Goal: Task Accomplishment & Management: Use online tool/utility

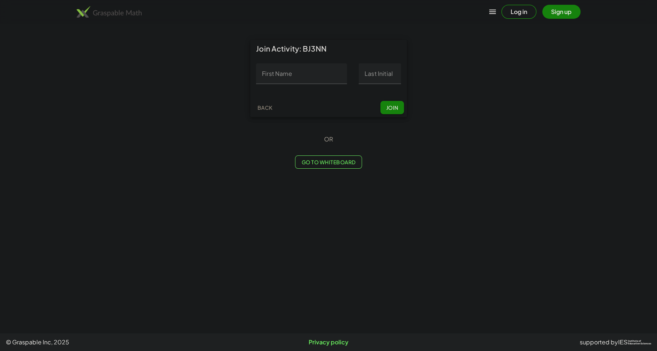
click at [296, 79] on input "First Name" at bounding box center [301, 73] width 91 height 21
type input "*****"
click at [380, 79] on input "Last Initial" at bounding box center [380, 73] width 42 height 21
type input "*"
click at [293, 83] on input "*****" at bounding box center [301, 73] width 91 height 21
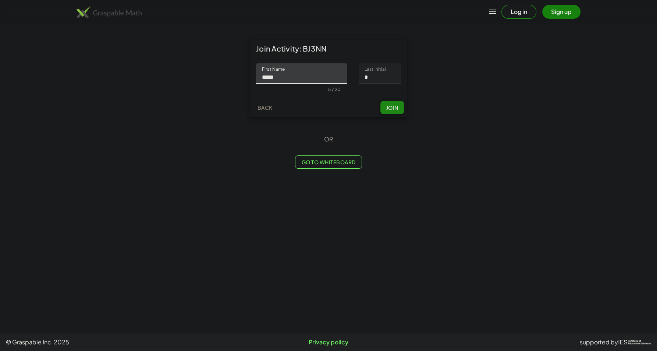
type input "*****"
click at [390, 109] on span "Join" at bounding box center [392, 107] width 12 height 7
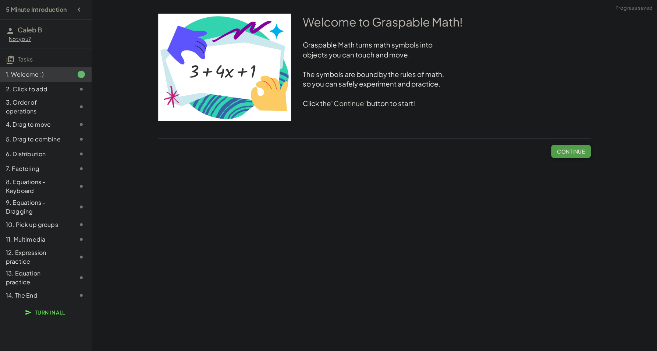
click at [575, 153] on span "Continue" at bounding box center [571, 151] width 28 height 7
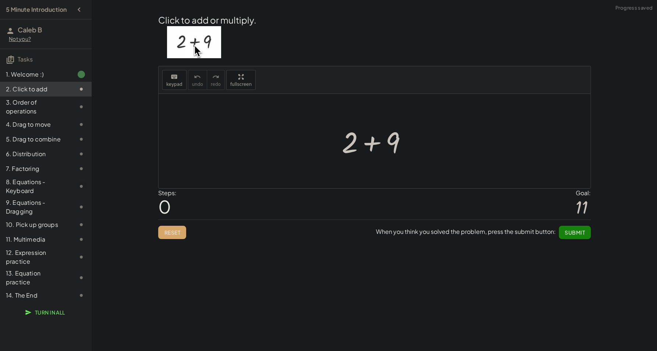
click at [363, 131] on div at bounding box center [377, 141] width 78 height 38
click at [377, 127] on div at bounding box center [377, 141] width 40 height 36
click at [578, 230] on span "Submit" at bounding box center [575, 232] width 20 height 7
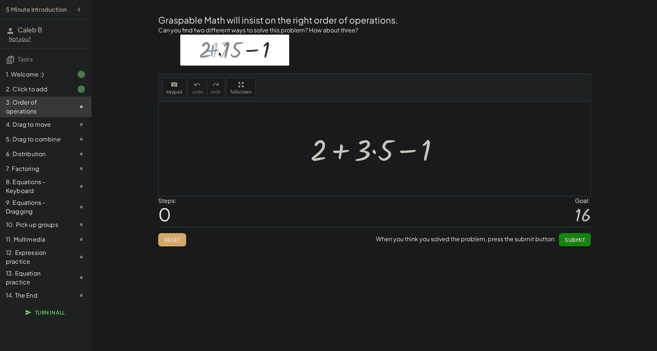
click at [375, 153] on div at bounding box center [377, 149] width 141 height 38
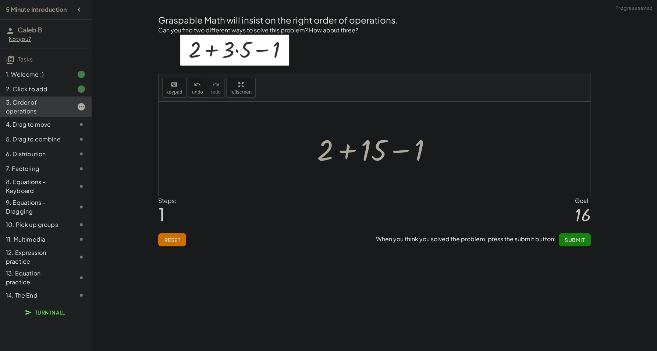
click at [343, 151] on div at bounding box center [378, 149] width 128 height 38
click at [374, 153] on div at bounding box center [378, 149] width 82 height 38
click at [567, 241] on span "Submit" at bounding box center [575, 239] width 20 height 7
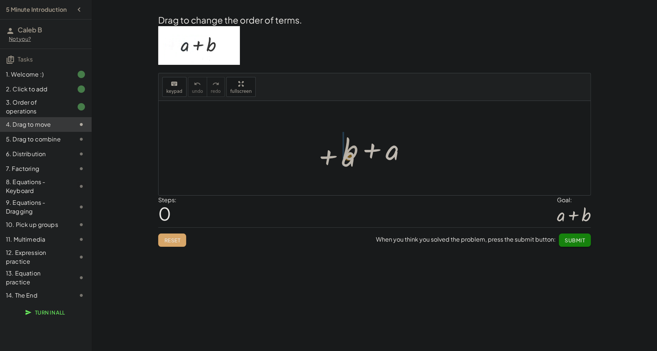
drag, startPoint x: 396, startPoint y: 155, endPoint x: 323, endPoint y: 154, distance: 72.5
click at [323, 154] on div "+ a + b + a" at bounding box center [375, 148] width 432 height 94
click at [564, 243] on button "Submit" at bounding box center [575, 239] width 32 height 13
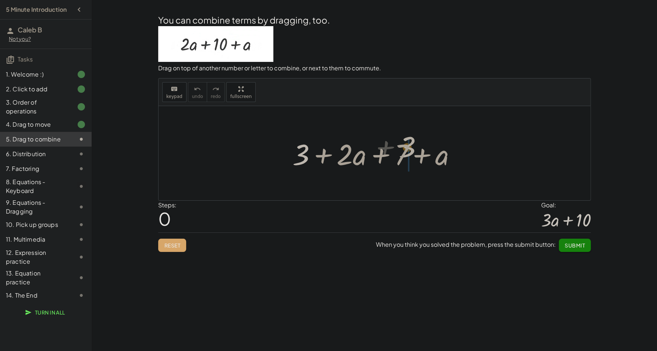
drag, startPoint x: 305, startPoint y: 156, endPoint x: 413, endPoint y: 149, distance: 107.3
click at [413, 149] on div at bounding box center [377, 153] width 177 height 38
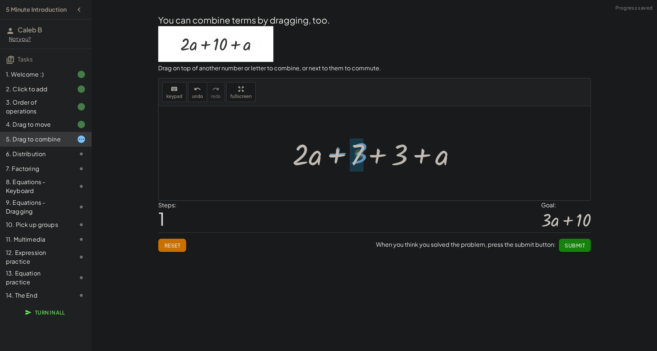
drag, startPoint x: 396, startPoint y: 154, endPoint x: 356, endPoint y: 153, distance: 39.8
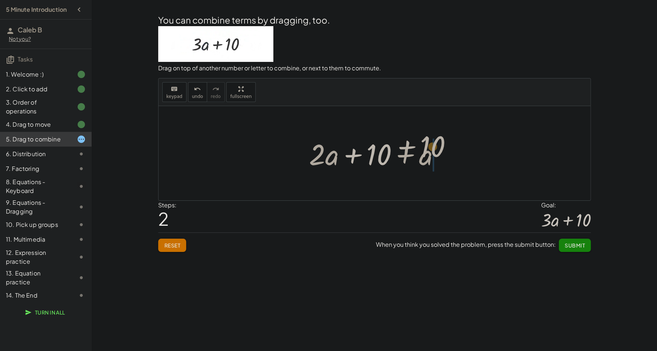
drag, startPoint x: 378, startPoint y: 155, endPoint x: 446, endPoint y: 157, distance: 68.1
click at [446, 157] on div at bounding box center [377, 153] width 144 height 38
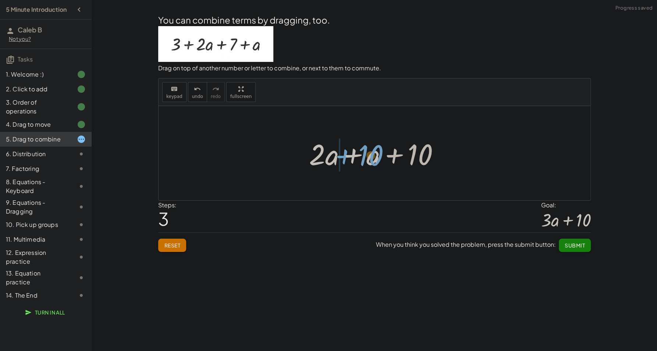
drag, startPoint x: 417, startPoint y: 155, endPoint x: 369, endPoint y: 156, distance: 47.8
click at [369, 156] on div at bounding box center [377, 153] width 144 height 38
drag, startPoint x: 423, startPoint y: 156, endPoint x: 371, endPoint y: 153, distance: 52.0
click at [371, 153] on div at bounding box center [377, 153] width 144 height 38
drag, startPoint x: 371, startPoint y: 153, endPoint x: 339, endPoint y: 152, distance: 31.7
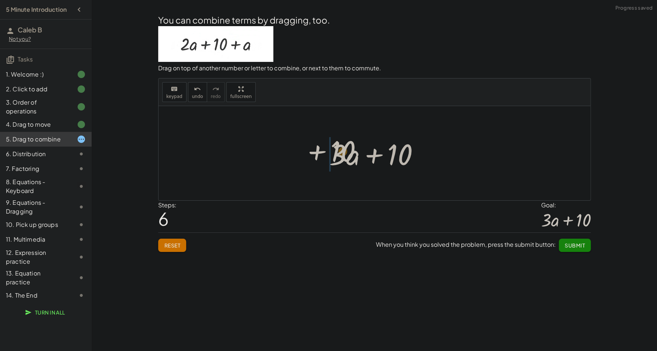
drag, startPoint x: 387, startPoint y: 155, endPoint x: 324, endPoint y: 151, distance: 63.4
click at [324, 151] on div "+ 3 + · 2 · a + 7 + a + · 2 · a + 7 + 3 + a + · 2 · a + 10 + a + · 2 · a + a + …" at bounding box center [374, 153] width 113 height 42
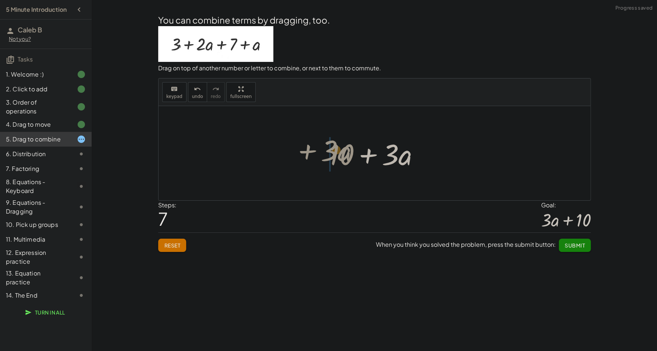
drag, startPoint x: 374, startPoint y: 154, endPoint x: 312, endPoint y: 150, distance: 61.6
click at [312, 150] on div "+ 3 + · 2 · a + 7 + a + · 2 · a + 7 + 3 + a + · 2 · a + 10 + a + · 2 · a + a + …" at bounding box center [375, 153] width 432 height 94
click at [395, 155] on div at bounding box center [377, 153] width 103 height 38
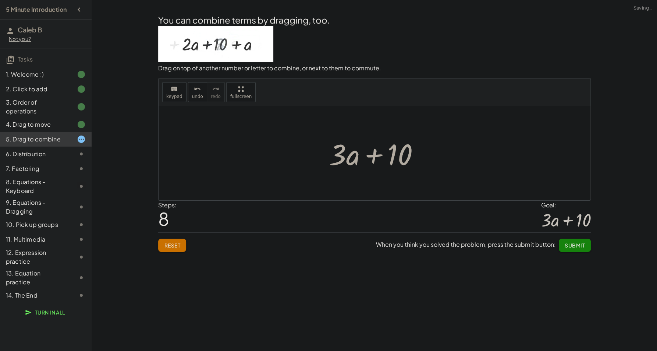
click at [376, 155] on div at bounding box center [377, 153] width 103 height 38
click at [348, 153] on div at bounding box center [377, 153] width 103 height 38
click at [346, 155] on div at bounding box center [377, 153] width 103 height 38
click at [571, 245] on span "Submit" at bounding box center [575, 245] width 20 height 7
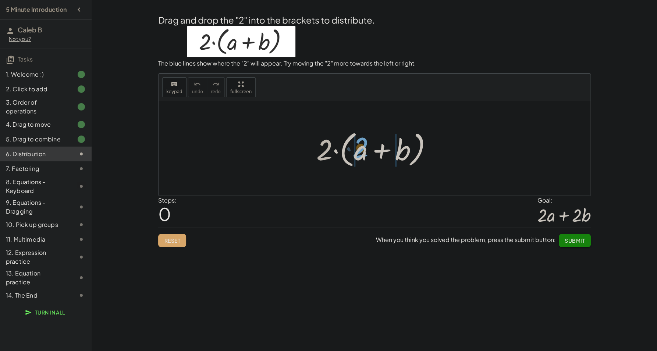
drag, startPoint x: 330, startPoint y: 151, endPoint x: 367, endPoint y: 148, distance: 37.2
click at [367, 148] on div at bounding box center [377, 148] width 129 height 42
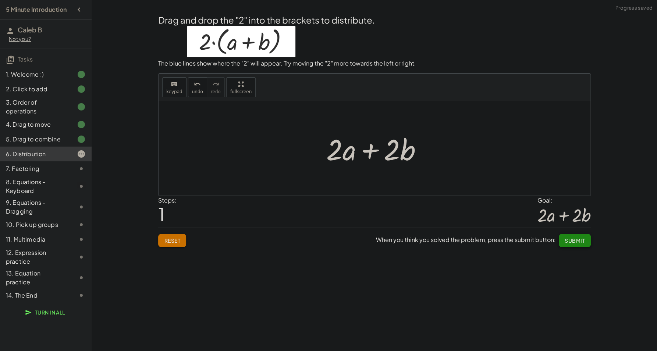
click at [586, 239] on button "Submit" at bounding box center [575, 240] width 32 height 13
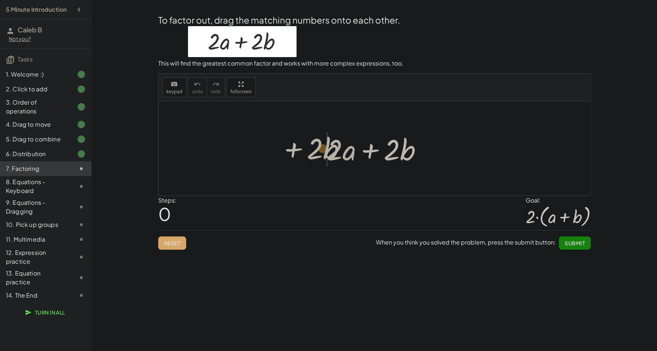
drag, startPoint x: 382, startPoint y: 159, endPoint x: 304, endPoint y: 158, distance: 78.0
click at [304, 158] on div "+ · 2 · b + · 2 · a + · 2 · b" at bounding box center [375, 148] width 432 height 94
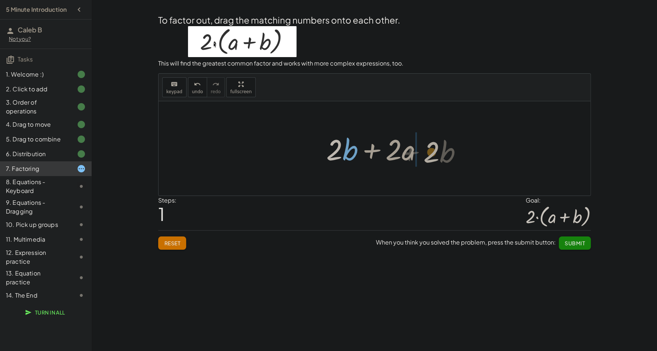
drag, startPoint x: 337, startPoint y: 154, endPoint x: 433, endPoint y: 156, distance: 95.7
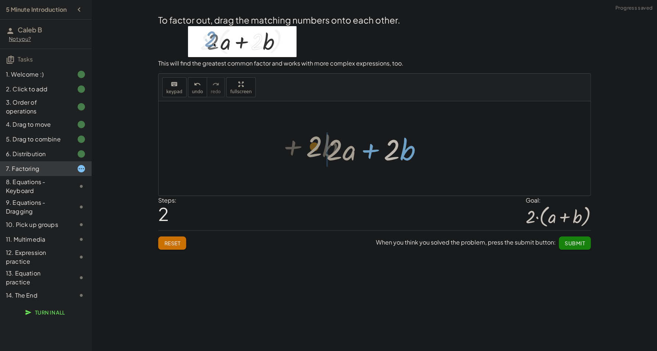
drag, startPoint x: 387, startPoint y: 153, endPoint x: 309, endPoint y: 150, distance: 77.7
click at [309, 150] on div "+ · 2 · a + · 2 · b + · 2 · b + · 2 · a · 2 + · b + · 2 · a + · 2 · b" at bounding box center [375, 148] width 432 height 94
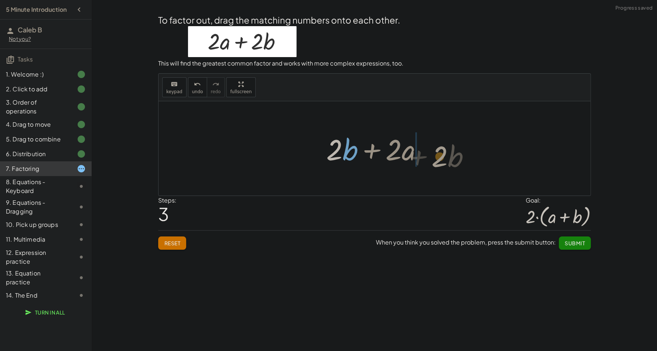
drag, startPoint x: 337, startPoint y: 151, endPoint x: 443, endPoint y: 158, distance: 105.5
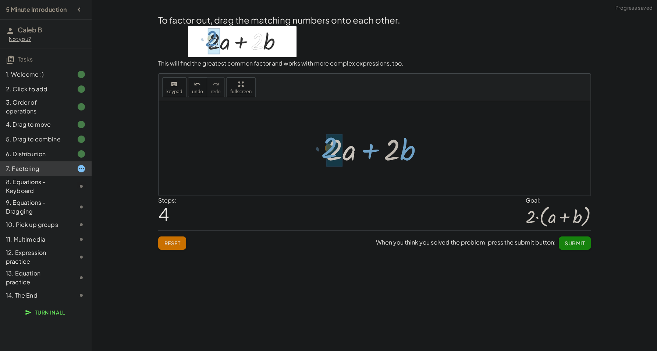
drag, startPoint x: 387, startPoint y: 156, endPoint x: 325, endPoint y: 154, distance: 62.2
click at [325, 154] on div at bounding box center [377, 149] width 109 height 38
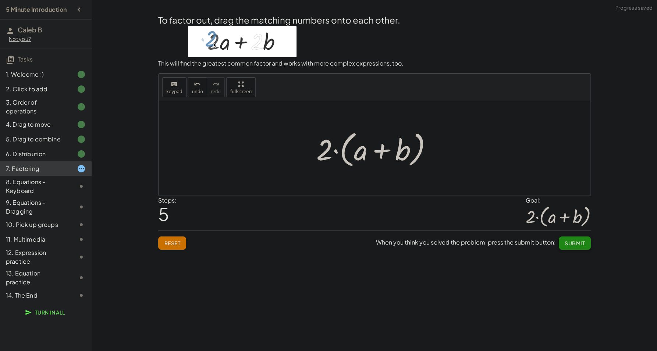
click at [576, 244] on span "Submit" at bounding box center [575, 243] width 20 height 7
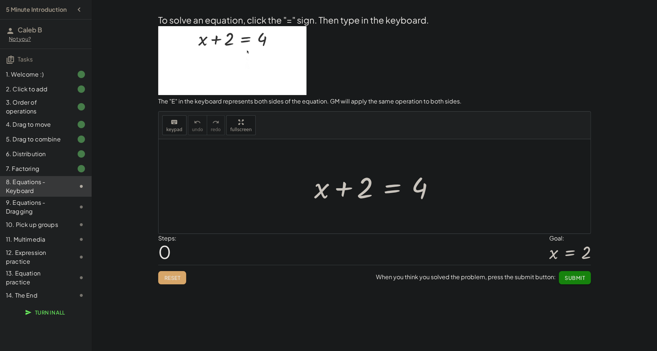
click at [428, 245] on div "Steps: 0 Goal: x = 2" at bounding box center [374, 249] width 433 height 31
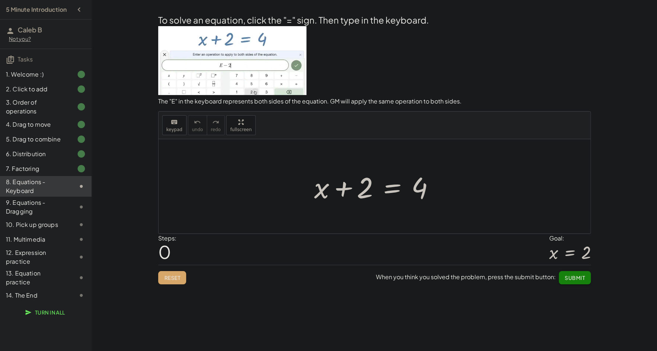
click at [393, 186] on div at bounding box center [378, 186] width 134 height 38
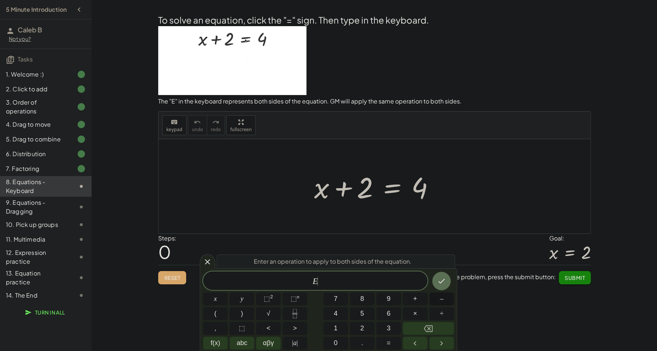
click at [438, 304] on button "–" at bounding box center [441, 298] width 25 height 13
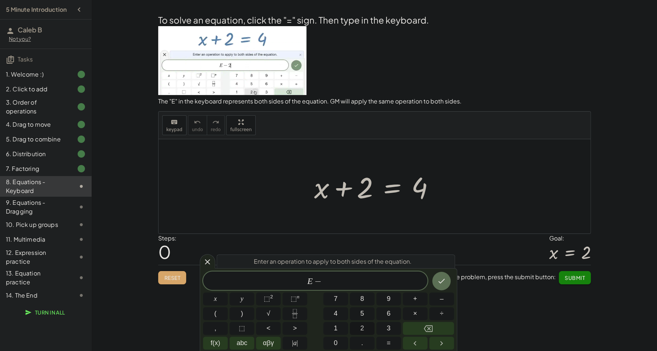
click at [371, 324] on button "2" at bounding box center [362, 328] width 25 height 13
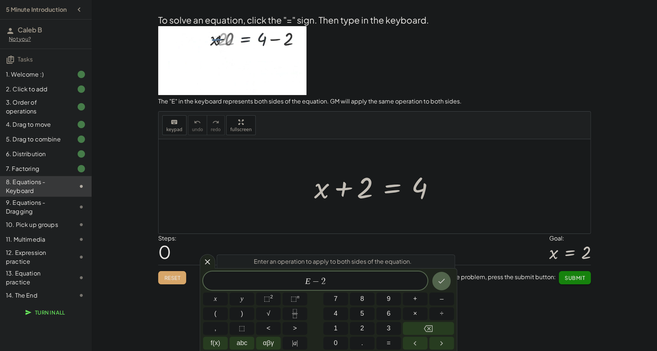
click at [444, 278] on icon "Done" at bounding box center [441, 280] width 9 height 9
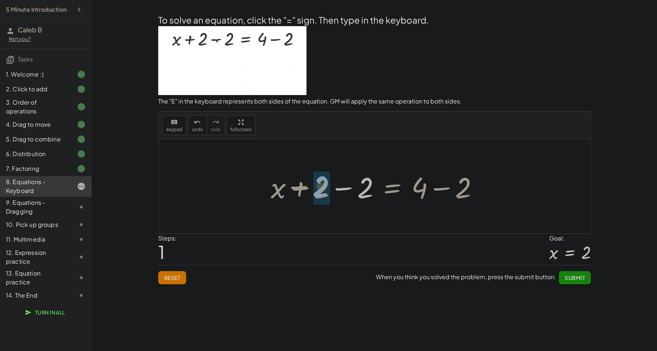
drag, startPoint x: 366, startPoint y: 190, endPoint x: 322, endPoint y: 188, distance: 44.2
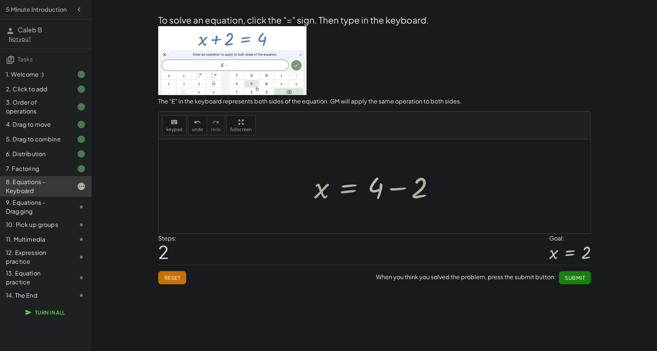
click at [376, 188] on div at bounding box center [378, 186] width 134 height 38
click at [393, 189] on div at bounding box center [378, 186] width 134 height 38
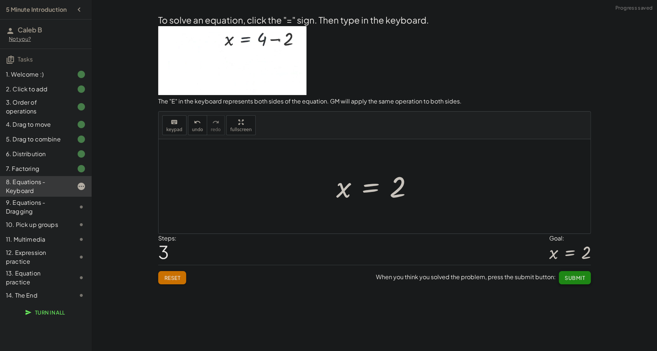
click at [587, 275] on button "Submit" at bounding box center [575, 277] width 32 height 13
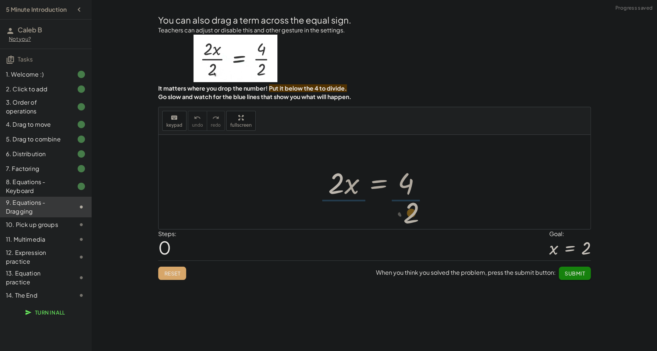
drag, startPoint x: 337, startPoint y: 182, endPoint x: 411, endPoint y: 211, distance: 79.5
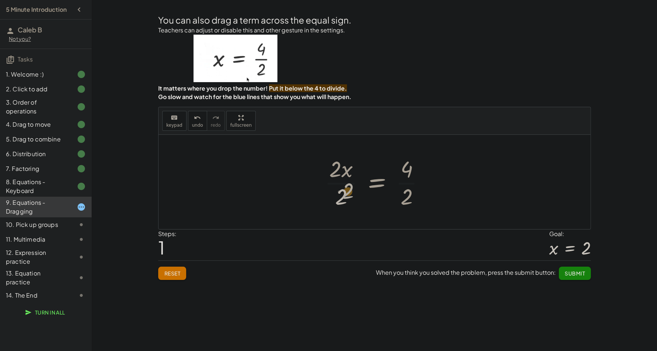
drag, startPoint x: 357, startPoint y: 191, endPoint x: 335, endPoint y: 195, distance: 23.1
click at [335, 195] on div at bounding box center [377, 181] width 113 height 57
drag, startPoint x: 403, startPoint y: 172, endPoint x: 337, endPoint y: 196, distance: 70.0
click at [337, 196] on div at bounding box center [377, 181] width 113 height 57
drag, startPoint x: 348, startPoint y: 166, endPoint x: 339, endPoint y: 164, distance: 8.6
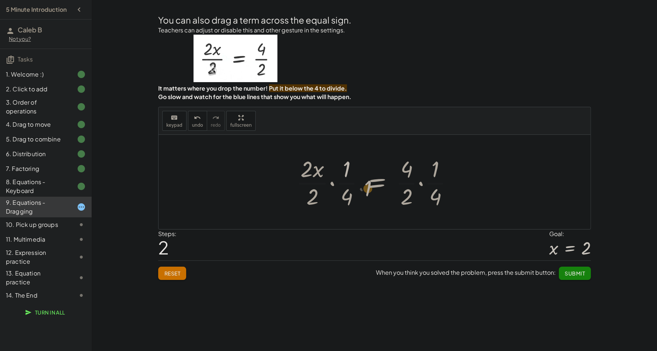
click at [340, 164] on div at bounding box center [377, 181] width 171 height 57
drag, startPoint x: 349, startPoint y: 198, endPoint x: 411, endPoint y: 169, distance: 68.7
click at [411, 169] on div at bounding box center [377, 181] width 171 height 57
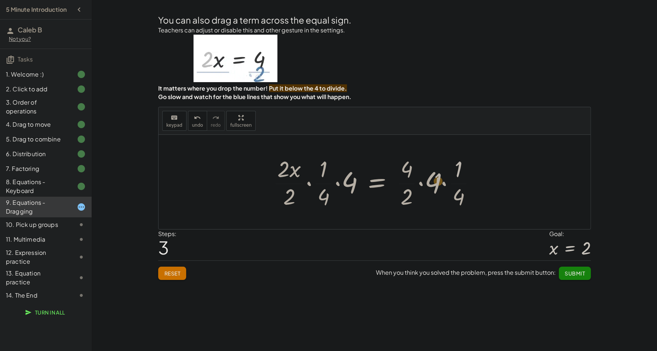
drag, startPoint x: 458, startPoint y: 166, endPoint x: 428, endPoint y: 179, distance: 32.6
click at [428, 179] on div at bounding box center [377, 181] width 217 height 57
drag, startPoint x: 414, startPoint y: 170, endPoint x: 436, endPoint y: 184, distance: 27.0
click at [436, 184] on div at bounding box center [377, 181] width 217 height 57
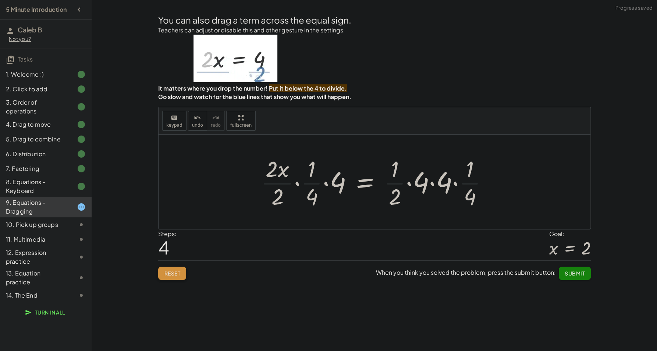
click at [169, 276] on button "Reset" at bounding box center [172, 272] width 28 height 13
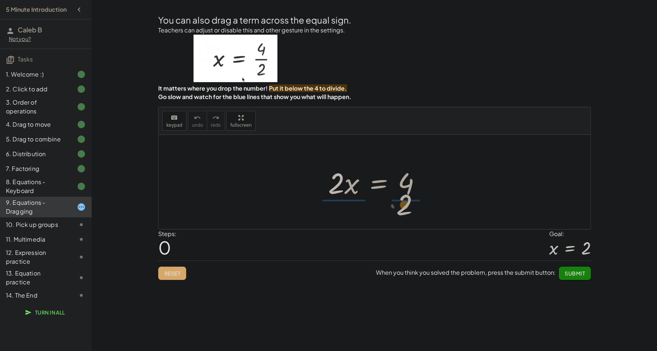
drag, startPoint x: 333, startPoint y: 181, endPoint x: 400, endPoint y: 202, distance: 69.6
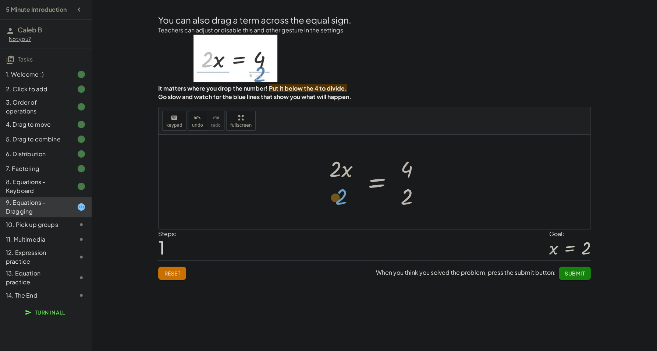
drag, startPoint x: 349, startPoint y: 192, endPoint x: 341, endPoint y: 195, distance: 7.9
click at [341, 195] on div at bounding box center [377, 181] width 113 height 57
drag, startPoint x: 406, startPoint y: 198, endPoint x: 347, endPoint y: 170, distance: 64.9
click at [347, 170] on div at bounding box center [377, 181] width 113 height 57
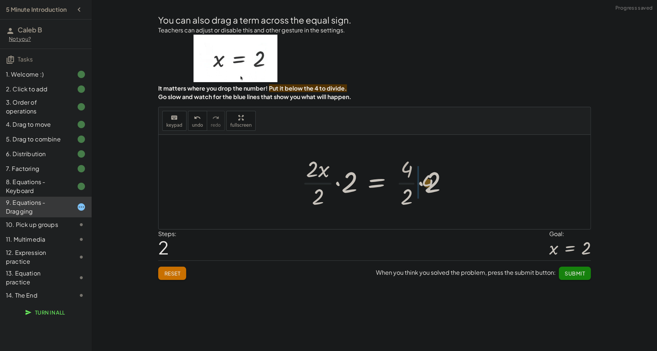
drag, startPoint x: 406, startPoint y: 168, endPoint x: 428, endPoint y: 182, distance: 25.8
click at [428, 182] on div at bounding box center [377, 181] width 159 height 57
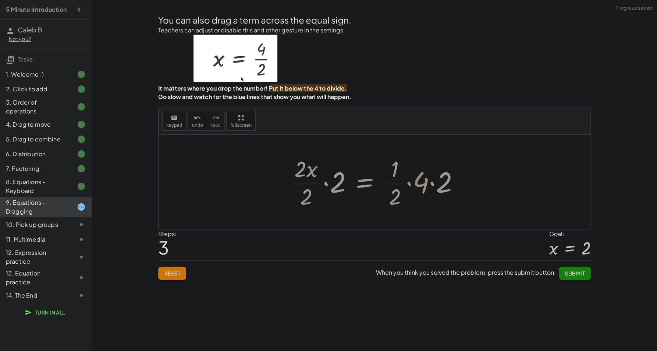
click at [181, 266] on button "Reset" at bounding box center [172, 272] width 28 height 13
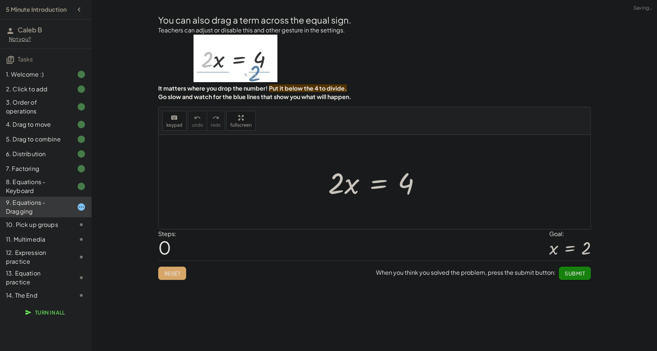
click at [181, 265] on div "Reset When you think you solved the problem, press the submit button: Submit" at bounding box center [374, 270] width 433 height 20
click at [175, 266] on div "Reset When you think you solved the problem, press the submit button: Submit" at bounding box center [374, 270] width 433 height 20
click at [180, 275] on div "Reset When you think you solved the problem, press the submit button: Submit" at bounding box center [374, 270] width 433 height 20
drag, startPoint x: 172, startPoint y: 262, endPoint x: 174, endPoint y: 267, distance: 4.9
click at [172, 263] on div "Reset When you think you solved the problem, press the submit button: Submit" at bounding box center [374, 270] width 433 height 20
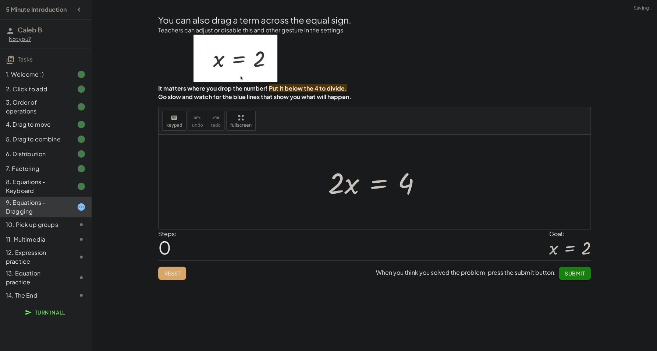
click at [178, 272] on div "Reset When you think you solved the problem, press the submit button: Submit" at bounding box center [374, 270] width 433 height 20
click at [0, 0] on div "You can also drag a term across the equal sign. Teachers can adjust or disable …" at bounding box center [0, 0] width 0 height 0
click at [178, 273] on div "Reset When you think you solved the problem, press the submit button: Submit" at bounding box center [374, 270] width 433 height 20
click at [178, 277] on div "Reset When you think you solved the problem, press the submit button: Submit" at bounding box center [374, 270] width 433 height 20
click at [0, 0] on div "You can also drag a term across the equal sign. Teachers can adjust or disable …" at bounding box center [0, 0] width 0 height 0
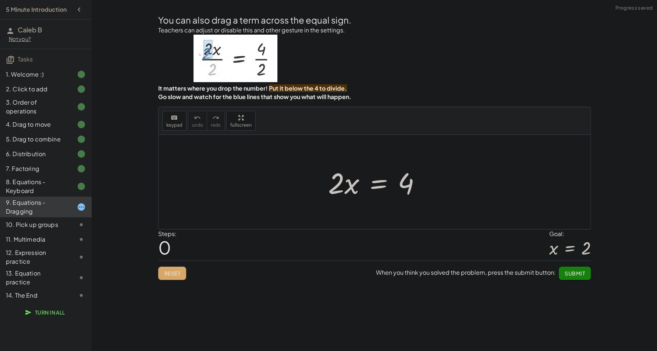
click at [178, 274] on div "Reset When you think you solved the problem, press the submit button: Submit" at bounding box center [374, 270] width 433 height 20
click at [292, 221] on div at bounding box center [375, 182] width 432 height 94
drag, startPoint x: 336, startPoint y: 187, endPoint x: 407, endPoint y: 208, distance: 73.2
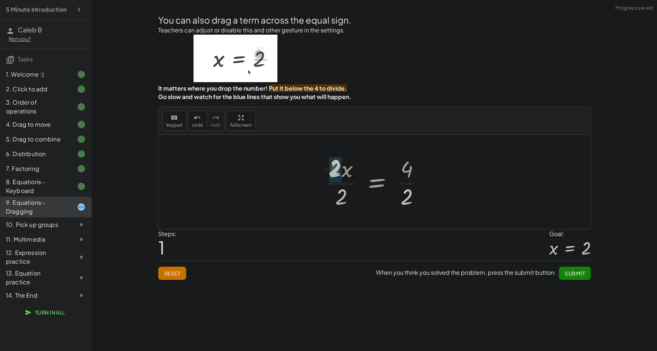
drag, startPoint x: 341, startPoint y: 196, endPoint x: 342, endPoint y: 182, distance: 14.4
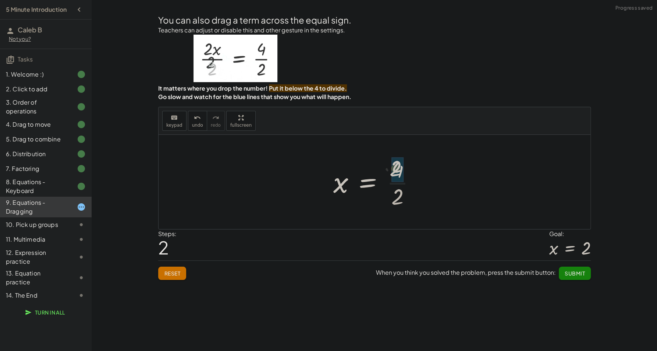
drag, startPoint x: 400, startPoint y: 195, endPoint x: 398, endPoint y: 166, distance: 29.1
click at [572, 272] on span "Submit" at bounding box center [575, 273] width 20 height 7
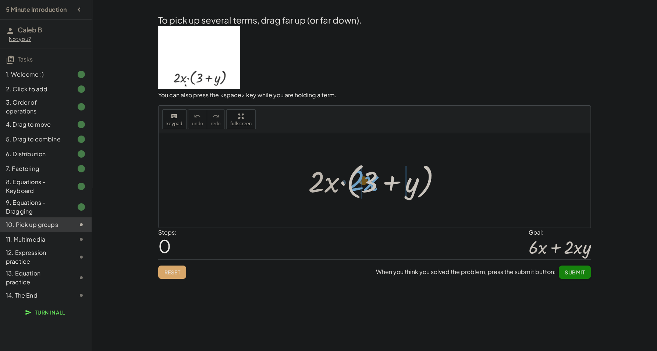
drag, startPoint x: 336, startPoint y: 183, endPoint x: 378, endPoint y: 182, distance: 41.6
click at [378, 182] on div at bounding box center [378, 180] width 146 height 42
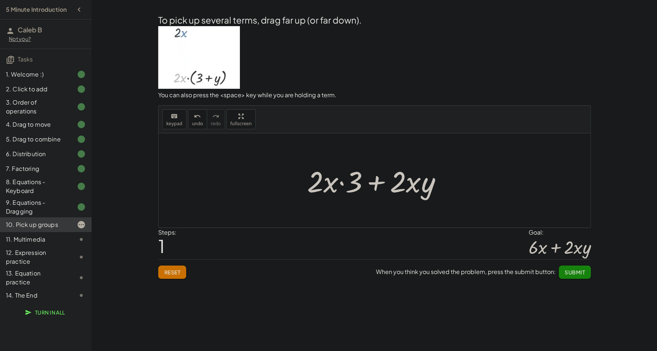
click at [344, 181] on div at bounding box center [378, 181] width 148 height 38
click at [376, 183] on div at bounding box center [378, 181] width 148 height 38
click at [410, 186] on div at bounding box center [378, 181] width 148 height 38
drag, startPoint x: 394, startPoint y: 184, endPoint x: 354, endPoint y: 180, distance: 40.7
click at [354, 180] on div at bounding box center [378, 181] width 148 height 38
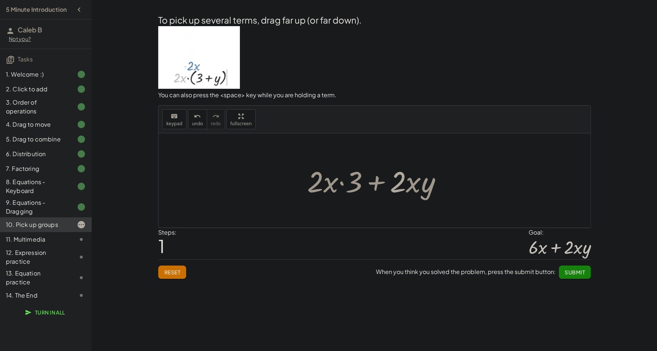
click at [389, 185] on div at bounding box center [378, 181] width 148 height 38
drag, startPoint x: 356, startPoint y: 181, endPoint x: 317, endPoint y: 175, distance: 39.4
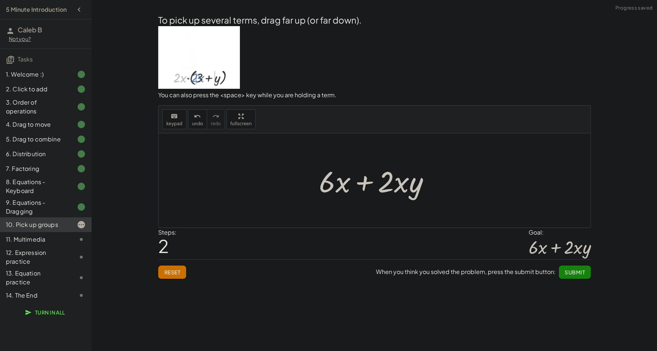
click at [365, 186] on div at bounding box center [377, 181] width 124 height 38
drag, startPoint x: 324, startPoint y: 185, endPoint x: 390, endPoint y: 186, distance: 66.6
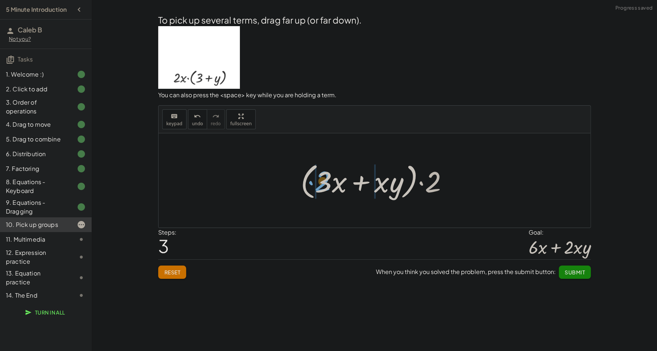
drag, startPoint x: 444, startPoint y: 187, endPoint x: 333, endPoint y: 187, distance: 110.8
click at [333, 187] on div at bounding box center [377, 180] width 161 height 42
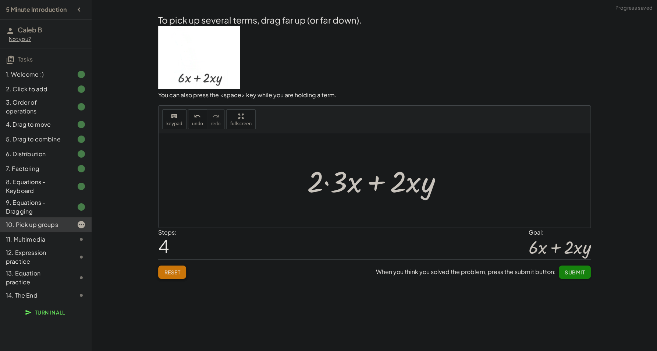
click at [173, 275] on button "Reset" at bounding box center [172, 271] width 28 height 13
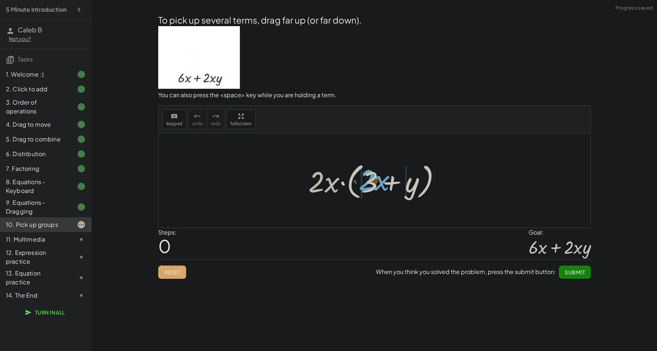
drag, startPoint x: 322, startPoint y: 186, endPoint x: 371, endPoint y: 186, distance: 48.9
click at [371, 186] on div at bounding box center [378, 180] width 146 height 42
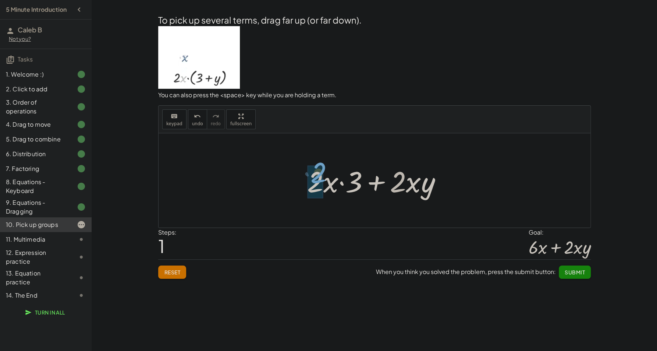
drag, startPoint x: 397, startPoint y: 181, endPoint x: 317, endPoint y: 173, distance: 81.4
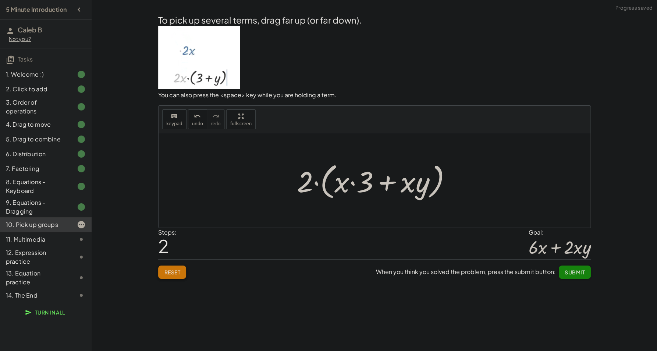
click at [186, 275] on button "Reset" at bounding box center [172, 271] width 28 height 13
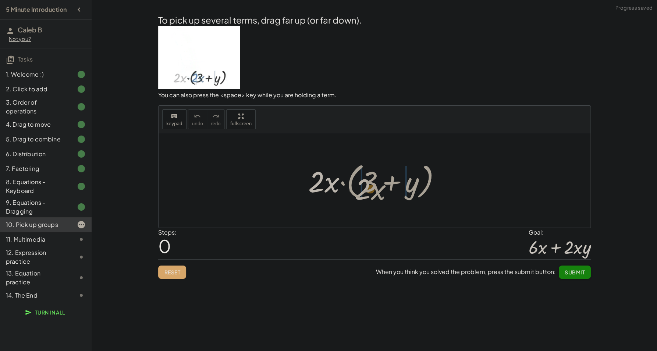
drag, startPoint x: 315, startPoint y: 190, endPoint x: 361, endPoint y: 197, distance: 46.5
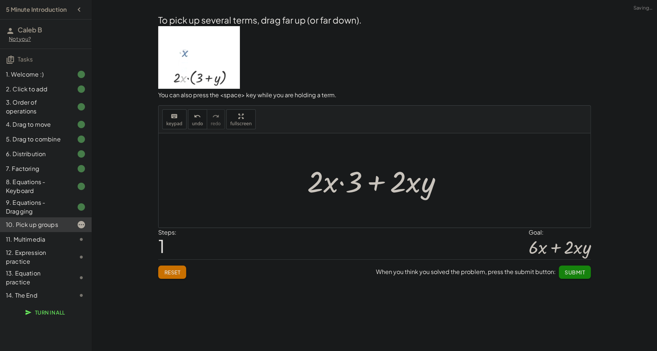
click at [336, 185] on div at bounding box center [378, 181] width 148 height 38
click at [342, 179] on div at bounding box center [378, 181] width 148 height 38
drag, startPoint x: 354, startPoint y: 183, endPoint x: 321, endPoint y: 181, distance: 33.6
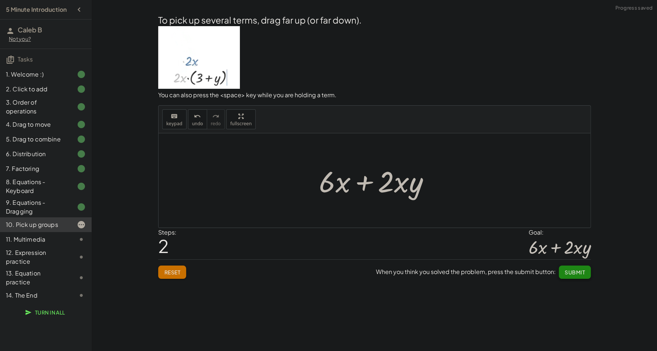
click at [573, 274] on span "Submit" at bounding box center [575, 272] width 20 height 7
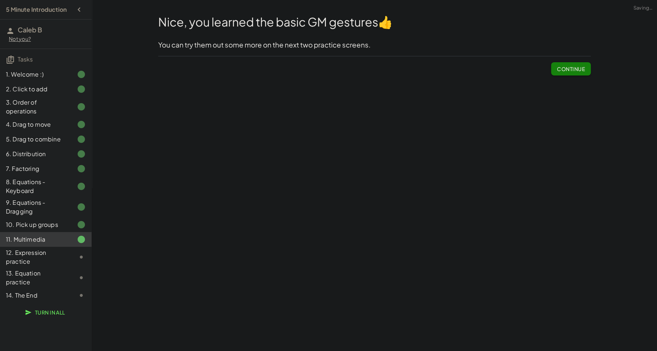
click at [0, 0] on div "Nice, you learned the basic GM gestures 👍 You can try them out some more on the…" at bounding box center [0, 0] width 0 height 0
click at [567, 70] on span "Continue" at bounding box center [571, 69] width 28 height 7
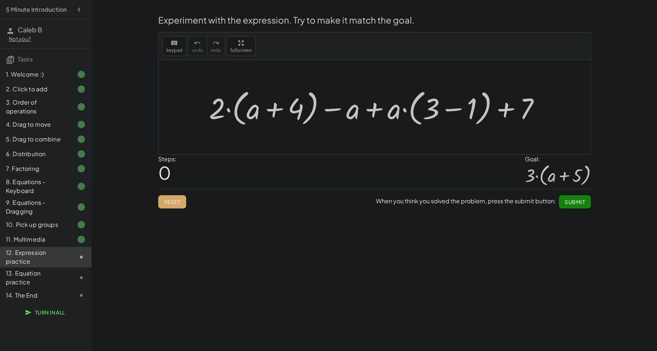
click at [446, 111] on div at bounding box center [377, 107] width 344 height 42
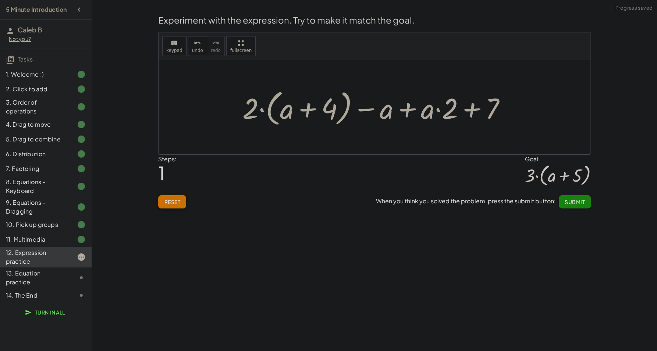
click at [174, 202] on span "Reset" at bounding box center [172, 201] width 16 height 7
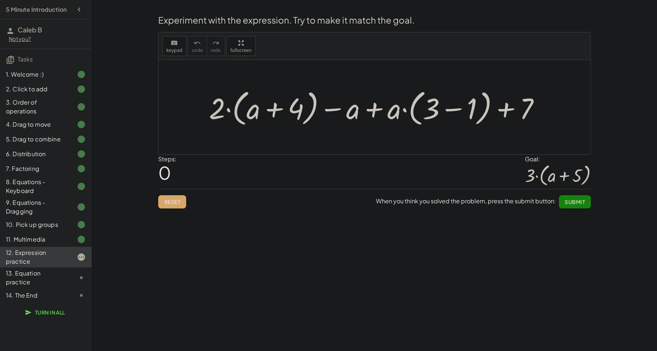
click at [452, 111] on div at bounding box center [377, 107] width 344 height 42
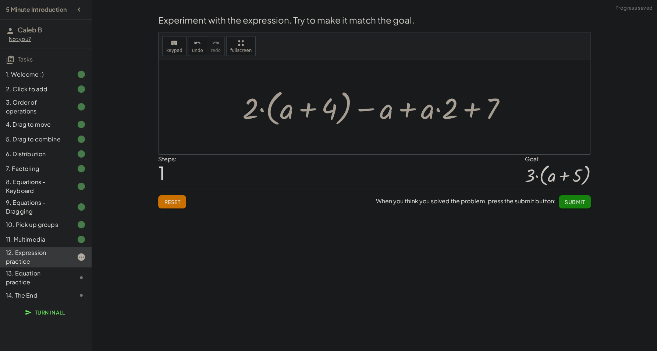
click at [308, 110] on div at bounding box center [377, 107] width 277 height 42
drag, startPoint x: 337, startPoint y: 108, endPoint x: 338, endPoint y: 114, distance: 6.0
click at [337, 114] on div at bounding box center [377, 107] width 277 height 42
drag, startPoint x: 329, startPoint y: 112, endPoint x: 282, endPoint y: 112, distance: 46.7
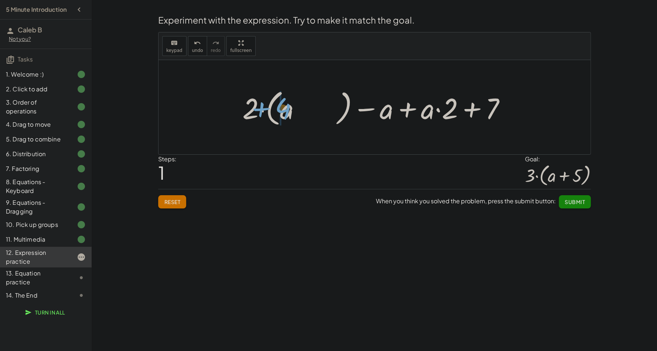
click at [282, 112] on div at bounding box center [377, 107] width 277 height 42
drag, startPoint x: 289, startPoint y: 113, endPoint x: 348, endPoint y: 114, distance: 59.3
click at [348, 114] on div at bounding box center [377, 107] width 277 height 42
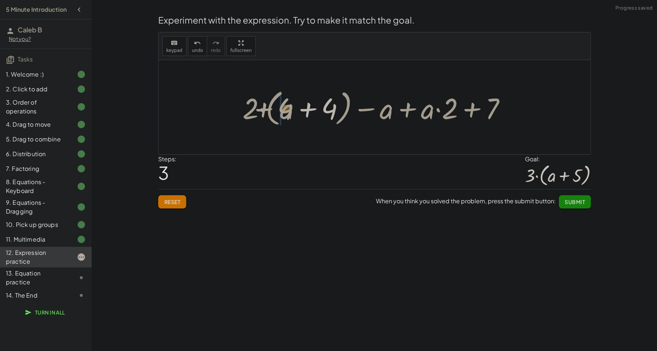
drag, startPoint x: 333, startPoint y: 111, endPoint x: 286, endPoint y: 111, distance: 47.8
click at [286, 111] on div at bounding box center [377, 107] width 277 height 42
drag, startPoint x: 286, startPoint y: 111, endPoint x: 335, endPoint y: 111, distance: 48.9
click at [335, 111] on div at bounding box center [377, 107] width 277 height 42
click at [168, 204] on span "Reset" at bounding box center [172, 201] width 16 height 7
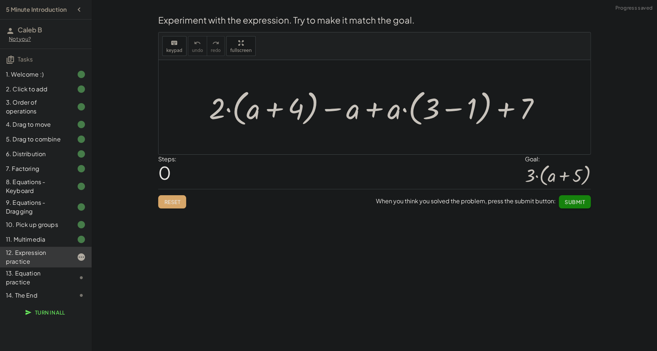
click at [374, 109] on div at bounding box center [377, 107] width 344 height 42
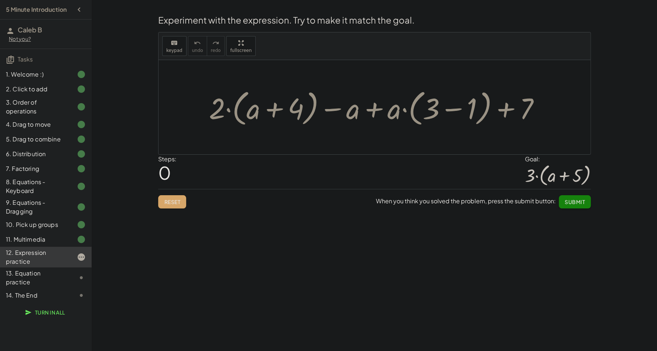
click at [453, 107] on div at bounding box center [377, 107] width 344 height 42
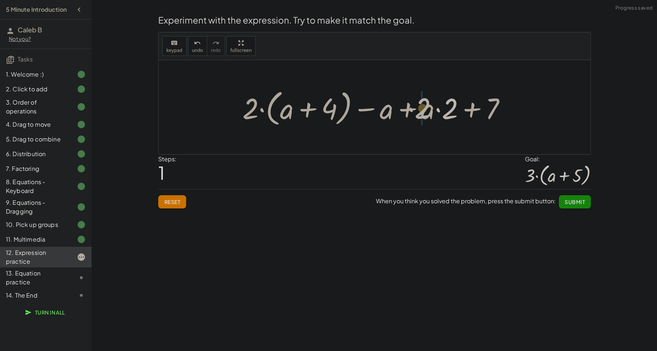
drag, startPoint x: 439, startPoint y: 110, endPoint x: 418, endPoint y: 110, distance: 20.3
click at [418, 110] on div at bounding box center [377, 107] width 277 height 42
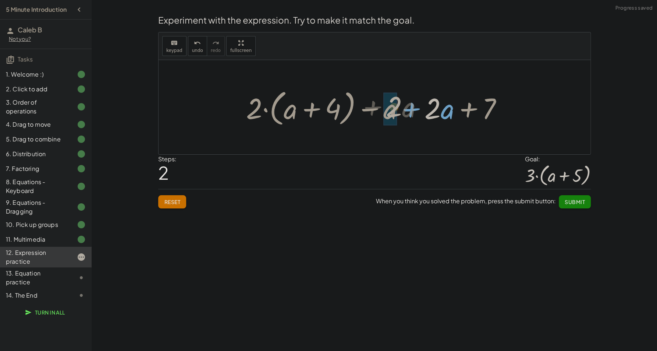
drag, startPoint x: 435, startPoint y: 110, endPoint x: 397, endPoint y: 108, distance: 38.0
click at [397, 108] on div at bounding box center [378, 107] width 270 height 42
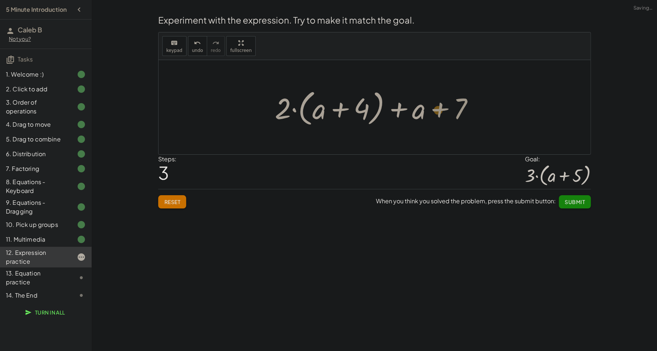
drag, startPoint x: 464, startPoint y: 110, endPoint x: 453, endPoint y: 113, distance: 10.9
click at [453, 113] on div at bounding box center [377, 107] width 212 height 42
click at [436, 110] on div at bounding box center [377, 107] width 212 height 42
drag, startPoint x: 464, startPoint y: 109, endPoint x: 420, endPoint y: 112, distance: 44.6
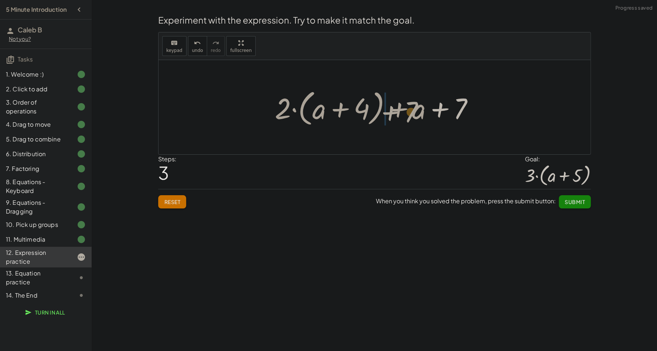
click at [420, 112] on div at bounding box center [377, 107] width 212 height 42
drag, startPoint x: 418, startPoint y: 112, endPoint x: 470, endPoint y: 111, distance: 52.3
click at [470, 111] on div at bounding box center [377, 107] width 212 height 42
drag, startPoint x: 413, startPoint y: 112, endPoint x: 457, endPoint y: 111, distance: 44.2
click at [457, 111] on div at bounding box center [377, 107] width 212 height 42
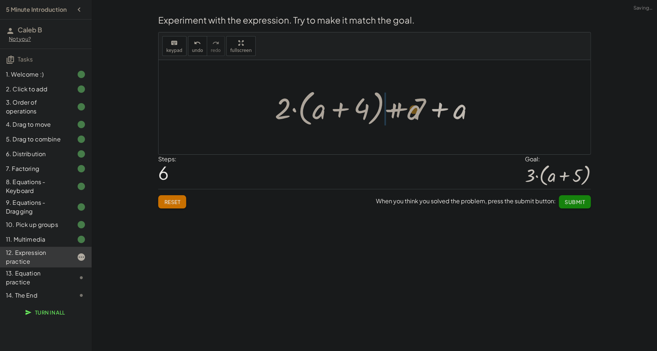
drag, startPoint x: 457, startPoint y: 111, endPoint x: 407, endPoint y: 112, distance: 50.4
click at [407, 112] on div at bounding box center [377, 107] width 212 height 42
drag, startPoint x: 286, startPoint y: 110, endPoint x: 401, endPoint y: 108, distance: 115.2
click at [401, 108] on div at bounding box center [377, 107] width 212 height 42
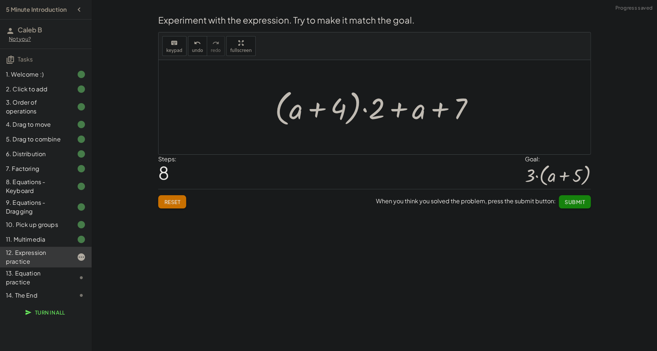
click at [401, 108] on div at bounding box center [377, 107] width 212 height 42
drag, startPoint x: 336, startPoint y: 106, endPoint x: 331, endPoint y: 107, distance: 4.9
click at [331, 107] on div at bounding box center [377, 107] width 212 height 42
click at [319, 107] on div at bounding box center [377, 107] width 212 height 42
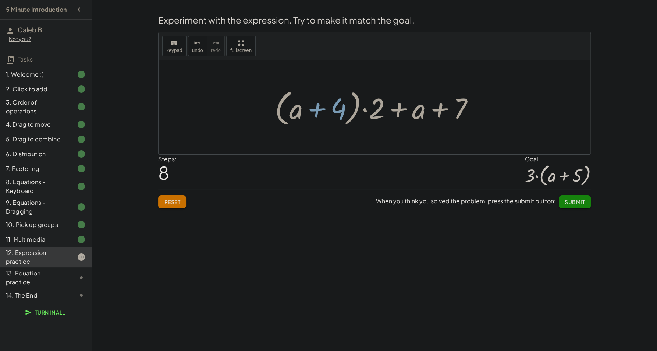
click at [315, 107] on div at bounding box center [377, 107] width 212 height 42
click at [317, 108] on div at bounding box center [377, 107] width 212 height 42
click at [315, 111] on div at bounding box center [377, 107] width 212 height 42
click at [302, 111] on div at bounding box center [377, 107] width 212 height 42
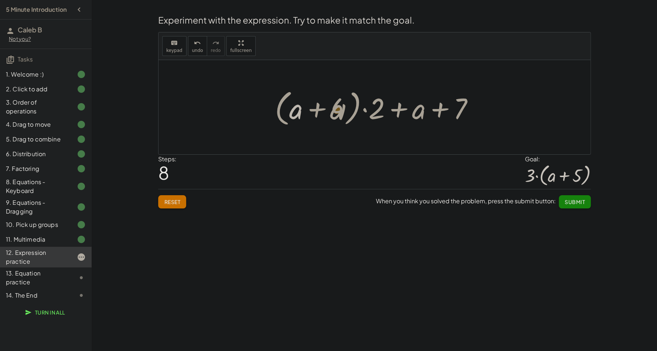
drag, startPoint x: 314, startPoint y: 112, endPoint x: 348, endPoint y: 112, distance: 34.6
click at [348, 112] on div at bounding box center [377, 107] width 212 height 42
click at [182, 203] on button "Reset" at bounding box center [172, 201] width 28 height 13
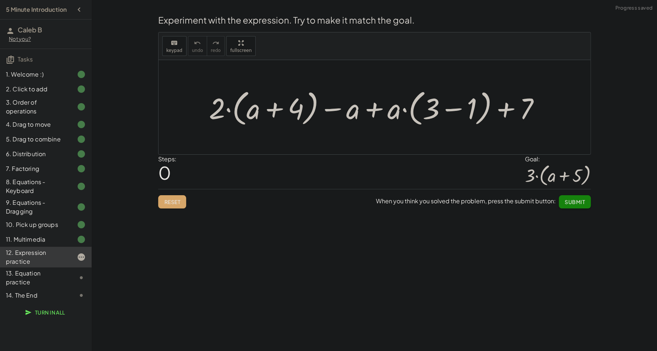
click at [279, 109] on div at bounding box center [377, 107] width 344 height 42
click at [227, 109] on div at bounding box center [377, 107] width 344 height 42
click at [279, 110] on div at bounding box center [377, 107] width 344 height 42
drag, startPoint x: 298, startPoint y: 110, endPoint x: 294, endPoint y: 111, distance: 4.2
click at [295, 111] on div at bounding box center [377, 107] width 344 height 42
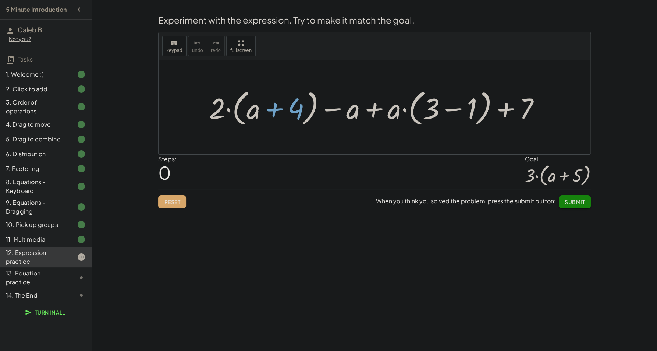
click at [257, 110] on div at bounding box center [377, 107] width 344 height 42
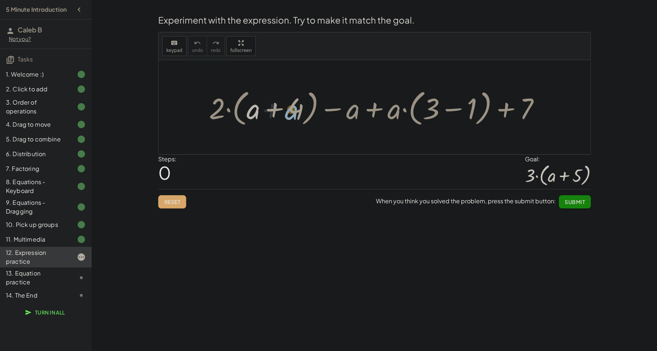
drag, startPoint x: 252, startPoint y: 111, endPoint x: 293, endPoint y: 111, distance: 40.1
click at [293, 111] on div at bounding box center [377, 107] width 344 height 42
click at [527, 105] on div at bounding box center [377, 107] width 344 height 42
click at [446, 105] on div at bounding box center [377, 107] width 344 height 42
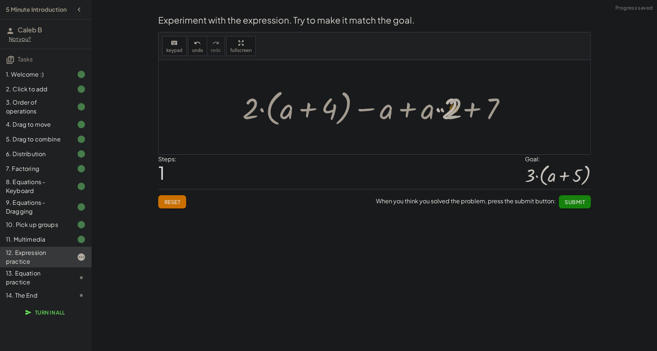
drag, startPoint x: 454, startPoint y: 109, endPoint x: 441, endPoint y: 109, distance: 12.9
click at [441, 109] on div at bounding box center [377, 107] width 277 height 42
drag, startPoint x: 489, startPoint y: 109, endPoint x: 481, endPoint y: 107, distance: 8.3
click at [486, 111] on div at bounding box center [377, 107] width 277 height 42
click at [398, 109] on div at bounding box center [377, 107] width 277 height 42
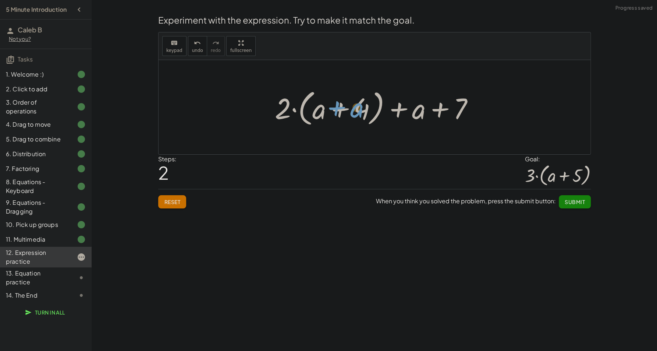
drag, startPoint x: 416, startPoint y: 113, endPoint x: 356, endPoint y: 111, distance: 60.7
click at [356, 111] on div at bounding box center [377, 107] width 212 height 42
click at [0, 0] on div "Experiment with the expression. Try to make it match the goal. keyboard keypad …" at bounding box center [0, 0] width 0 height 0
click at [167, 202] on span "Reset" at bounding box center [172, 201] width 16 height 7
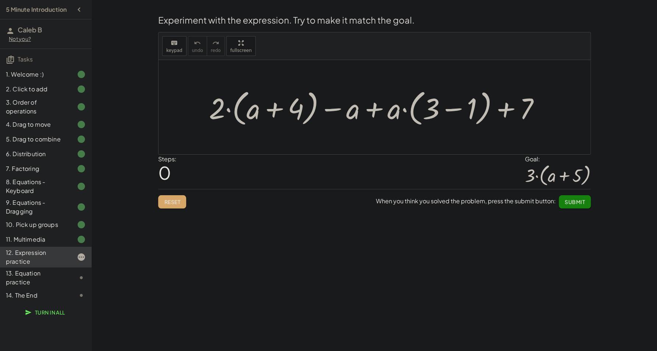
click at [218, 115] on div at bounding box center [377, 107] width 344 height 42
click at [219, 106] on div at bounding box center [377, 107] width 344 height 42
click at [227, 109] on div at bounding box center [377, 107] width 344 height 42
click at [240, 111] on div at bounding box center [377, 107] width 344 height 42
drag, startPoint x: 255, startPoint y: 112, endPoint x: 298, endPoint y: 112, distance: 43.4
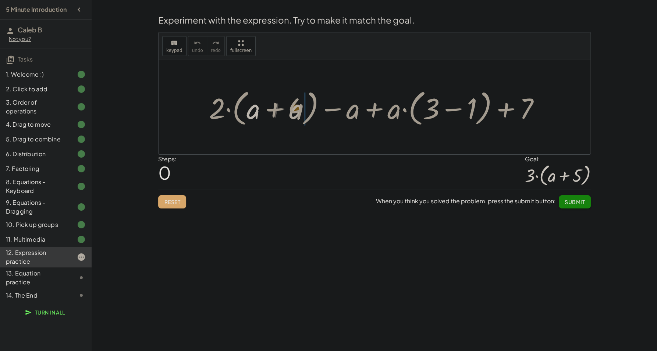
click at [298, 112] on div at bounding box center [377, 107] width 344 height 42
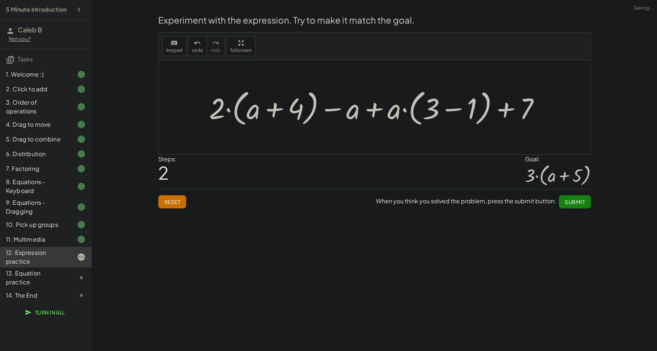
click at [385, 112] on div at bounding box center [377, 107] width 344 height 42
click at [377, 112] on div at bounding box center [377, 107] width 344 height 42
click at [373, 110] on div at bounding box center [377, 107] width 344 height 42
click at [337, 109] on div at bounding box center [377, 107] width 344 height 42
drag, startPoint x: 340, startPoint y: 110, endPoint x: 371, endPoint y: 112, distance: 31.3
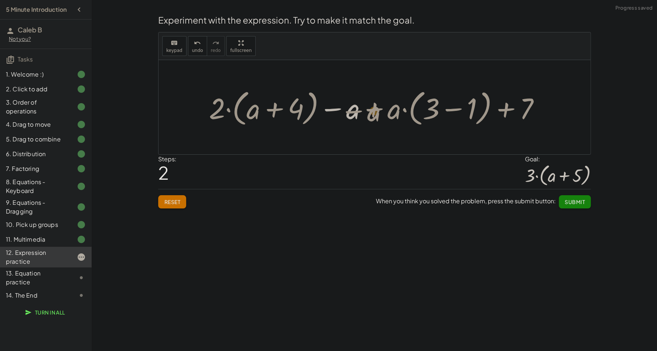
click at [371, 112] on div at bounding box center [377, 107] width 344 height 42
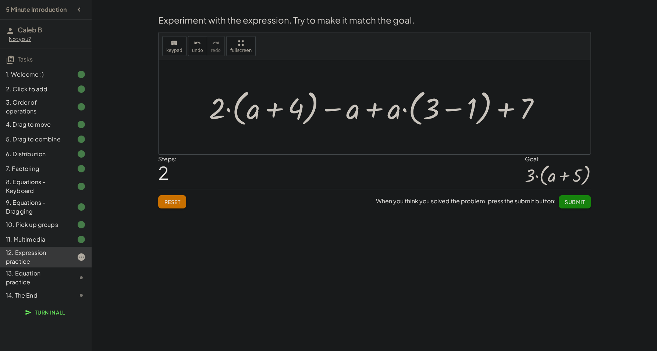
click at [459, 109] on div at bounding box center [377, 107] width 344 height 42
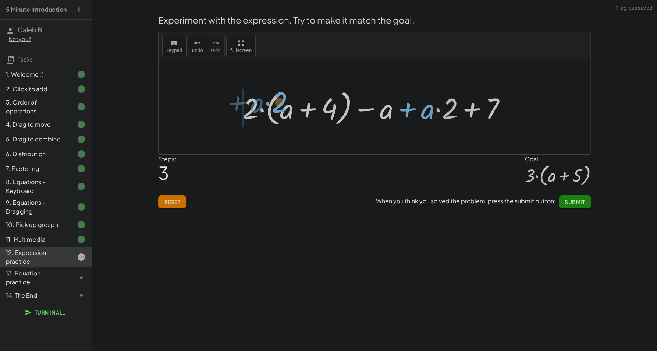
drag, startPoint x: 453, startPoint y: 112, endPoint x: 277, endPoint y: 105, distance: 175.7
click at [277, 105] on div at bounding box center [377, 107] width 277 height 42
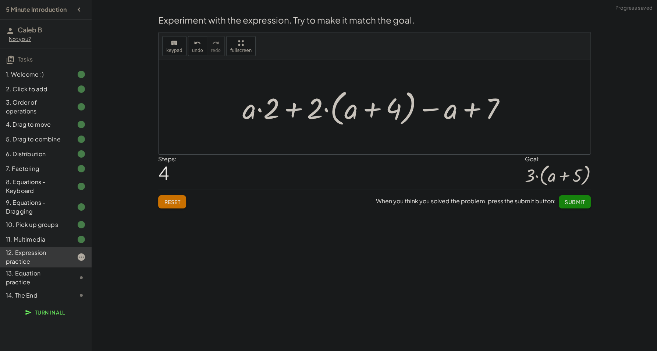
click at [193, 199] on div "Reset When you think you solved the problem, press the submit button: Submit" at bounding box center [374, 199] width 433 height 20
click at [161, 201] on button "Reset" at bounding box center [172, 201] width 28 height 13
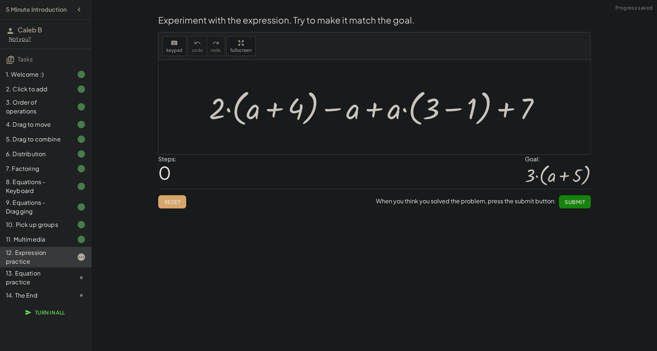
click at [524, 109] on div at bounding box center [377, 107] width 344 height 42
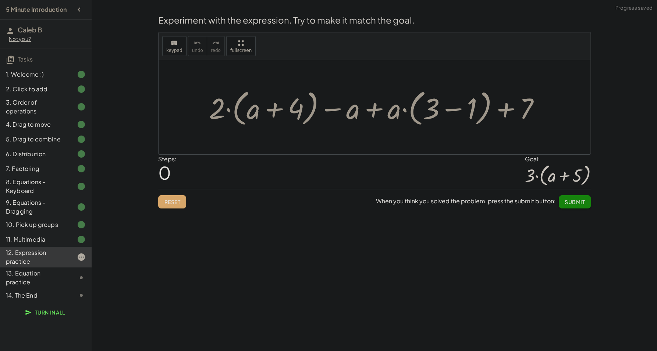
click at [512, 107] on div at bounding box center [377, 107] width 344 height 42
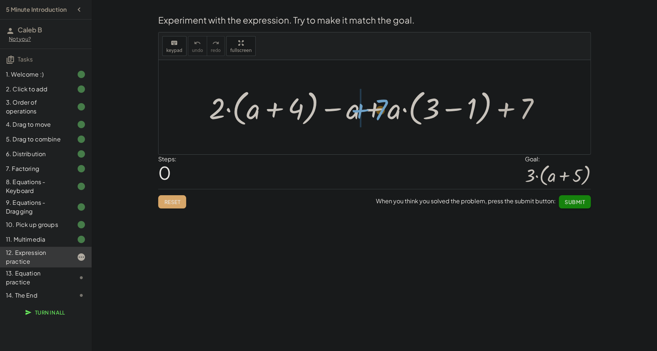
drag, startPoint x: 527, startPoint y: 111, endPoint x: 384, endPoint y: 110, distance: 142.8
click at [384, 110] on div at bounding box center [377, 107] width 344 height 42
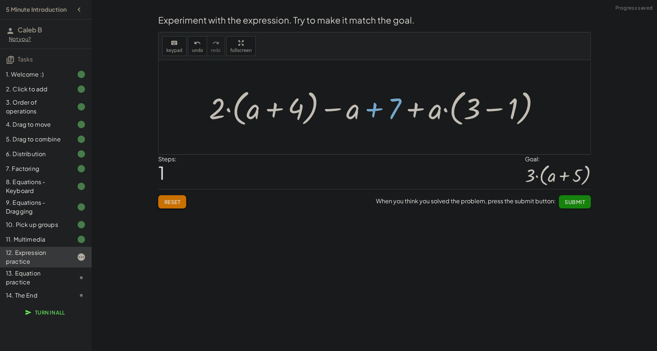
click at [172, 204] on span "Reset" at bounding box center [172, 201] width 16 height 7
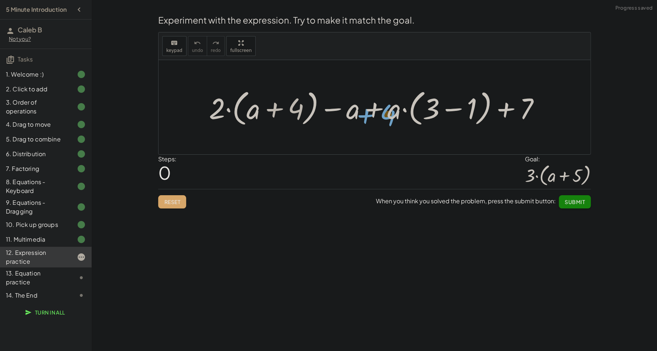
drag, startPoint x: 272, startPoint y: 111, endPoint x: 364, endPoint y: 117, distance: 92.2
click at [364, 117] on div at bounding box center [377, 107] width 344 height 42
click at [220, 113] on div at bounding box center [377, 107] width 344 height 42
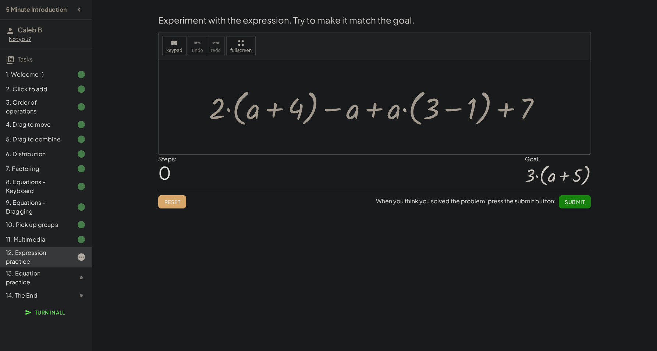
click at [220, 110] on div at bounding box center [377, 107] width 344 height 42
click at [223, 110] on div at bounding box center [377, 107] width 344 height 42
click at [361, 114] on div at bounding box center [377, 107] width 344 height 42
click at [334, 110] on div at bounding box center [377, 107] width 344 height 42
click at [375, 110] on div at bounding box center [377, 107] width 344 height 42
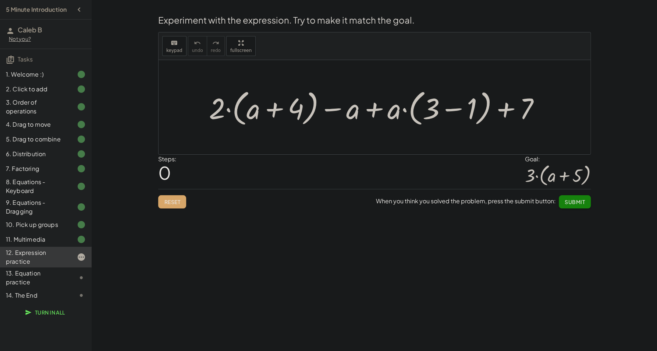
click at [502, 114] on div at bounding box center [377, 107] width 344 height 42
click at [471, 112] on div at bounding box center [377, 107] width 344 height 42
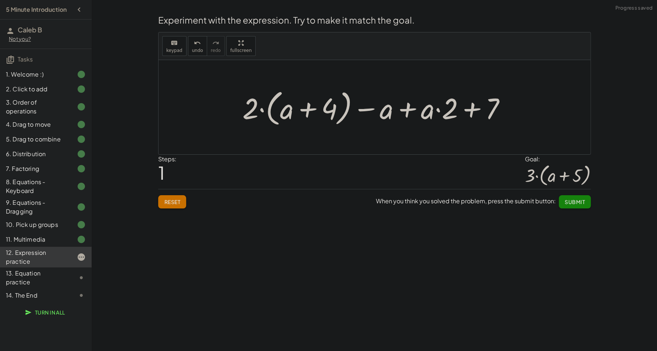
click at [464, 111] on div at bounding box center [377, 107] width 277 height 42
click at [411, 110] on div at bounding box center [377, 107] width 277 height 42
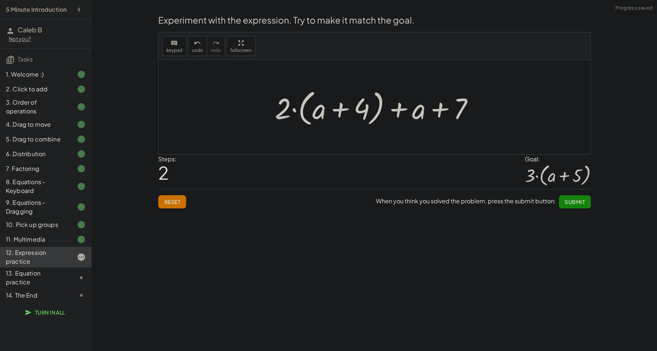
click at [403, 113] on div at bounding box center [377, 107] width 212 height 42
click at [441, 112] on div at bounding box center [377, 107] width 212 height 42
click at [349, 111] on div at bounding box center [377, 107] width 212 height 42
click at [287, 106] on div at bounding box center [377, 107] width 212 height 42
click at [305, 109] on div at bounding box center [377, 107] width 212 height 42
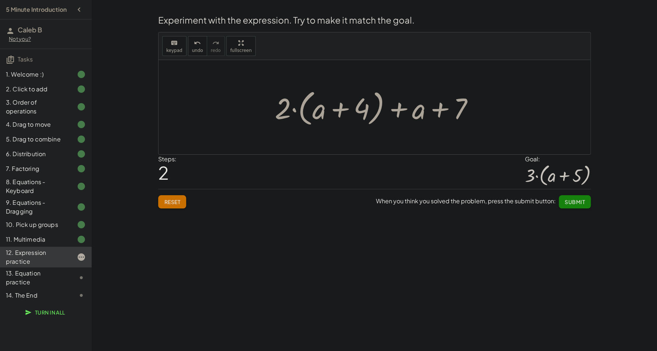
click at [301, 107] on div at bounding box center [377, 107] width 212 height 42
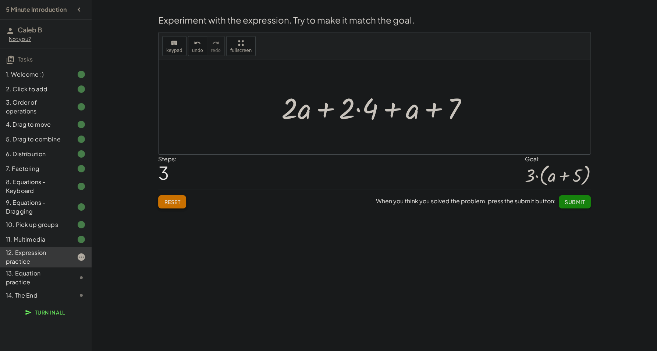
click at [170, 199] on button "Reset" at bounding box center [172, 201] width 28 height 13
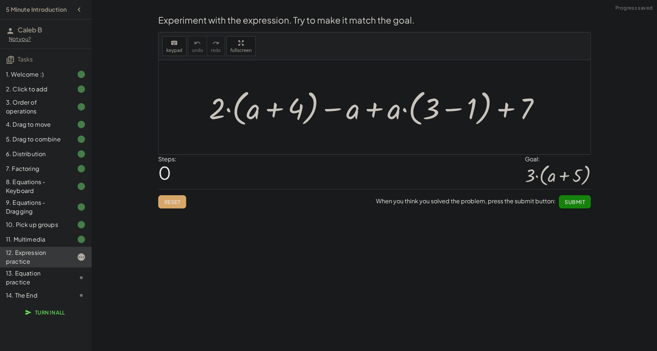
click at [237, 109] on div at bounding box center [377, 107] width 344 height 42
click at [235, 109] on div at bounding box center [377, 107] width 344 height 42
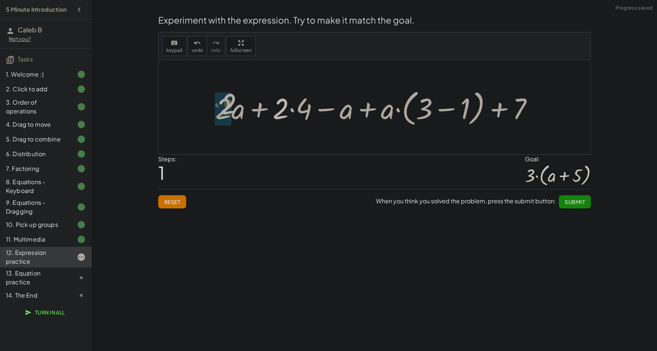
drag, startPoint x: 276, startPoint y: 108, endPoint x: 219, endPoint y: 103, distance: 57.3
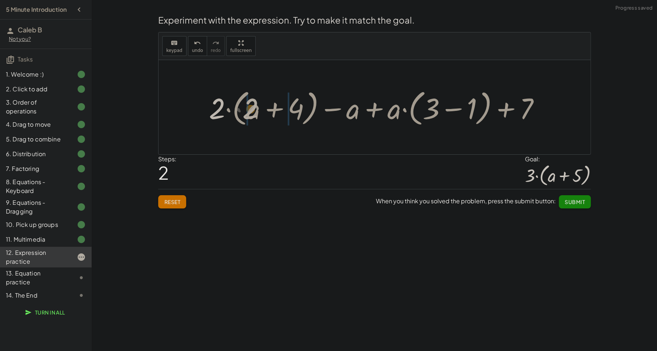
drag, startPoint x: 223, startPoint y: 108, endPoint x: 248, endPoint y: 108, distance: 24.7
click at [248, 108] on div at bounding box center [377, 107] width 344 height 42
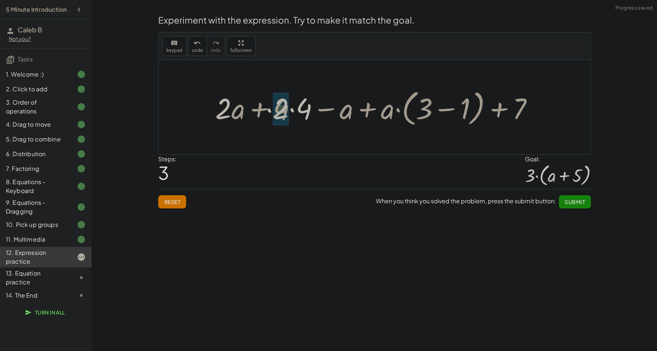
drag, startPoint x: 311, startPoint y: 108, endPoint x: 286, endPoint y: 108, distance: 25.4
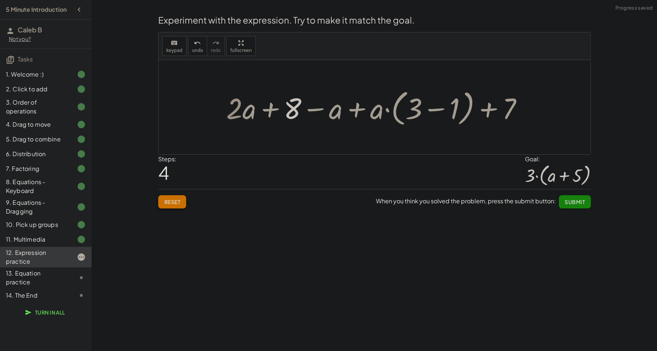
click at [175, 198] on button "Reset" at bounding box center [172, 201] width 28 height 13
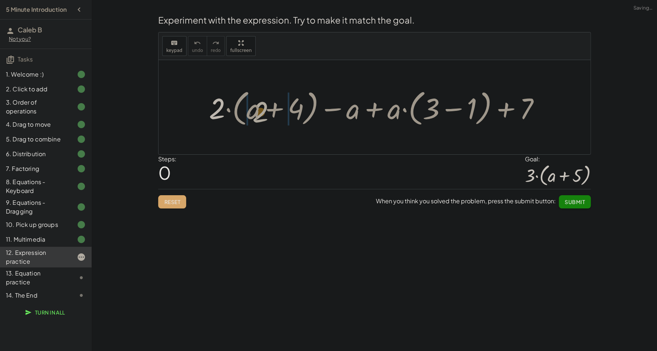
drag, startPoint x: 219, startPoint y: 106, endPoint x: 250, endPoint y: 107, distance: 30.2
click at [250, 107] on div at bounding box center [377, 107] width 344 height 42
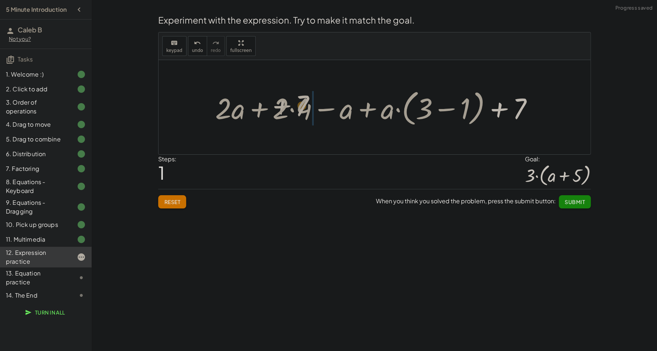
drag, startPoint x: 515, startPoint y: 108, endPoint x: 295, endPoint y: 104, distance: 219.7
click at [295, 104] on div at bounding box center [377, 107] width 331 height 42
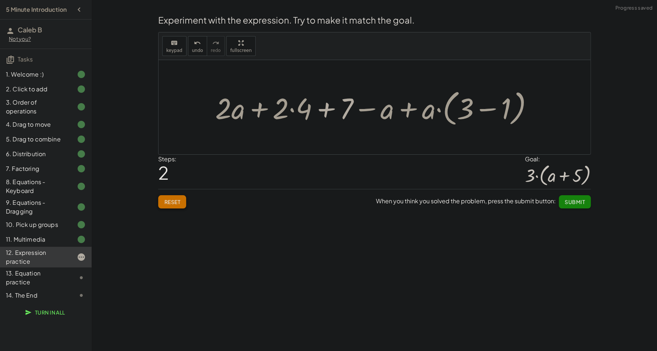
click at [168, 204] on span "Reset" at bounding box center [172, 201] width 16 height 7
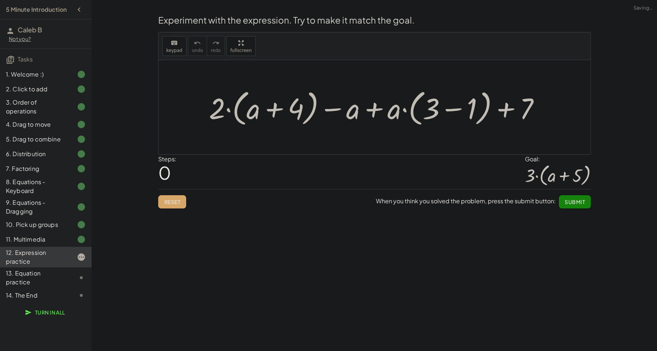
click at [413, 106] on div at bounding box center [377, 107] width 344 height 42
click at [487, 107] on div at bounding box center [377, 107] width 344 height 42
drag, startPoint x: 487, startPoint y: 107, endPoint x: 477, endPoint y: 107, distance: 10.0
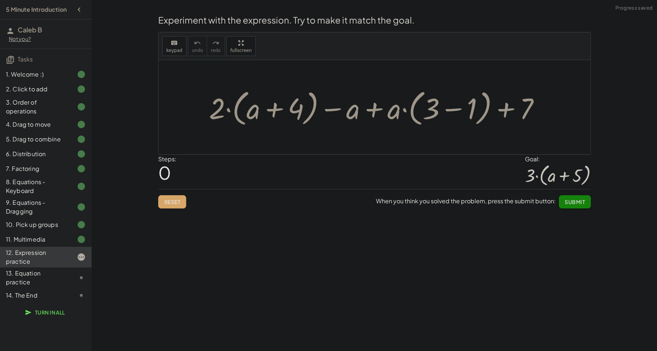
click at [487, 107] on div at bounding box center [377, 107] width 344 height 42
click at [464, 108] on div at bounding box center [377, 107] width 344 height 42
click at [470, 108] on div at bounding box center [377, 107] width 277 height 42
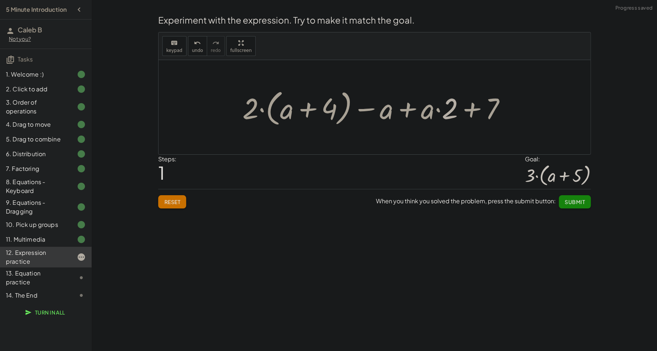
click at [447, 110] on div at bounding box center [377, 107] width 277 height 42
click at [439, 110] on div at bounding box center [377, 107] width 277 height 42
click at [406, 109] on div at bounding box center [377, 107] width 277 height 42
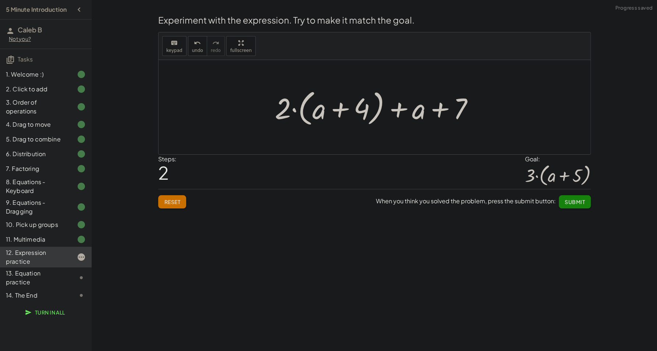
click at [404, 109] on div at bounding box center [377, 107] width 212 height 42
click at [445, 109] on div at bounding box center [377, 107] width 212 height 42
click at [443, 109] on div at bounding box center [377, 107] width 212 height 42
drag, startPoint x: 460, startPoint y: 112, endPoint x: 286, endPoint y: 115, distance: 174.1
click at [286, 115] on div at bounding box center [377, 107] width 212 height 42
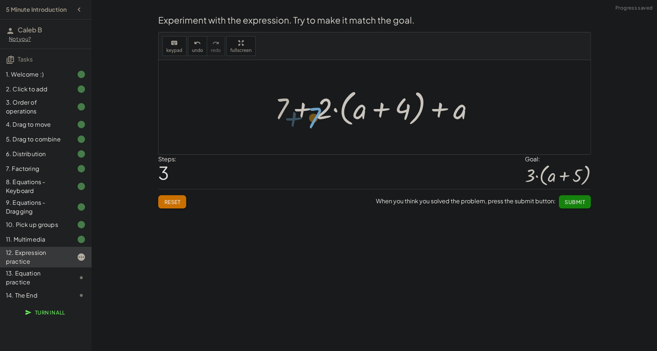
drag, startPoint x: 279, startPoint y: 111, endPoint x: 298, endPoint y: 111, distance: 19.1
click at [297, 112] on div at bounding box center [377, 107] width 212 height 42
click at [306, 108] on div at bounding box center [377, 107] width 212 height 42
click at [327, 109] on div at bounding box center [377, 107] width 212 height 42
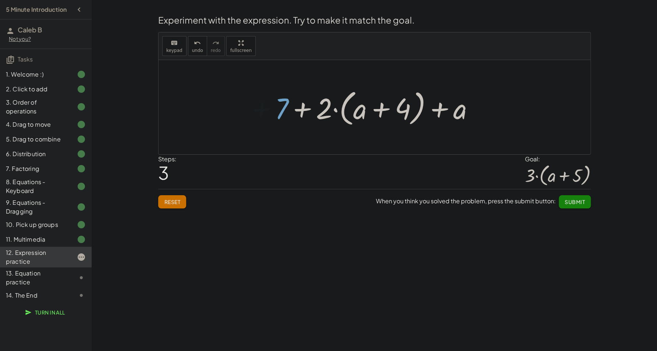
click at [333, 110] on div at bounding box center [377, 107] width 212 height 42
click at [334, 110] on div at bounding box center [377, 107] width 199 height 38
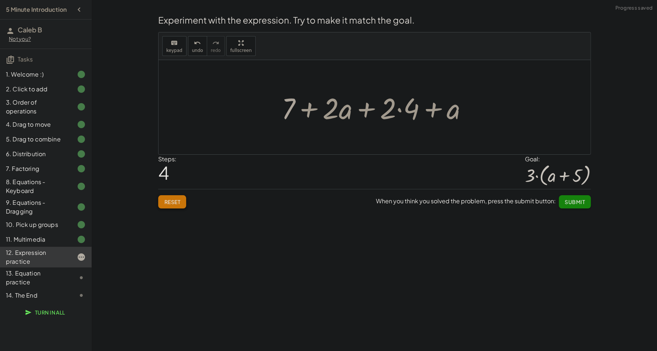
click at [185, 201] on button "Reset" at bounding box center [172, 201] width 28 height 13
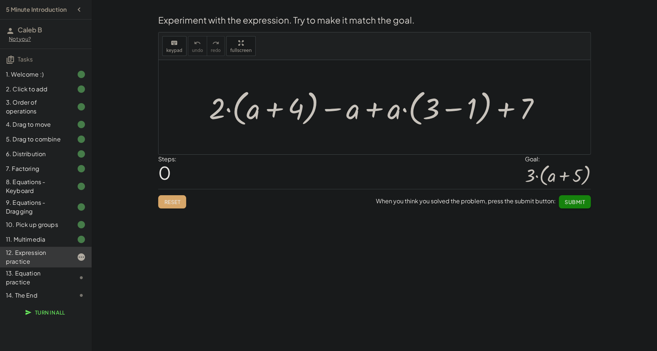
click at [376, 115] on div at bounding box center [377, 107] width 344 height 42
click at [301, 106] on div at bounding box center [377, 107] width 344 height 42
click at [283, 107] on div at bounding box center [377, 107] width 344 height 42
click at [265, 108] on div at bounding box center [377, 107] width 344 height 42
click at [345, 111] on div at bounding box center [377, 107] width 344 height 42
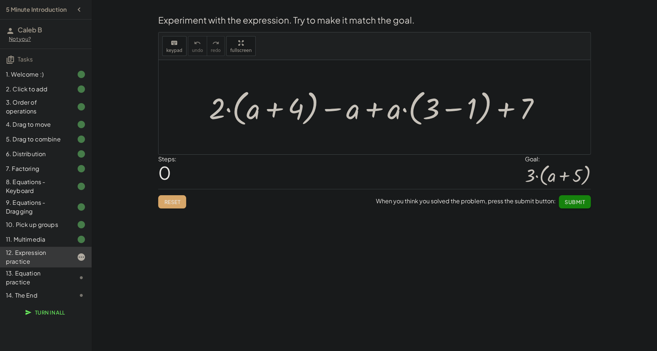
click at [336, 109] on div at bounding box center [377, 107] width 344 height 42
click at [210, 113] on div at bounding box center [377, 107] width 344 height 42
drag, startPoint x: 212, startPoint y: 113, endPoint x: 324, endPoint y: 118, distance: 112.7
click at [324, 118] on div at bounding box center [377, 107] width 344 height 42
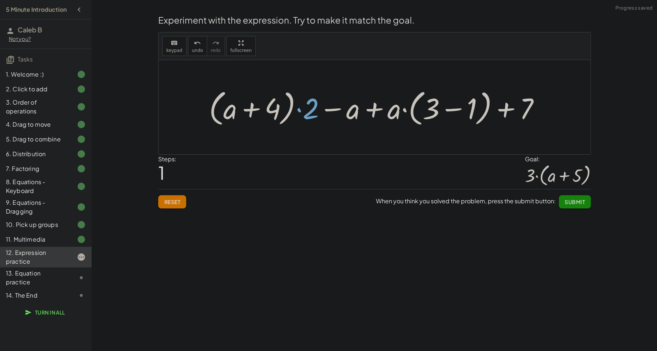
click at [334, 111] on div at bounding box center [377, 107] width 344 height 42
click at [307, 111] on div at bounding box center [377, 107] width 344 height 42
click at [301, 110] on div at bounding box center [377, 107] width 344 height 42
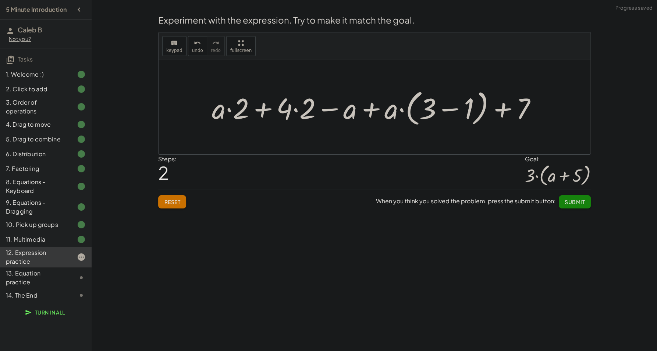
click at [234, 110] on div at bounding box center [377, 107] width 338 height 42
click at [227, 110] on div at bounding box center [377, 107] width 338 height 42
click at [229, 110] on div at bounding box center [377, 107] width 338 height 42
click at [293, 111] on div at bounding box center [377, 107] width 338 height 42
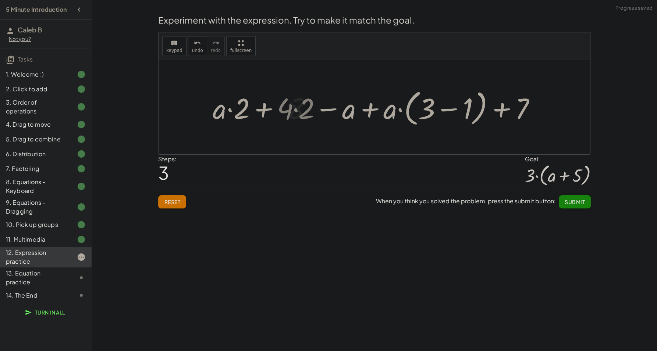
click at [296, 111] on div at bounding box center [377, 107] width 317 height 42
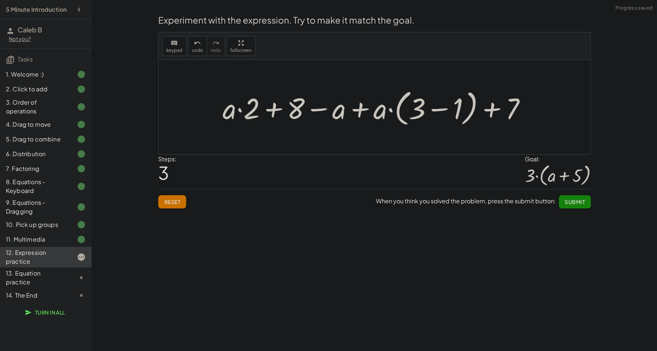
click at [360, 110] on div at bounding box center [377, 107] width 317 height 42
click at [317, 110] on div at bounding box center [377, 107] width 317 height 42
click at [279, 111] on div at bounding box center [377, 107] width 317 height 42
click at [273, 110] on div at bounding box center [377, 107] width 317 height 42
click at [234, 110] on div at bounding box center [377, 107] width 317 height 42
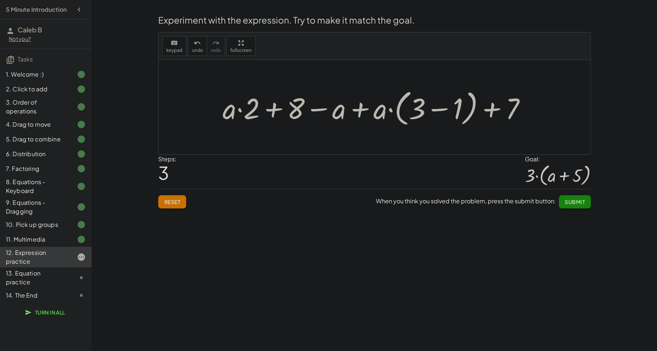
click at [242, 110] on div at bounding box center [377, 107] width 317 height 42
click at [238, 110] on div at bounding box center [377, 107] width 317 height 42
click at [293, 110] on div at bounding box center [377, 107] width 317 height 42
drag, startPoint x: 320, startPoint y: 110, endPoint x: 340, endPoint y: 110, distance: 20.2
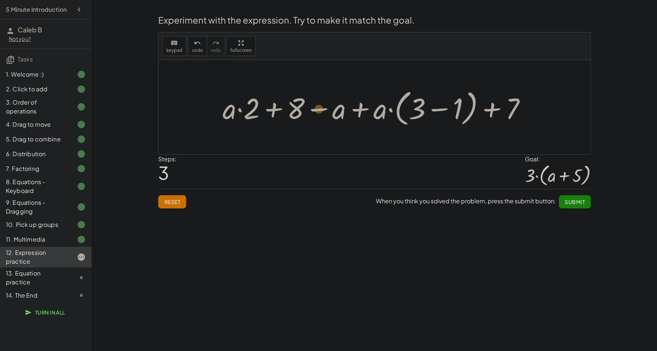
click at [336, 110] on div at bounding box center [377, 107] width 317 height 42
click at [356, 110] on div at bounding box center [377, 107] width 317 height 42
drag, startPoint x: 372, startPoint y: 110, endPoint x: 387, endPoint y: 111, distance: 14.7
click at [372, 110] on div at bounding box center [377, 107] width 317 height 42
drag, startPoint x: 387, startPoint y: 111, endPoint x: 391, endPoint y: 112, distance: 4.1
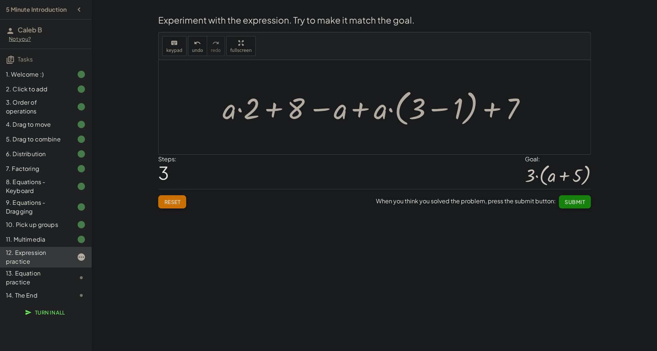
click at [387, 111] on div at bounding box center [377, 107] width 317 height 42
drag, startPoint x: 391, startPoint y: 112, endPoint x: 396, endPoint y: 112, distance: 5.2
click at [393, 112] on div at bounding box center [377, 107] width 317 height 42
click at [411, 112] on div at bounding box center [377, 107] width 308 height 38
click at [451, 112] on div at bounding box center [377, 107] width 242 height 38
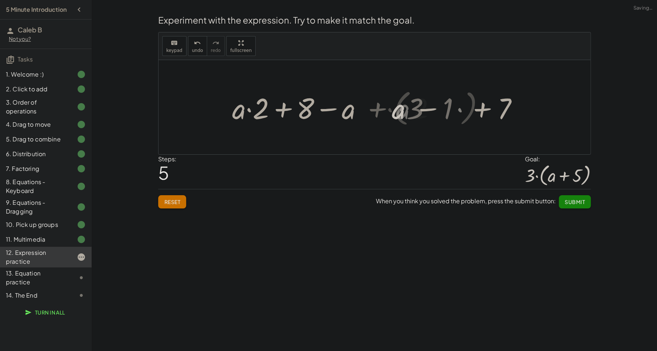
click at [455, 112] on div at bounding box center [377, 107] width 242 height 38
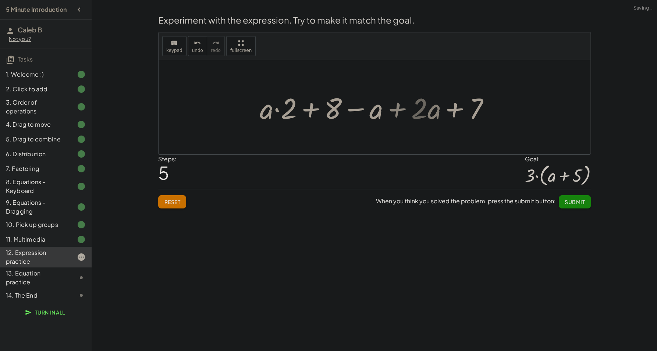
click at [458, 112] on div at bounding box center [377, 107] width 242 height 38
click at [472, 112] on div at bounding box center [377, 107] width 242 height 38
click at [431, 112] on div at bounding box center [377, 107] width 242 height 38
click at [409, 109] on div at bounding box center [377, 107] width 242 height 38
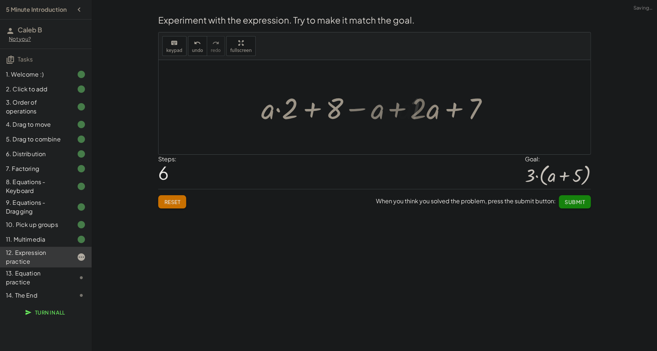
drag, startPoint x: 403, startPoint y: 109, endPoint x: 399, endPoint y: 108, distance: 4.1
click at [401, 108] on div at bounding box center [377, 107] width 185 height 38
click at [399, 108] on div at bounding box center [377, 107] width 185 height 38
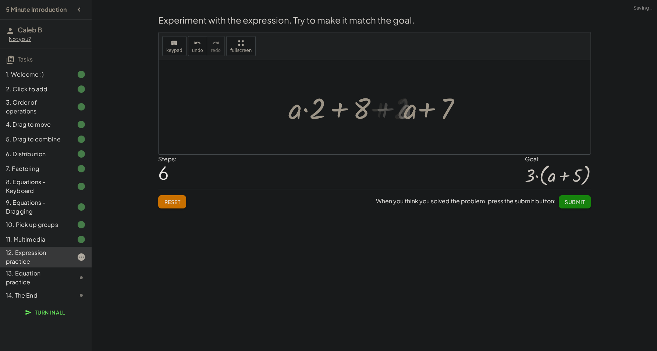
click at [386, 107] on div at bounding box center [377, 107] width 185 height 38
click at [380, 107] on div at bounding box center [377, 107] width 185 height 38
click at [382, 108] on div at bounding box center [377, 107] width 185 height 38
click at [425, 112] on div at bounding box center [377, 107] width 185 height 38
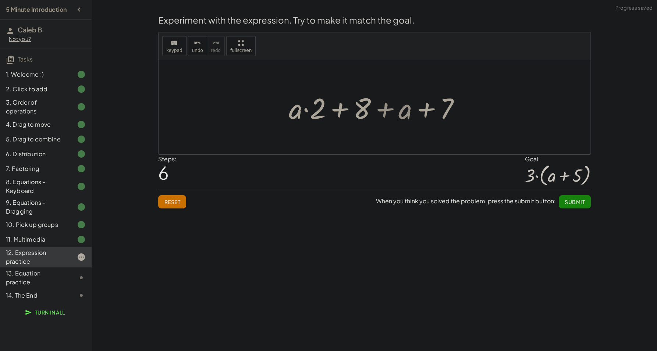
click at [451, 106] on div at bounding box center [377, 107] width 185 height 38
drag, startPoint x: 431, startPoint y: 108, endPoint x: 380, endPoint y: 110, distance: 51.2
click at [411, 112] on div at bounding box center [377, 107] width 185 height 38
click at [368, 110] on div at bounding box center [377, 107] width 185 height 38
drag, startPoint x: 356, startPoint y: 109, endPoint x: 349, endPoint y: 108, distance: 6.3
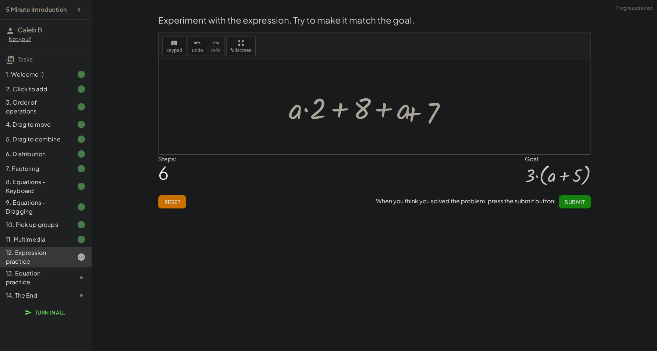
click at [354, 109] on div at bounding box center [377, 107] width 185 height 38
click at [333, 110] on div at bounding box center [377, 107] width 185 height 38
click at [319, 110] on div at bounding box center [377, 107] width 185 height 38
click at [305, 110] on div at bounding box center [377, 107] width 185 height 38
click at [303, 110] on div at bounding box center [377, 107] width 185 height 38
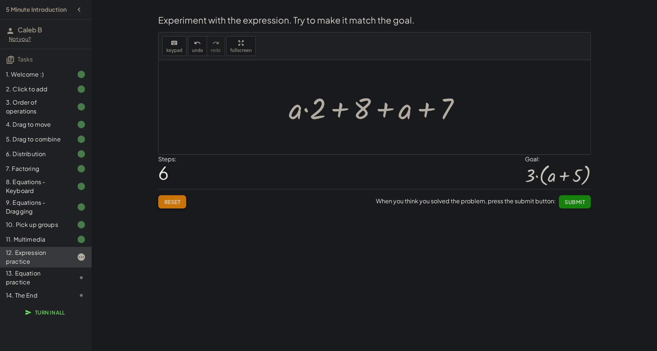
click at [182, 201] on button "Reset" at bounding box center [172, 201] width 28 height 13
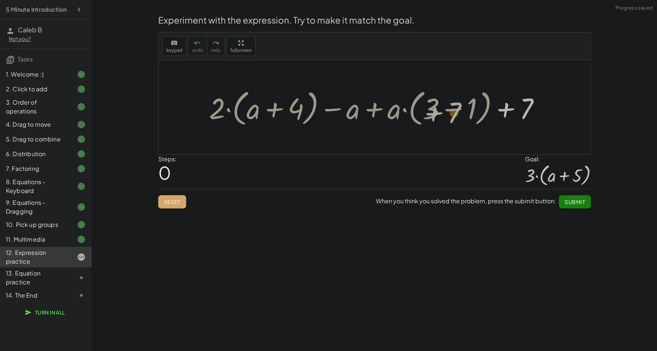
drag, startPoint x: 505, startPoint y: 106, endPoint x: 431, endPoint y: 104, distance: 74.0
click at [432, 106] on div at bounding box center [377, 107] width 344 height 42
click at [466, 105] on div at bounding box center [377, 107] width 344 height 42
drag, startPoint x: 466, startPoint y: 105, endPoint x: 455, endPoint y: 106, distance: 11.0
click at [459, 106] on div at bounding box center [377, 107] width 344 height 42
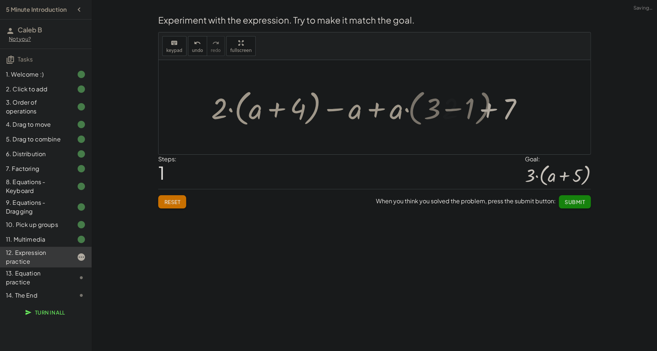
click at [450, 107] on div at bounding box center [377, 107] width 277 height 42
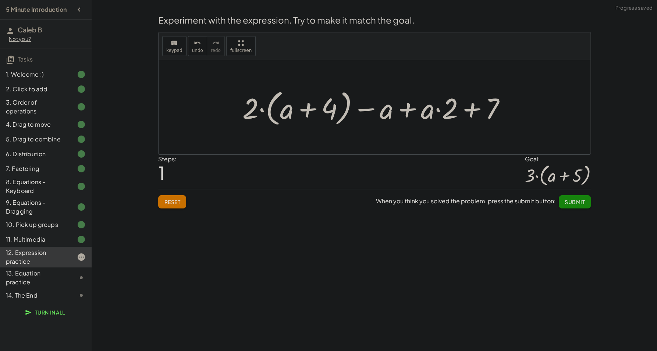
click at [474, 112] on div at bounding box center [377, 107] width 277 height 42
click at [434, 110] on div at bounding box center [377, 107] width 277 height 42
click at [437, 110] on div at bounding box center [377, 107] width 277 height 42
click at [359, 110] on div at bounding box center [377, 107] width 277 height 42
click at [419, 108] on div at bounding box center [377, 107] width 277 height 42
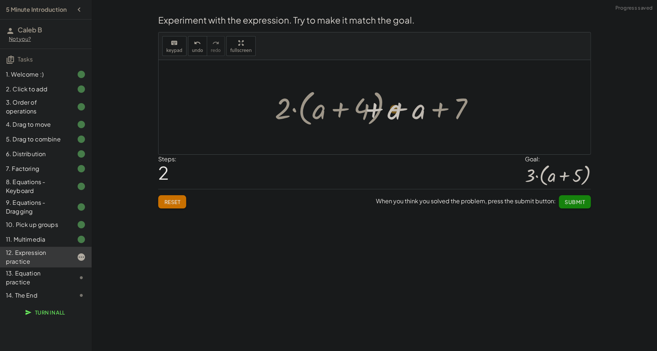
drag, startPoint x: 422, startPoint y: 111, endPoint x: 438, endPoint y: 113, distance: 16.4
click at [438, 114] on div at bounding box center [377, 107] width 212 height 42
drag, startPoint x: 286, startPoint y: 111, endPoint x: 391, endPoint y: 111, distance: 104.9
click at [391, 111] on div at bounding box center [377, 107] width 212 height 42
click at [400, 111] on div at bounding box center [377, 107] width 212 height 42
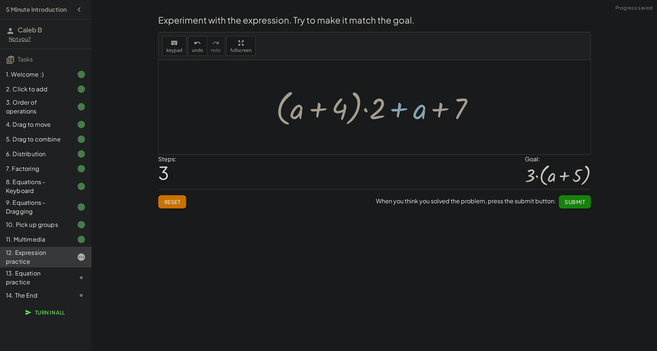
click at [400, 111] on div at bounding box center [377, 107] width 212 height 42
drag, startPoint x: 370, startPoint y: 112, endPoint x: 365, endPoint y: 110, distance: 4.7
click at [369, 112] on div at bounding box center [377, 107] width 212 height 42
click at [365, 110] on div at bounding box center [377, 107] width 212 height 42
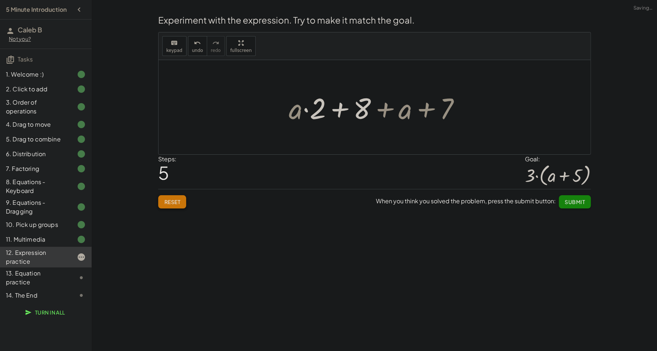
click at [162, 195] on button "Reset" at bounding box center [172, 201] width 28 height 13
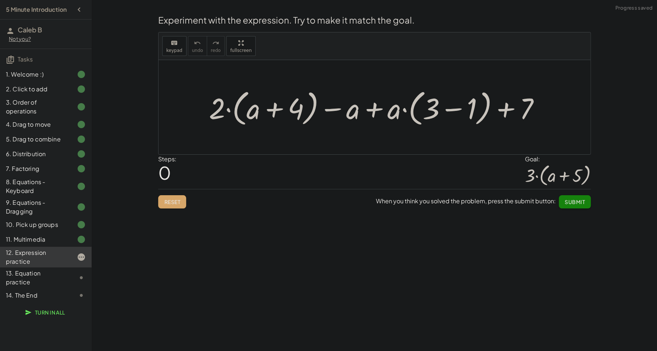
click at [374, 107] on div at bounding box center [377, 107] width 344 height 42
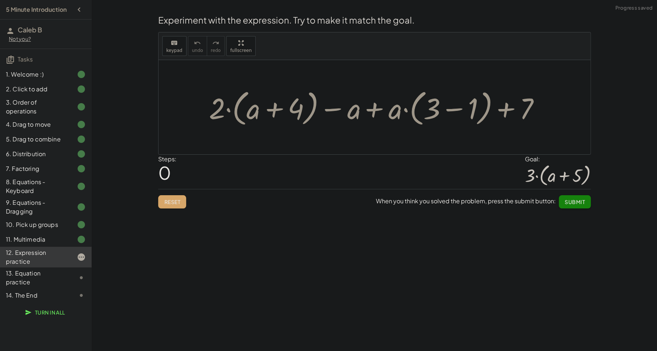
click at [336, 110] on div at bounding box center [377, 107] width 344 height 42
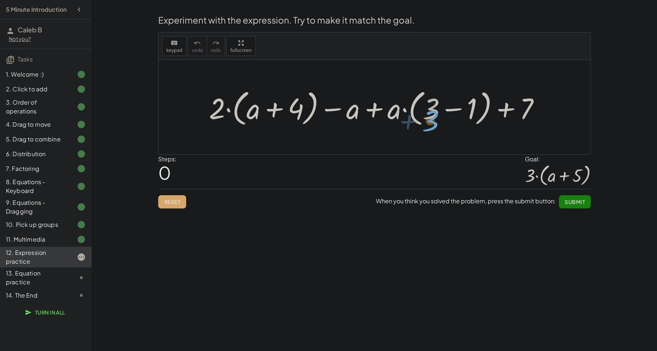
drag, startPoint x: 431, startPoint y: 107, endPoint x: 427, endPoint y: 113, distance: 7.4
click at [427, 113] on div at bounding box center [377, 107] width 344 height 42
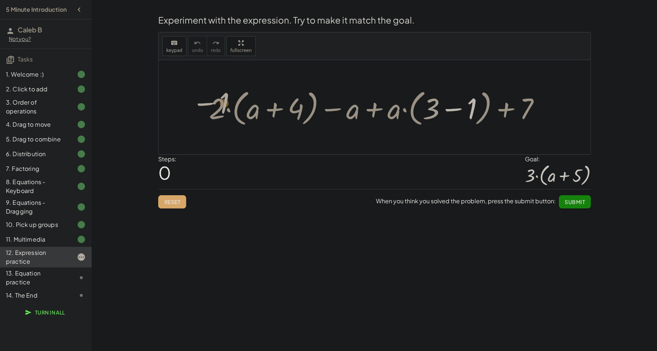
drag, startPoint x: 459, startPoint y: 107, endPoint x: 214, endPoint y: 111, distance: 245.5
click at [214, 111] on div at bounding box center [377, 107] width 344 height 42
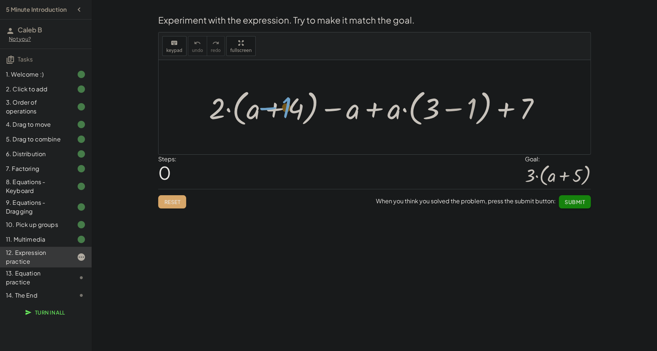
drag, startPoint x: 471, startPoint y: 106, endPoint x: 287, endPoint y: 105, distance: 184.0
click at [287, 105] on div at bounding box center [377, 107] width 344 height 42
drag, startPoint x: 427, startPoint y: 124, endPoint x: 295, endPoint y: 106, distance: 133.4
click at [295, 106] on div at bounding box center [377, 107] width 344 height 42
drag, startPoint x: 434, startPoint y: 108, endPoint x: 197, endPoint y: 111, distance: 237.8
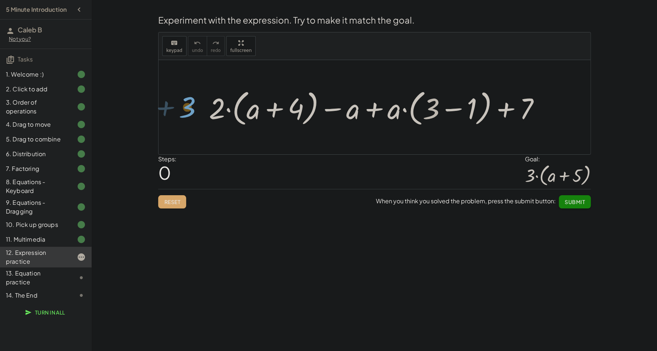
click at [195, 111] on div "+ 3 · ( − 1 ) + · 2 · ( + a + 4 ) − a + · a · ( + 3 − 1 ) + 7" at bounding box center [375, 107] width 432 height 94
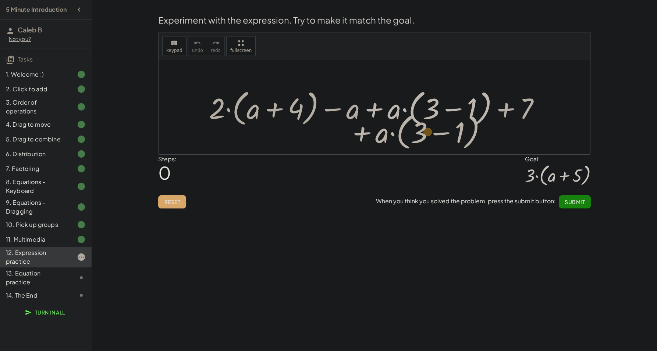
drag, startPoint x: 367, startPoint y: 109, endPoint x: 361, endPoint y: 120, distance: 12.2
click at [362, 121] on div at bounding box center [377, 107] width 344 height 42
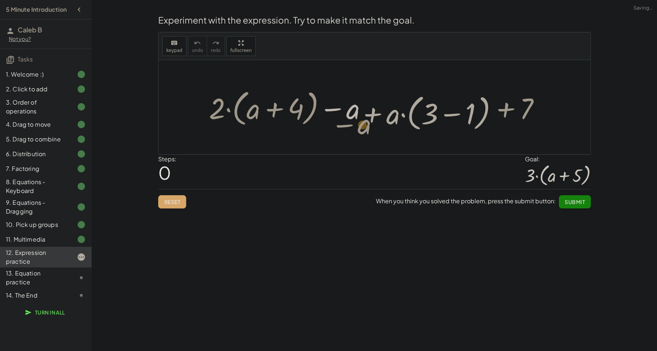
drag, startPoint x: 344, startPoint y: 116, endPoint x: 362, endPoint y: 130, distance: 21.8
click at [361, 131] on div "+ · a · ( + 3 − 1 ) − a + · 2 · ( + a + 4 ) − a + · a · ( + 3 − 1 ) + 7" at bounding box center [375, 107] width 432 height 94
drag, startPoint x: 362, startPoint y: 130, endPoint x: 367, endPoint y: 112, distance: 18.8
click at [407, 123] on div "+ · a · ( + 3 − 1 ) − a + · 2 · ( + a + 4 ) − a + · a · ( + 3 − 1 ) + 7" at bounding box center [374, 107] width 353 height 46
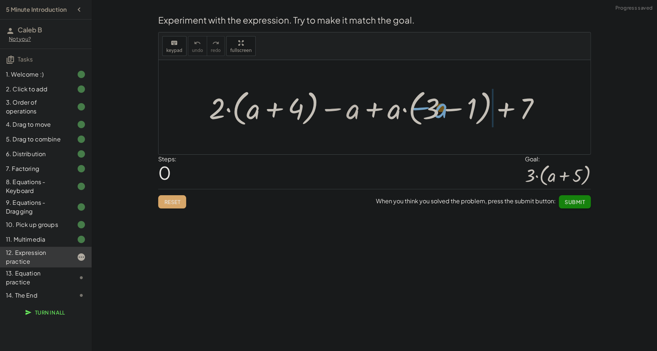
drag, startPoint x: 350, startPoint y: 125, endPoint x: 434, endPoint y: 107, distance: 86.5
click at [434, 107] on div at bounding box center [377, 107] width 344 height 42
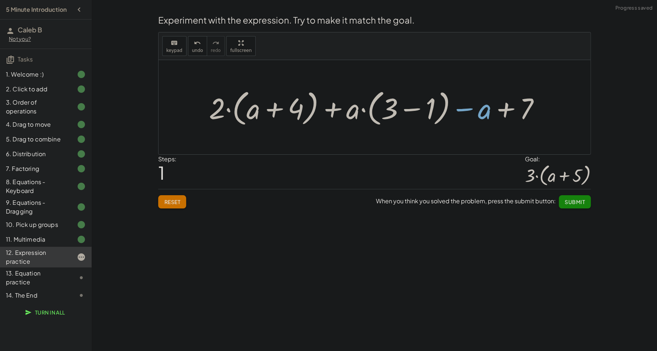
click at [509, 110] on div at bounding box center [377, 107] width 344 height 42
drag, startPoint x: 480, startPoint y: 117, endPoint x: 328, endPoint y: 105, distance: 152.1
click at [328, 105] on div at bounding box center [377, 107] width 344 height 42
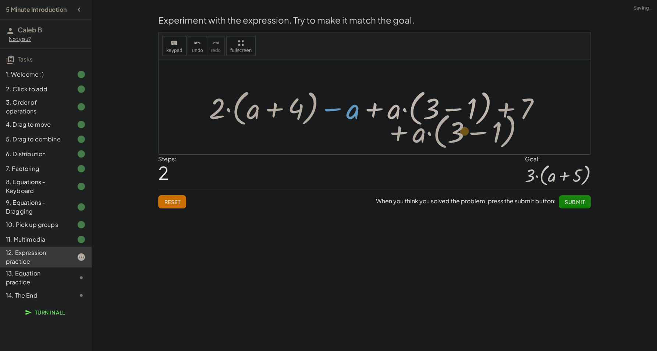
drag, startPoint x: 372, startPoint y: 114, endPoint x: 358, endPoint y: 114, distance: 14.4
click at [358, 114] on div at bounding box center [377, 107] width 344 height 42
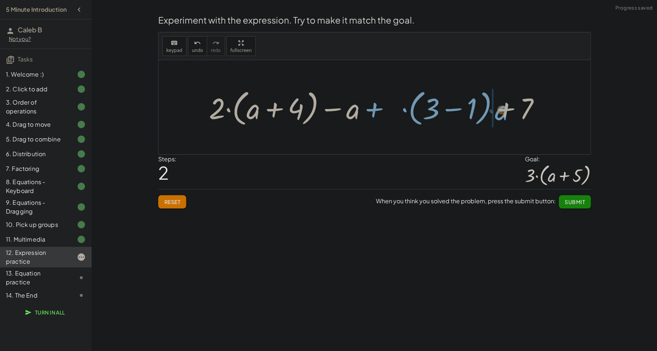
drag, startPoint x: 395, startPoint y: 108, endPoint x: 494, endPoint y: 107, distance: 99.0
click at [494, 107] on div at bounding box center [377, 107] width 344 height 42
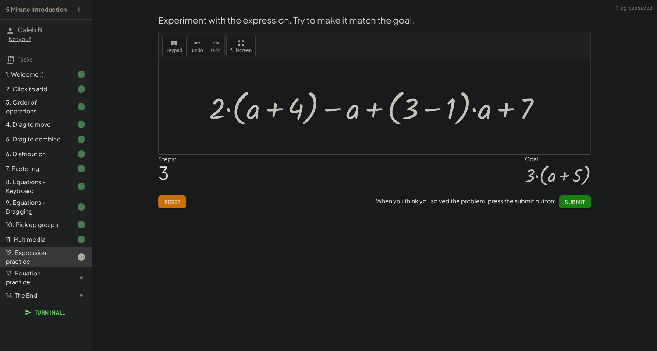
click at [511, 110] on div at bounding box center [377, 107] width 344 height 42
click at [484, 111] on div at bounding box center [377, 107] width 344 height 42
click at [480, 111] on div at bounding box center [377, 107] width 344 height 42
click at [474, 109] on div at bounding box center [377, 107] width 322 height 42
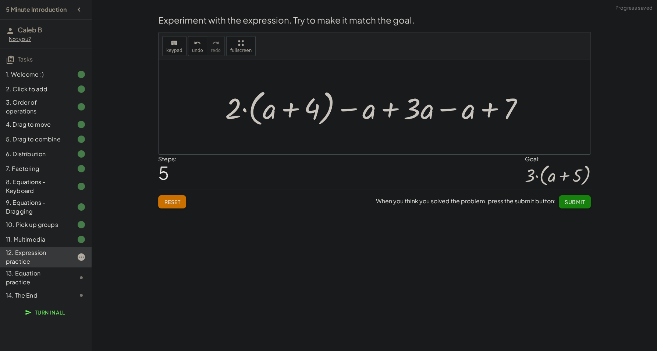
click at [455, 112] on div at bounding box center [378, 107] width 312 height 42
click at [454, 110] on div at bounding box center [378, 107] width 270 height 42
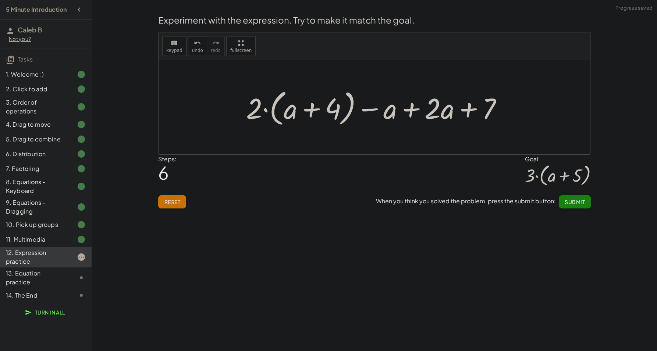
click at [467, 111] on div at bounding box center [378, 107] width 270 height 42
click at [415, 112] on div at bounding box center [378, 107] width 270 height 42
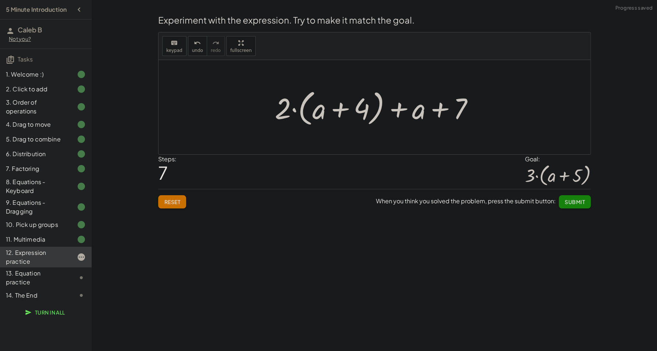
click at [399, 112] on div at bounding box center [377, 107] width 212 height 42
click at [433, 112] on div at bounding box center [377, 107] width 212 height 42
click at [439, 112] on div at bounding box center [377, 107] width 212 height 42
drag, startPoint x: 463, startPoint y: 108, endPoint x: 419, endPoint y: 115, distance: 44.7
click at [419, 115] on div at bounding box center [377, 107] width 212 height 42
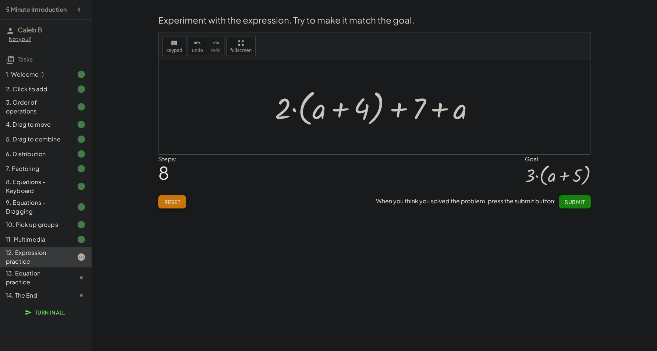
click at [178, 201] on span "Reset" at bounding box center [172, 201] width 16 height 7
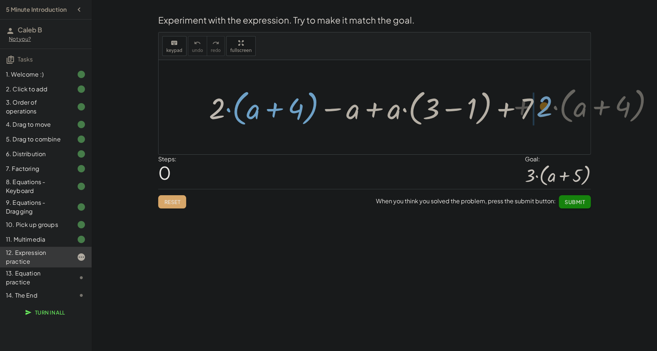
drag, startPoint x: 212, startPoint y: 110, endPoint x: 548, endPoint y: 109, distance: 336.8
click at [548, 109] on div at bounding box center [377, 107] width 344 height 42
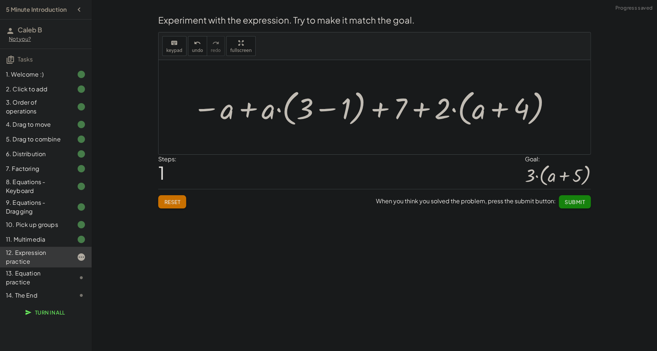
click at [422, 110] on div at bounding box center [372, 107] width 367 height 42
click at [420, 110] on div at bounding box center [372, 107] width 367 height 42
click at [375, 110] on div at bounding box center [372, 107] width 367 height 42
click at [323, 113] on div at bounding box center [372, 107] width 367 height 42
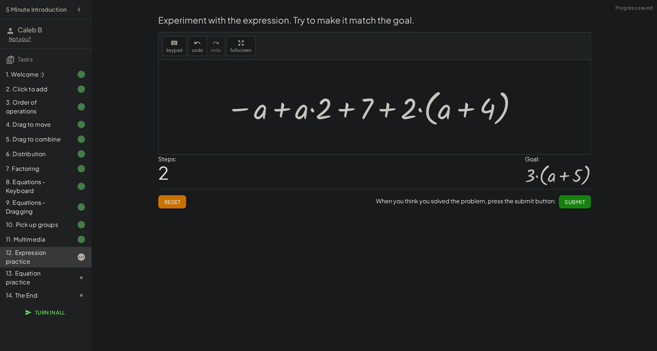
click at [324, 112] on div at bounding box center [372, 107] width 299 height 42
click at [340, 112] on div at bounding box center [372, 107] width 299 height 42
click at [343, 112] on div at bounding box center [372, 107] width 299 height 42
click at [312, 112] on div at bounding box center [372, 107] width 299 height 42
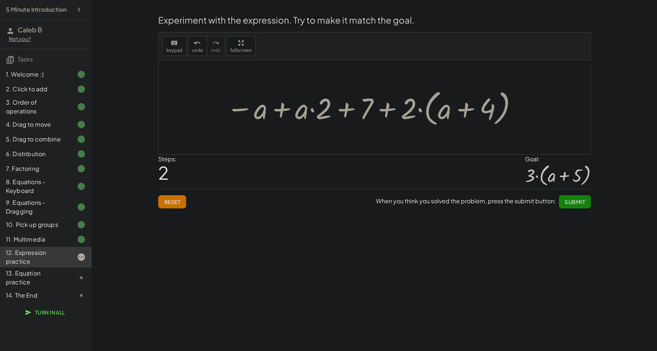
click at [313, 110] on div at bounding box center [372, 107] width 299 height 42
drag, startPoint x: 319, startPoint y: 119, endPoint x: 297, endPoint y: 116, distance: 22.6
click at [297, 116] on div at bounding box center [372, 107] width 299 height 42
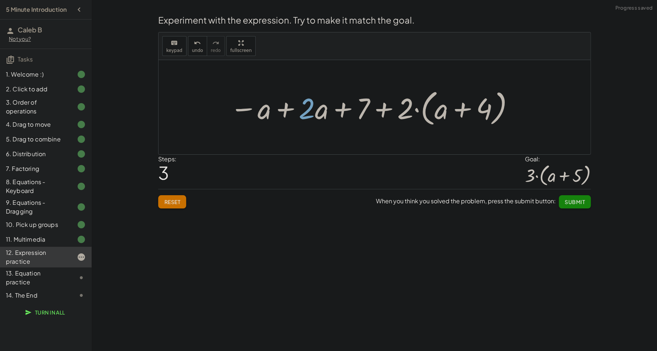
click at [337, 110] on div at bounding box center [372, 107] width 292 height 42
click at [292, 114] on div at bounding box center [372, 107] width 292 height 42
click at [290, 113] on div at bounding box center [377, 107] width 212 height 42
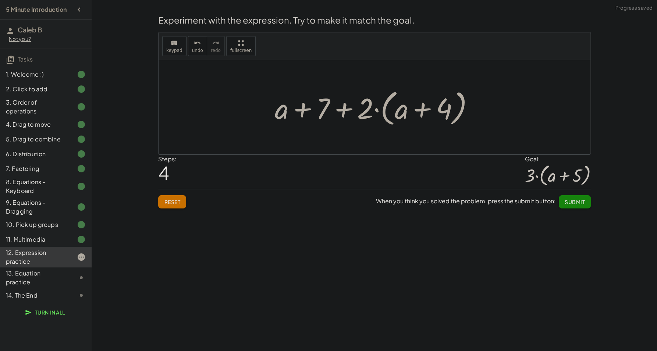
click at [303, 107] on div at bounding box center [377, 107] width 212 height 42
click at [330, 109] on div at bounding box center [377, 107] width 212 height 42
click at [338, 111] on div at bounding box center [377, 107] width 212 height 42
click at [418, 113] on div at bounding box center [377, 107] width 212 height 42
drag, startPoint x: 362, startPoint y: 112, endPoint x: 409, endPoint y: 118, distance: 47.5
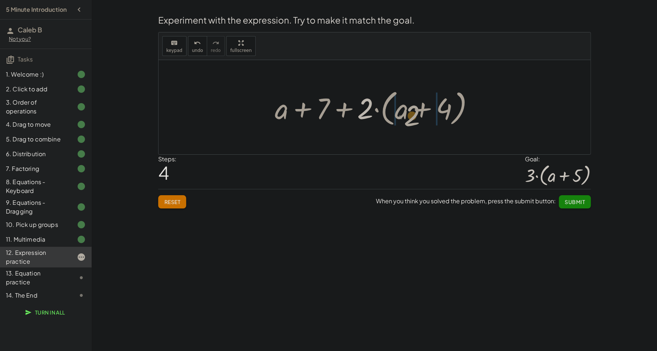
click at [409, 118] on div at bounding box center [377, 107] width 212 height 42
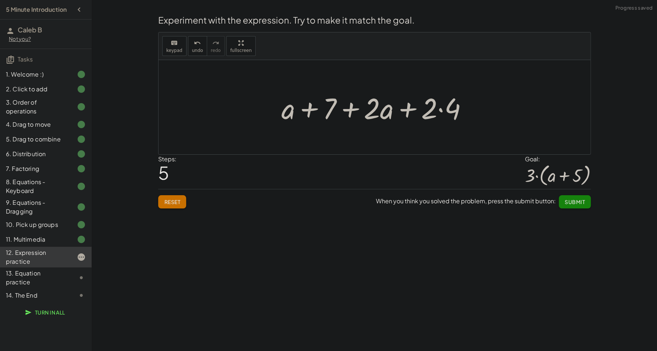
click at [409, 112] on div at bounding box center [377, 107] width 199 height 38
click at [435, 113] on div at bounding box center [377, 107] width 199 height 38
click at [441, 112] on div at bounding box center [377, 107] width 199 height 38
click at [441, 111] on div at bounding box center [377, 107] width 199 height 38
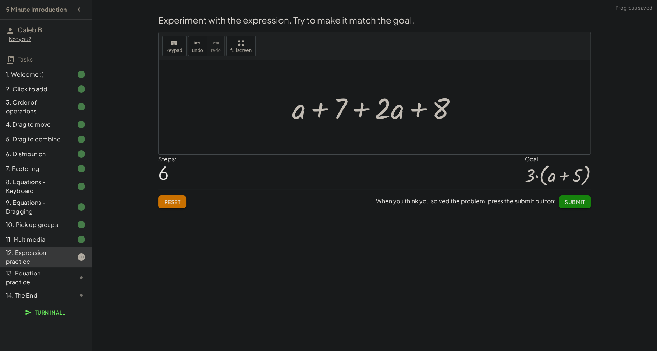
click at [425, 111] on div at bounding box center [378, 107] width 178 height 38
click at [421, 110] on div at bounding box center [378, 107] width 178 height 38
click at [376, 110] on div at bounding box center [378, 107] width 178 height 38
click at [357, 110] on div at bounding box center [378, 107] width 178 height 38
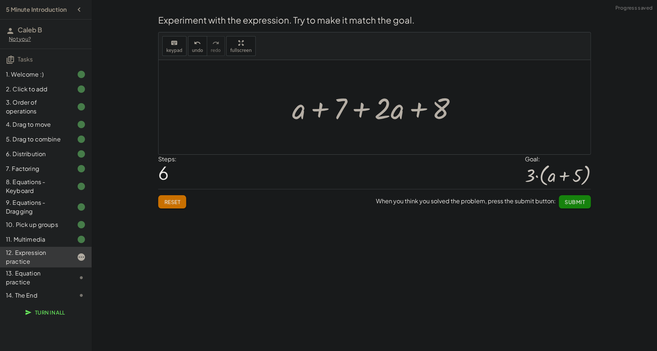
click at [358, 110] on div at bounding box center [378, 107] width 178 height 38
click at [310, 110] on div at bounding box center [378, 107] width 178 height 38
click at [317, 111] on div at bounding box center [378, 107] width 178 height 38
drag, startPoint x: 317, startPoint y: 111, endPoint x: 246, endPoint y: 162, distance: 87.5
click at [312, 111] on div at bounding box center [378, 107] width 178 height 38
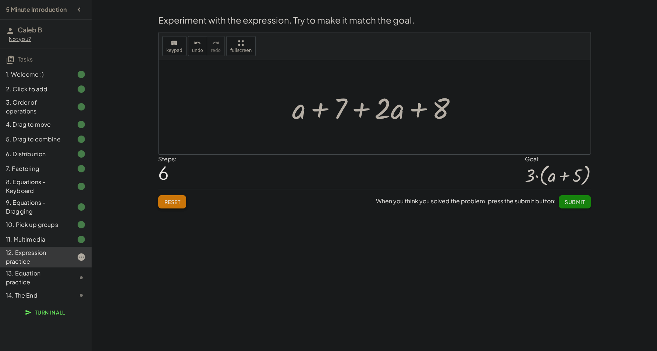
click at [183, 203] on button "Reset" at bounding box center [172, 201] width 28 height 13
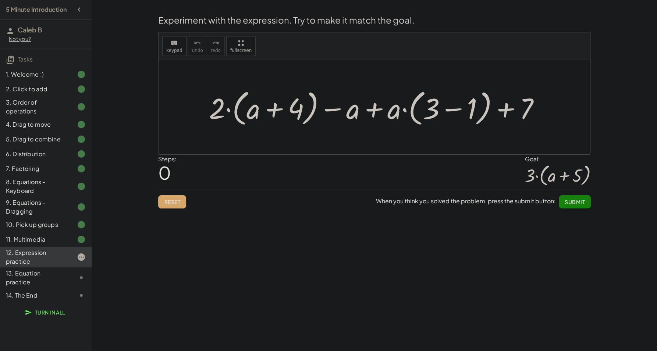
click at [377, 112] on div at bounding box center [377, 107] width 344 height 42
drag, startPoint x: 356, startPoint y: 114, endPoint x: 555, endPoint y: 127, distance: 199.5
click at [555, 127] on div "− a + · 2 · ( + a + 4 ) − a + · a · ( + 3 − 1 ) + 7" at bounding box center [375, 107] width 432 height 94
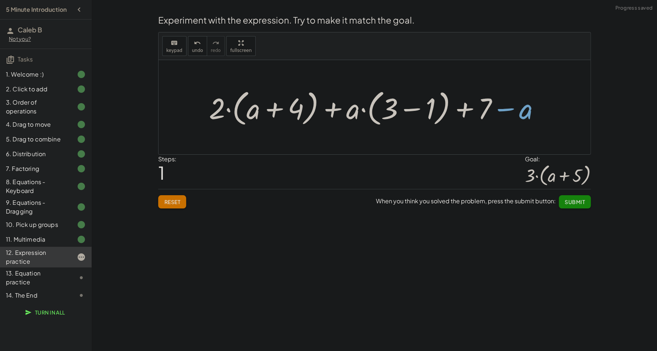
click at [488, 112] on div at bounding box center [377, 107] width 344 height 42
click at [486, 112] on div at bounding box center [377, 107] width 344 height 42
click at [487, 112] on div at bounding box center [377, 107] width 344 height 42
click at [497, 112] on div at bounding box center [377, 107] width 344 height 42
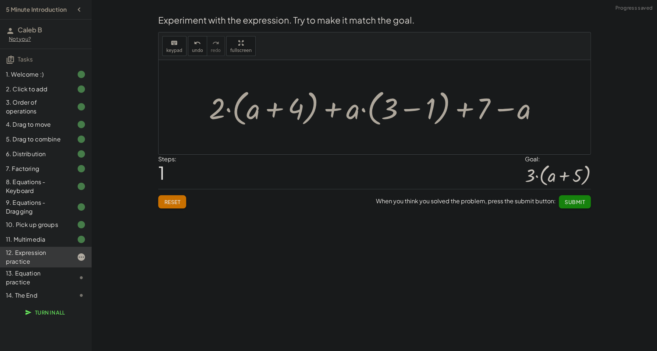
click at [499, 112] on div at bounding box center [377, 107] width 344 height 42
click at [177, 191] on div "Reset When you think you solved the problem, press the submit button: Submit" at bounding box center [374, 199] width 433 height 20
click at [175, 202] on span "Reset" at bounding box center [172, 201] width 16 height 7
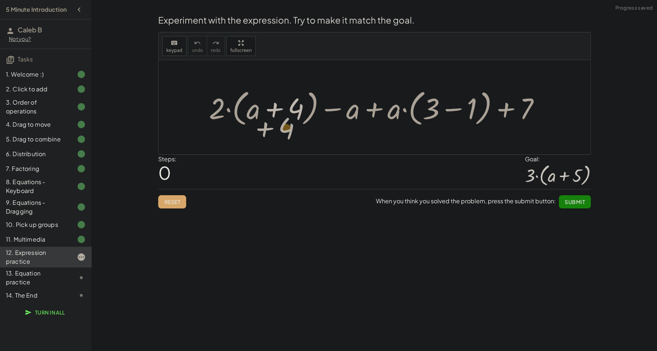
drag, startPoint x: 291, startPoint y: 123, endPoint x: 293, endPoint y: 110, distance: 12.6
click at [293, 110] on div at bounding box center [377, 107] width 344 height 42
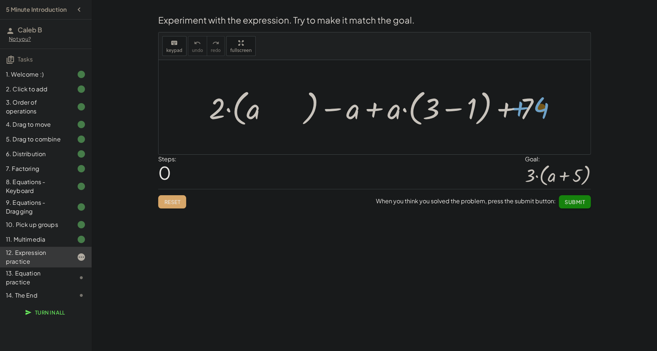
drag, startPoint x: 292, startPoint y: 112, endPoint x: 541, endPoint y: 110, distance: 248.8
click at [541, 110] on div at bounding box center [377, 107] width 344 height 42
drag, startPoint x: 205, startPoint y: 110, endPoint x: 323, endPoint y: 109, distance: 118.5
click at [323, 109] on div at bounding box center [377, 107] width 344 height 42
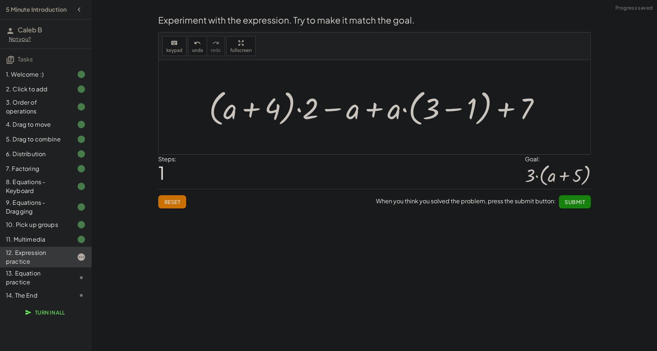
click at [335, 111] on div at bounding box center [377, 107] width 344 height 42
click at [367, 108] on div at bounding box center [377, 107] width 344 height 42
click at [369, 108] on div at bounding box center [377, 107] width 344 height 42
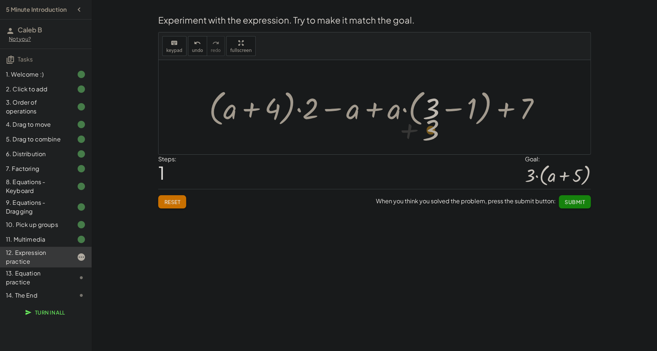
drag, startPoint x: 432, startPoint y: 110, endPoint x: 401, endPoint y: 114, distance: 31.2
click at [430, 117] on div at bounding box center [377, 107] width 344 height 42
drag, startPoint x: 321, startPoint y: 111, endPoint x: 308, endPoint y: 114, distance: 12.6
click at [308, 117] on div at bounding box center [377, 107] width 344 height 42
click at [193, 51] on span "undo" at bounding box center [197, 50] width 11 height 5
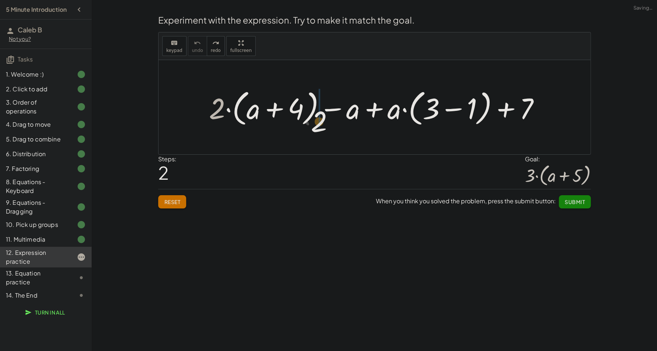
drag, startPoint x: 220, startPoint y: 105, endPoint x: 324, endPoint y: 114, distance: 104.2
click at [324, 114] on div at bounding box center [377, 107] width 344 height 42
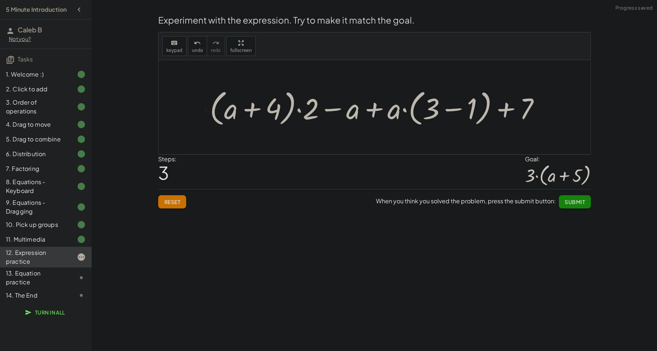
click at [333, 110] on div at bounding box center [377, 107] width 344 height 42
click at [344, 110] on div at bounding box center [377, 107] width 344 height 42
click at [353, 110] on div at bounding box center [377, 107] width 344 height 42
click at [360, 113] on div at bounding box center [377, 107] width 344 height 42
click at [374, 111] on div at bounding box center [377, 107] width 344 height 42
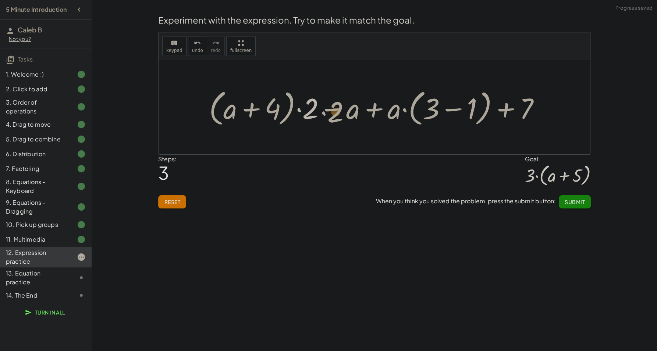
drag, startPoint x: 314, startPoint y: 112, endPoint x: 340, endPoint y: 114, distance: 25.9
click at [340, 114] on div at bounding box center [377, 107] width 344 height 42
drag, startPoint x: 324, startPoint y: 111, endPoint x: 354, endPoint y: 112, distance: 29.8
click at [354, 112] on div at bounding box center [377, 107] width 344 height 42
click at [359, 110] on div at bounding box center [377, 107] width 344 height 42
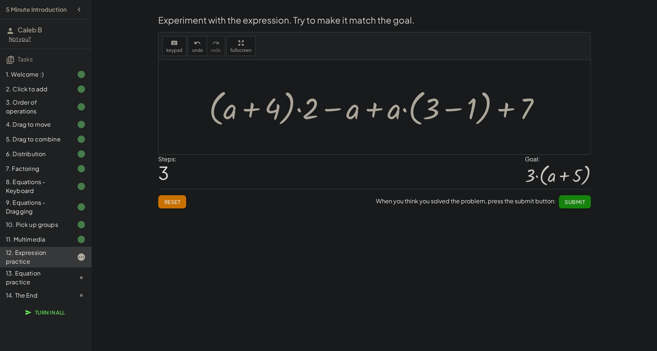
click at [373, 110] on div at bounding box center [377, 107] width 344 height 42
click at [406, 110] on div at bounding box center [377, 107] width 344 height 42
click at [402, 109] on div at bounding box center [377, 107] width 344 height 42
click at [351, 105] on div at bounding box center [377, 107] width 336 height 42
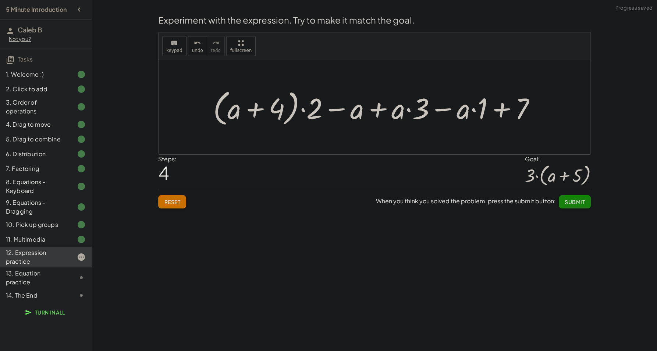
click at [439, 113] on div at bounding box center [377, 107] width 336 height 42
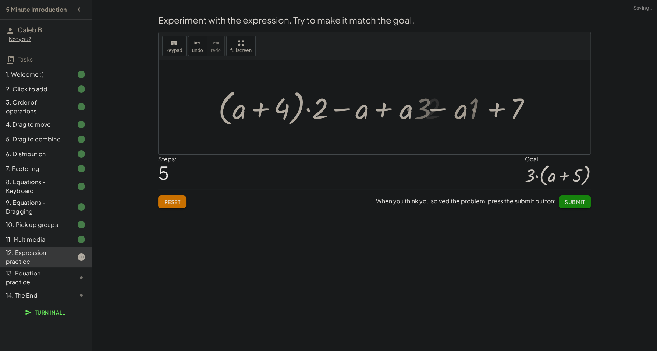
click at [453, 112] on div at bounding box center [378, 107] width 270 height 42
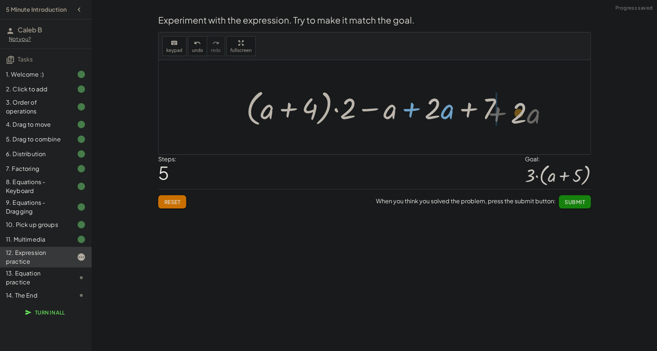
drag, startPoint x: 429, startPoint y: 113, endPoint x: 512, endPoint y: 117, distance: 82.5
click at [513, 117] on div "+ · 2 · ( + a + 4 ) − a + · a · ( + 3 − 1 ) + 7 + · ( + a + 4 ) · 2 − a + · a ·…" at bounding box center [374, 107] width 279 height 46
click at [451, 110] on div at bounding box center [378, 107] width 270 height 42
click at [410, 111] on div at bounding box center [378, 107] width 270 height 42
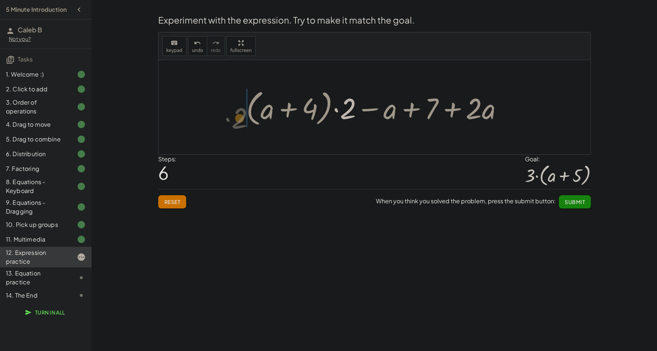
drag, startPoint x: 343, startPoint y: 110, endPoint x: 234, endPoint y: 118, distance: 108.8
click at [234, 119] on div "+ · 2 · ( + a + 4 ) − a + · a · ( + 3 − 1 ) + 7 + · ( + a + 4 ) · 2 − a + · a ·…" at bounding box center [375, 107] width 432 height 94
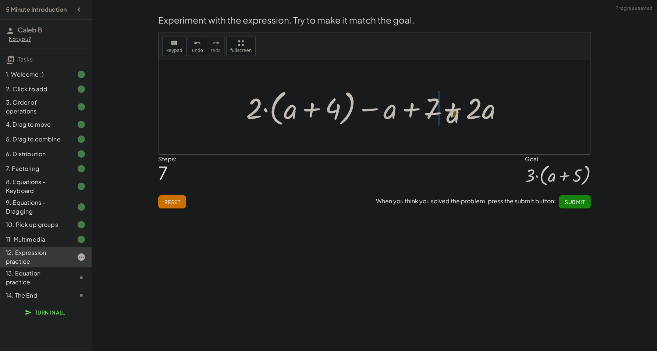
drag, startPoint x: 365, startPoint y: 110, endPoint x: 428, endPoint y: 114, distance: 63.1
click at [428, 114] on div at bounding box center [378, 107] width 270 height 42
click at [456, 111] on div at bounding box center [378, 107] width 270 height 42
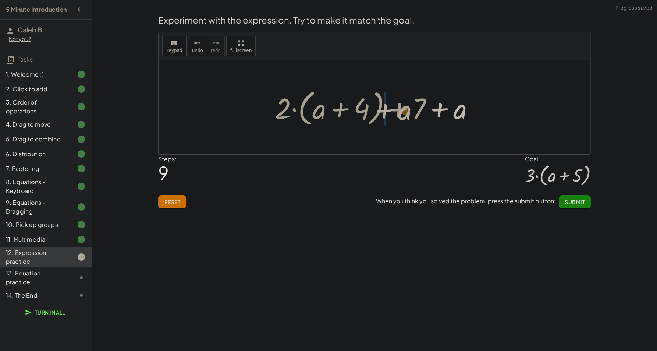
drag, startPoint x: 439, startPoint y: 112, endPoint x: 384, endPoint y: 113, distance: 55.2
click at [384, 113] on div at bounding box center [377, 107] width 212 height 42
click at [440, 110] on div at bounding box center [377, 107] width 212 height 42
click at [403, 112] on div at bounding box center [377, 107] width 212 height 42
click at [400, 110] on div at bounding box center [377, 107] width 212 height 42
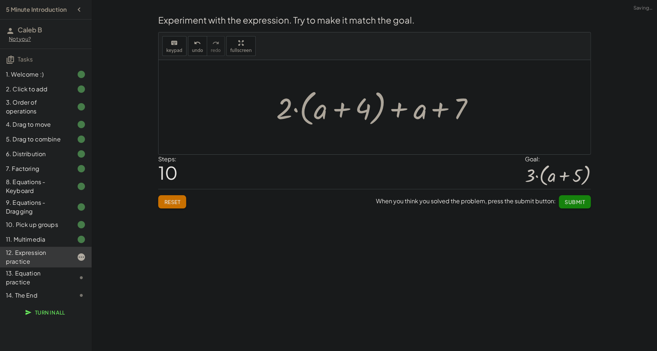
click at [400, 110] on div at bounding box center [377, 107] width 212 height 42
drag, startPoint x: 418, startPoint y: 118, endPoint x: 322, endPoint y: 121, distance: 96.1
click at [322, 121] on div at bounding box center [377, 107] width 212 height 42
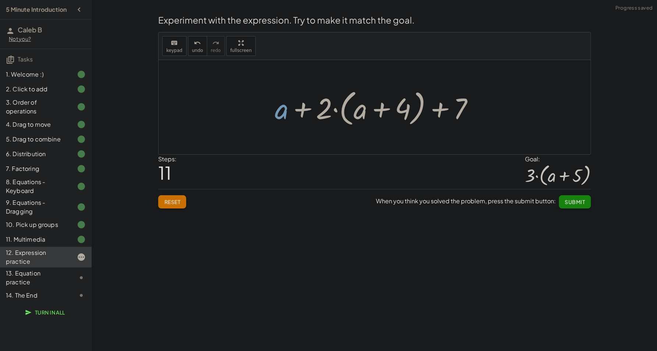
click at [305, 112] on div at bounding box center [377, 107] width 212 height 42
drag, startPoint x: 276, startPoint y: 114, endPoint x: 444, endPoint y: 118, distance: 167.9
click at [444, 118] on div at bounding box center [377, 107] width 212 height 42
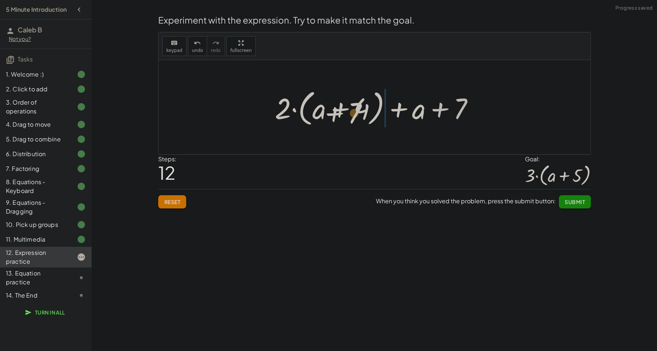
drag, startPoint x: 462, startPoint y: 111, endPoint x: 453, endPoint y: 115, distance: 10.5
click at [453, 115] on div at bounding box center [377, 107] width 212 height 42
click at [183, 194] on div "Reset When you think you solved the problem, press the submit button: Submit" at bounding box center [374, 199] width 433 height 20
click at [179, 201] on span "Reset" at bounding box center [172, 201] width 16 height 7
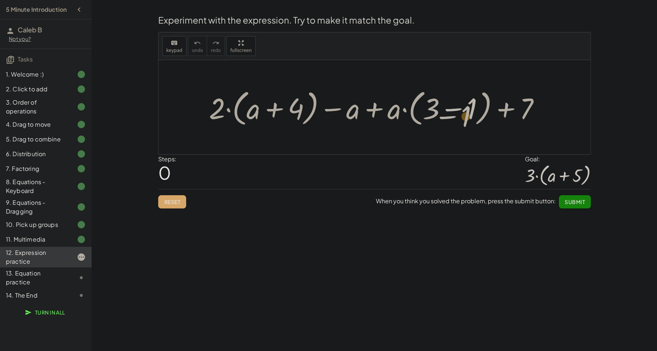
drag, startPoint x: 470, startPoint y: 112, endPoint x: 464, endPoint y: 120, distance: 9.7
click at [464, 120] on div at bounding box center [377, 107] width 344 height 42
drag, startPoint x: 436, startPoint y: 116, endPoint x: 458, endPoint y: 116, distance: 21.3
click at [458, 116] on div at bounding box center [377, 107] width 344 height 42
drag, startPoint x: 469, startPoint y: 114, endPoint x: 440, endPoint y: 111, distance: 29.3
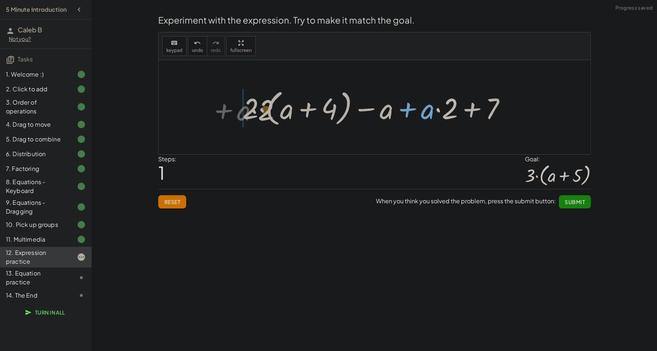
drag, startPoint x: 429, startPoint y: 129, endPoint x: 250, endPoint y: 114, distance: 179.4
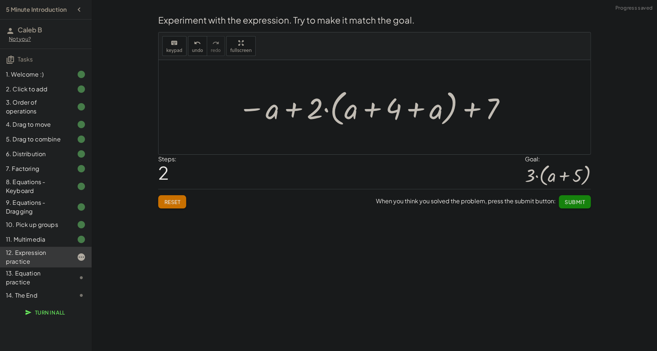
click at [373, 112] on div at bounding box center [372, 107] width 276 height 42
drag, startPoint x: 492, startPoint y: 118, endPoint x: 469, endPoint y: 119, distance: 22.8
click at [487, 121] on div at bounding box center [372, 107] width 276 height 42
drag, startPoint x: 315, startPoint y: 113, endPoint x: 394, endPoint y: 112, distance: 78.8
click at [394, 112] on div at bounding box center [372, 107] width 276 height 42
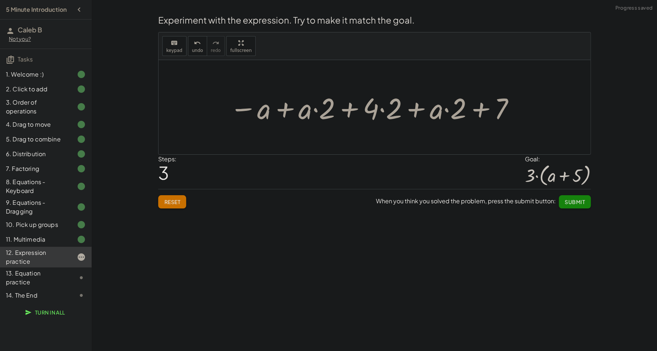
click at [382, 111] on div at bounding box center [372, 107] width 293 height 38
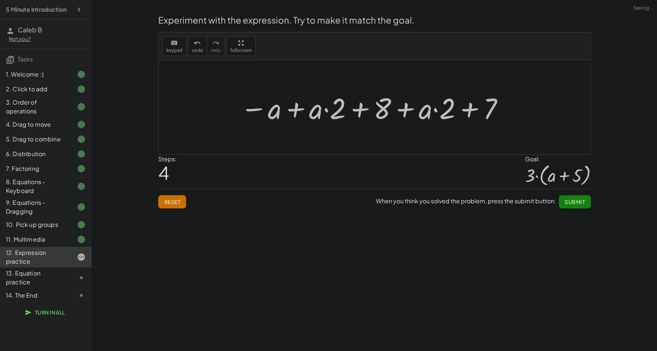
click at [396, 111] on div at bounding box center [373, 107] width 272 height 38
click at [399, 111] on div at bounding box center [373, 107] width 272 height 38
click at [408, 111] on div at bounding box center [373, 107] width 272 height 38
click at [435, 111] on div at bounding box center [373, 107] width 272 height 38
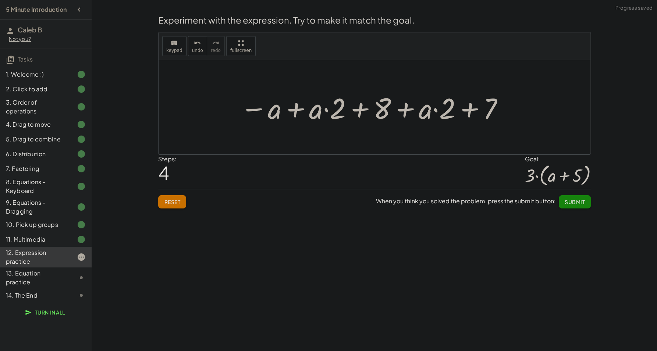
click at [440, 109] on div at bounding box center [373, 107] width 272 height 38
drag, startPoint x: 440, startPoint y: 109, endPoint x: 455, endPoint y: 113, distance: 15.3
click at [440, 109] on div at bounding box center [373, 107] width 272 height 38
click at [467, 114] on div at bounding box center [373, 107] width 272 height 38
click at [478, 113] on div at bounding box center [373, 107] width 272 height 38
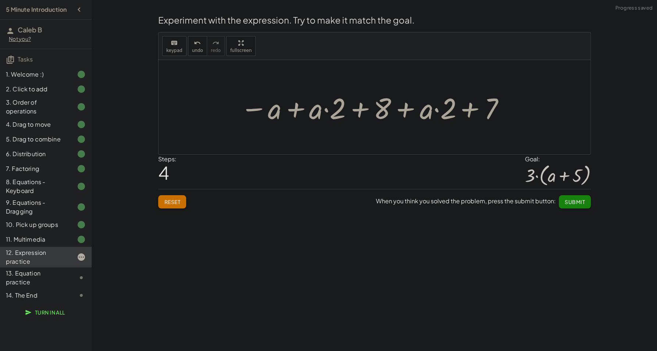
click at [381, 107] on div at bounding box center [373, 107] width 272 height 38
click at [374, 108] on div at bounding box center [373, 107] width 272 height 38
click at [357, 108] on div at bounding box center [373, 107] width 272 height 38
click at [354, 108] on div at bounding box center [373, 107] width 272 height 38
click at [320, 110] on div at bounding box center [373, 107] width 272 height 38
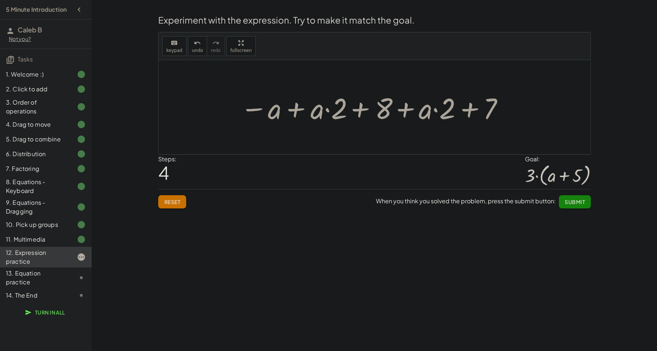
click at [318, 110] on div at bounding box center [373, 107] width 272 height 38
click at [325, 111] on div at bounding box center [373, 107] width 272 height 38
click at [303, 107] on div at bounding box center [373, 107] width 272 height 38
click at [289, 110] on div at bounding box center [377, 107] width 185 height 38
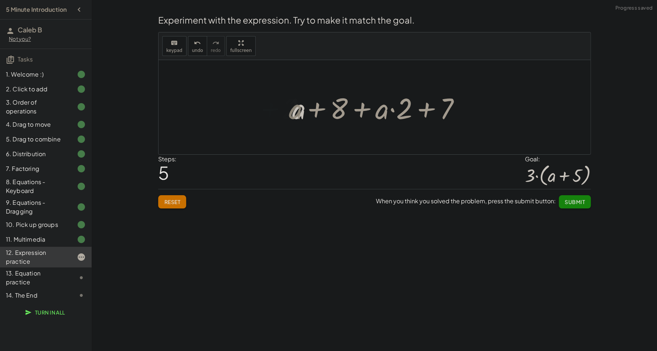
click at [269, 112] on div at bounding box center [375, 107] width 432 height 94
click at [297, 112] on div at bounding box center [377, 107] width 185 height 38
click at [315, 113] on div at bounding box center [377, 107] width 185 height 38
click at [318, 113] on div at bounding box center [377, 107] width 185 height 38
click at [330, 112] on div at bounding box center [377, 107] width 185 height 38
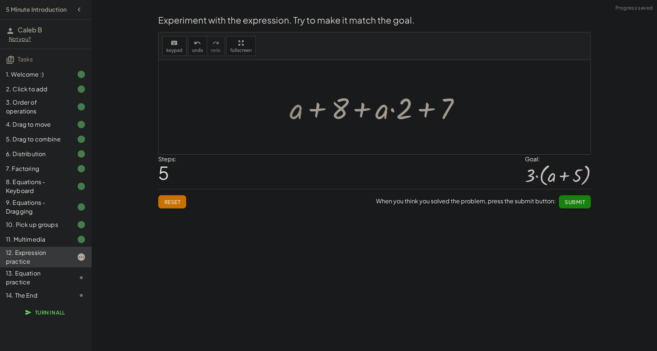
click at [360, 111] on div at bounding box center [377, 107] width 185 height 38
drag, startPoint x: 360, startPoint y: 111, endPoint x: 371, endPoint y: 111, distance: 10.7
click at [364, 111] on div at bounding box center [377, 107] width 185 height 38
click at [389, 111] on div at bounding box center [377, 107] width 185 height 38
click at [398, 111] on div at bounding box center [377, 107] width 185 height 38
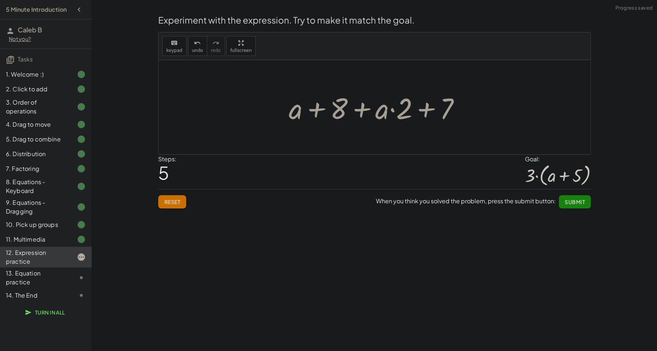
click at [397, 110] on div at bounding box center [377, 107] width 185 height 38
click at [424, 112] on div at bounding box center [377, 107] width 185 height 38
click at [432, 112] on div at bounding box center [377, 107] width 185 height 38
click at [440, 112] on div at bounding box center [377, 107] width 185 height 38
drag, startPoint x: 440, startPoint y: 112, endPoint x: 341, endPoint y: 119, distance: 99.7
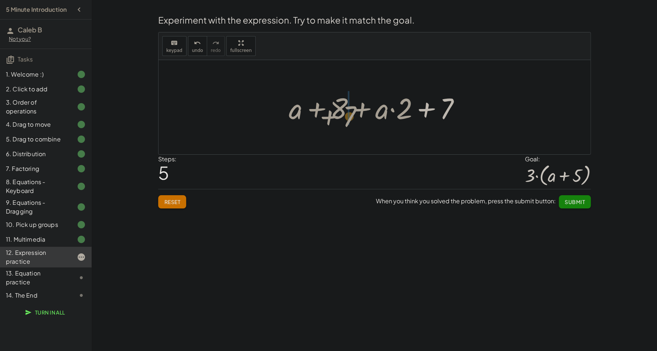
click at [341, 119] on div at bounding box center [377, 107] width 185 height 38
click at [370, 108] on div at bounding box center [377, 107] width 185 height 38
click at [370, 108] on div at bounding box center [377, 107] width 152 height 38
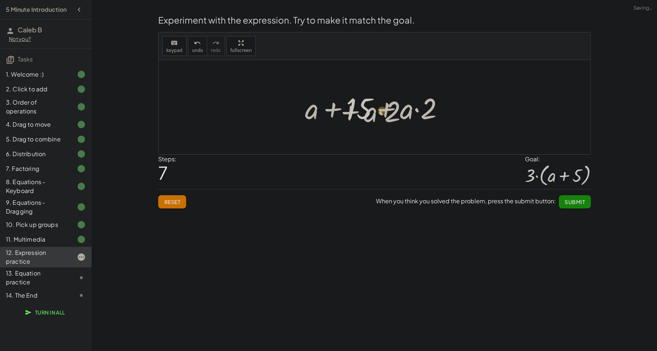
drag, startPoint x: 384, startPoint y: 111, endPoint x: 322, endPoint y: 113, distance: 62.2
click at [322, 113] on div at bounding box center [377, 107] width 152 height 38
click at [364, 110] on div at bounding box center [377, 107] width 152 height 38
click at [399, 111] on div at bounding box center [377, 107] width 152 height 38
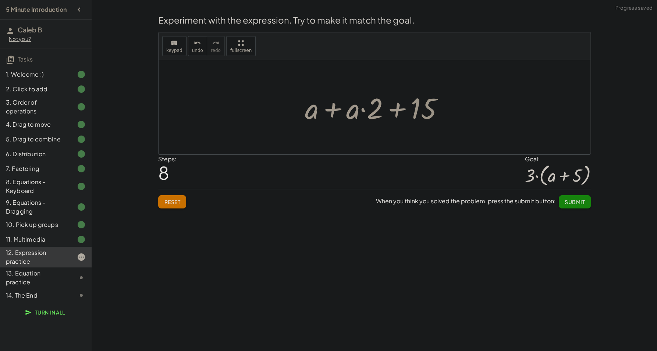
click at [399, 111] on div at bounding box center [377, 107] width 152 height 38
click at [340, 110] on div at bounding box center [377, 107] width 152 height 38
click at [328, 109] on div at bounding box center [377, 107] width 105 height 38
click at [374, 111] on div at bounding box center [377, 107] width 105 height 38
click at [392, 109] on div at bounding box center [377, 107] width 105 height 38
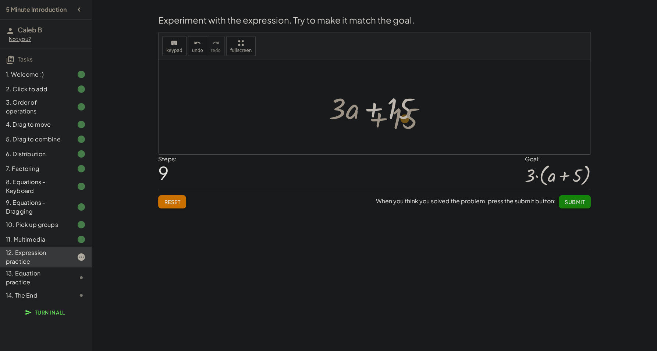
drag, startPoint x: 396, startPoint y: 114, endPoint x: 400, endPoint y: 121, distance: 8.1
click at [400, 121] on div at bounding box center [377, 107] width 105 height 38
click at [396, 112] on div at bounding box center [377, 107] width 105 height 38
drag, startPoint x: 396, startPoint y: 112, endPoint x: 390, endPoint y: 110, distance: 6.6
click at [390, 110] on div at bounding box center [377, 107] width 105 height 38
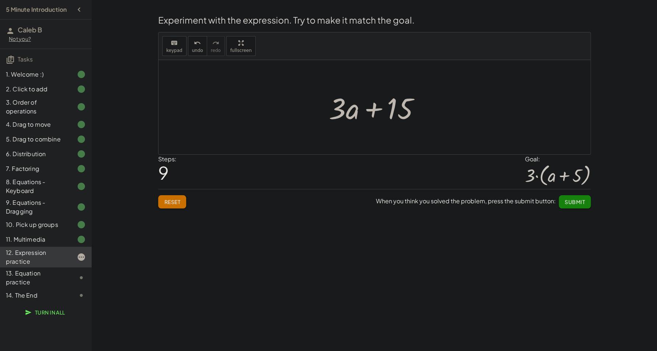
click at [359, 108] on div at bounding box center [377, 107] width 105 height 38
click at [196, 54] on button "undo undo" at bounding box center [197, 46] width 19 height 20
click at [364, 116] on div at bounding box center [377, 107] width 152 height 38
click at [363, 114] on div at bounding box center [377, 107] width 152 height 38
click at [363, 113] on div at bounding box center [377, 107] width 152 height 38
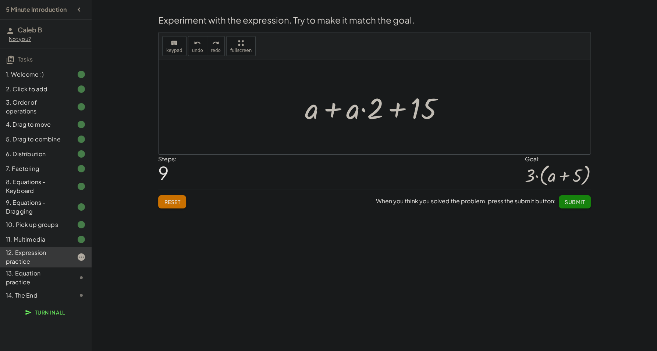
click at [330, 107] on div at bounding box center [377, 107] width 152 height 38
click at [197, 43] on icon "undo" at bounding box center [197, 43] width 7 height 9
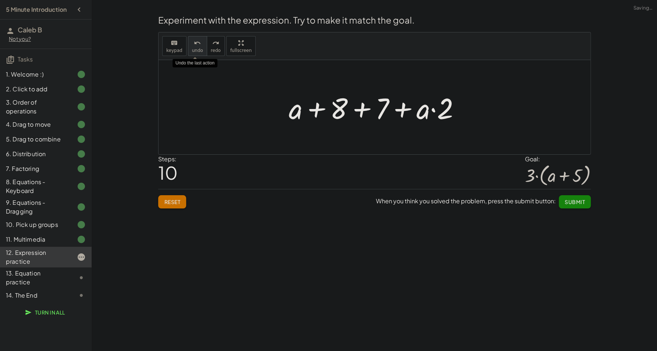
click at [197, 43] on icon "undo" at bounding box center [197, 43] width 7 height 9
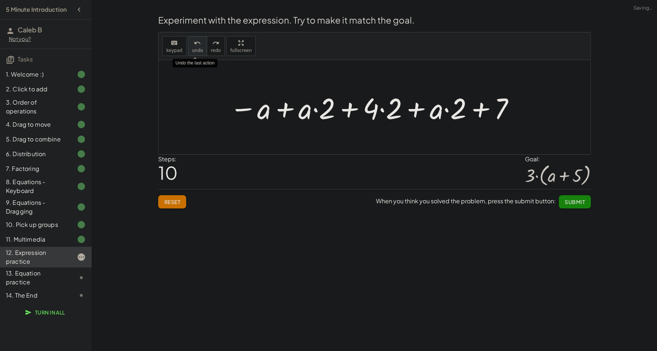
click at [197, 43] on icon "undo" at bounding box center [197, 43] width 7 height 9
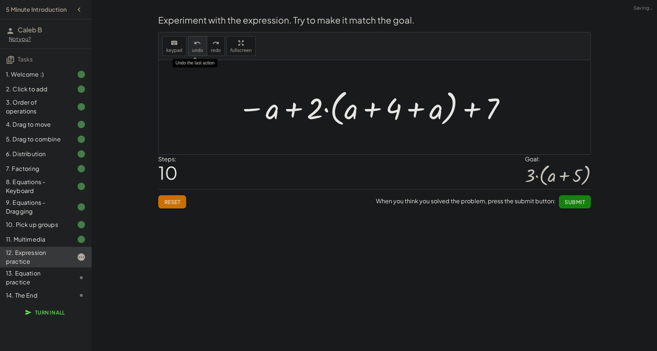
click at [197, 43] on icon "undo" at bounding box center [197, 43] width 7 height 9
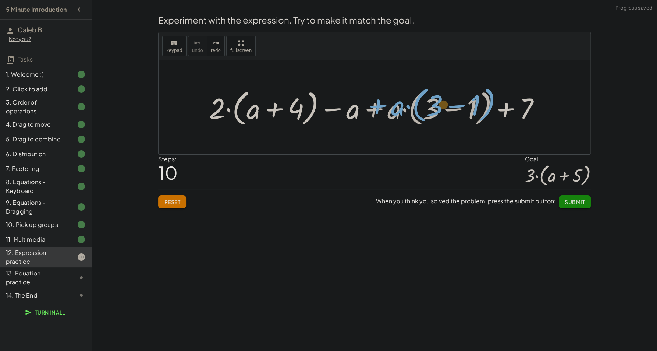
drag, startPoint x: 375, startPoint y: 114, endPoint x: 383, endPoint y: 107, distance: 10.7
click at [383, 107] on div at bounding box center [377, 107] width 344 height 42
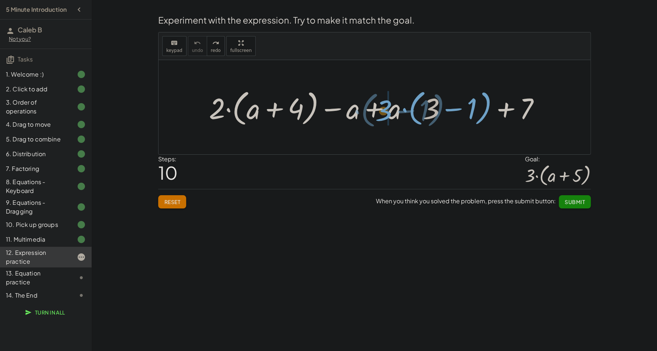
drag, startPoint x: 431, startPoint y: 121, endPoint x: 386, endPoint y: 110, distance: 45.4
click at [386, 110] on div at bounding box center [377, 107] width 344 height 42
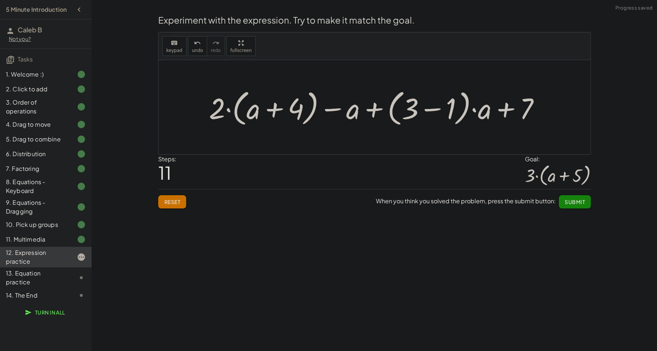
click at [431, 110] on div at bounding box center [377, 107] width 344 height 42
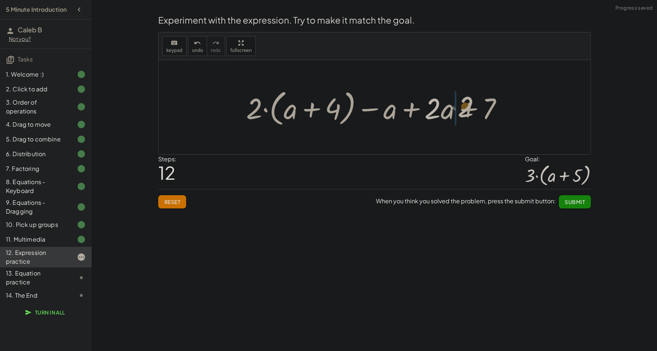
drag, startPoint x: 431, startPoint y: 112, endPoint x: 464, endPoint y: 110, distance: 33.2
click at [464, 110] on div at bounding box center [378, 107] width 270 height 42
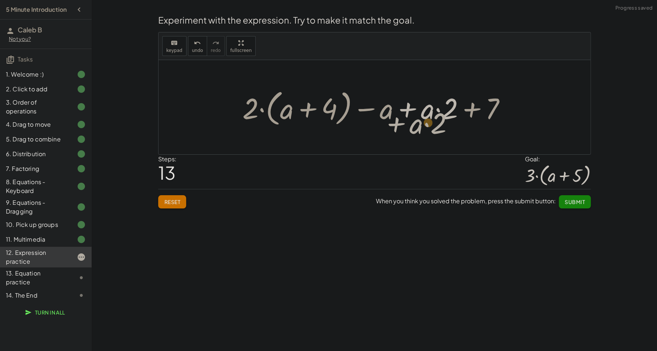
drag, startPoint x: 413, startPoint y: 114, endPoint x: 408, endPoint y: 116, distance: 5.1
click at [408, 117] on div at bounding box center [377, 107] width 277 height 42
click at [436, 112] on div at bounding box center [377, 107] width 277 height 42
click at [409, 109] on div at bounding box center [377, 107] width 277 height 42
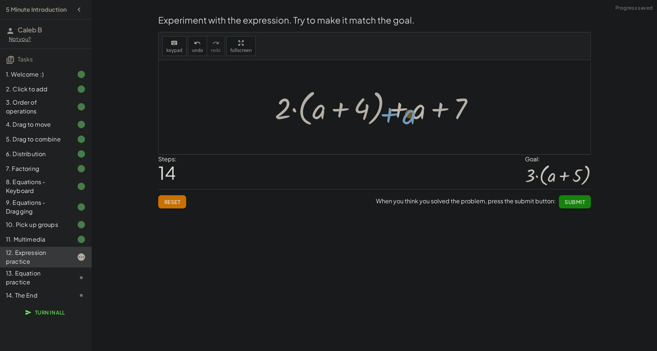
drag, startPoint x: 417, startPoint y: 116, endPoint x: 413, endPoint y: 114, distance: 4.3
click at [417, 117] on div at bounding box center [377, 107] width 212 height 42
click at [397, 111] on div at bounding box center [377, 107] width 212 height 42
click at [443, 111] on div at bounding box center [377, 107] width 212 height 42
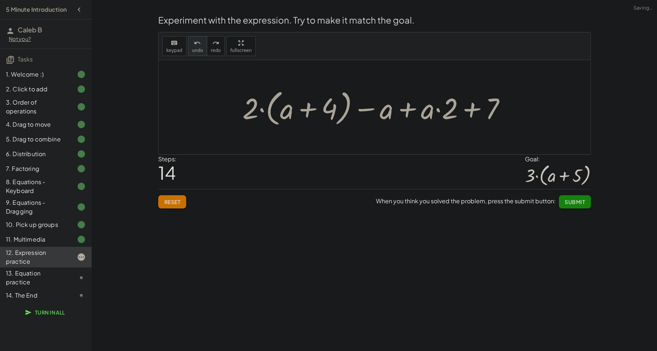
click at [192, 50] on span "undo" at bounding box center [197, 50] width 11 height 5
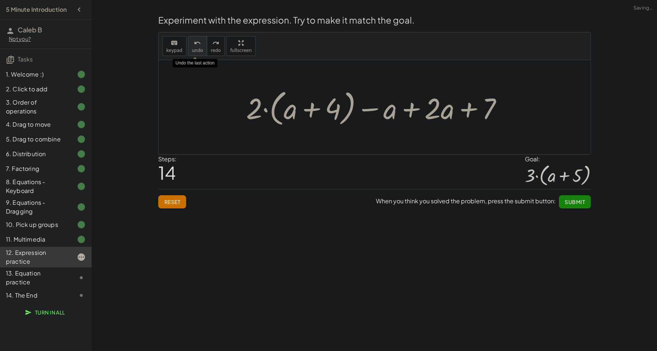
click at [192, 50] on span "undo" at bounding box center [197, 50] width 11 height 5
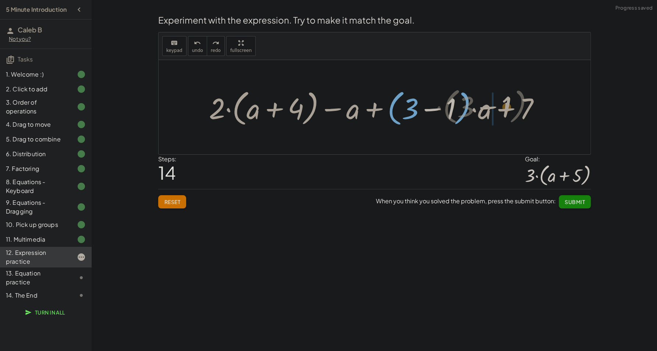
drag, startPoint x: 454, startPoint y: 108, endPoint x: 509, endPoint y: 106, distance: 55.6
click at [509, 106] on div at bounding box center [377, 107] width 344 height 42
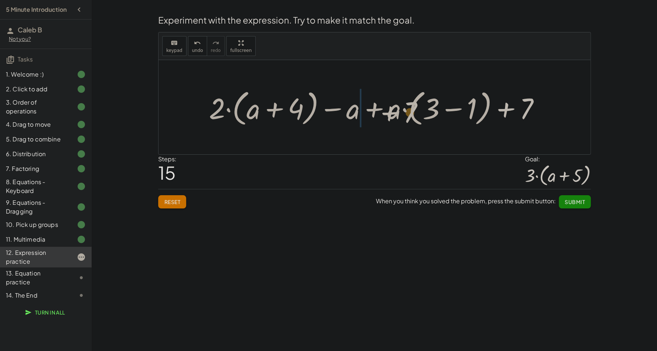
drag, startPoint x: 505, startPoint y: 107, endPoint x: 388, endPoint y: 111, distance: 116.4
click at [388, 111] on div at bounding box center [377, 107] width 344 height 42
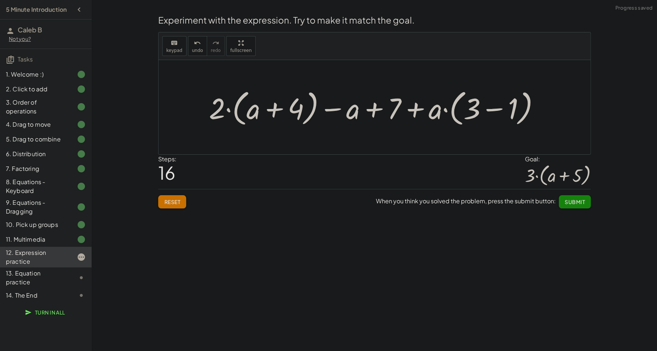
click at [420, 109] on div at bounding box center [377, 107] width 344 height 42
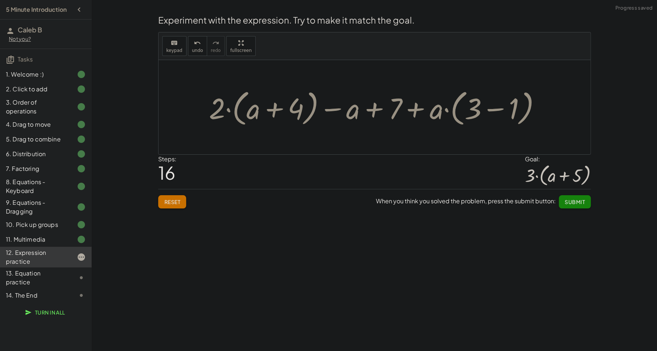
click at [382, 109] on div at bounding box center [377, 107] width 344 height 42
click at [379, 109] on div at bounding box center [377, 107] width 344 height 42
click at [334, 110] on div at bounding box center [377, 107] width 344 height 42
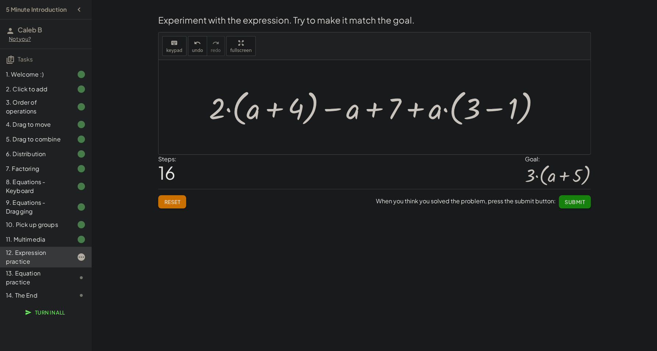
click at [444, 111] on div at bounding box center [377, 107] width 344 height 42
drag, startPoint x: 397, startPoint y: 111, endPoint x: 465, endPoint y: 112, distance: 68.1
click at [465, 112] on div at bounding box center [377, 107] width 344 height 42
drag, startPoint x: 452, startPoint y: 107, endPoint x: 473, endPoint y: 109, distance: 21.1
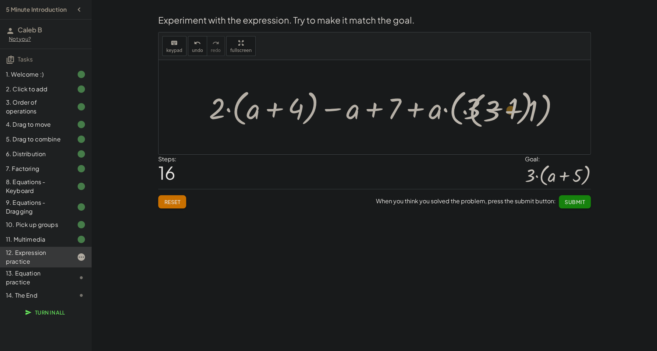
click at [473, 109] on div at bounding box center [377, 107] width 344 height 42
drag, startPoint x: 510, startPoint y: 115, endPoint x: 453, endPoint y: 117, distance: 56.4
click at [453, 117] on div at bounding box center [377, 107] width 344 height 42
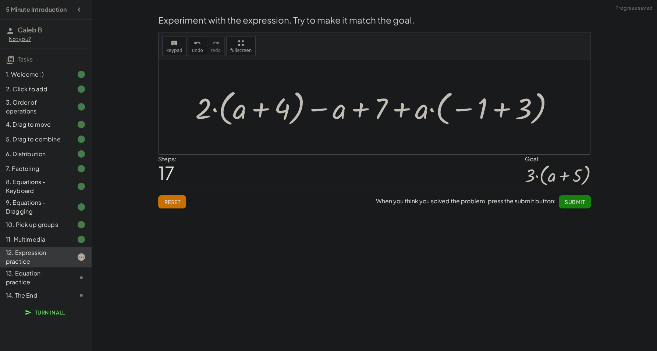
click at [498, 110] on div at bounding box center [378, 107] width 372 height 42
click at [195, 45] on icon "undo" at bounding box center [197, 43] width 7 height 9
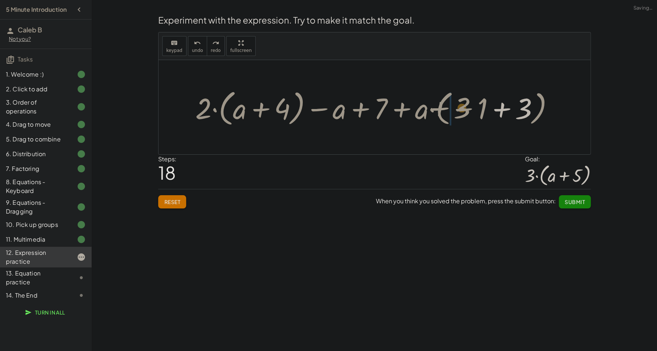
drag, startPoint x: 518, startPoint y: 110, endPoint x: 459, endPoint y: 108, distance: 59.6
click at [459, 108] on div at bounding box center [378, 107] width 372 height 42
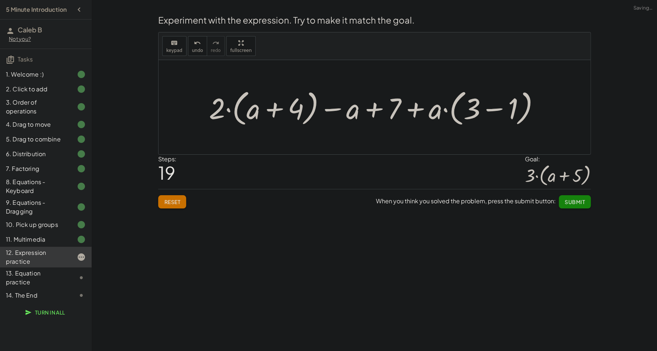
click at [494, 110] on div at bounding box center [377, 107] width 344 height 42
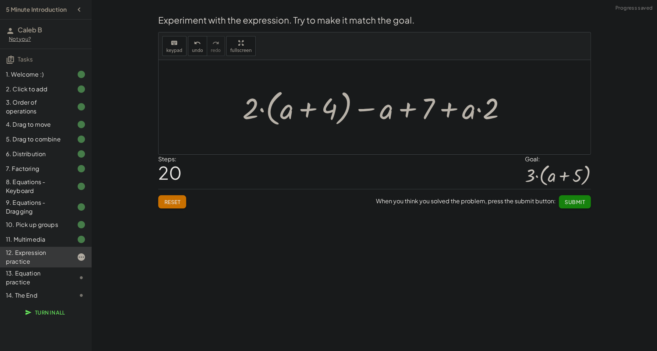
click at [478, 112] on div at bounding box center [377, 107] width 277 height 42
drag, startPoint x: 388, startPoint y: 114, endPoint x: 462, endPoint y: 114, distance: 74.0
click at [462, 114] on div at bounding box center [377, 107] width 277 height 42
click at [477, 111] on div at bounding box center [377, 107] width 277 height 42
click at [453, 110] on div at bounding box center [377, 107] width 277 height 42
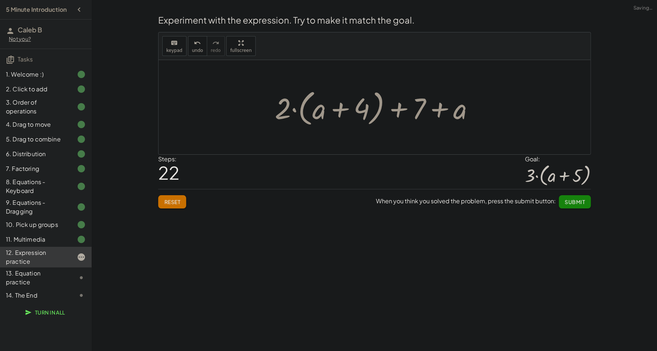
click at [447, 111] on div at bounding box center [377, 107] width 212 height 42
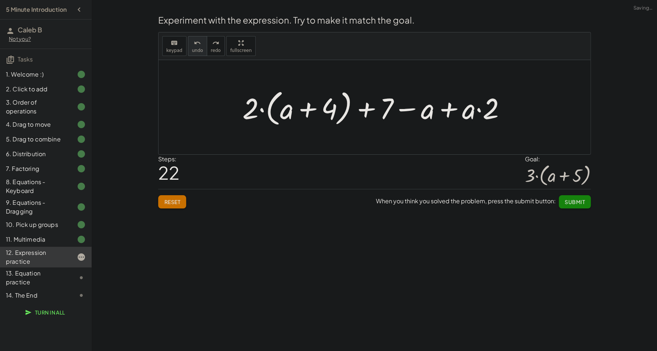
click at [188, 45] on button "undo undo" at bounding box center [197, 46] width 19 height 20
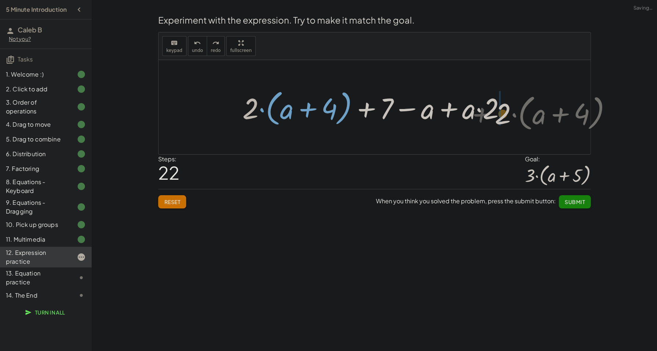
drag, startPoint x: 252, startPoint y: 111, endPoint x: 505, endPoint y: 116, distance: 252.5
click at [505, 116] on div at bounding box center [377, 107] width 277 height 42
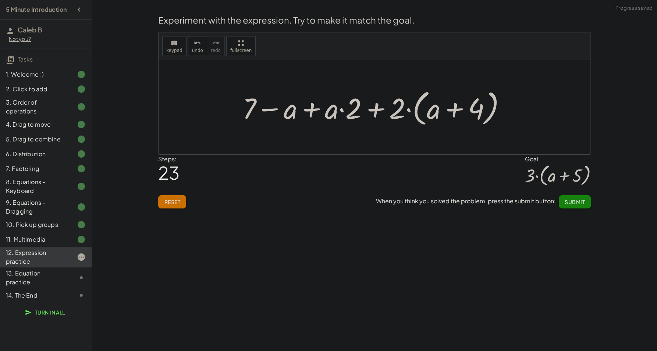
click at [369, 109] on div at bounding box center [377, 107] width 277 height 42
click at [337, 109] on div at bounding box center [377, 107] width 277 height 42
click at [343, 112] on div at bounding box center [377, 107] width 277 height 42
click at [318, 110] on div at bounding box center [377, 107] width 277 height 42
click at [312, 108] on div at bounding box center [377, 107] width 212 height 42
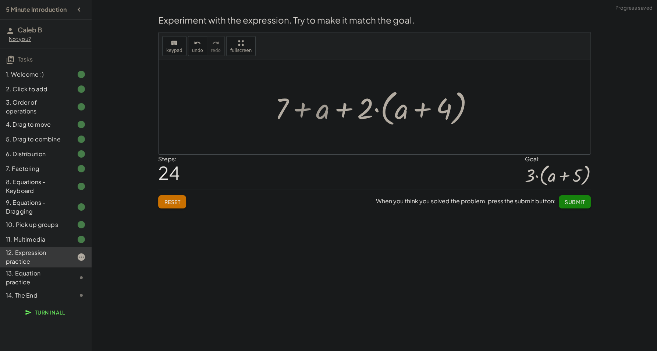
click at [344, 112] on div at bounding box center [377, 107] width 212 height 42
click at [342, 111] on div at bounding box center [377, 107] width 212 height 42
click at [372, 111] on div at bounding box center [377, 107] width 212 height 42
click at [375, 111] on div at bounding box center [377, 107] width 212 height 42
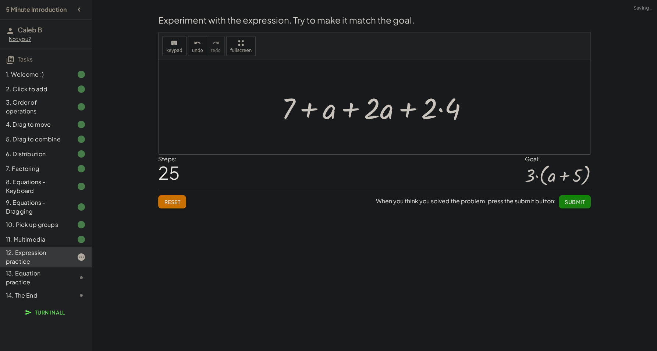
click at [349, 111] on div at bounding box center [377, 107] width 199 height 38
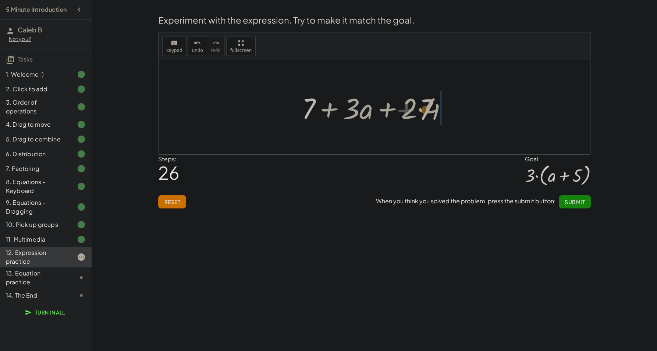
drag, startPoint x: 310, startPoint y: 112, endPoint x: 428, endPoint y: 113, distance: 117.8
click at [428, 113] on div at bounding box center [377, 107] width 159 height 38
click at [374, 109] on div at bounding box center [377, 107] width 159 height 38
click at [377, 109] on div at bounding box center [377, 107] width 159 height 38
click at [378, 110] on div at bounding box center [377, 107] width 159 height 38
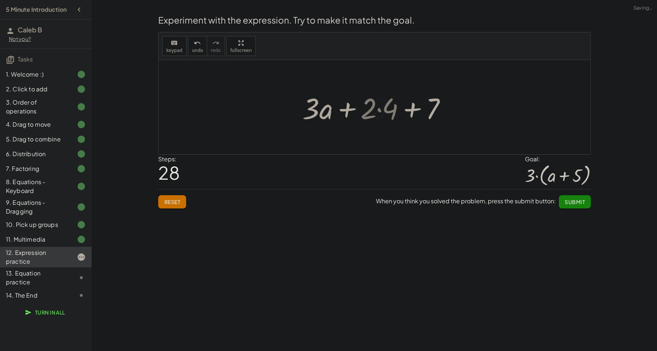
click at [378, 110] on div at bounding box center [377, 107] width 137 height 38
click at [405, 112] on div at bounding box center [377, 107] width 137 height 38
click at [400, 112] on div at bounding box center [377, 107] width 105 height 38
click at [375, 113] on div at bounding box center [377, 107] width 105 height 38
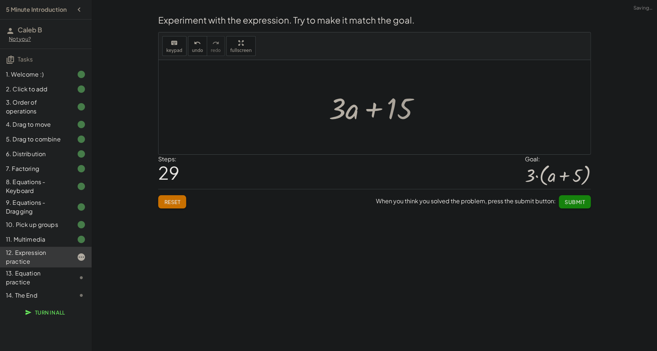
click at [375, 113] on div at bounding box center [377, 107] width 105 height 38
drag, startPoint x: 169, startPoint y: 200, endPoint x: 160, endPoint y: 195, distance: 9.5
click at [168, 200] on span "Reset" at bounding box center [172, 201] width 16 height 7
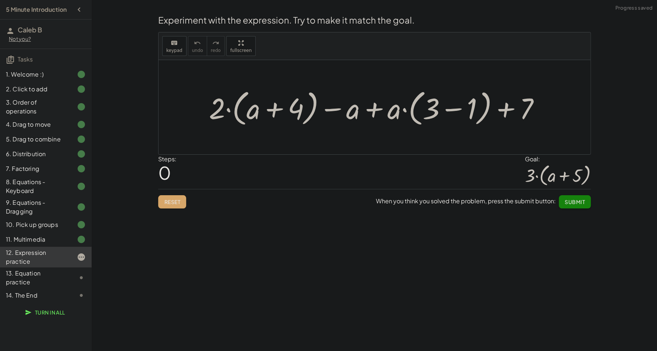
click at [274, 111] on div at bounding box center [377, 107] width 344 height 42
click at [330, 110] on div at bounding box center [377, 107] width 344 height 42
click at [369, 111] on div at bounding box center [377, 107] width 344 height 42
click at [406, 111] on div at bounding box center [377, 107] width 344 height 42
drag, startPoint x: 448, startPoint y: 111, endPoint x: 378, endPoint y: 117, distance: 70.5
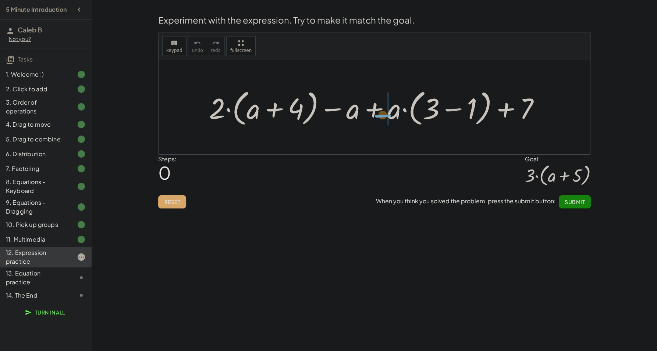
click at [378, 117] on div at bounding box center [377, 107] width 344 height 42
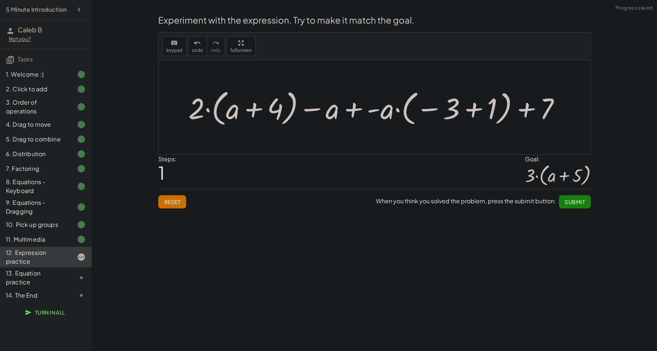
click at [477, 112] on div at bounding box center [377, 107] width 385 height 42
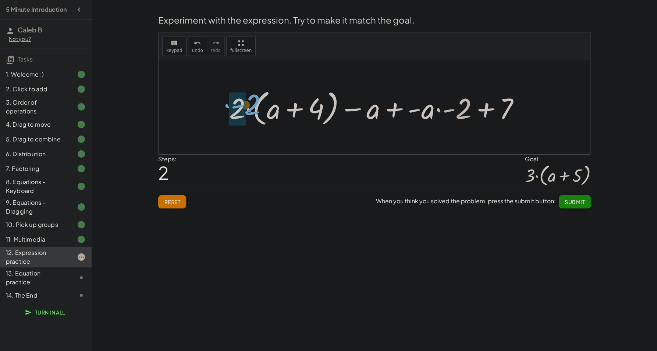
drag, startPoint x: 439, startPoint y: 113, endPoint x: 228, endPoint y: 107, distance: 210.9
click at [228, 107] on div at bounding box center [378, 107] width 304 height 42
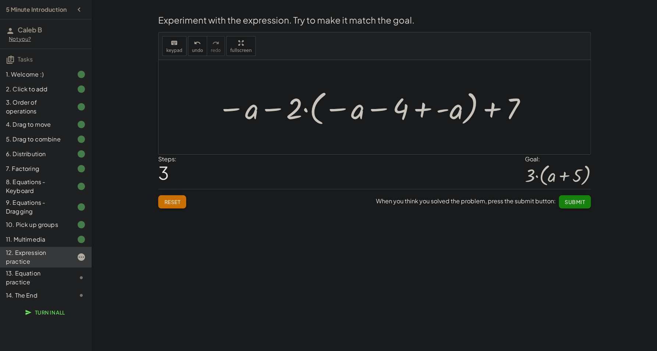
click at [269, 110] on div at bounding box center [372, 107] width 317 height 41
click at [424, 111] on div at bounding box center [372, 107] width 317 height 41
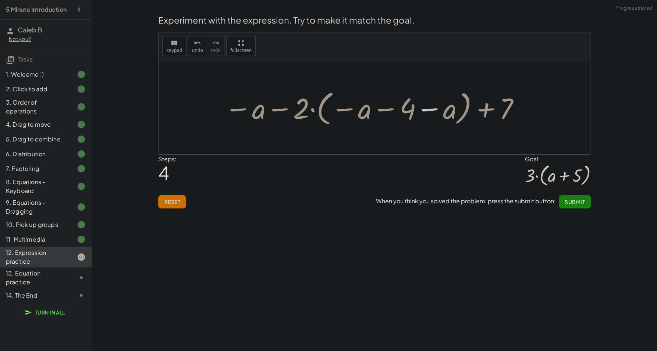
click at [424, 111] on div at bounding box center [373, 107] width 304 height 41
click at [403, 110] on div at bounding box center [373, 107] width 304 height 41
drag, startPoint x: 406, startPoint y: 110, endPoint x: 459, endPoint y: 113, distance: 53.1
click at [459, 113] on div at bounding box center [373, 107] width 304 height 41
click at [408, 113] on div at bounding box center [373, 107] width 304 height 41
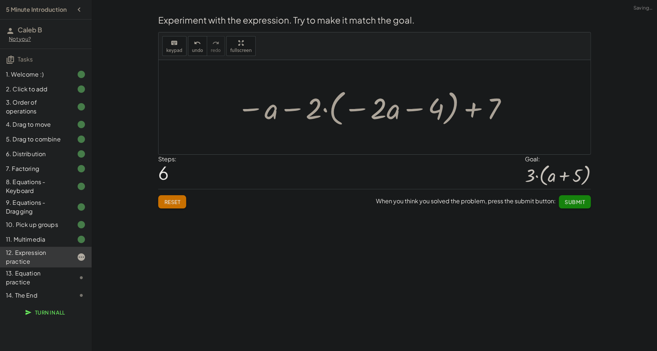
click at [393, 112] on div at bounding box center [372, 107] width 279 height 42
click at [371, 111] on div at bounding box center [372, 107] width 279 height 42
click at [360, 109] on div at bounding box center [372, 107] width 279 height 42
click at [403, 109] on div at bounding box center [372, 107] width 279 height 42
drag, startPoint x: 386, startPoint y: 111, endPoint x: 449, endPoint y: 113, distance: 62.6
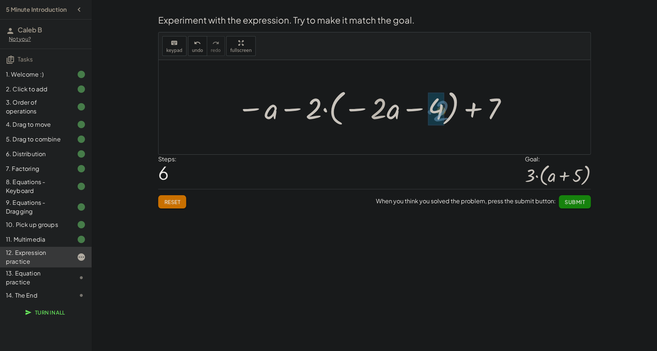
click at [449, 113] on div at bounding box center [372, 107] width 279 height 42
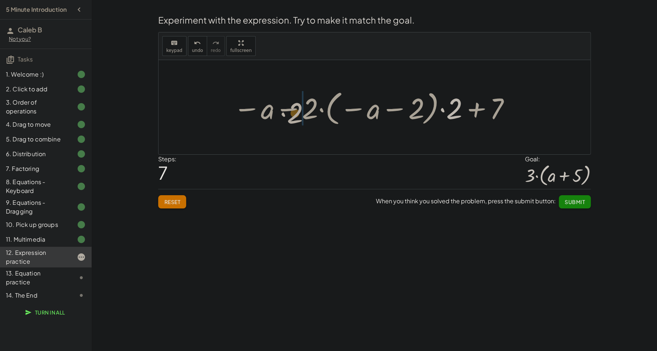
drag, startPoint x: 456, startPoint y: 112, endPoint x: 297, endPoint y: 115, distance: 159.0
click at [297, 115] on div at bounding box center [373, 107] width 286 height 41
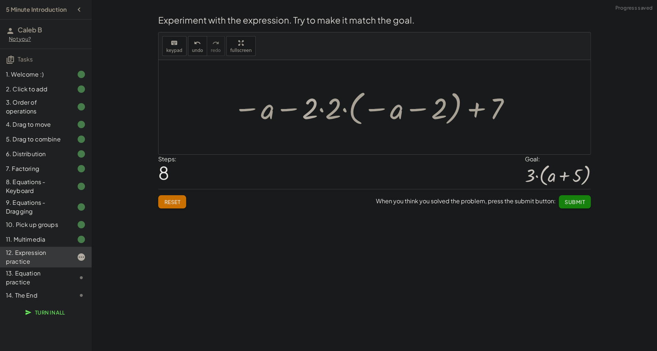
click at [321, 109] on div at bounding box center [373, 107] width 286 height 41
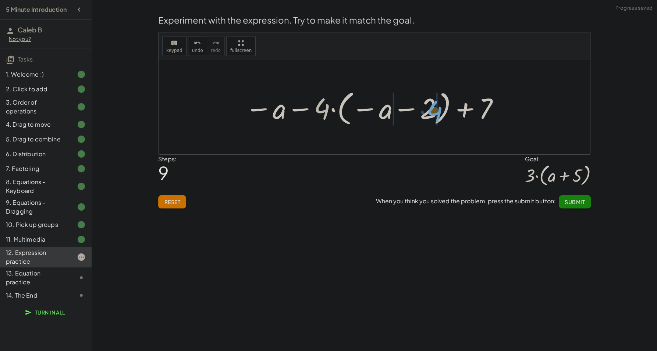
drag, startPoint x: 325, startPoint y: 121, endPoint x: 432, endPoint y: 112, distance: 107.8
click at [432, 112] on div at bounding box center [372, 107] width 262 height 41
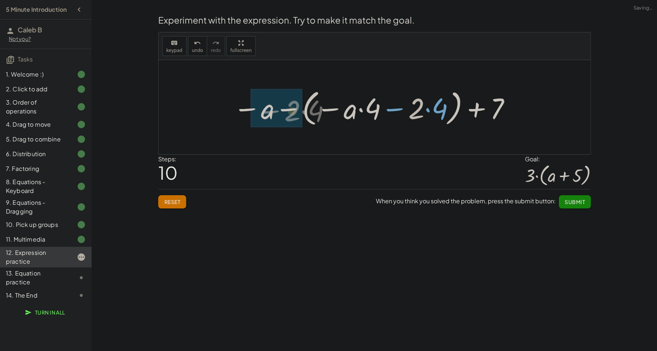
drag, startPoint x: 413, startPoint y: 113, endPoint x: 290, endPoint y: 112, distance: 123.3
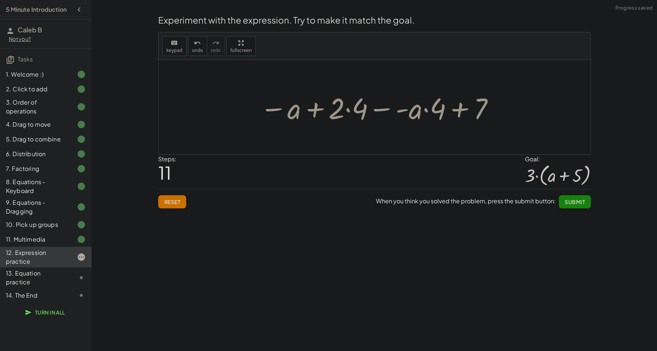
click at [375, 111] on div at bounding box center [377, 107] width 243 height 38
click at [343, 109] on div at bounding box center [377, 107] width 229 height 38
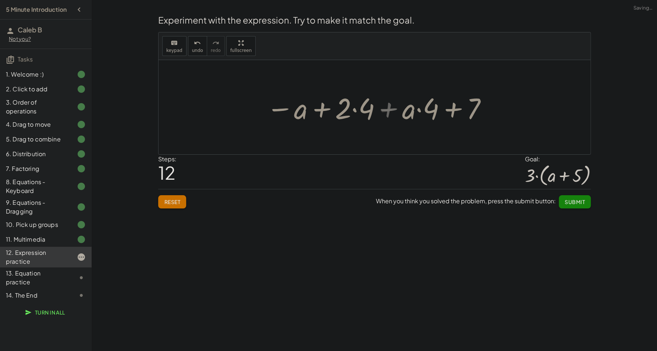
click at [361, 111] on div at bounding box center [377, 107] width 229 height 38
click at [361, 111] on div at bounding box center [377, 107] width 207 height 38
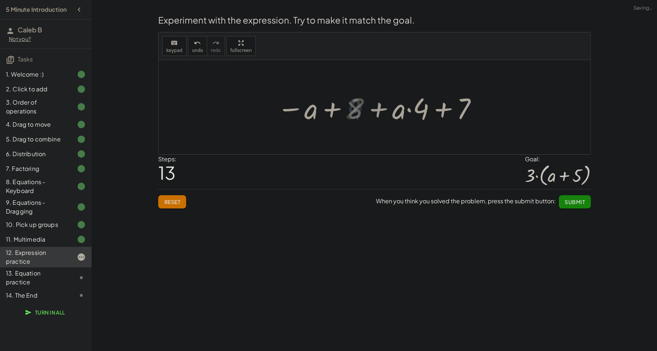
click at [351, 109] on div at bounding box center [377, 107] width 207 height 38
click at [352, 109] on div at bounding box center [377, 107] width 207 height 38
click at [336, 108] on div at bounding box center [377, 107] width 207 height 38
click at [379, 112] on div at bounding box center [377, 107] width 207 height 38
click at [409, 112] on div at bounding box center [377, 107] width 207 height 38
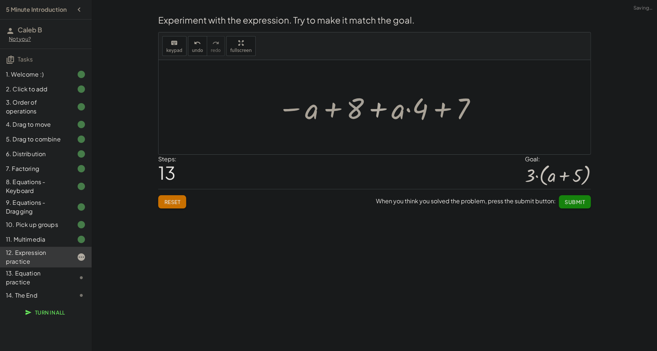
click at [409, 112] on div at bounding box center [377, 107] width 207 height 38
click at [407, 110] on div at bounding box center [377, 107] width 207 height 38
click at [448, 109] on div at bounding box center [377, 107] width 207 height 38
click at [447, 109] on div at bounding box center [377, 107] width 207 height 38
click at [178, 197] on button "Reset" at bounding box center [172, 201] width 28 height 13
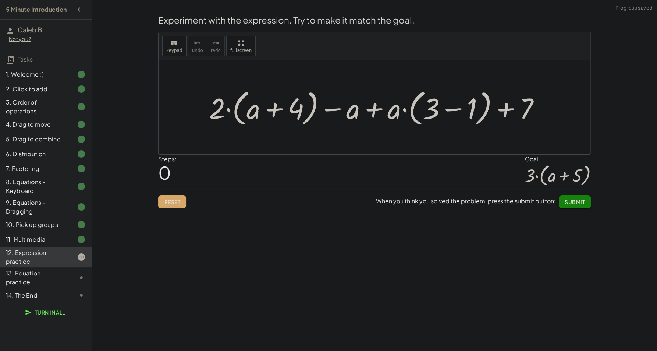
click at [374, 106] on div at bounding box center [377, 107] width 344 height 42
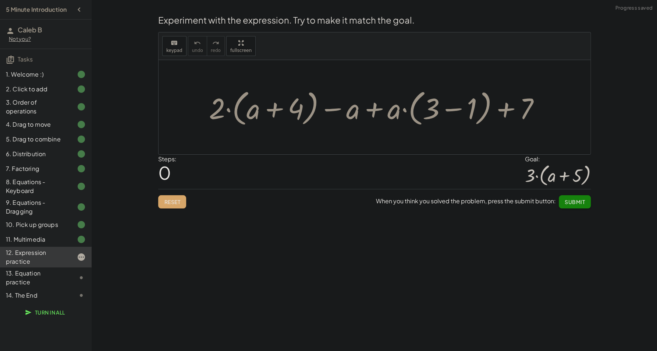
click at [404, 110] on div at bounding box center [377, 107] width 344 height 42
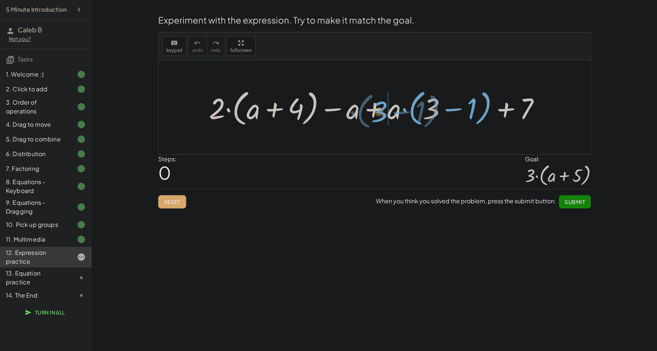
drag, startPoint x: 429, startPoint y: 113, endPoint x: 380, endPoint y: 112, distance: 49.0
click at [380, 112] on div at bounding box center [377, 107] width 344 height 42
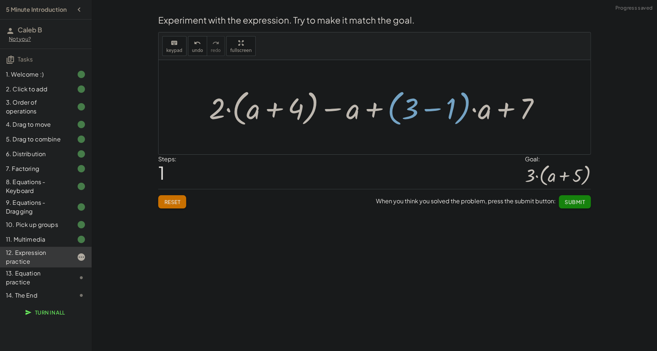
click at [456, 141] on div at bounding box center [375, 107] width 432 height 94
click at [468, 120] on div at bounding box center [377, 107] width 344 height 42
click at [465, 113] on div at bounding box center [377, 107] width 344 height 42
drag, startPoint x: 479, startPoint y: 109, endPoint x: 443, endPoint y: 111, distance: 36.5
click at [443, 111] on div at bounding box center [377, 107] width 344 height 42
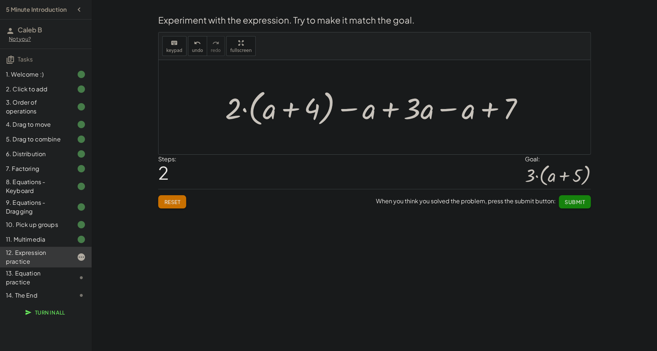
click at [427, 112] on div at bounding box center [378, 107] width 312 height 42
click at [448, 113] on div at bounding box center [378, 107] width 312 height 42
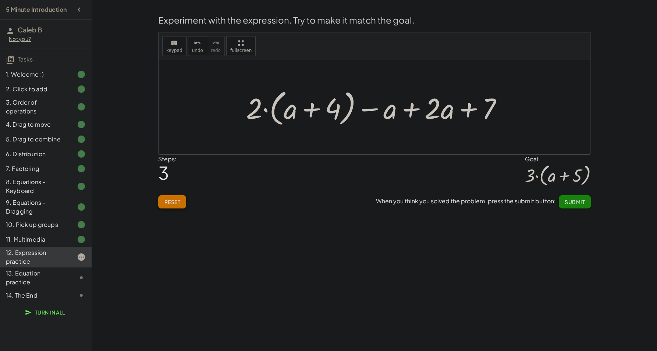
click at [181, 198] on button "Reset" at bounding box center [172, 201] width 28 height 13
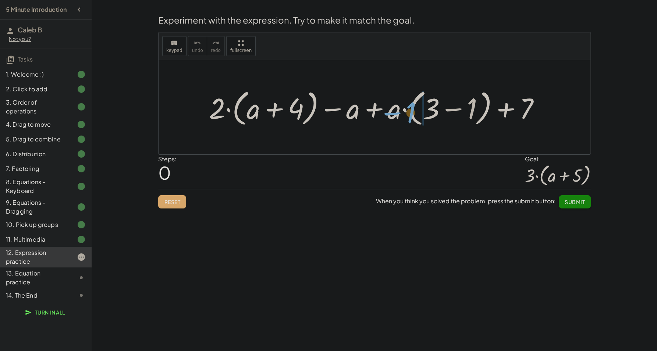
drag, startPoint x: 467, startPoint y: 107, endPoint x: 406, endPoint y: 111, distance: 61.2
click at [406, 111] on div at bounding box center [377, 107] width 344 height 42
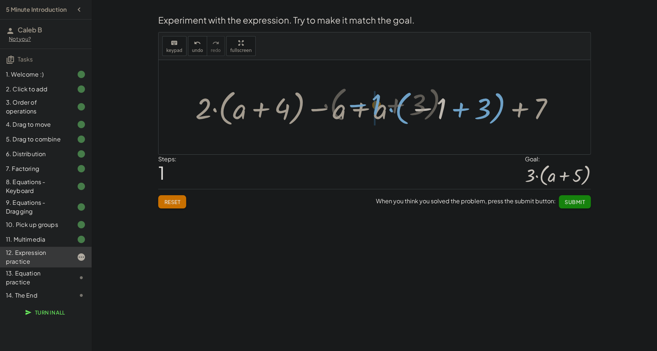
drag, startPoint x: 434, startPoint y: 113, endPoint x: 377, endPoint y: 106, distance: 57.8
click at [377, 106] on div at bounding box center [378, 107] width 372 height 42
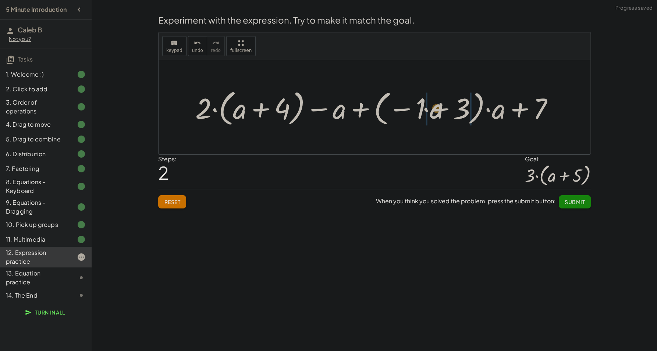
drag, startPoint x: 491, startPoint y: 111, endPoint x: 428, endPoint y: 110, distance: 62.6
click at [428, 110] on div at bounding box center [378, 107] width 372 height 42
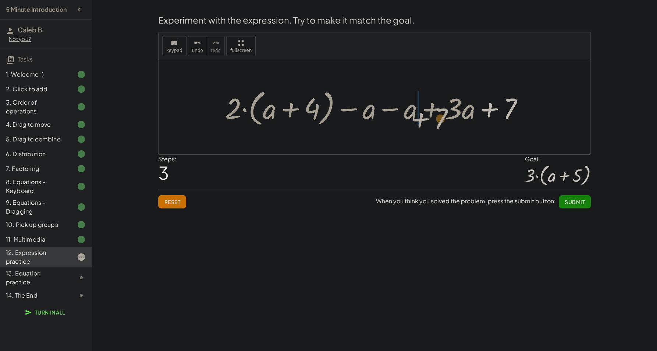
drag, startPoint x: 511, startPoint y: 107, endPoint x: 440, endPoint y: 116, distance: 71.9
click at [440, 116] on div at bounding box center [378, 107] width 312 height 42
click at [470, 113] on div at bounding box center [378, 107] width 312 height 42
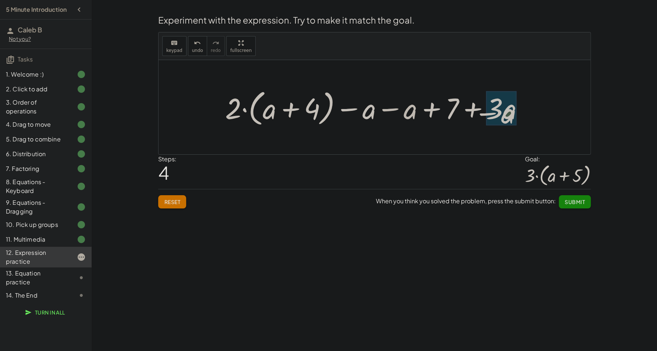
drag, startPoint x: 385, startPoint y: 110, endPoint x: 483, endPoint y: 113, distance: 98.7
click at [483, 113] on div at bounding box center [378, 107] width 312 height 42
click at [197, 48] on span "undo" at bounding box center [197, 50] width 11 height 5
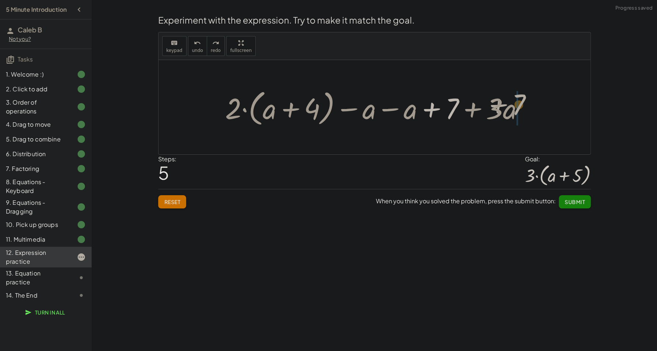
drag, startPoint x: 430, startPoint y: 111, endPoint x: 499, endPoint y: 106, distance: 69.4
click at [499, 106] on div at bounding box center [378, 107] width 312 height 42
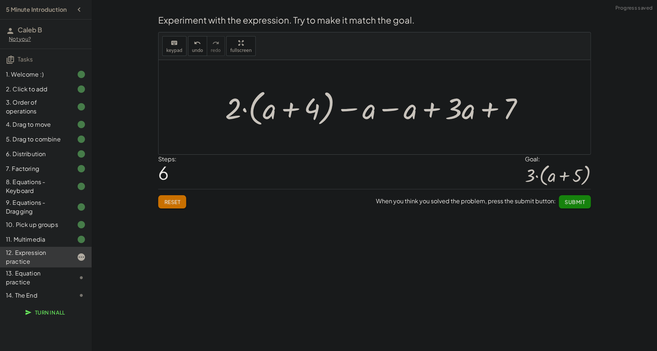
click at [429, 108] on div at bounding box center [378, 107] width 312 height 42
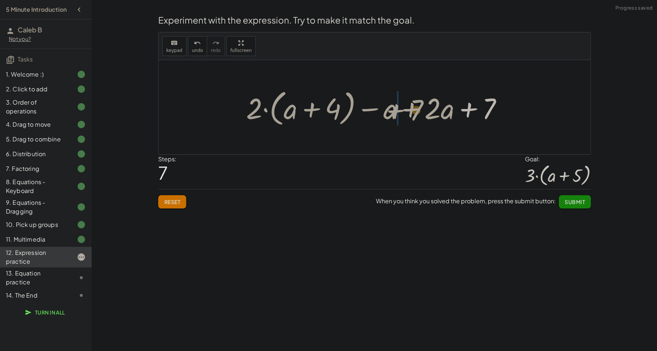
drag, startPoint x: 470, startPoint y: 113, endPoint x: 396, endPoint y: 110, distance: 74.1
click at [396, 110] on div at bounding box center [378, 107] width 270 height 42
click at [455, 113] on div at bounding box center [378, 107] width 270 height 42
click at [451, 112] on div at bounding box center [378, 107] width 270 height 42
drag, startPoint x: 395, startPoint y: 106, endPoint x: 408, endPoint y: 108, distance: 13.3
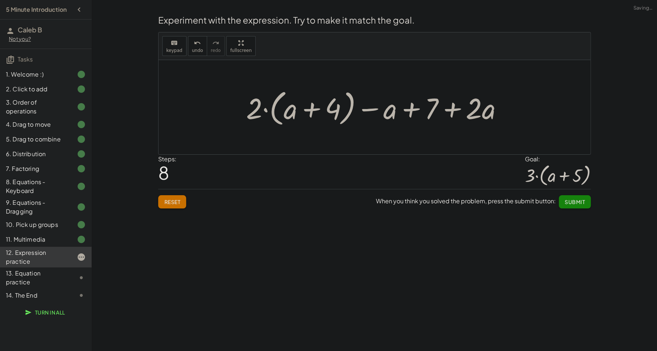
click at [395, 106] on div at bounding box center [378, 107] width 270 height 42
click at [411, 109] on div at bounding box center [378, 107] width 270 height 42
click at [384, 108] on div at bounding box center [378, 107] width 270 height 42
click at [369, 107] on div at bounding box center [378, 107] width 270 height 42
click at [369, 109] on div at bounding box center [378, 107] width 270 height 42
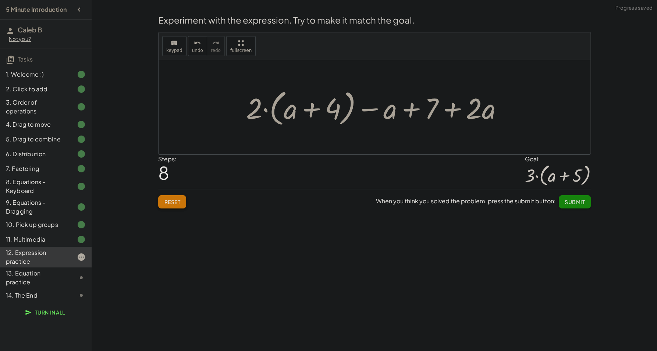
click at [170, 197] on button "Reset" at bounding box center [172, 201] width 28 height 13
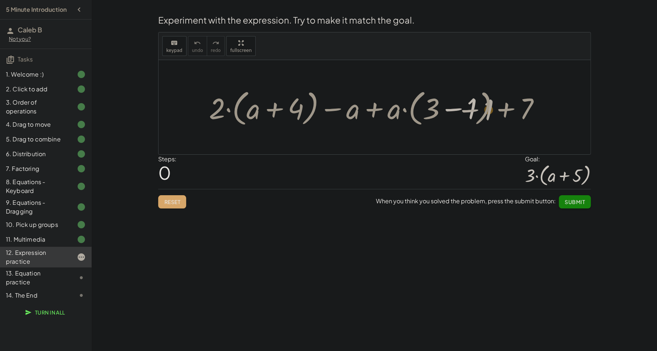
drag, startPoint x: 462, startPoint y: 130, endPoint x: 481, endPoint y: 107, distance: 30.5
click at [481, 107] on div at bounding box center [377, 107] width 344 height 42
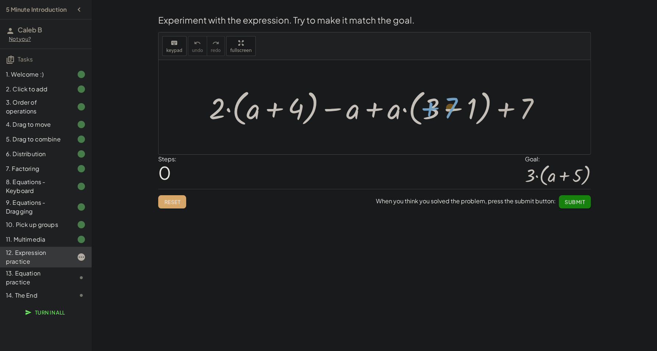
drag, startPoint x: 521, startPoint y: 107, endPoint x: 430, endPoint y: 106, distance: 91.3
click at [430, 106] on div at bounding box center [377, 107] width 344 height 42
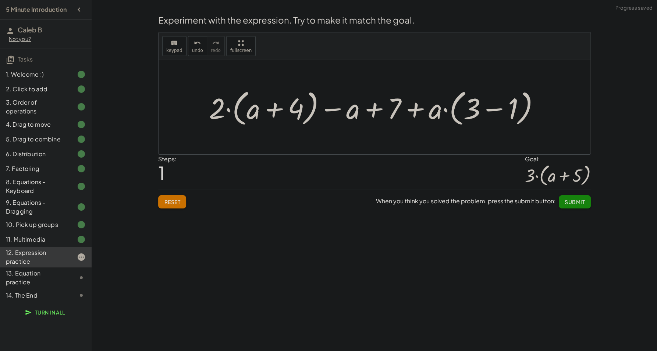
click at [446, 111] on div at bounding box center [377, 107] width 344 height 42
drag, startPoint x: 473, startPoint y: 114, endPoint x: 434, endPoint y: 110, distance: 39.6
click at [434, 110] on div at bounding box center [377, 107] width 344 height 42
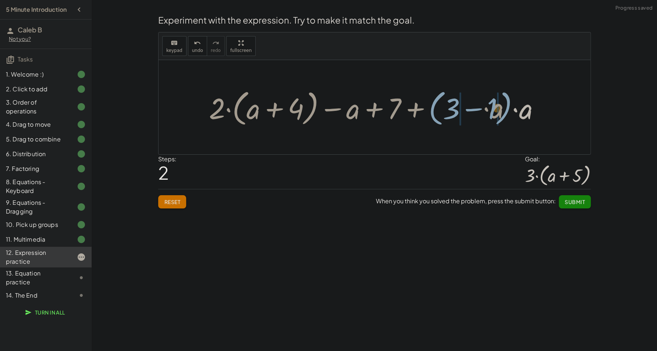
drag, startPoint x: 513, startPoint y: 113, endPoint x: 485, endPoint y: 109, distance: 28.3
click at [485, 109] on div at bounding box center [377, 107] width 344 height 42
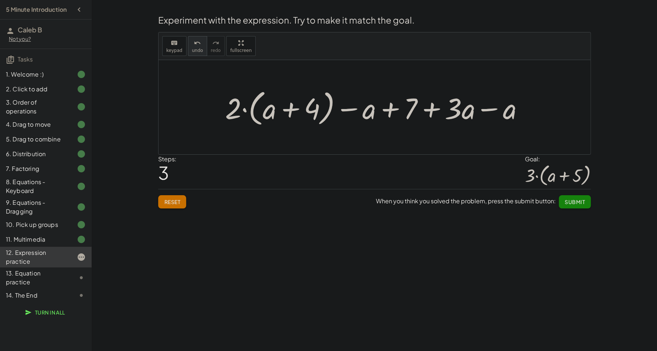
click at [200, 46] on button "undo undo" at bounding box center [197, 46] width 19 height 20
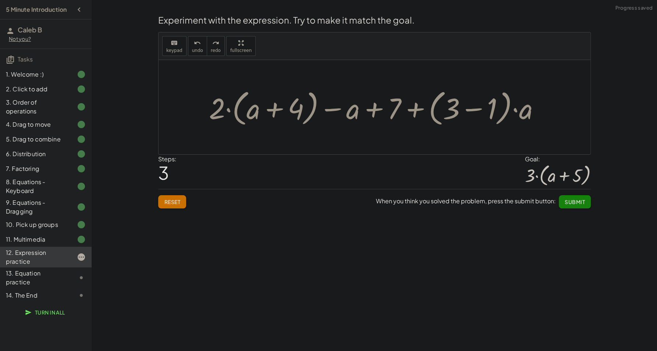
click at [435, 106] on div at bounding box center [377, 107] width 344 height 42
click at [433, 106] on div at bounding box center [377, 107] width 344 height 42
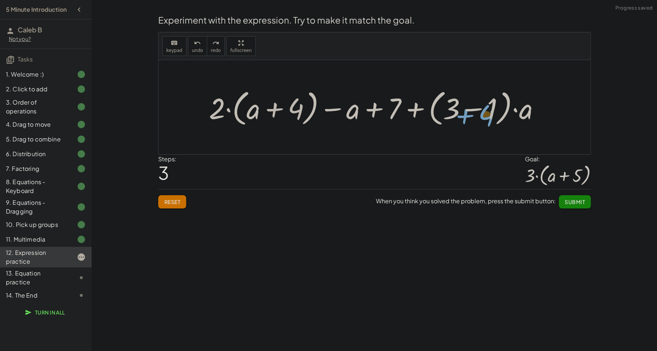
drag, startPoint x: 275, startPoint y: 115, endPoint x: 450, endPoint y: 120, distance: 175.2
click at [462, 123] on div at bounding box center [377, 107] width 344 height 42
drag, startPoint x: 473, startPoint y: 113, endPoint x: 445, endPoint y: 107, distance: 28.9
click at [472, 113] on div at bounding box center [377, 107] width 344 height 42
drag, startPoint x: 390, startPoint y: 109, endPoint x: 546, endPoint y: 115, distance: 155.4
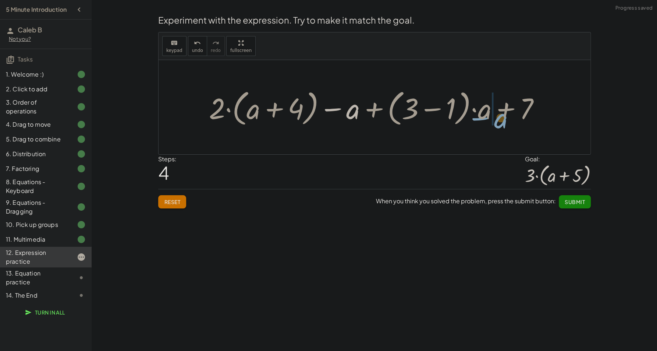
drag, startPoint x: 346, startPoint y: 111, endPoint x: 499, endPoint y: 118, distance: 152.9
click at [499, 118] on div at bounding box center [377, 107] width 344 height 42
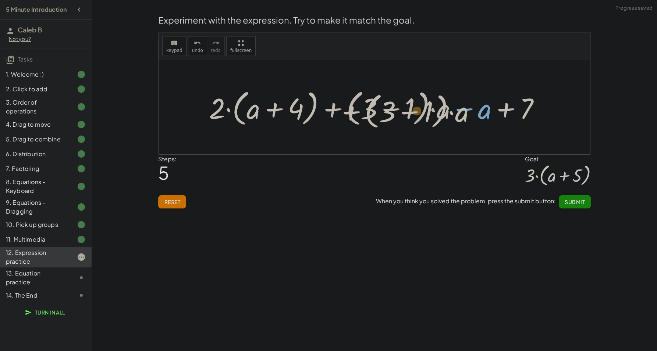
drag, startPoint x: 328, startPoint y: 107, endPoint x: 339, endPoint y: 110, distance: 10.5
click at [339, 110] on div at bounding box center [377, 107] width 344 height 42
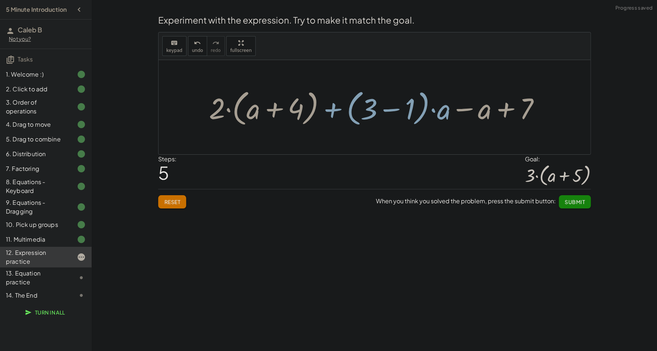
click at [336, 107] on div at bounding box center [377, 107] width 344 height 42
click at [277, 110] on div at bounding box center [377, 107] width 344 height 42
drag, startPoint x: 412, startPoint y: 113, endPoint x: 347, endPoint y: 114, distance: 64.4
click at [347, 114] on div at bounding box center [377, 107] width 344 height 42
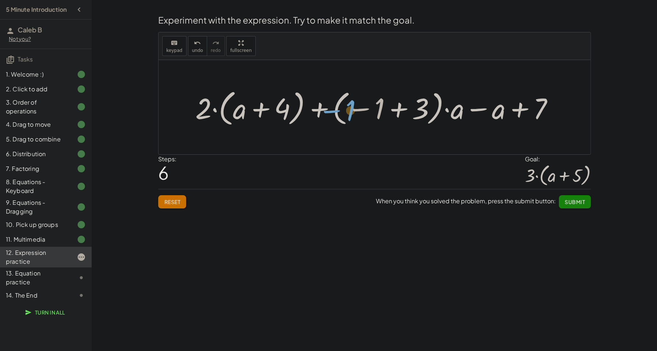
drag, startPoint x: 378, startPoint y: 109, endPoint x: 360, endPoint y: 110, distance: 18.1
click at [360, 110] on div at bounding box center [378, 107] width 372 height 42
click at [183, 202] on button "Reset" at bounding box center [172, 201] width 28 height 13
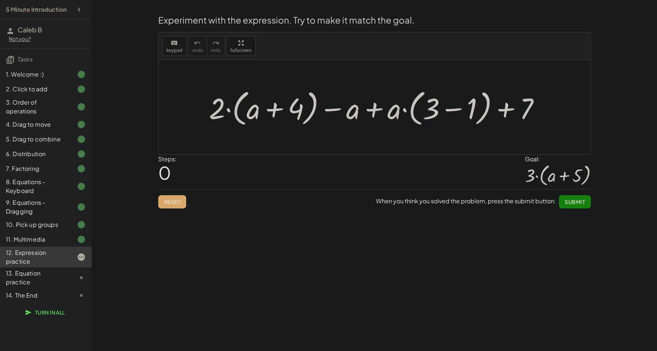
click at [178, 202] on div "Reset When you think you solved the problem, press the submit button: Submit" at bounding box center [374, 199] width 433 height 20
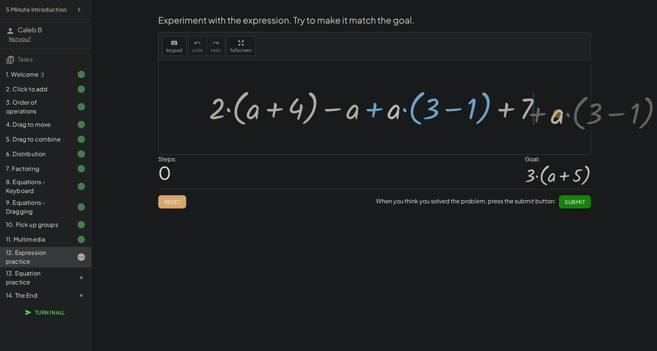
drag, startPoint x: 390, startPoint y: 118, endPoint x: 540, endPoint y: 114, distance: 149.5
click at [540, 114] on div at bounding box center [377, 107] width 344 height 42
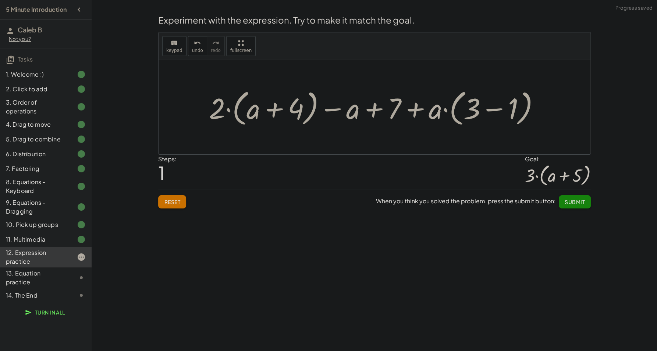
click at [417, 110] on div at bounding box center [377, 107] width 344 height 42
click at [172, 200] on span "Reset" at bounding box center [172, 201] width 16 height 7
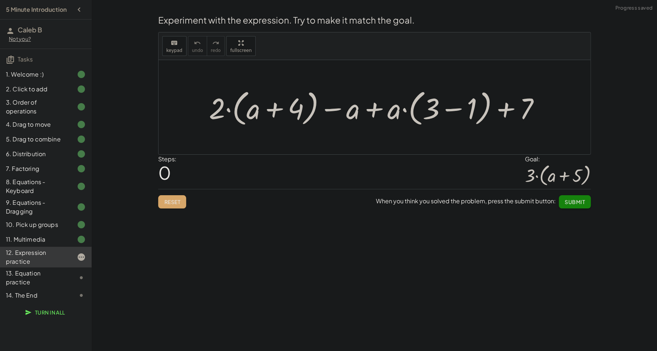
click at [161, 197] on div "Reset When you think you solved the problem, press the submit button: Submit" at bounding box center [374, 199] width 433 height 20
click at [168, 200] on div "Reset When you think you solved the problem, press the submit button: Submit" at bounding box center [374, 199] width 433 height 20
click at [167, 201] on div "Reset When you think you solved the problem, press the submit button: Submit" at bounding box center [374, 199] width 433 height 20
click at [177, 201] on div "Reset When you think you solved the problem, press the submit button: Submit" at bounding box center [374, 199] width 433 height 20
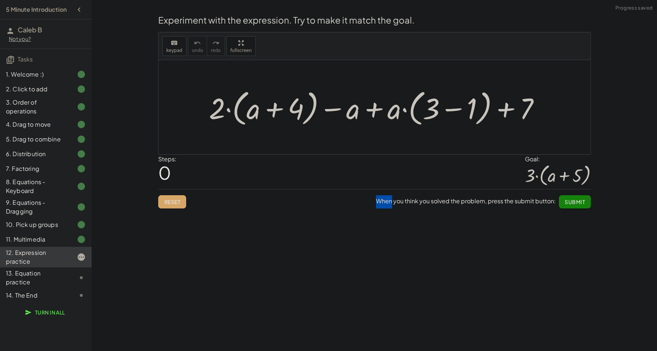
click at [340, 121] on div at bounding box center [377, 107] width 344 height 42
click at [375, 111] on div at bounding box center [377, 107] width 344 height 42
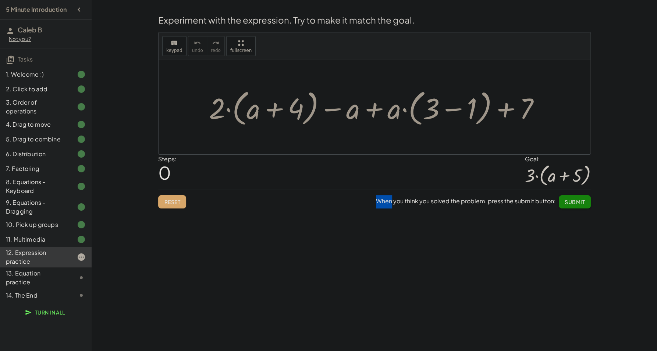
click at [449, 111] on div at bounding box center [377, 107] width 344 height 42
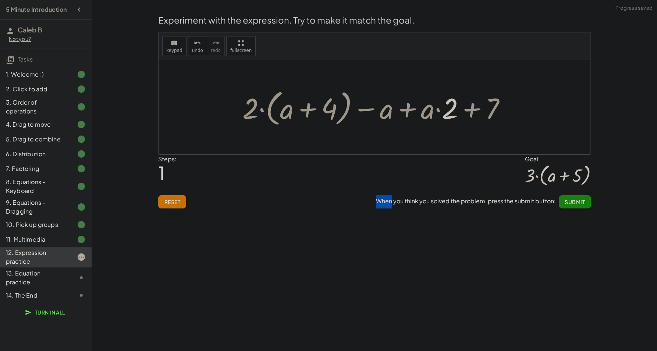
click at [477, 111] on div at bounding box center [377, 107] width 277 height 42
click at [476, 111] on div at bounding box center [377, 107] width 277 height 42
click at [430, 113] on div at bounding box center [377, 107] width 277 height 42
click at [434, 112] on div at bounding box center [377, 107] width 277 height 42
click at [438, 112] on div at bounding box center [377, 107] width 277 height 42
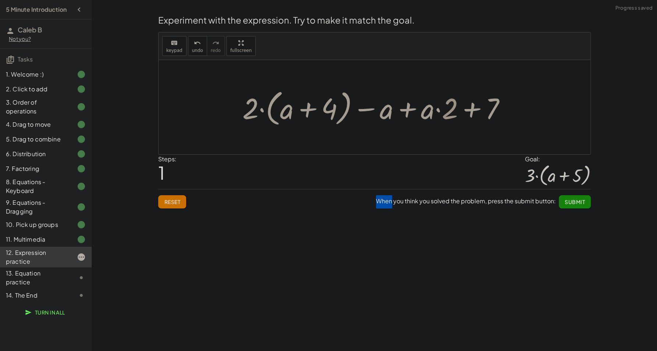
click at [415, 108] on div at bounding box center [377, 107] width 277 height 42
click at [406, 109] on div at bounding box center [377, 107] width 212 height 42
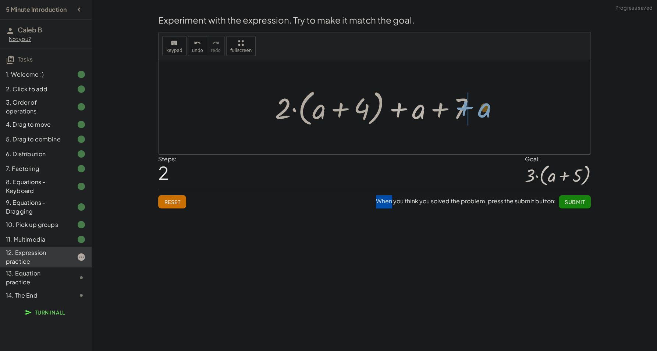
drag, startPoint x: 417, startPoint y: 118, endPoint x: 488, endPoint y: 113, distance: 71.2
click at [489, 113] on div "+ · 2 · ( + a + 4 ) − a + · a · ( + 3 − 1 ) + 7 + · 2 · ( + a + 4 ) − a + · a ·…" at bounding box center [375, 107] width 432 height 94
click at [420, 111] on div at bounding box center [377, 107] width 212 height 42
click at [434, 110] on div at bounding box center [377, 107] width 212 height 42
click at [446, 111] on div at bounding box center [377, 107] width 212 height 42
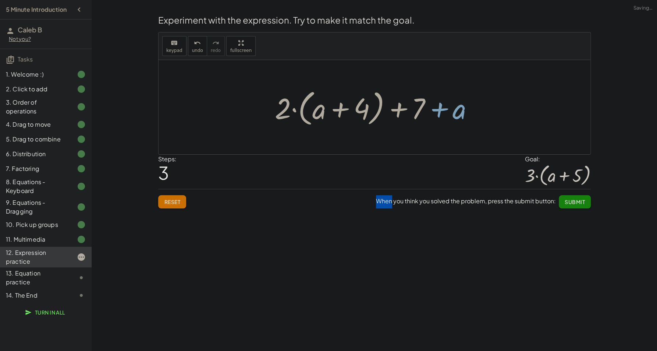
click at [400, 112] on div at bounding box center [377, 107] width 212 height 42
drag, startPoint x: 407, startPoint y: 111, endPoint x: 462, endPoint y: 116, distance: 55.8
click at [462, 116] on div at bounding box center [377, 107] width 212 height 42
click at [436, 110] on div at bounding box center [377, 107] width 212 height 42
click at [405, 109] on div at bounding box center [377, 107] width 212 height 42
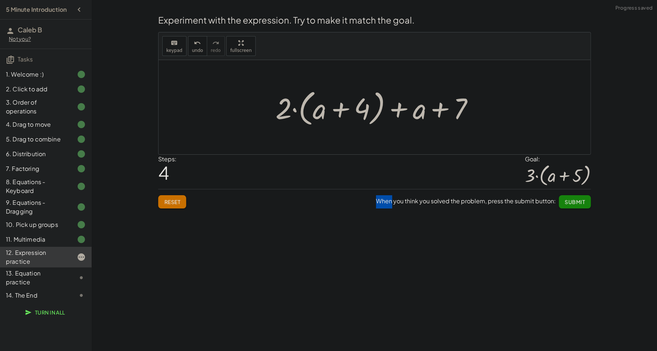
click at [403, 109] on div at bounding box center [377, 107] width 212 height 42
click at [197, 53] on button "undo undo" at bounding box center [197, 46] width 19 height 20
drag, startPoint x: 197, startPoint y: 53, endPoint x: 193, endPoint y: 49, distance: 5.2
click at [194, 52] on button "undo undo" at bounding box center [197, 46] width 19 height 20
click at [193, 49] on span "undo" at bounding box center [197, 50] width 11 height 5
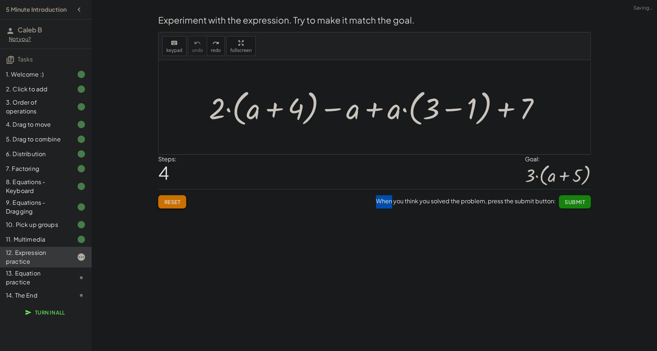
click at [175, 206] on button "Reset" at bounding box center [172, 201] width 28 height 13
click at [169, 202] on div "Reset When you think you solved the problem, press the submit button: Submit" at bounding box center [374, 199] width 433 height 20
click at [249, 215] on div "Welcome to Graspable Math! Graspable Math turns math symbols into objects you c…" at bounding box center [374, 175] width 565 height 351
drag, startPoint x: 451, startPoint y: 109, endPoint x: 510, endPoint y: 109, distance: 59.3
click at [510, 109] on div at bounding box center [377, 107] width 344 height 42
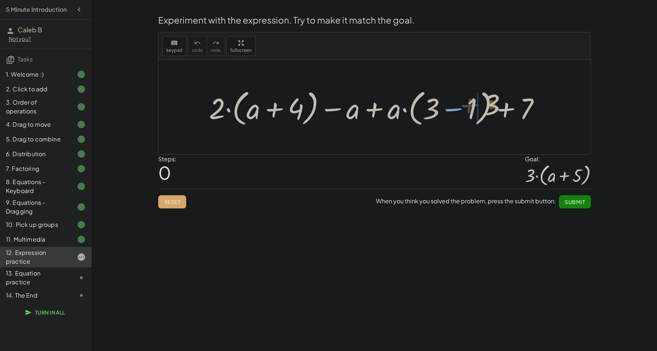
drag, startPoint x: 432, startPoint y: 112, endPoint x: 492, endPoint y: 107, distance: 60.9
click at [492, 107] on div at bounding box center [377, 107] width 344 height 42
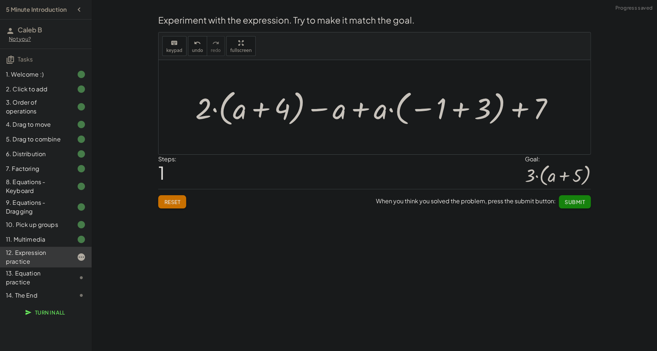
click at [460, 113] on div at bounding box center [378, 107] width 372 height 42
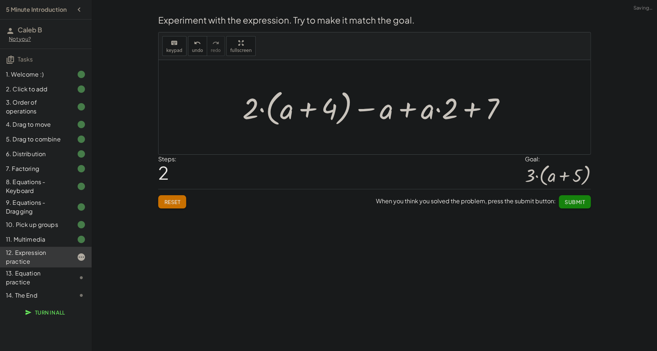
click at [427, 110] on div at bounding box center [377, 107] width 277 height 42
click at [403, 112] on div at bounding box center [377, 107] width 277 height 42
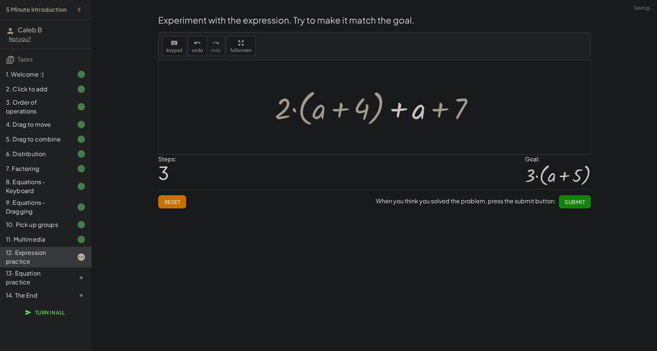
click at [429, 112] on div at bounding box center [377, 107] width 212 height 42
click at [438, 112] on div at bounding box center [377, 107] width 212 height 42
click at [409, 109] on div at bounding box center [377, 107] width 212 height 42
click at [402, 109] on div at bounding box center [377, 107] width 212 height 42
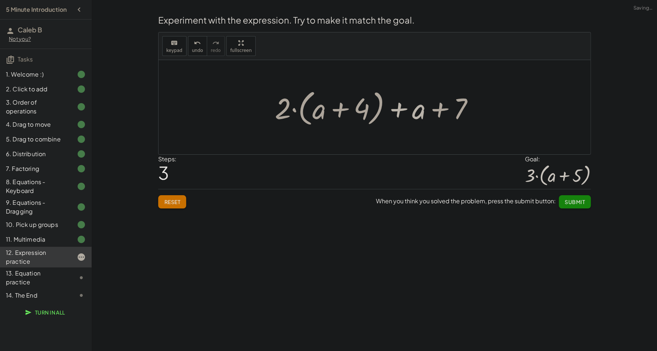
click at [401, 109] on div at bounding box center [377, 107] width 212 height 42
click at [183, 199] on button "Reset" at bounding box center [172, 201] width 28 height 13
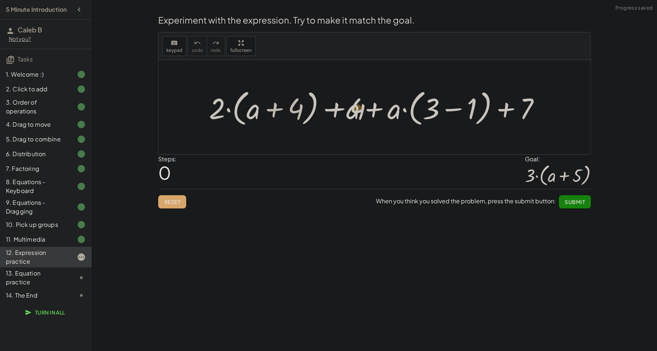
drag, startPoint x: 272, startPoint y: 111, endPoint x: 278, endPoint y: 113, distance: 6.3
click at [278, 113] on div at bounding box center [377, 107] width 344 height 42
drag, startPoint x: 231, startPoint y: 128, endPoint x: 312, endPoint y: 116, distance: 81.9
click at [312, 116] on div at bounding box center [377, 107] width 344 height 42
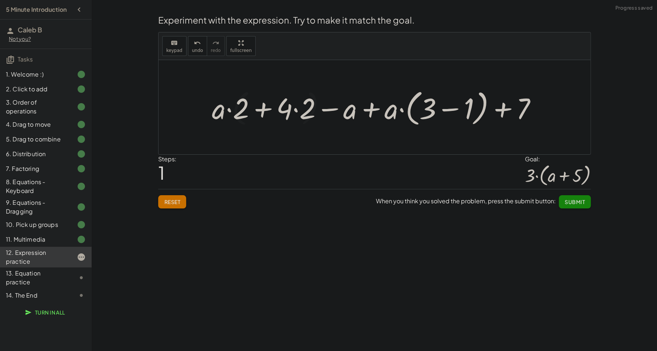
click at [287, 110] on div at bounding box center [377, 107] width 338 height 42
click at [291, 110] on div at bounding box center [377, 107] width 338 height 42
click at [294, 111] on div at bounding box center [377, 107] width 338 height 42
click at [297, 111] on div at bounding box center [377, 107] width 338 height 42
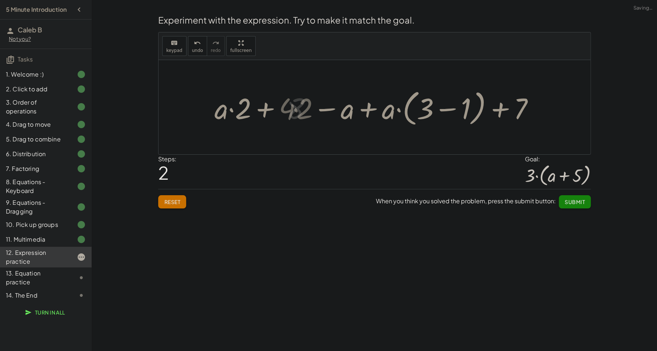
click at [265, 110] on div at bounding box center [377, 107] width 317 height 42
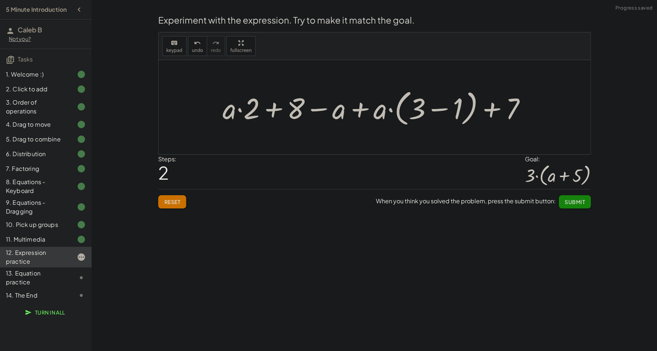
click at [352, 111] on div at bounding box center [377, 107] width 317 height 42
click at [358, 111] on div at bounding box center [377, 107] width 317 height 42
drag, startPoint x: 318, startPoint y: 111, endPoint x: 254, endPoint y: 111, distance: 64.4
click at [254, 111] on div at bounding box center [377, 107] width 317 height 42
click at [308, 108] on div at bounding box center [377, 107] width 317 height 42
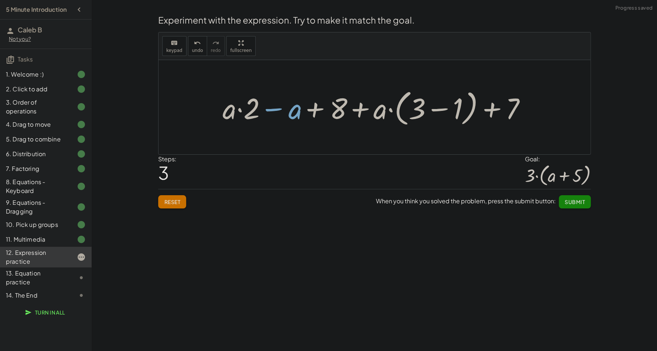
click at [314, 110] on div at bounding box center [377, 107] width 317 height 42
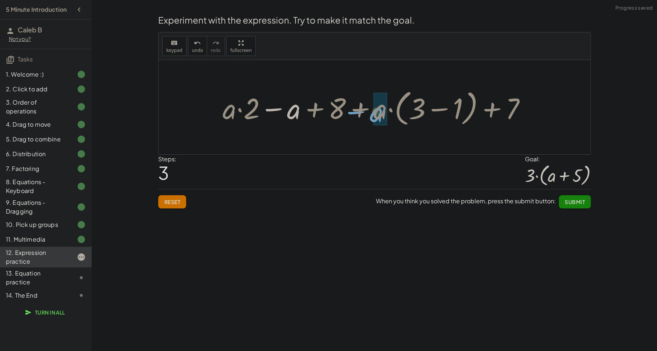
drag, startPoint x: 275, startPoint y: 111, endPoint x: 364, endPoint y: 112, distance: 89.1
click at [364, 112] on div at bounding box center [377, 107] width 317 height 42
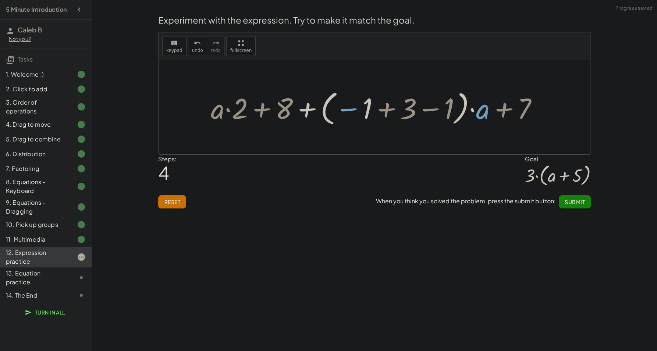
click at [381, 113] on div at bounding box center [377, 107] width 340 height 41
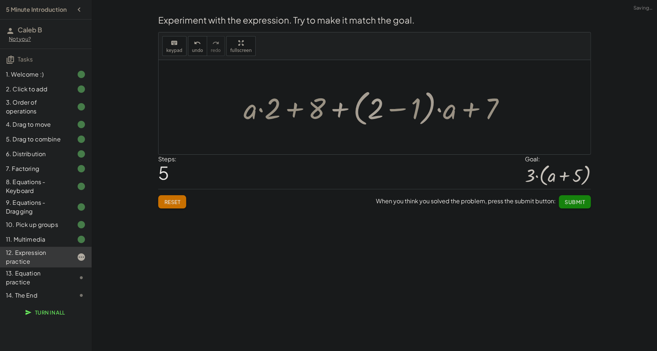
click at [391, 112] on div at bounding box center [377, 107] width 275 height 42
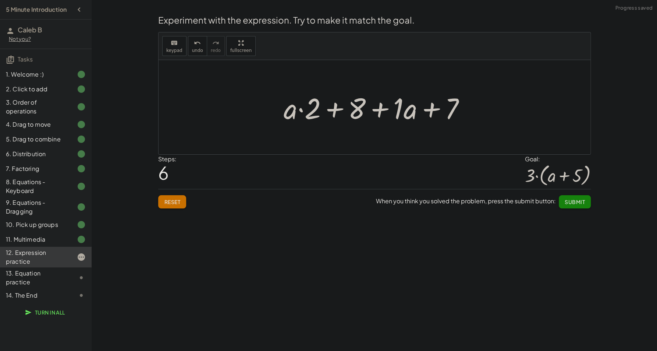
click at [428, 112] on div at bounding box center [377, 107] width 195 height 38
click at [383, 112] on div at bounding box center [377, 107] width 195 height 38
click at [379, 111] on div at bounding box center [377, 107] width 195 height 38
drag, startPoint x: 353, startPoint y: 116, endPoint x: 419, endPoint y: 117, distance: 66.6
click at [419, 117] on div at bounding box center [377, 107] width 195 height 38
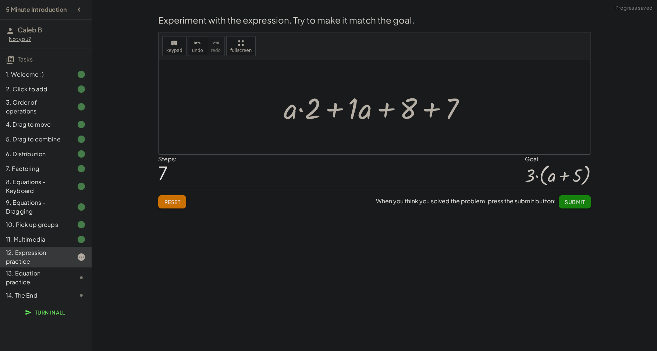
click at [389, 109] on div at bounding box center [377, 107] width 195 height 38
click at [385, 108] on div at bounding box center [377, 107] width 195 height 38
click at [334, 113] on div at bounding box center [377, 107] width 195 height 38
click at [335, 112] on div at bounding box center [377, 107] width 137 height 38
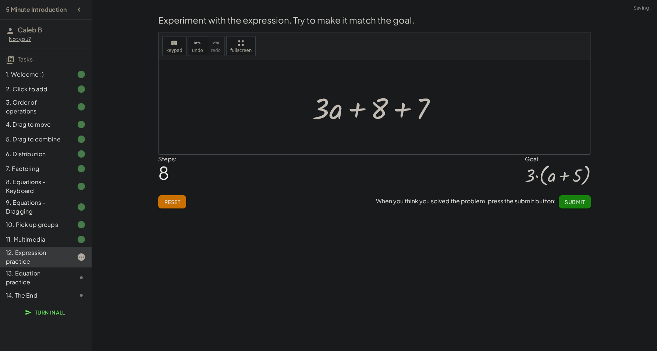
click at [352, 112] on div at bounding box center [377, 107] width 137 height 38
click at [397, 112] on div at bounding box center [377, 107] width 137 height 38
click at [399, 112] on div at bounding box center [377, 107] width 105 height 38
drag, startPoint x: 345, startPoint y: 114, endPoint x: 397, endPoint y: 111, distance: 52.7
click at [397, 111] on div at bounding box center [377, 107] width 105 height 38
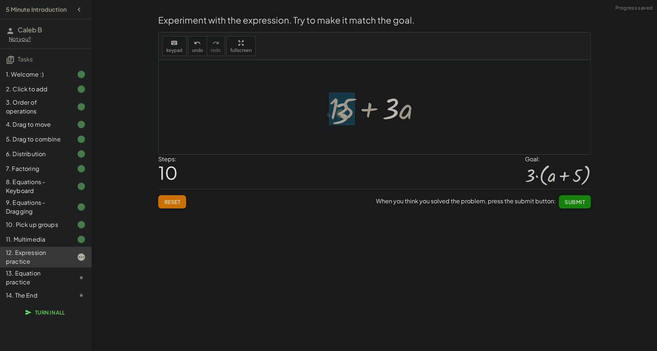
drag, startPoint x: 388, startPoint y: 111, endPoint x: 333, endPoint y: 114, distance: 54.5
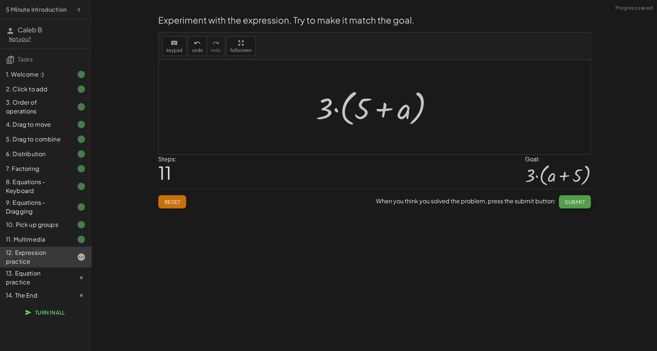
click at [565, 197] on button "Submit" at bounding box center [575, 201] width 32 height 13
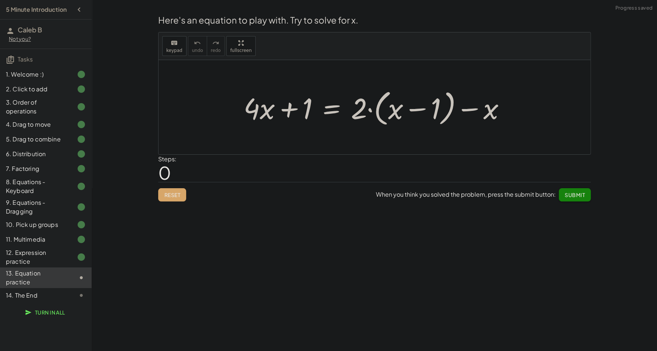
click at [197, 293] on div "Welcome to Graspable Math! Graspable Math turns math symbols into objects you c…" at bounding box center [374, 175] width 565 height 351
click at [424, 111] on div at bounding box center [377, 107] width 275 height 42
drag, startPoint x: 360, startPoint y: 112, endPoint x: 441, endPoint y: 107, distance: 81.1
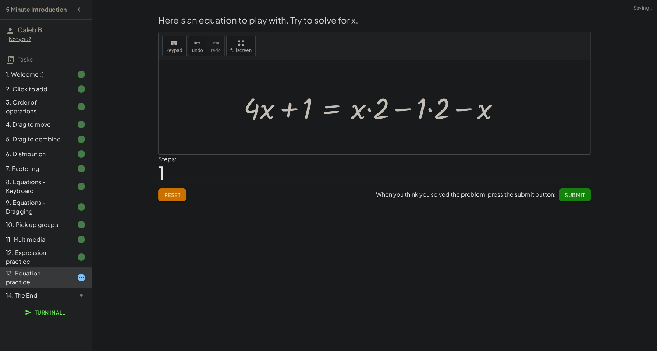
click at [434, 109] on div at bounding box center [374, 107] width 269 height 38
click at [402, 111] on div at bounding box center [366, 107] width 252 height 38
click at [289, 112] on div at bounding box center [366, 107] width 252 height 38
drag, startPoint x: 309, startPoint y: 113, endPoint x: 260, endPoint y: 116, distance: 49.1
click at [260, 116] on div at bounding box center [366, 107] width 252 height 38
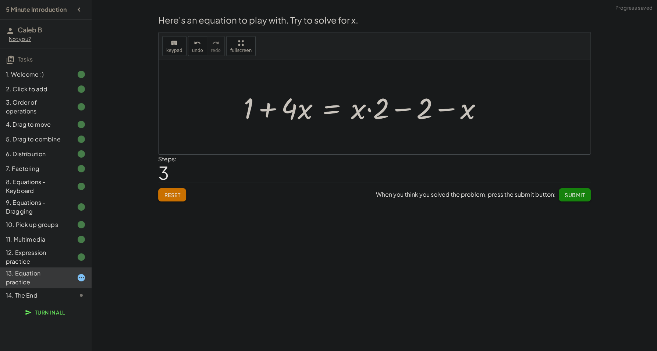
click at [269, 110] on div at bounding box center [366, 107] width 252 height 38
drag, startPoint x: 300, startPoint y: 120, endPoint x: 343, endPoint y: 114, distance: 43.5
click at [343, 114] on div at bounding box center [366, 107] width 252 height 38
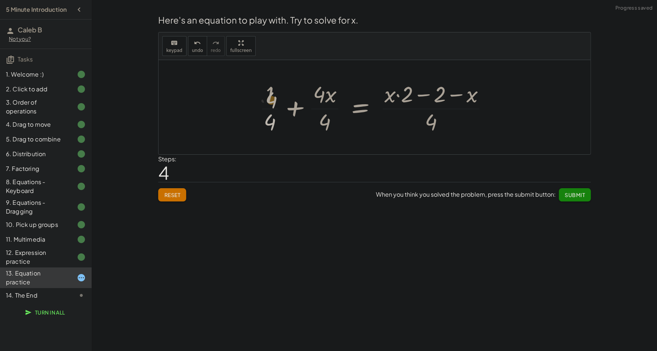
drag, startPoint x: 266, startPoint y: 113, endPoint x: 267, endPoint y: 96, distance: 16.6
click at [267, 96] on div at bounding box center [377, 107] width 244 height 57
drag, startPoint x: 273, startPoint y: 94, endPoint x: 275, endPoint y: 121, distance: 27.3
drag, startPoint x: 320, startPoint y: 100, endPoint x: 325, endPoint y: 124, distance: 24.4
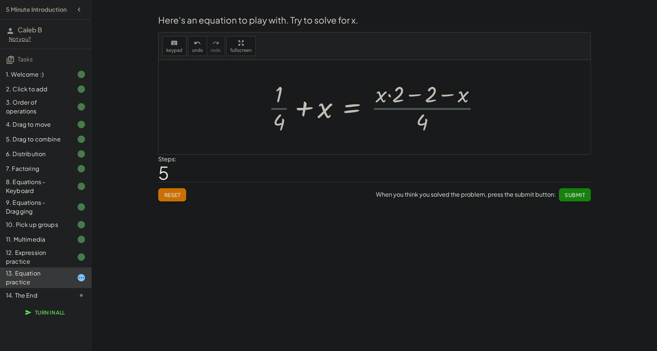
click at [301, 112] on div at bounding box center [378, 107] width 226 height 57
drag, startPoint x: 323, startPoint y: 109, endPoint x: 331, endPoint y: 113, distance: 8.4
click at [331, 113] on div at bounding box center [378, 107] width 226 height 57
drag, startPoint x: 421, startPoint y: 121, endPoint x: 345, endPoint y: 111, distance: 76.2
click at [345, 111] on div at bounding box center [378, 107] width 226 height 57
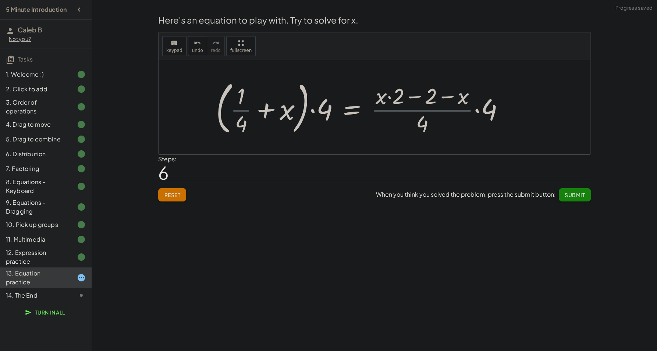
click at [273, 113] on div at bounding box center [362, 107] width 301 height 61
click at [270, 111] on div at bounding box center [362, 107] width 301 height 61
click at [277, 120] on div at bounding box center [353, 107] width 319 height 61
click at [237, 123] on div at bounding box center [362, 107] width 301 height 61
click at [243, 122] on div at bounding box center [362, 107] width 301 height 61
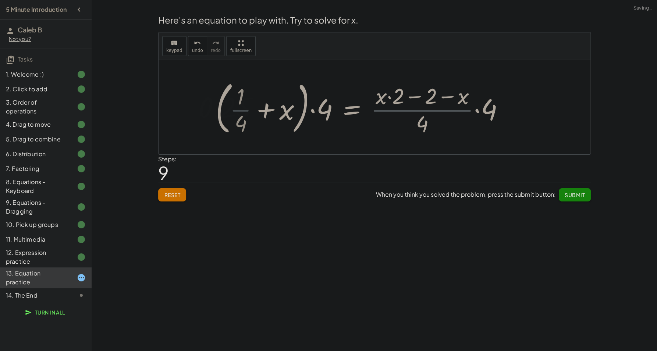
click at [243, 122] on div at bounding box center [346, 107] width 333 height 57
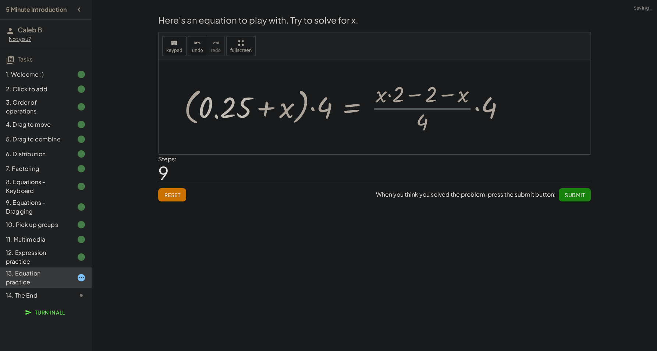
click at [223, 108] on div at bounding box center [346, 107] width 333 height 57
click at [224, 108] on div at bounding box center [346, 107] width 333 height 57
click at [259, 108] on div at bounding box center [346, 107] width 333 height 57
click at [261, 109] on div at bounding box center [346, 107] width 333 height 57
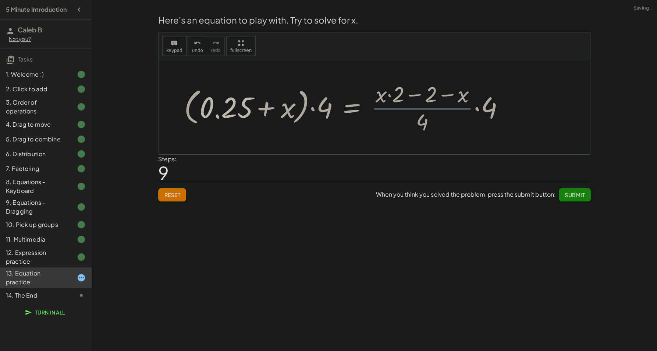
click at [261, 109] on div at bounding box center [346, 107] width 333 height 57
click at [232, 109] on div at bounding box center [346, 107] width 333 height 57
drag, startPoint x: 292, startPoint y: 109, endPoint x: 246, endPoint y: 110, distance: 45.7
click at [246, 110] on div at bounding box center [346, 107] width 333 height 57
click at [181, 188] on button "Reset" at bounding box center [172, 194] width 28 height 13
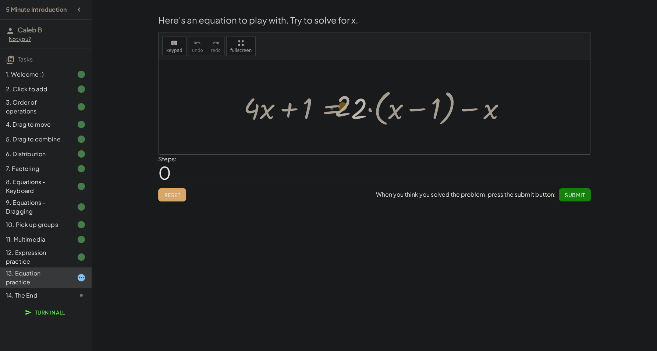
drag, startPoint x: 351, startPoint y: 116, endPoint x: 371, endPoint y: 109, distance: 20.6
click at [371, 109] on div at bounding box center [377, 107] width 275 height 42
drag, startPoint x: 357, startPoint y: 112, endPoint x: 414, endPoint y: 123, distance: 57.8
click at [414, 123] on div at bounding box center [377, 107] width 275 height 42
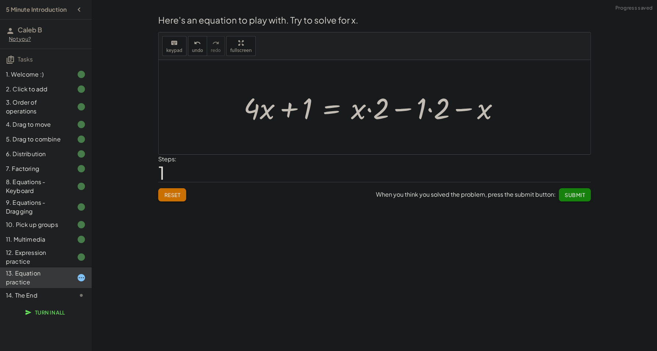
click at [407, 109] on div at bounding box center [374, 107] width 269 height 38
click at [364, 110] on div at bounding box center [374, 107] width 269 height 38
click at [374, 111] on div at bounding box center [374, 107] width 269 height 38
click at [368, 109] on div at bounding box center [374, 107] width 269 height 38
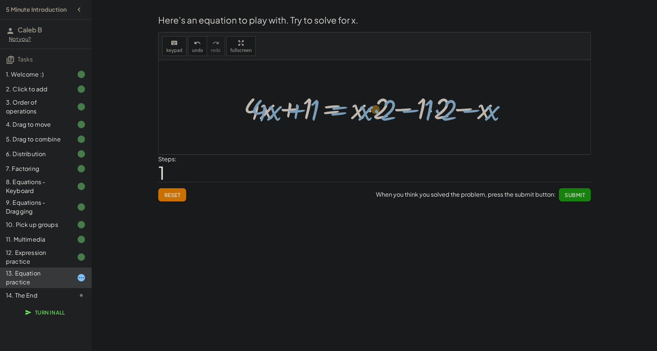
drag, startPoint x: 317, startPoint y: 111, endPoint x: 322, endPoint y: 113, distance: 5.8
click at [322, 113] on div at bounding box center [374, 107] width 269 height 38
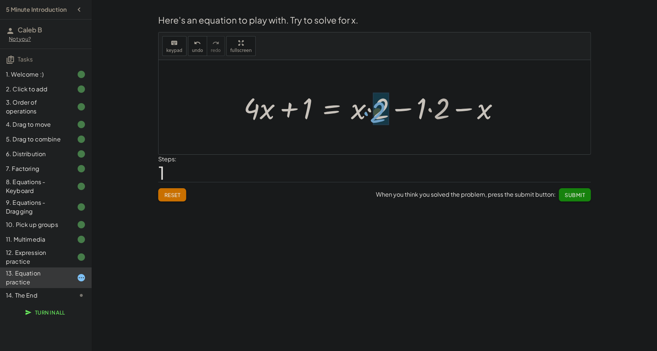
drag, startPoint x: 434, startPoint y: 116, endPoint x: 383, endPoint y: 115, distance: 50.8
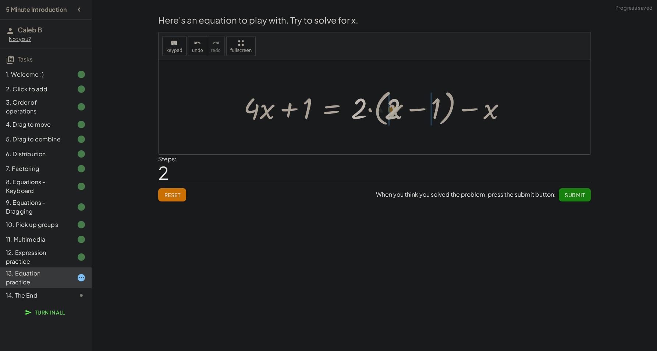
drag, startPoint x: 358, startPoint y: 112, endPoint x: 393, endPoint y: 113, distance: 34.6
click at [393, 113] on div at bounding box center [377, 107] width 275 height 42
click at [429, 111] on div at bounding box center [371, 107] width 262 height 38
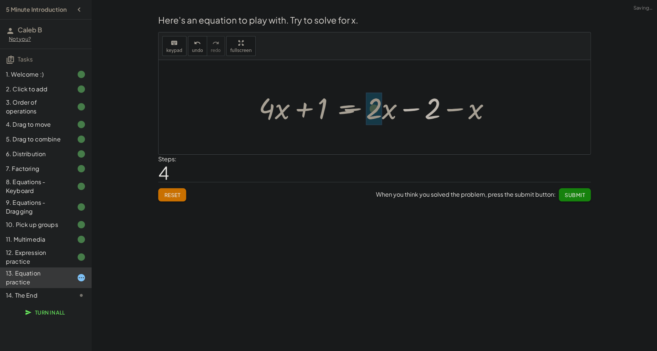
drag, startPoint x: 429, startPoint y: 113, endPoint x: 380, endPoint y: 113, distance: 48.6
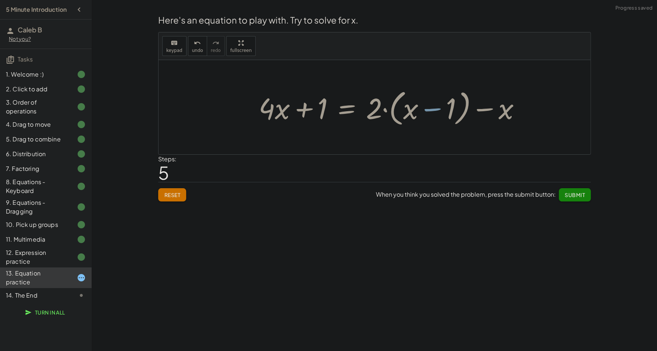
click at [385, 113] on div at bounding box center [392, 107] width 275 height 42
click at [371, 111] on div at bounding box center [392, 107] width 275 height 42
click at [430, 111] on div at bounding box center [392, 107] width 275 height 42
drag, startPoint x: 475, startPoint y: 111, endPoint x: 480, endPoint y: 113, distance: 5.4
click at [481, 112] on div at bounding box center [392, 107] width 275 height 42
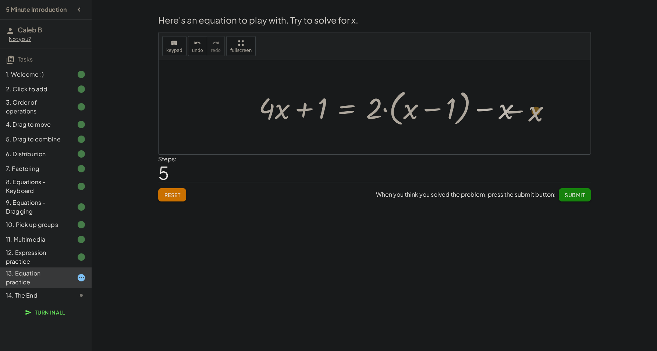
drag, startPoint x: 486, startPoint y: 112, endPoint x: 507, endPoint y: 112, distance: 20.6
click at [507, 112] on div at bounding box center [392, 107] width 275 height 42
drag, startPoint x: 510, startPoint y: 112, endPoint x: 409, endPoint y: 113, distance: 101.2
click at [409, 113] on div at bounding box center [392, 107] width 275 height 42
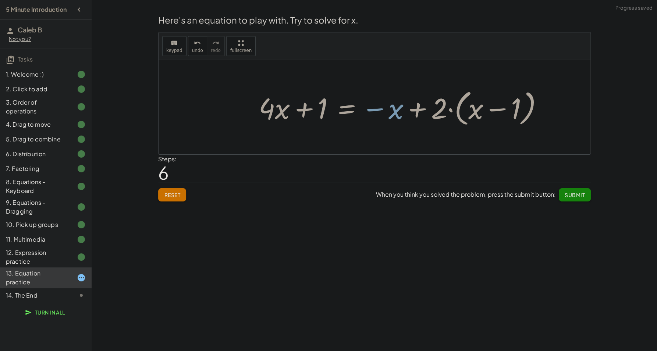
click at [417, 112] on div at bounding box center [404, 107] width 298 height 42
drag, startPoint x: 389, startPoint y: 113, endPoint x: 445, endPoint y: 112, distance: 56.3
click at [445, 112] on div at bounding box center [404, 107] width 298 height 42
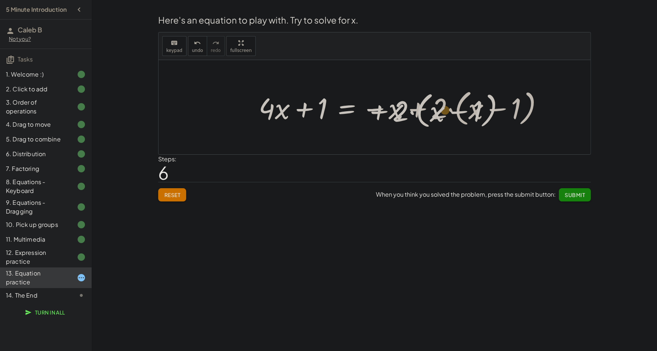
drag, startPoint x: 417, startPoint y: 112, endPoint x: 376, endPoint y: 114, distance: 41.3
click at [376, 114] on div at bounding box center [404, 107] width 298 height 42
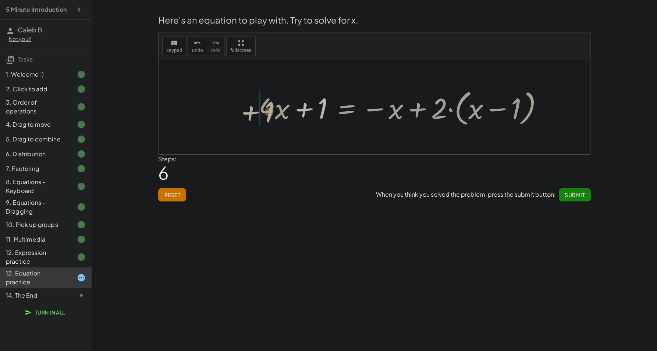
drag, startPoint x: 324, startPoint y: 110, endPoint x: 264, endPoint y: 113, distance: 60.1
click at [264, 113] on div at bounding box center [404, 107] width 298 height 42
click at [279, 109] on div at bounding box center [404, 107] width 298 height 42
click at [308, 111] on div at bounding box center [404, 107] width 298 height 42
click at [388, 111] on div at bounding box center [404, 107] width 298 height 42
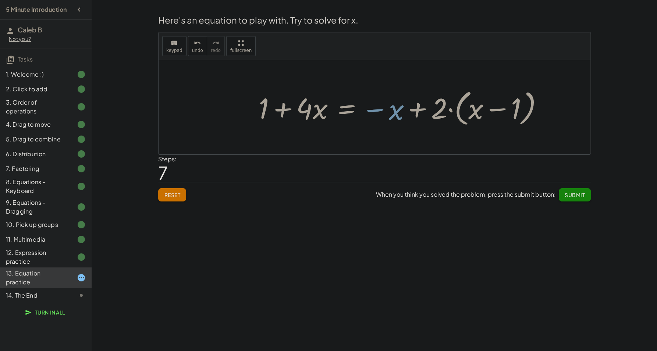
click at [376, 110] on div at bounding box center [404, 107] width 298 height 42
click at [378, 110] on div at bounding box center [404, 107] width 298 height 42
drag, startPoint x: 378, startPoint y: 110, endPoint x: 305, endPoint y: 113, distance: 73.3
click at [305, 113] on div at bounding box center [404, 107] width 298 height 42
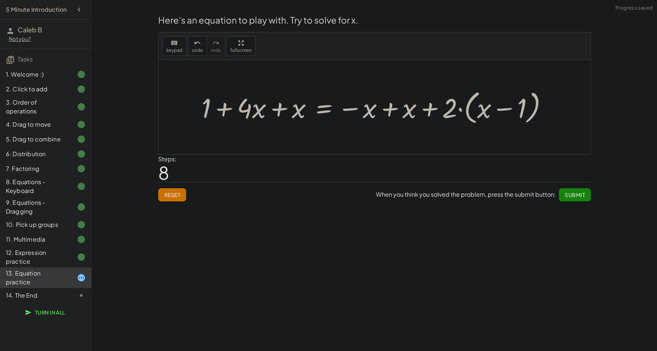
click at [275, 110] on div at bounding box center [377, 107] width 359 height 40
click at [268, 111] on div at bounding box center [397, 107] width 319 height 40
click at [356, 110] on div at bounding box center [397, 107] width 319 height 40
click at [389, 110] on div at bounding box center [397, 107] width 319 height 40
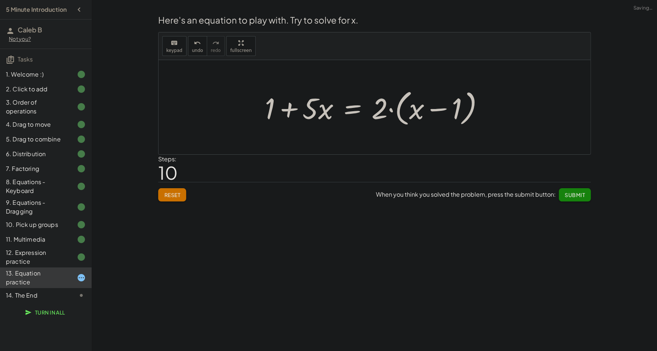
click at [396, 110] on div at bounding box center [377, 107] width 232 height 42
click at [421, 110] on div at bounding box center [377, 107] width 232 height 42
drag, startPoint x: 387, startPoint y: 111, endPoint x: 446, endPoint y: 115, distance: 59.4
click at [446, 115] on div at bounding box center [377, 107] width 232 height 42
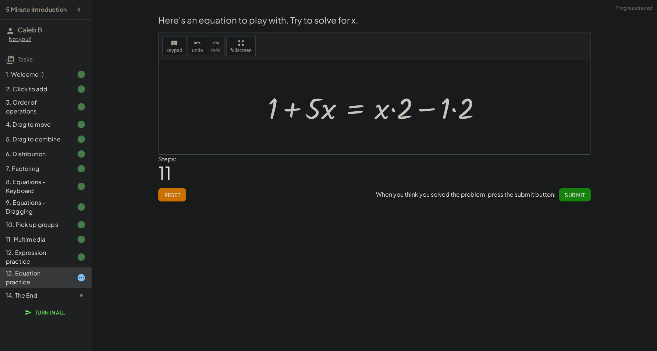
click at [420, 113] on div at bounding box center [377, 107] width 226 height 38
click at [395, 112] on div at bounding box center [377, 107] width 226 height 38
click at [455, 110] on div at bounding box center [377, 107] width 226 height 38
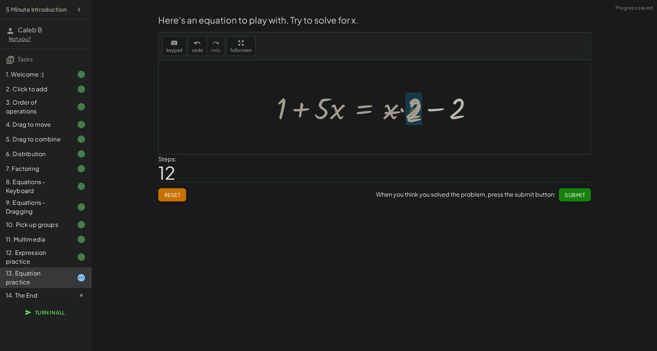
drag, startPoint x: 448, startPoint y: 111, endPoint x: 407, endPoint y: 113, distance: 40.9
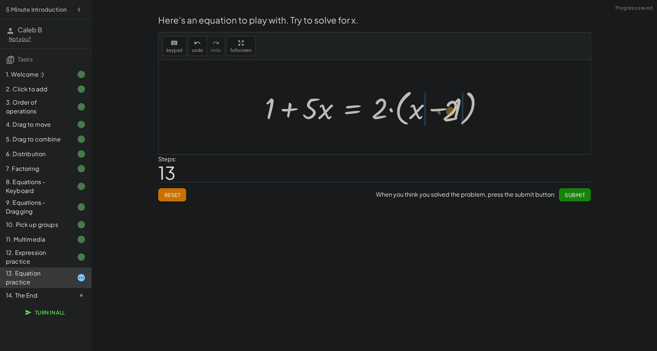
drag, startPoint x: 384, startPoint y: 112, endPoint x: 456, endPoint y: 114, distance: 71.8
click at [456, 114] on div at bounding box center [377, 107] width 232 height 42
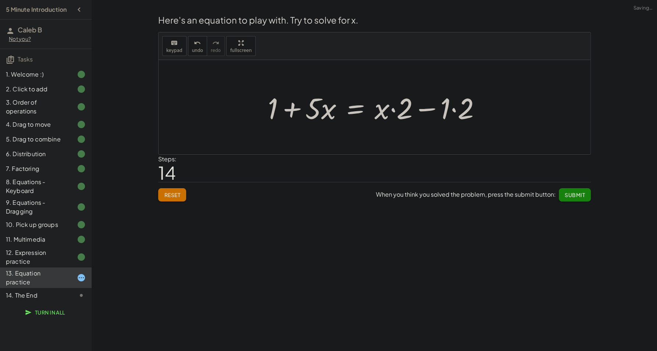
click at [448, 111] on div at bounding box center [377, 107] width 226 height 38
click at [456, 112] on div at bounding box center [368, 107] width 209 height 38
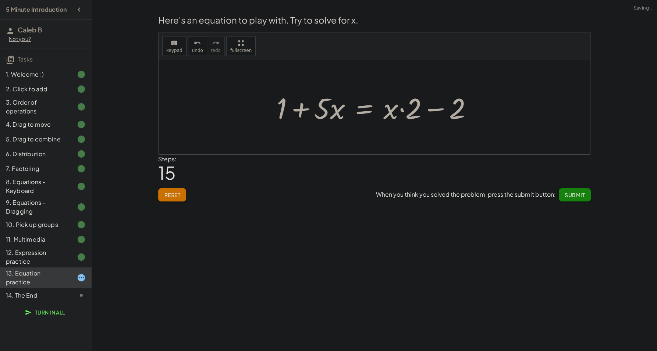
click at [401, 113] on div at bounding box center [377, 107] width 209 height 38
drag, startPoint x: 452, startPoint y: 114, endPoint x: 376, endPoint y: 114, distance: 76.2
click at [376, 114] on div at bounding box center [377, 107] width 209 height 38
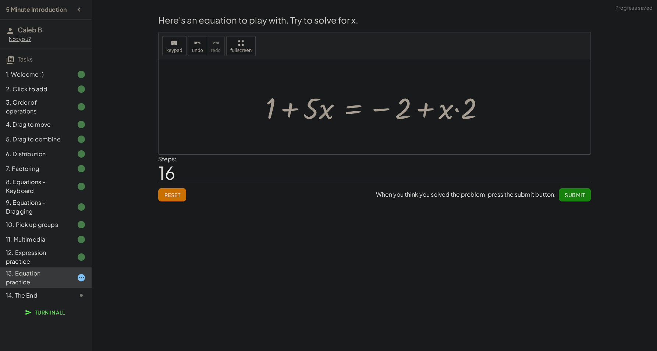
click at [433, 109] on div at bounding box center [377, 107] width 231 height 38
click at [423, 108] on div at bounding box center [377, 107] width 231 height 38
drag, startPoint x: 449, startPoint y: 108, endPoint x: 397, endPoint y: 109, distance: 51.9
click at [397, 109] on div at bounding box center [377, 107] width 231 height 38
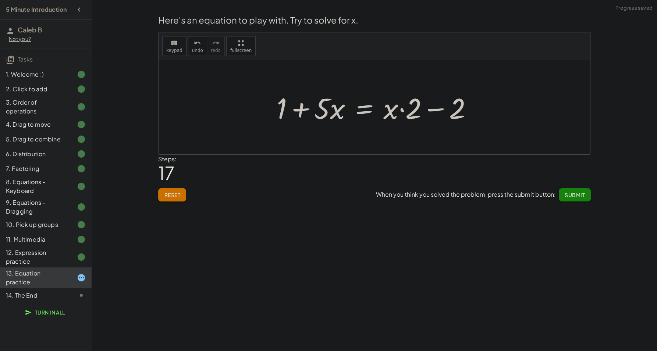
click at [462, 111] on div at bounding box center [377, 107] width 209 height 38
drag, startPoint x: 455, startPoint y: 110, endPoint x: 411, endPoint y: 111, distance: 44.5
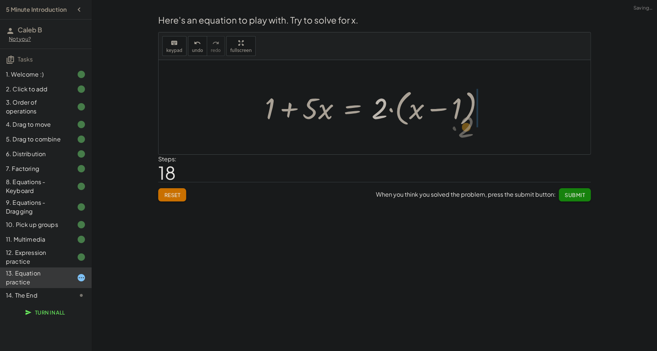
drag, startPoint x: 378, startPoint y: 113, endPoint x: 456, endPoint y: 130, distance: 79.5
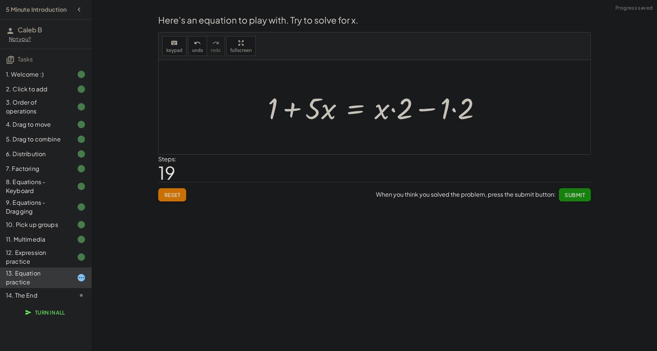
click at [442, 114] on div at bounding box center [377, 107] width 226 height 38
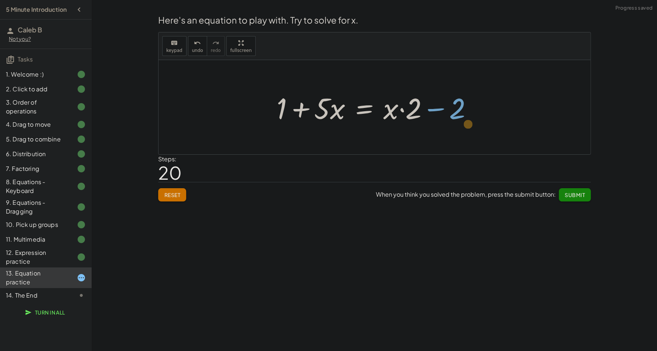
drag, startPoint x: 446, startPoint y: 112, endPoint x: 457, endPoint y: 127, distance: 18.4
click at [457, 127] on div "+ · 4 · x + 1 = + · 2 · ( + x − 1 ) − x + · 4 · x + 1 = + · x · 2 − · 1 · 2 − x…" at bounding box center [375, 107] width 218 height 42
drag, startPoint x: 411, startPoint y: 109, endPoint x: 455, endPoint y: 146, distance: 57.7
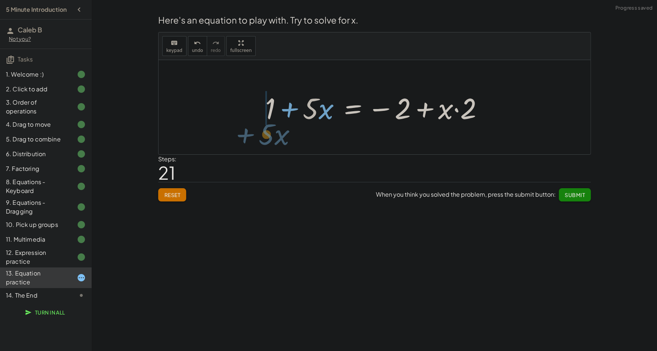
drag, startPoint x: 315, startPoint y: 114, endPoint x: 273, endPoint y: 142, distance: 50.5
click at [273, 142] on div "+ · 4 · x + 1 = + · 2 · ( + x − 1 ) − x + · 4 · x + 1 = + · x · 2 − · 1 · 2 − x…" at bounding box center [375, 107] width 432 height 94
drag, startPoint x: 313, startPoint y: 113, endPoint x: 259, endPoint y: 140, distance: 59.9
click at [259, 140] on div "+ · 4 · x + 1 = + · 2 · ( + x − 1 ) − x + · 4 · x + 1 = + · x · 2 − · 1 · 2 − x…" at bounding box center [375, 107] width 432 height 94
click at [297, 109] on div at bounding box center [377, 107] width 231 height 38
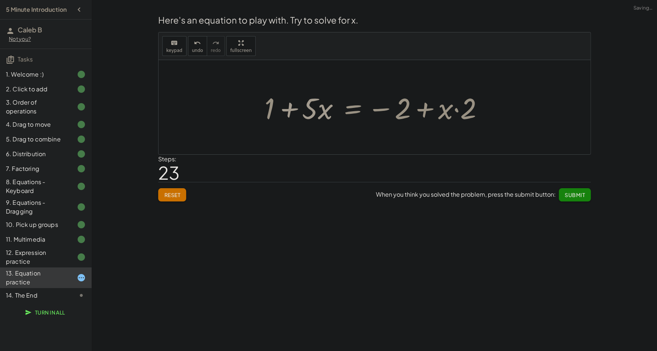
click at [290, 109] on div at bounding box center [377, 107] width 231 height 38
drag, startPoint x: 312, startPoint y: 115, endPoint x: 247, endPoint y: 118, distance: 64.8
click at [308, 110] on div at bounding box center [377, 107] width 231 height 38
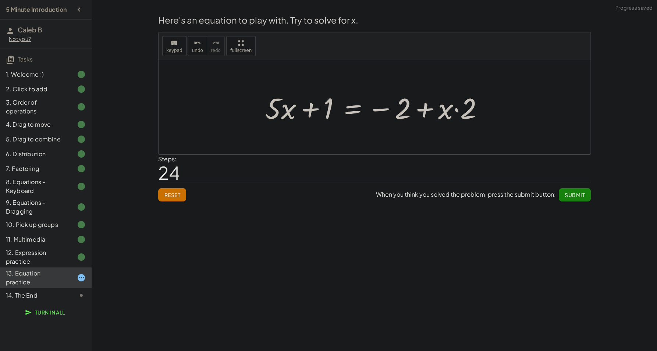
click at [282, 112] on div at bounding box center [377, 107] width 231 height 38
drag, startPoint x: 280, startPoint y: 111, endPoint x: 369, endPoint y: 111, distance: 89.1
click at [369, 111] on div at bounding box center [377, 107] width 231 height 38
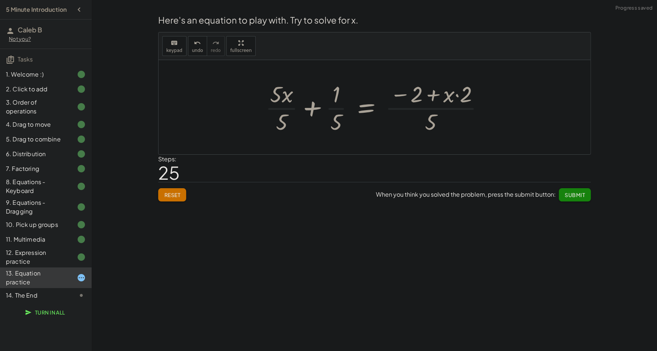
click at [433, 117] on div at bounding box center [378, 107] width 232 height 57
click at [438, 102] on div at bounding box center [378, 107] width 232 height 57
click at [432, 98] on div at bounding box center [378, 107] width 232 height 57
drag, startPoint x: 429, startPoint y: 110, endPoint x: 431, endPoint y: 103, distance: 7.9
click at [431, 103] on div at bounding box center [378, 107] width 232 height 57
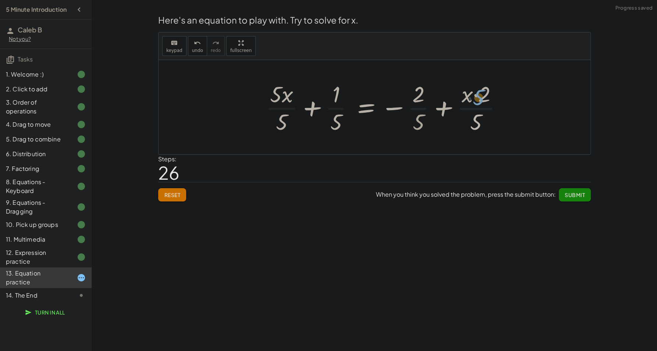
drag, startPoint x: 472, startPoint y: 117, endPoint x: 474, endPoint y: 92, distance: 25.5
click at [474, 92] on div at bounding box center [387, 107] width 250 height 57
drag, startPoint x: 476, startPoint y: 97, endPoint x: 474, endPoint y: 137, distance: 40.6
click at [474, 137] on div "+ · 4 · x + 1 = + · 2 · ( + x − 1 ) − x + · 4 · x + 1 = + · x · 2 − · 1 · 2 − x…" at bounding box center [375, 107] width 432 height 94
drag, startPoint x: 413, startPoint y: 98, endPoint x: 416, endPoint y: 135, distance: 36.6
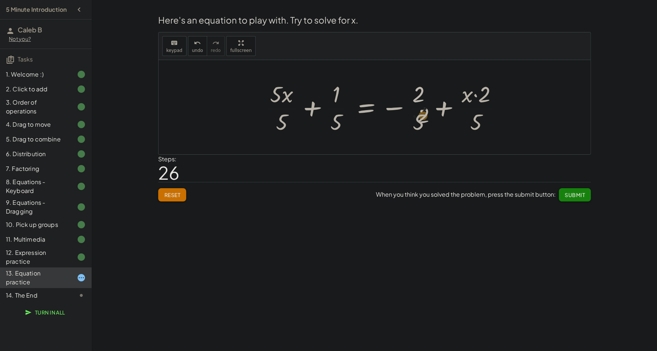
click at [416, 135] on div at bounding box center [387, 107] width 250 height 57
click at [417, 129] on div at bounding box center [387, 107] width 250 height 57
click at [418, 125] on div at bounding box center [387, 107] width 250 height 57
click at [417, 124] on div at bounding box center [387, 107] width 250 height 57
drag, startPoint x: 417, startPoint y: 124, endPoint x: 420, endPoint y: 106, distance: 18.3
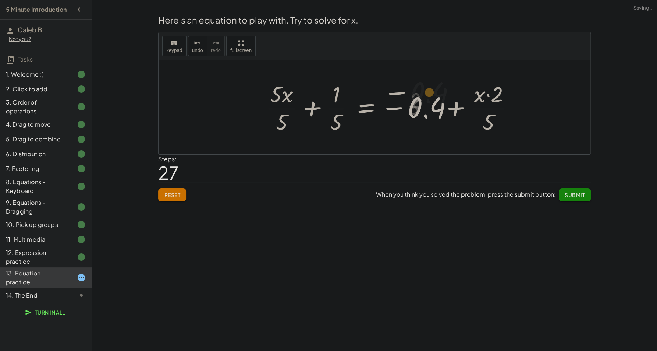
click at [420, 106] on div at bounding box center [395, 107] width 266 height 57
click at [450, 107] on div at bounding box center [395, 107] width 266 height 57
click at [461, 109] on div at bounding box center [395, 107] width 266 height 57
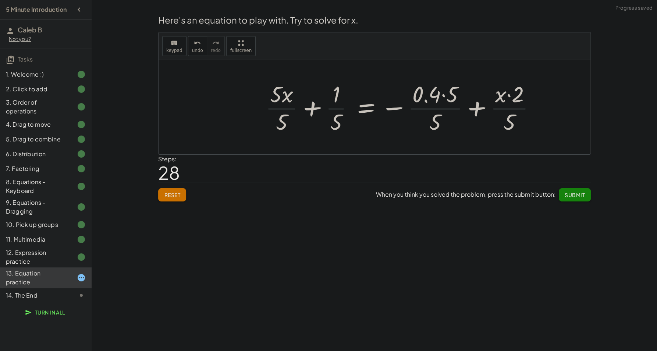
drag, startPoint x: 485, startPoint y: 99, endPoint x: 479, endPoint y: 105, distance: 8.6
click at [485, 99] on div at bounding box center [403, 107] width 283 height 57
click at [476, 108] on div at bounding box center [394, 107] width 265 height 57
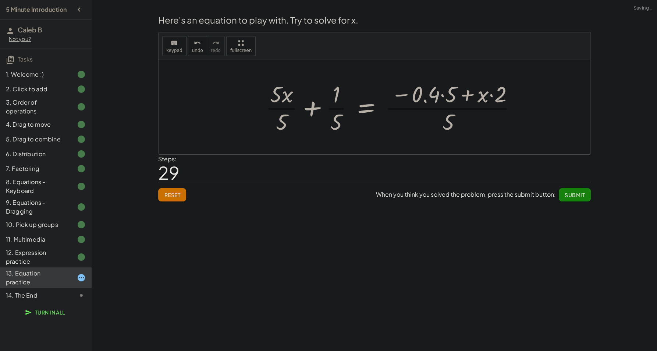
click at [461, 106] on div at bounding box center [394, 107] width 265 height 57
click at [466, 97] on div at bounding box center [394, 107] width 265 height 57
click at [448, 121] on div at bounding box center [394, 107] width 265 height 57
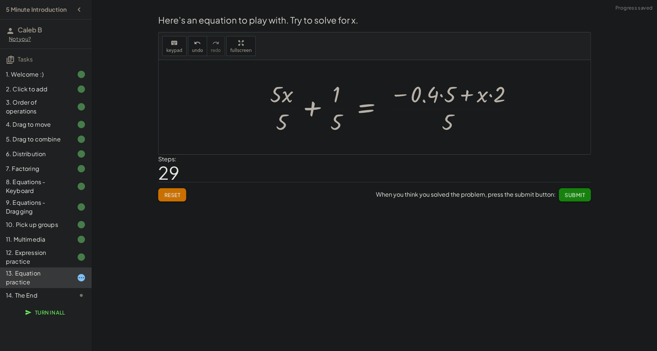
click at [448, 121] on div at bounding box center [394, 107] width 265 height 57
click at [407, 98] on div at bounding box center [394, 107] width 265 height 57
click at [403, 96] on div at bounding box center [394, 107] width 265 height 57
drag, startPoint x: 431, startPoint y: 101, endPoint x: 467, endPoint y: 100, distance: 36.1
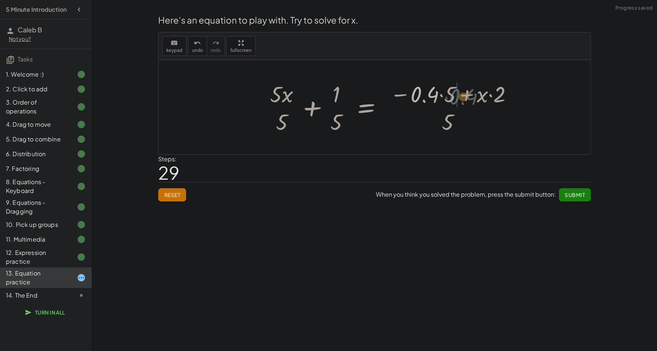
click at [467, 100] on div at bounding box center [394, 107] width 265 height 57
click at [424, 95] on div at bounding box center [394, 107] width 265 height 57
click at [432, 97] on div at bounding box center [378, 107] width 232 height 57
click at [455, 98] on div at bounding box center [378, 107] width 232 height 57
click at [459, 98] on div at bounding box center [378, 107] width 232 height 57
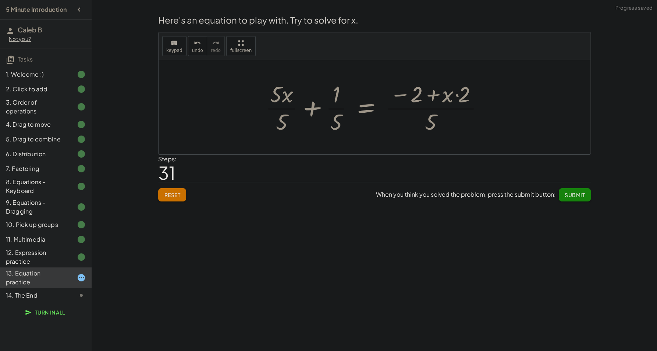
click at [459, 98] on div at bounding box center [378, 107] width 232 height 57
click at [457, 97] on div at bounding box center [378, 107] width 232 height 57
drag, startPoint x: 457, startPoint y: 97, endPoint x: 428, endPoint y: 99, distance: 29.1
click at [428, 99] on div at bounding box center [378, 107] width 232 height 57
click at [429, 93] on div at bounding box center [376, 107] width 226 height 57
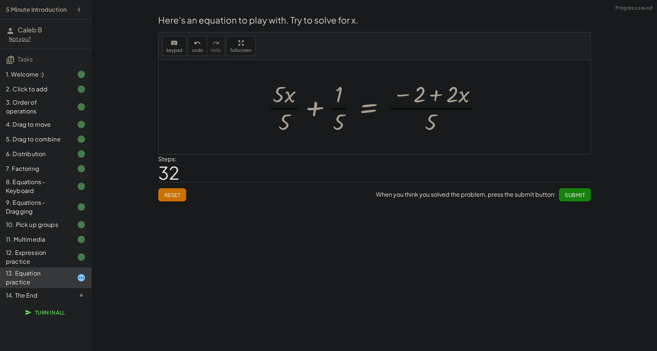
click at [437, 96] on div at bounding box center [377, 107] width 226 height 57
drag, startPoint x: 450, startPoint y: 96, endPoint x: 408, endPoint y: 95, distance: 42.3
click at [408, 95] on div at bounding box center [377, 107] width 226 height 57
click at [443, 96] on div at bounding box center [378, 107] width 206 height 57
click at [438, 95] on div at bounding box center [378, 107] width 206 height 57
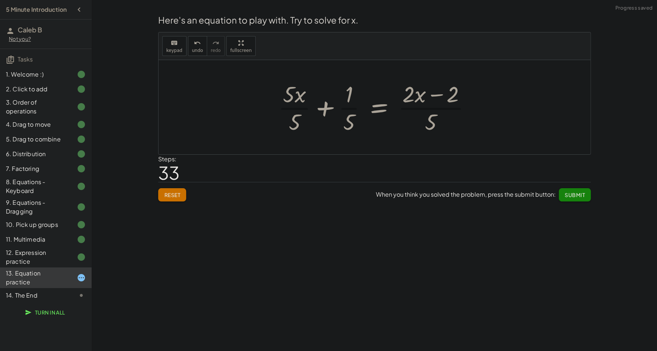
click at [418, 96] on div at bounding box center [378, 107] width 206 height 57
click at [432, 113] on div at bounding box center [378, 107] width 206 height 57
click at [435, 119] on div at bounding box center [378, 107] width 206 height 57
drag, startPoint x: 438, startPoint y: 112, endPoint x: 459, endPoint y: 96, distance: 26.3
click at [459, 96] on div at bounding box center [378, 107] width 206 height 57
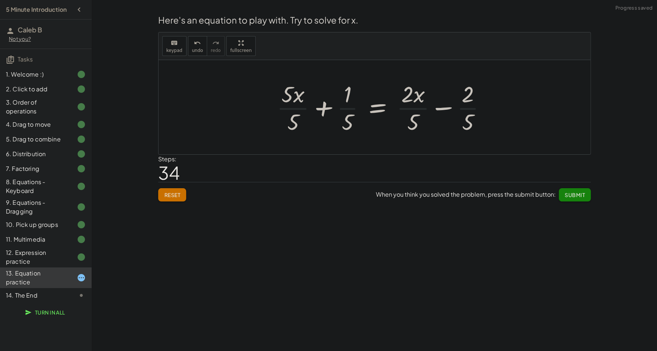
click at [470, 98] on div at bounding box center [384, 107] width 222 height 57
click at [462, 95] on div at bounding box center [384, 107] width 222 height 57
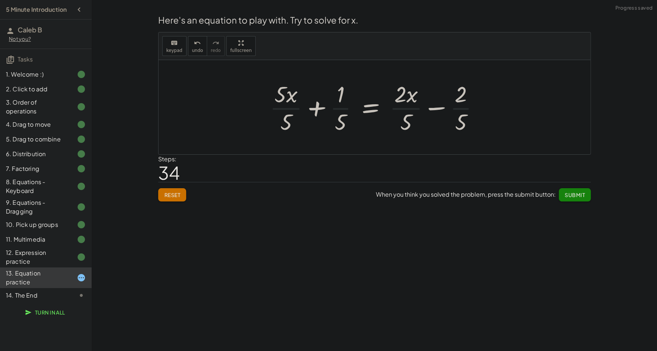
click at [457, 120] on div at bounding box center [377, 107] width 222 height 57
click at [465, 120] on div at bounding box center [377, 107] width 222 height 57
click at [189, 197] on div "Reset When you think you solved the problem, press the submit button: Submit" at bounding box center [374, 192] width 433 height 20
click at [177, 197] on span "Reset" at bounding box center [172, 194] width 16 height 7
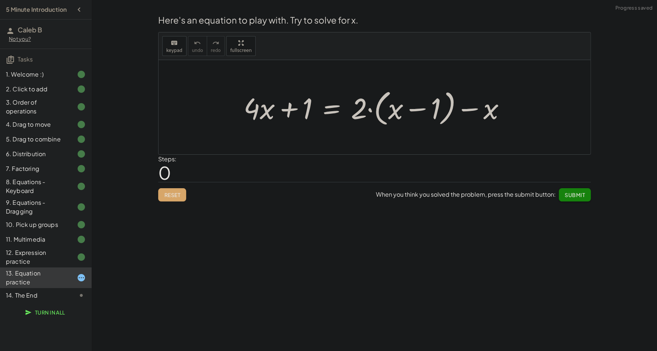
click at [269, 116] on div at bounding box center [377, 107] width 275 height 42
click at [284, 114] on div at bounding box center [377, 107] width 275 height 42
click at [376, 111] on div at bounding box center [377, 107] width 275 height 42
click at [367, 112] on div at bounding box center [377, 107] width 275 height 42
click at [371, 112] on div at bounding box center [377, 107] width 275 height 42
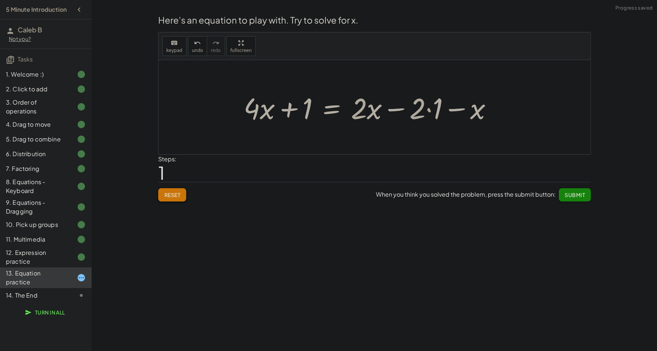
click at [181, 193] on button "Reset" at bounding box center [172, 194] width 28 height 13
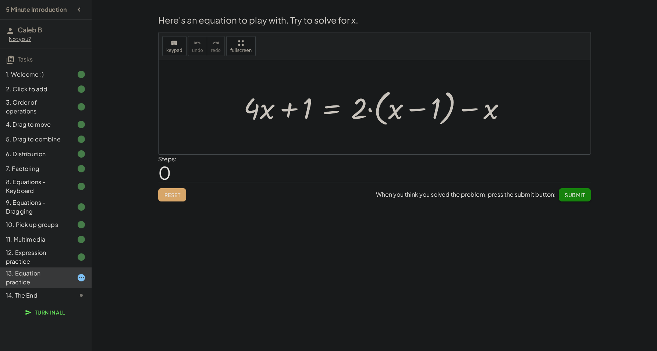
click at [291, 111] on div at bounding box center [377, 107] width 275 height 42
drag, startPoint x: 307, startPoint y: 113, endPoint x: 250, endPoint y: 112, distance: 57.4
click at [250, 112] on div at bounding box center [377, 107] width 275 height 42
click at [270, 109] on div at bounding box center [377, 107] width 275 height 42
click at [289, 109] on div at bounding box center [377, 107] width 275 height 42
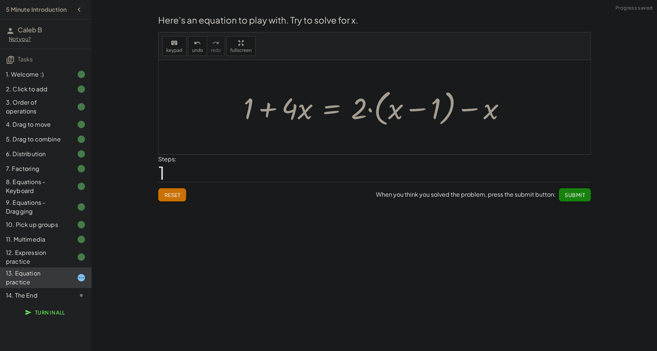
click at [289, 109] on div at bounding box center [377, 107] width 275 height 42
click at [176, 192] on span "Reset" at bounding box center [172, 194] width 16 height 7
click at [332, 115] on div at bounding box center [377, 107] width 275 height 42
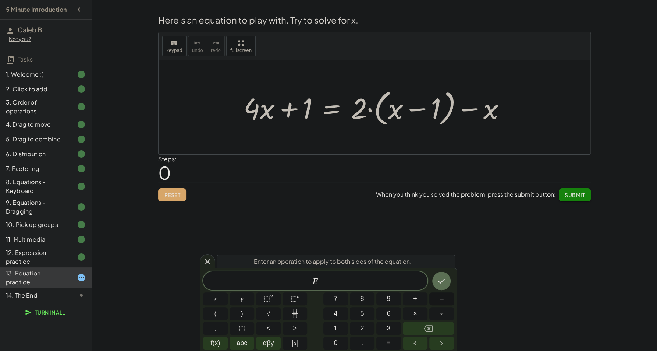
click at [438, 300] on button "–" at bounding box center [441, 298] width 25 height 13
click at [367, 332] on button "2" at bounding box center [362, 328] width 25 height 13
click at [442, 279] on icon "Done" at bounding box center [441, 280] width 9 height 9
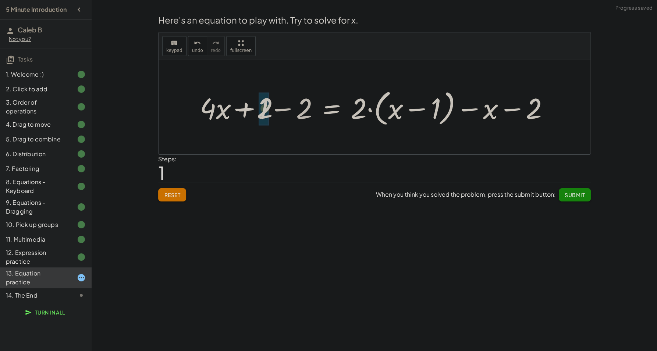
drag, startPoint x: 299, startPoint y: 117, endPoint x: 255, endPoint y: 116, distance: 43.8
click at [255, 116] on div at bounding box center [377, 107] width 363 height 42
drag, startPoint x: 269, startPoint y: 112, endPoint x: 308, endPoint y: 110, distance: 38.7
click at [289, 111] on div at bounding box center [399, 107] width 319 height 42
click at [311, 111] on div at bounding box center [399, 107] width 319 height 42
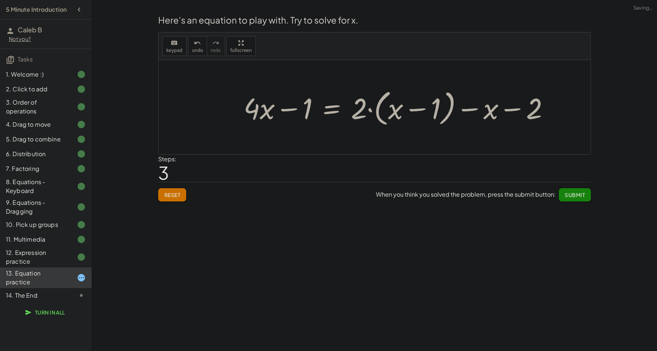
click at [308, 110] on div at bounding box center [399, 107] width 319 height 42
click at [329, 112] on div at bounding box center [399, 107] width 319 height 42
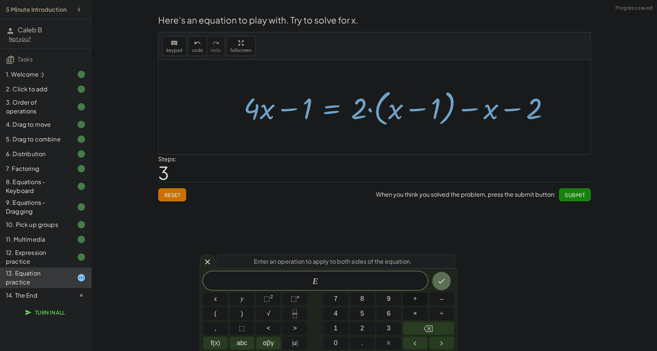
click at [418, 300] on button "+" at bounding box center [415, 298] width 25 height 13
click at [390, 328] on span "3" at bounding box center [389, 328] width 4 height 10
click at [441, 278] on icon "Done" at bounding box center [441, 280] width 9 height 9
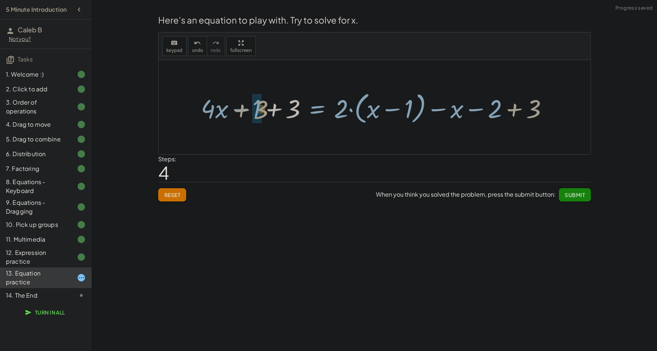
drag, startPoint x: 295, startPoint y: 110, endPoint x: 259, endPoint y: 111, distance: 36.1
drag, startPoint x: 299, startPoint y: 108, endPoint x: 277, endPoint y: 107, distance: 21.7
click at [277, 107] on div at bounding box center [394, 107] width 326 height 38
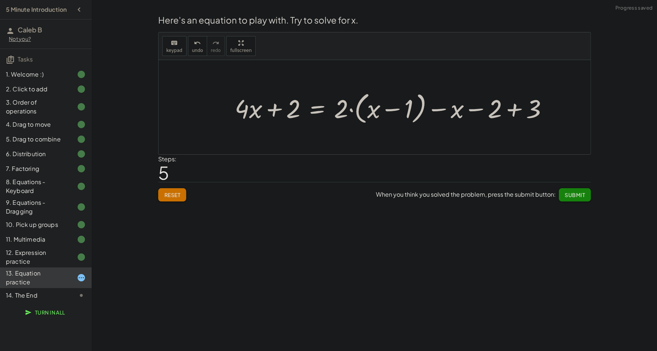
click at [277, 107] on div at bounding box center [394, 107] width 326 height 38
click at [273, 109] on div at bounding box center [394, 107] width 326 height 38
click at [248, 110] on div at bounding box center [394, 107] width 326 height 38
click at [514, 111] on div at bounding box center [394, 107] width 326 height 38
click at [475, 110] on div at bounding box center [372, 107] width 282 height 38
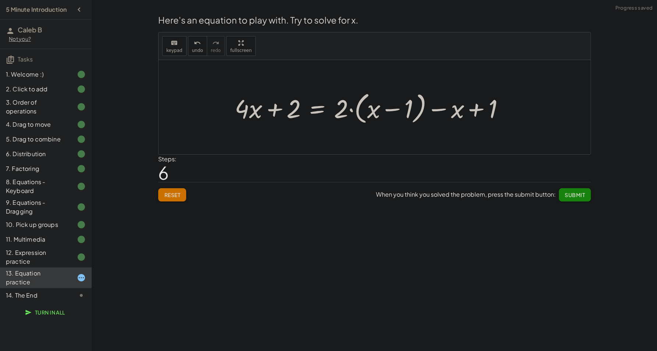
click at [452, 110] on div at bounding box center [372, 107] width 282 height 38
click at [444, 109] on div at bounding box center [372, 107] width 282 height 38
drag, startPoint x: 446, startPoint y: 109, endPoint x: 506, endPoint y: 113, distance: 60.1
click at [506, 113] on div at bounding box center [372, 107] width 282 height 38
click at [460, 110] on div at bounding box center [372, 107] width 282 height 38
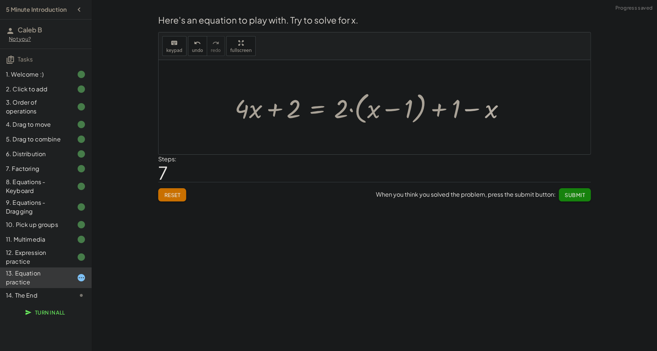
click at [471, 110] on div at bounding box center [372, 107] width 282 height 38
click at [439, 111] on div at bounding box center [372, 107] width 282 height 38
drag, startPoint x: 441, startPoint y: 115, endPoint x: 489, endPoint y: 114, distance: 48.6
click at [489, 114] on div at bounding box center [372, 107] width 282 height 38
click at [474, 108] on div at bounding box center [372, 107] width 282 height 38
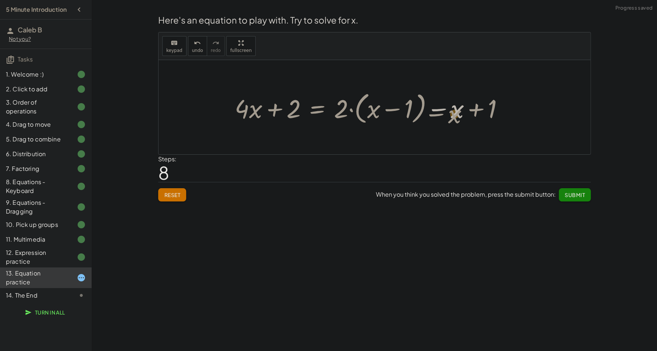
drag, startPoint x: 457, startPoint y: 110, endPoint x: 455, endPoint y: 116, distance: 6.4
click at [455, 116] on div at bounding box center [372, 107] width 282 height 38
click at [372, 112] on div at bounding box center [372, 107] width 282 height 38
click at [393, 110] on div at bounding box center [372, 107] width 282 height 38
click at [346, 109] on div at bounding box center [372, 107] width 282 height 38
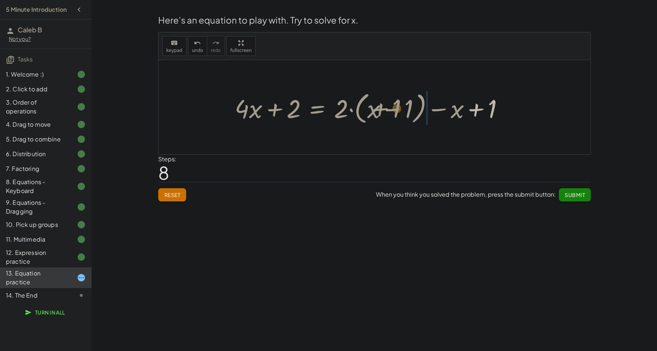
drag, startPoint x: 475, startPoint y: 112, endPoint x: 397, endPoint y: 112, distance: 78.4
click at [397, 112] on div at bounding box center [372, 107] width 282 height 38
drag, startPoint x: 445, startPoint y: 113, endPoint x: 397, endPoint y: 116, distance: 47.9
click at [392, 113] on div at bounding box center [372, 107] width 282 height 38
drag, startPoint x: 349, startPoint y: 113, endPoint x: 357, endPoint y: 113, distance: 7.8
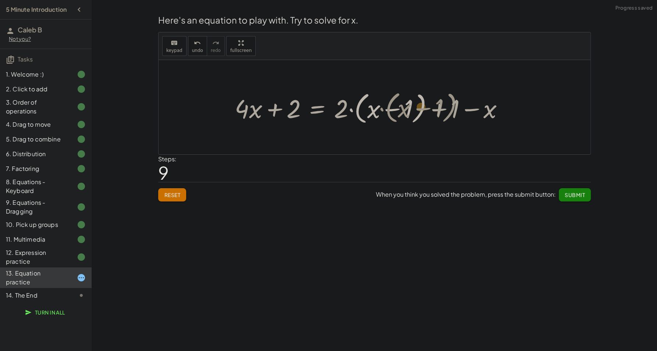
click at [357, 113] on div at bounding box center [372, 107] width 282 height 38
drag, startPoint x: 342, startPoint y: 108, endPoint x: 415, endPoint y: 110, distance: 73.3
click at [415, 110] on div at bounding box center [372, 107] width 282 height 38
click at [404, 109] on div at bounding box center [369, 106] width 277 height 33
click at [419, 111] on div at bounding box center [362, 106] width 262 height 33
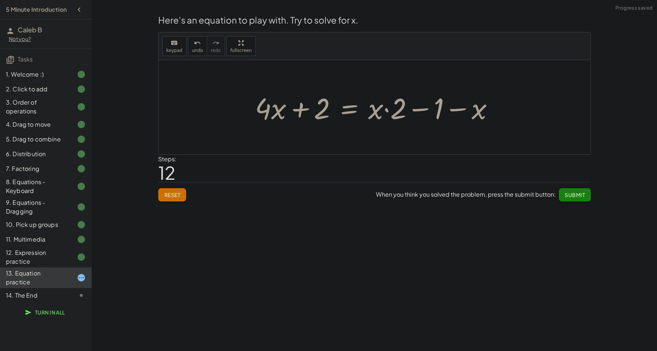
click at [461, 107] on div at bounding box center [377, 107] width 252 height 38
click at [426, 110] on div at bounding box center [377, 107] width 252 height 38
click at [385, 109] on div at bounding box center [377, 107] width 252 height 38
drag, startPoint x: 444, startPoint y: 110, endPoint x: 382, endPoint y: 114, distance: 62.0
click at [383, 115] on div at bounding box center [377, 107] width 252 height 38
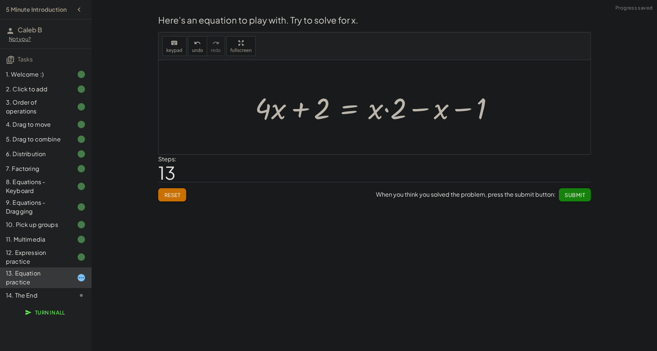
click at [467, 108] on div at bounding box center [377, 107] width 252 height 38
drag, startPoint x: 483, startPoint y: 108, endPoint x: 387, endPoint y: 107, distance: 95.7
click at [387, 107] on div at bounding box center [377, 107] width 252 height 38
click at [416, 108] on div at bounding box center [388, 107] width 275 height 38
drag, startPoint x: 462, startPoint y: 107, endPoint x: 457, endPoint y: 109, distance: 5.1
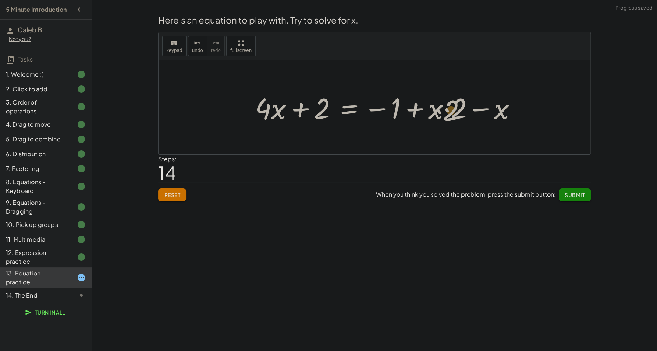
click at [457, 109] on div at bounding box center [388, 107] width 275 height 38
click at [443, 109] on div at bounding box center [388, 107] width 275 height 38
click at [444, 109] on div at bounding box center [388, 107] width 275 height 38
drag, startPoint x: 429, startPoint y: 110, endPoint x: 384, endPoint y: 107, distance: 45.4
click at [384, 107] on div at bounding box center [388, 107] width 275 height 38
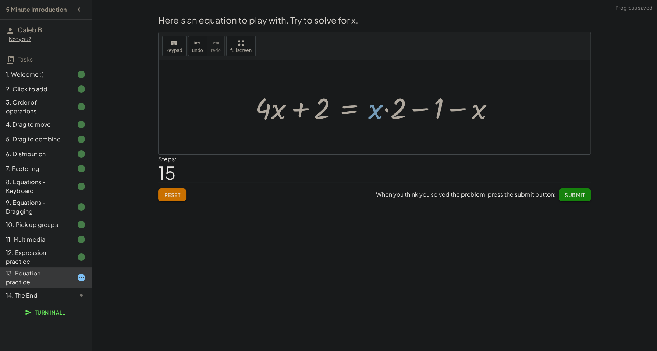
click at [388, 112] on div at bounding box center [377, 107] width 252 height 38
click at [422, 112] on div at bounding box center [377, 107] width 252 height 38
drag, startPoint x: 462, startPoint y: 110, endPoint x: 430, endPoint y: 109, distance: 32.1
click at [430, 109] on div at bounding box center [377, 107] width 252 height 38
drag, startPoint x: 459, startPoint y: 111, endPoint x: 414, endPoint y: 114, distance: 45.4
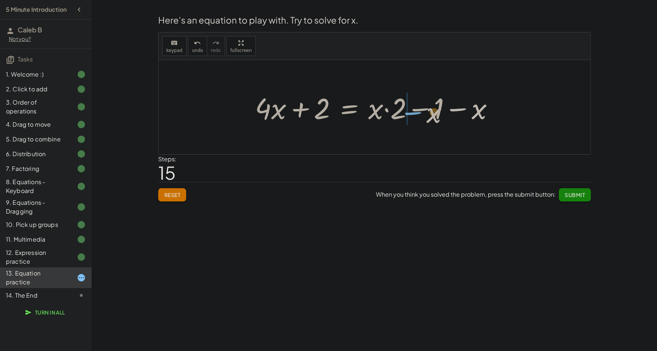
click at [414, 114] on div at bounding box center [377, 107] width 252 height 38
click at [465, 110] on div at bounding box center [377, 107] width 252 height 38
click at [452, 112] on div at bounding box center [377, 107] width 252 height 38
click at [389, 110] on div at bounding box center [377, 107] width 252 height 38
click at [373, 109] on div at bounding box center [377, 107] width 252 height 38
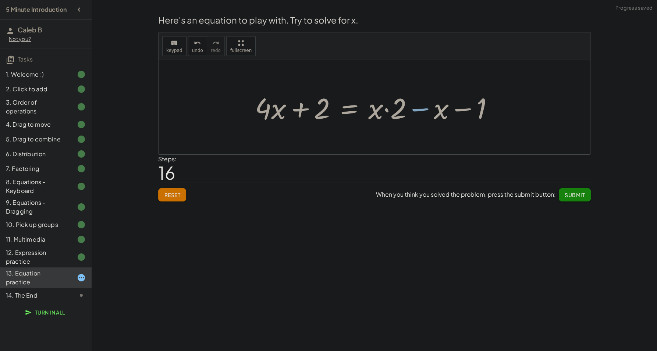
click at [358, 110] on div at bounding box center [377, 107] width 252 height 38
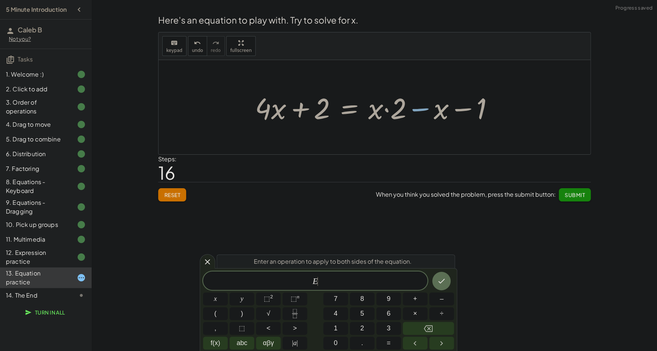
click at [357, 110] on div at bounding box center [377, 107] width 252 height 38
drag, startPoint x: 343, startPoint y: 108, endPoint x: 338, endPoint y: 108, distance: 4.8
click at [343, 108] on div at bounding box center [377, 107] width 252 height 38
click at [321, 108] on div at bounding box center [377, 107] width 252 height 38
click at [317, 109] on div at bounding box center [377, 107] width 252 height 38
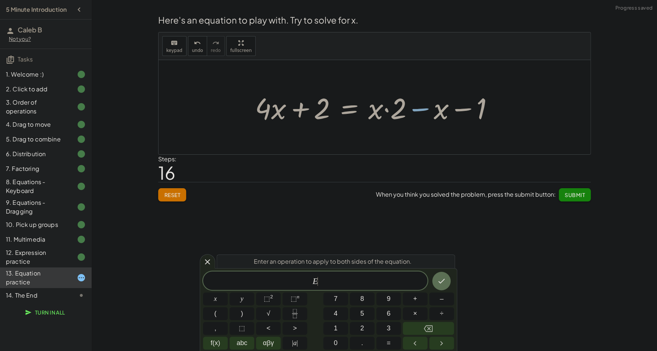
click at [295, 112] on div at bounding box center [377, 107] width 252 height 38
click at [278, 109] on div at bounding box center [377, 107] width 252 height 38
click at [258, 108] on div at bounding box center [377, 107] width 252 height 38
click at [166, 195] on span "Reset" at bounding box center [172, 194] width 16 height 7
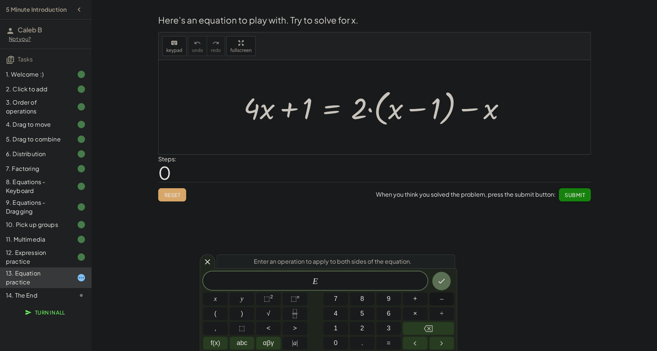
click at [438, 302] on button "–" at bounding box center [441, 298] width 25 height 13
click at [339, 328] on button "1" at bounding box center [335, 328] width 25 height 13
click at [441, 282] on icon "Done" at bounding box center [441, 280] width 9 height 9
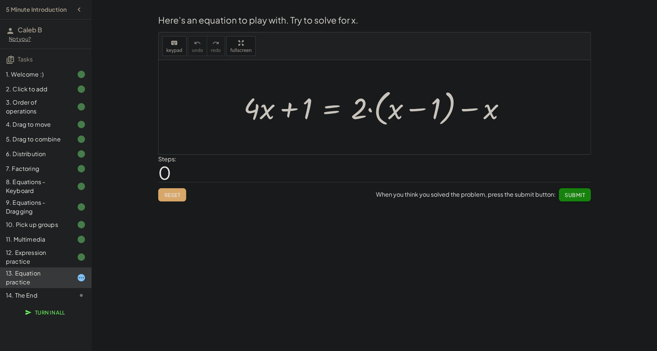
click at [328, 113] on div at bounding box center [377, 107] width 275 height 42
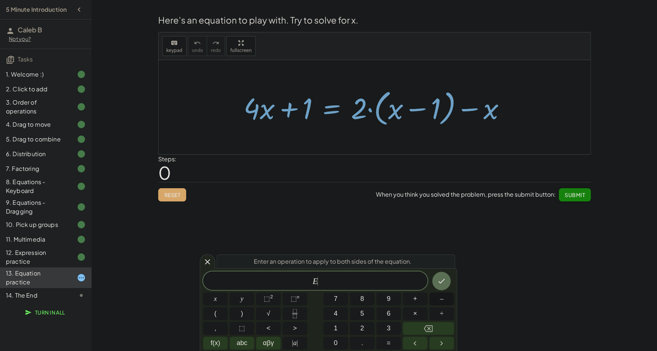
click at [432, 297] on button "–" at bounding box center [441, 298] width 25 height 13
click at [336, 329] on span "1" at bounding box center [336, 328] width 4 height 10
click at [441, 279] on icon "Done" at bounding box center [441, 280] width 9 height 9
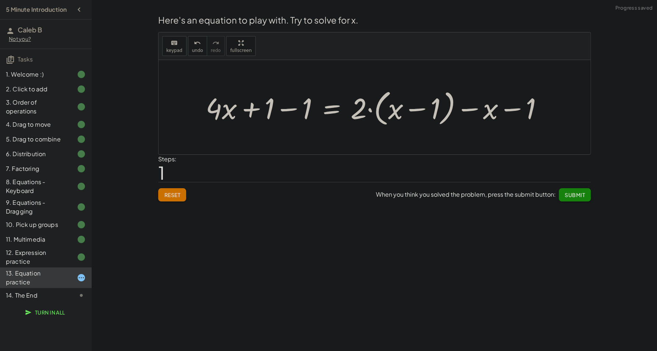
click at [279, 108] on div at bounding box center [377, 107] width 350 height 42
click at [328, 109] on div at bounding box center [414, 107] width 275 height 42
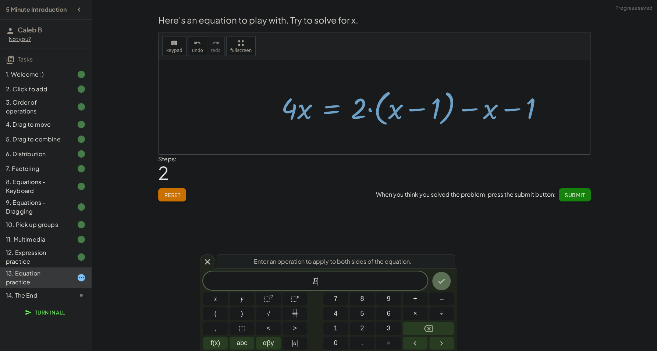
click at [328, 109] on div at bounding box center [414, 107] width 275 height 42
click at [442, 281] on icon "Done" at bounding box center [441, 280] width 9 height 9
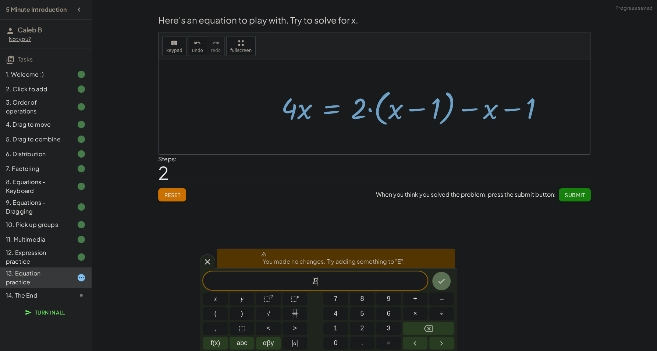
click at [359, 231] on div "Welcome to Graspable Math! Graspable Math turns math symbols into objects you c…" at bounding box center [374, 175] width 565 height 351
click at [323, 230] on div "Welcome to Graspable Math! Graspable Math turns math symbols into objects you c…" at bounding box center [374, 175] width 565 height 351
click at [201, 263] on div at bounding box center [207, 261] width 15 height 14
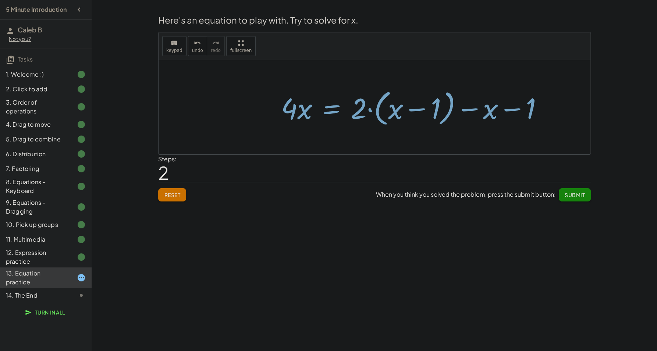
click at [216, 233] on div "Welcome to Graspable Math! Graspable Math turns math symbols into objects you c…" at bounding box center [374, 175] width 565 height 351
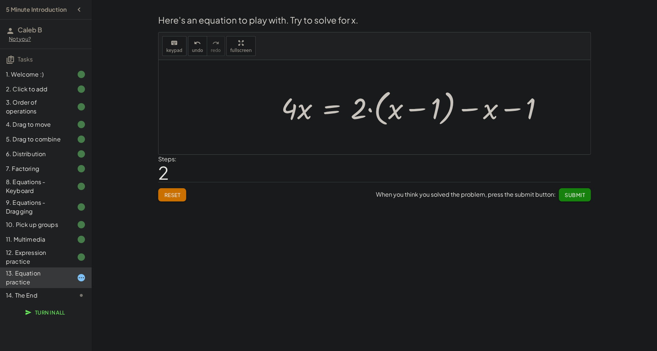
click at [259, 248] on div "Welcome to Graspable Math! Graspable Math turns math symbols into objects you c…" at bounding box center [374, 175] width 565 height 351
click at [489, 110] on div at bounding box center [414, 107] width 275 height 42
click at [506, 107] on div at bounding box center [414, 107] width 275 height 42
click at [510, 110] on div at bounding box center [414, 107] width 275 height 42
drag, startPoint x: 515, startPoint y: 110, endPoint x: 480, endPoint y: 110, distance: 35.3
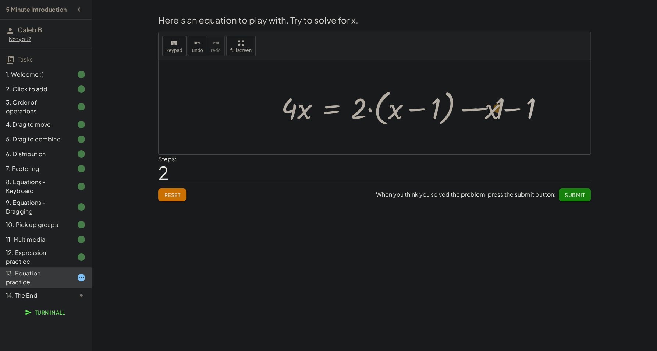
click at [480, 110] on div at bounding box center [414, 107] width 275 height 42
drag, startPoint x: 488, startPoint y: 112, endPoint x: 461, endPoint y: 120, distance: 28.4
click at [461, 120] on div at bounding box center [414, 107] width 275 height 42
drag, startPoint x: 409, startPoint y: 109, endPoint x: 480, endPoint y: 106, distance: 71.4
click at [482, 106] on div at bounding box center [414, 107] width 275 height 42
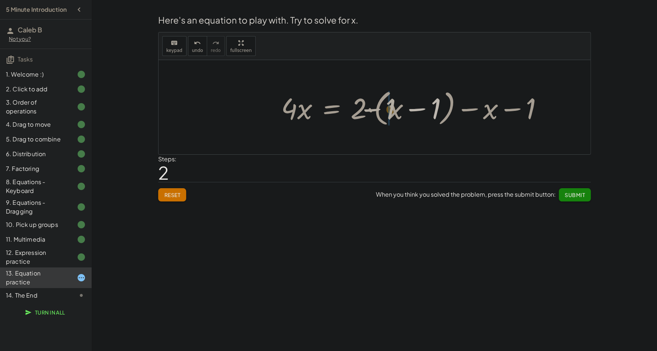
drag, startPoint x: 433, startPoint y: 109, endPoint x: 383, endPoint y: 110, distance: 50.1
click at [383, 110] on div at bounding box center [414, 107] width 275 height 42
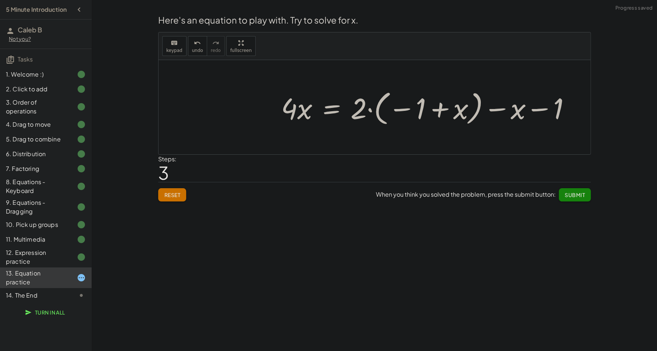
click at [444, 110] on div at bounding box center [428, 107] width 303 height 41
click at [441, 110] on div at bounding box center [428, 107] width 303 height 41
drag, startPoint x: 365, startPoint y: 108, endPoint x: 453, endPoint y: 111, distance: 87.6
click at [453, 111] on div at bounding box center [428, 107] width 303 height 41
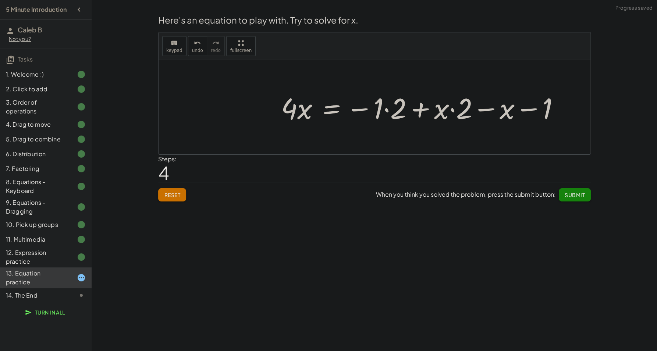
click at [388, 112] on div at bounding box center [423, 107] width 292 height 38
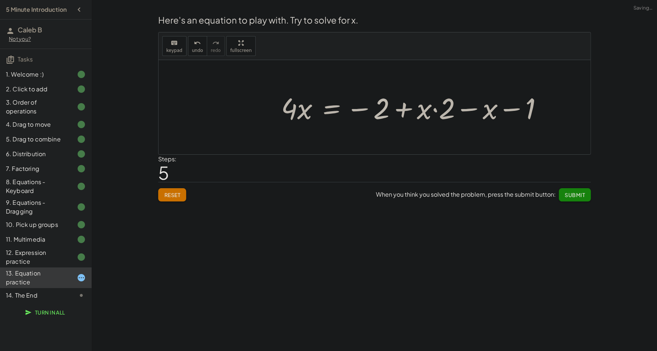
click at [408, 107] on div at bounding box center [414, 107] width 275 height 38
click at [438, 111] on div at bounding box center [414, 107] width 275 height 38
click at [436, 111] on div at bounding box center [414, 107] width 275 height 38
drag, startPoint x: 510, startPoint y: 112, endPoint x: 402, endPoint y: 119, distance: 108.4
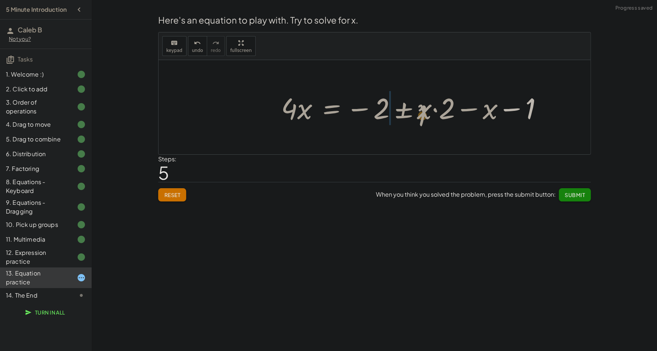
click at [402, 119] on div at bounding box center [414, 107] width 275 height 38
click at [442, 113] on div at bounding box center [414, 107] width 275 height 38
click at [415, 111] on div at bounding box center [414, 107] width 275 height 38
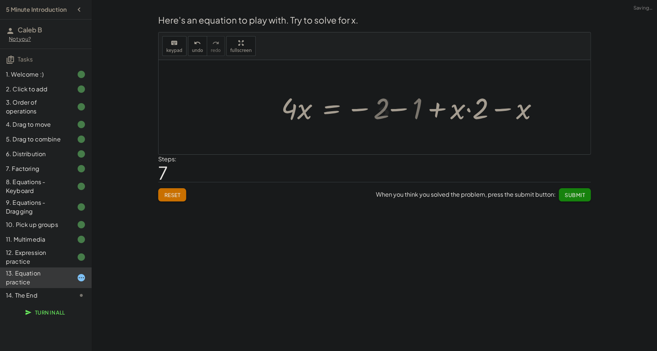
click at [403, 109] on div at bounding box center [395, 107] width 237 height 38
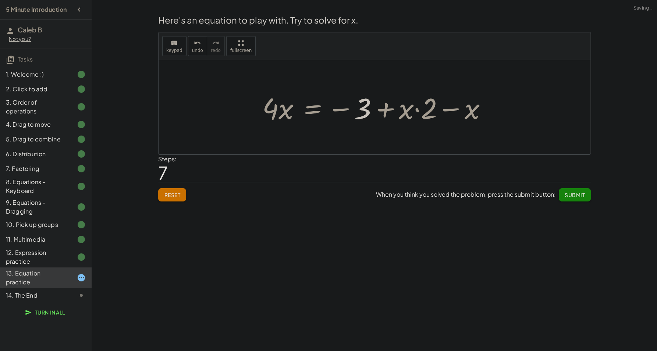
click at [386, 111] on div at bounding box center [377, 107] width 237 height 38
drag, startPoint x: 418, startPoint y: 111, endPoint x: 423, endPoint y: 113, distance: 5.3
click at [423, 113] on div at bounding box center [377, 107] width 237 height 38
drag, startPoint x: 371, startPoint y: 113, endPoint x: 410, endPoint y: 115, distance: 38.4
click at [410, 115] on div at bounding box center [377, 107] width 237 height 38
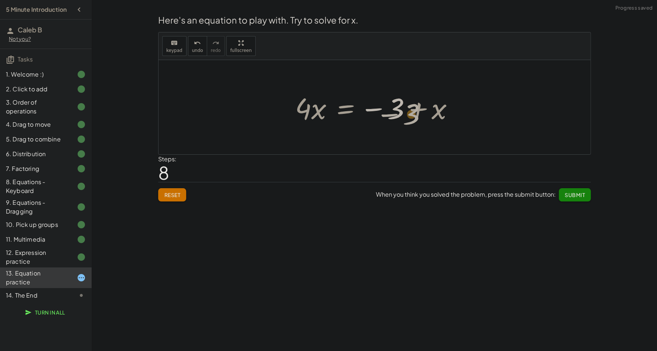
drag, startPoint x: 393, startPoint y: 112, endPoint x: 406, endPoint y: 114, distance: 12.6
click at [406, 114] on div at bounding box center [377, 107] width 172 height 38
click at [423, 110] on div at bounding box center [377, 107] width 172 height 38
click at [376, 110] on div at bounding box center [377, 107] width 172 height 38
click at [354, 110] on div at bounding box center [377, 107] width 172 height 38
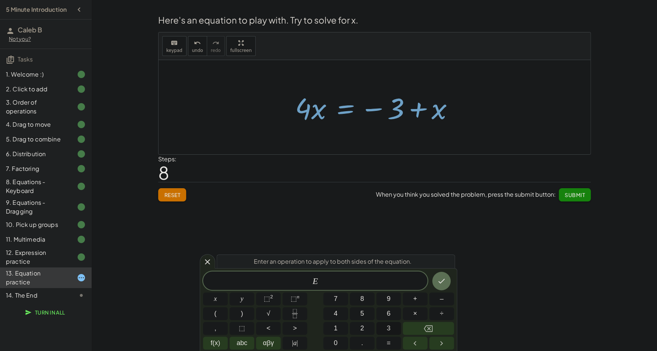
click at [381, 328] on button "3" at bounding box center [388, 328] width 25 height 13
click at [439, 311] on button "÷" at bounding box center [441, 313] width 25 height 13
click at [432, 328] on icon "Backspace" at bounding box center [428, 328] width 9 height 7
click at [432, 326] on icon "Backspace" at bounding box center [428, 328] width 9 height 7
click at [418, 300] on button "+" at bounding box center [415, 298] width 25 height 13
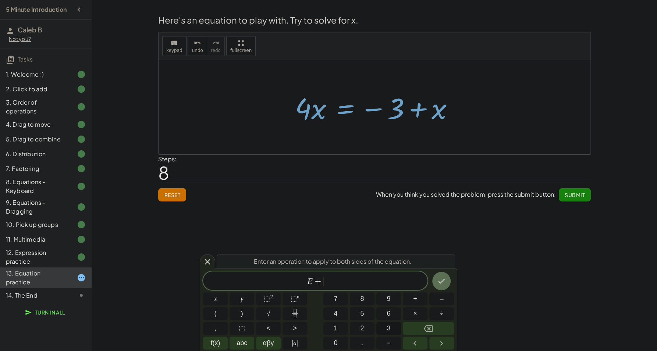
click at [382, 324] on button "3" at bounding box center [388, 328] width 25 height 13
click at [440, 282] on icon "Done" at bounding box center [441, 280] width 9 height 9
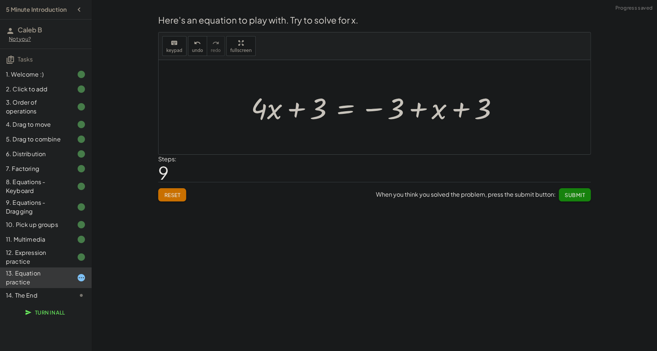
click at [462, 110] on div at bounding box center [377, 107] width 261 height 38
click at [425, 109] on div at bounding box center [377, 107] width 261 height 38
click at [420, 109] on div at bounding box center [377, 107] width 261 height 38
drag, startPoint x: 393, startPoint y: 110, endPoint x: 488, endPoint y: 110, distance: 95.0
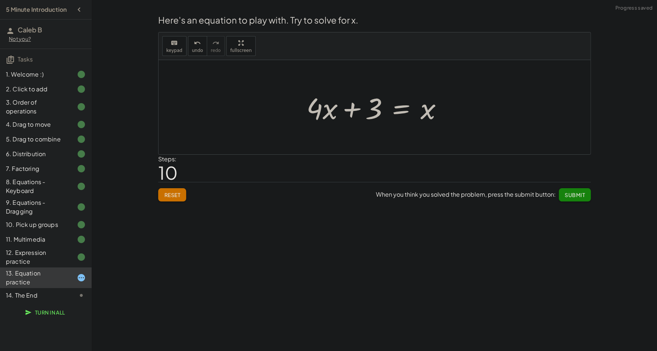
click at [347, 110] on div at bounding box center [377, 107] width 149 height 38
click at [350, 110] on div at bounding box center [377, 107] width 149 height 38
drag, startPoint x: 313, startPoint y: 110, endPoint x: 315, endPoint y: 117, distance: 7.1
click at [315, 117] on div at bounding box center [377, 107] width 149 height 38
click at [367, 111] on div at bounding box center [377, 107] width 149 height 38
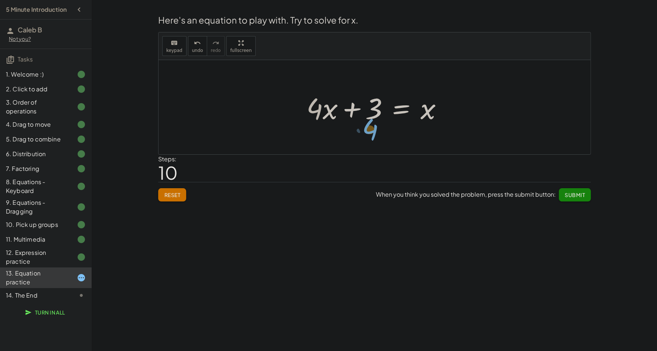
drag, startPoint x: 315, startPoint y: 115, endPoint x: 371, endPoint y: 136, distance: 59.3
click at [371, 136] on div "+ · 4 · x + 1 = + · 2 · ( + x − 1 ) − x + · 4 · x + 1 − 1 = + · 2 · ( + x − 1 )…" at bounding box center [375, 107] width 432 height 94
click at [317, 110] on div at bounding box center [377, 107] width 149 height 38
click at [352, 111] on div at bounding box center [377, 107] width 149 height 38
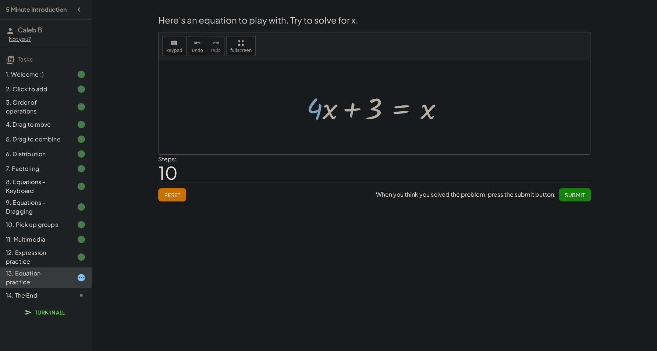
click at [352, 111] on div at bounding box center [377, 107] width 149 height 38
click at [372, 111] on div at bounding box center [377, 107] width 149 height 38
drag, startPoint x: 374, startPoint y: 111, endPoint x: 311, endPoint y: 116, distance: 63.5
click at [311, 116] on div at bounding box center [377, 107] width 149 height 38
click at [340, 109] on div at bounding box center [377, 107] width 149 height 38
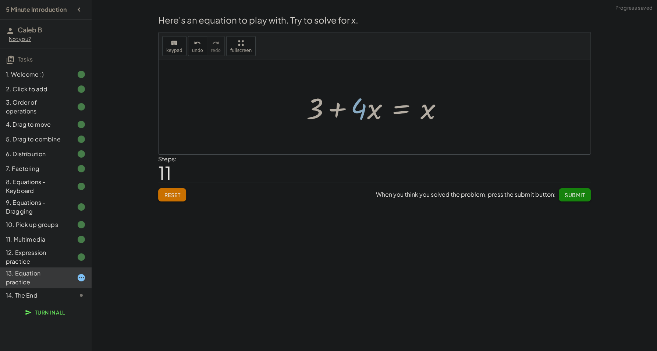
click at [340, 109] on div at bounding box center [377, 107] width 149 height 38
drag, startPoint x: 424, startPoint y: 111, endPoint x: 363, endPoint y: 115, distance: 61.2
click at [363, 115] on div at bounding box center [377, 107] width 149 height 38
click at [356, 110] on div at bounding box center [377, 107] width 234 height 38
click at [382, 110] on div at bounding box center [398, 107] width 192 height 38
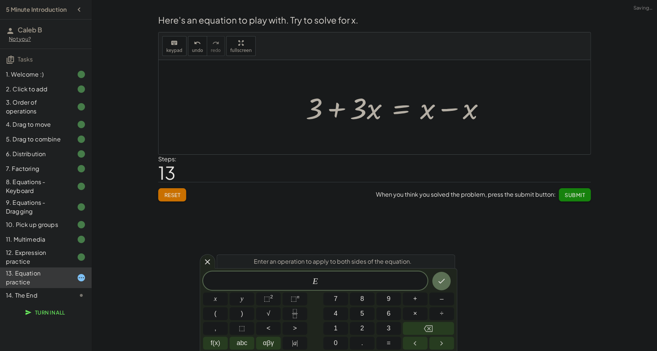
click at [412, 125] on div at bounding box center [398, 107] width 192 height 38
click at [436, 113] on div at bounding box center [398, 107] width 192 height 38
click at [446, 112] on div at bounding box center [398, 107] width 192 height 38
click at [448, 111] on div at bounding box center [398, 107] width 192 height 38
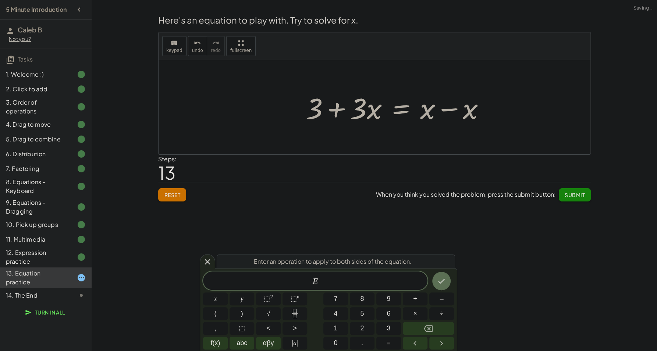
click at [449, 111] on div at bounding box center [398, 107] width 192 height 38
click at [199, 264] on div "Welcome to Graspable Math! Graspable Math turns math symbols into objects you c…" at bounding box center [374, 175] width 565 height 351
click at [205, 261] on icon at bounding box center [207, 261] width 9 height 9
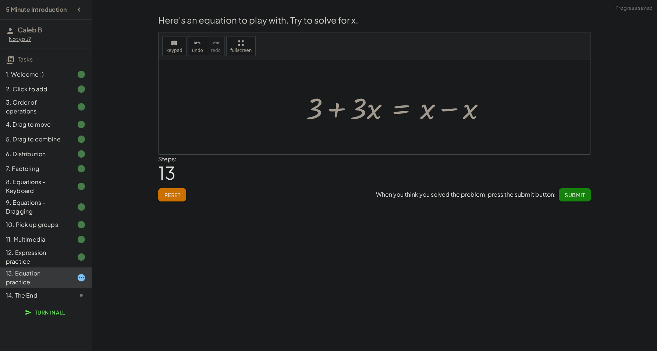
click at [442, 109] on div at bounding box center [398, 107] width 192 height 38
drag, startPoint x: 466, startPoint y: 109, endPoint x: 444, endPoint y: 113, distance: 22.4
click at [444, 113] on div "+ · 4 · x + 1 = + · 2 · ( + x − 1 ) − x + · 4 · x + 1 − 1 = + · 2 · ( + x − 1 )…" at bounding box center [375, 107] width 432 height 94
drag, startPoint x: 429, startPoint y: 110, endPoint x: 433, endPoint y: 113, distance: 4.5
click at [433, 113] on div at bounding box center [377, 107] width 149 height 38
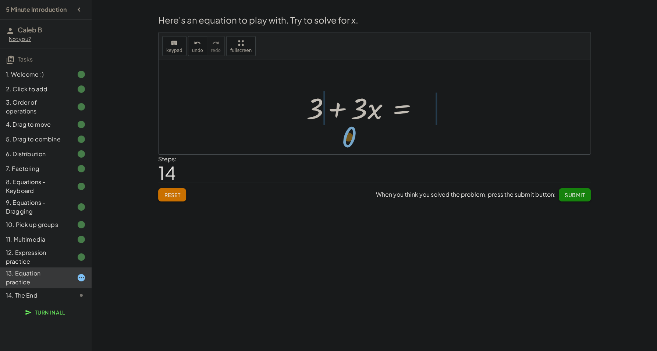
drag, startPoint x: 434, startPoint y: 114, endPoint x: 352, endPoint y: 139, distance: 85.6
click at [352, 139] on div "+ · 4 · x + 1 = + · 2 · ( + x − 1 ) − x + · 4 · x + 1 − 1 = + · 2 · ( + x − 1 )…" at bounding box center [375, 107] width 432 height 94
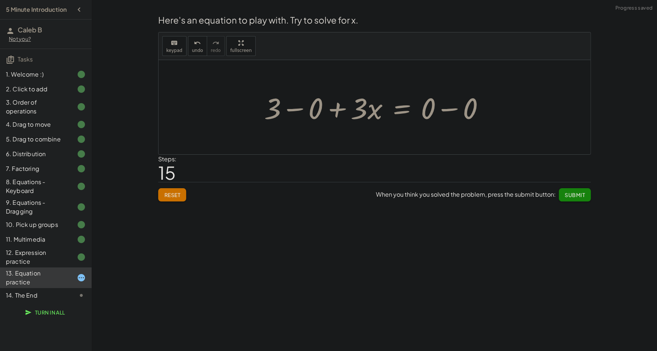
click at [296, 112] on div at bounding box center [378, 107] width 234 height 38
click at [338, 110] on div at bounding box center [399, 107] width 192 height 38
click at [448, 111] on div at bounding box center [399, 107] width 192 height 38
click at [337, 109] on div at bounding box center [377, 107] width 149 height 38
drag, startPoint x: 325, startPoint y: 108, endPoint x: 372, endPoint y: 112, distance: 47.6
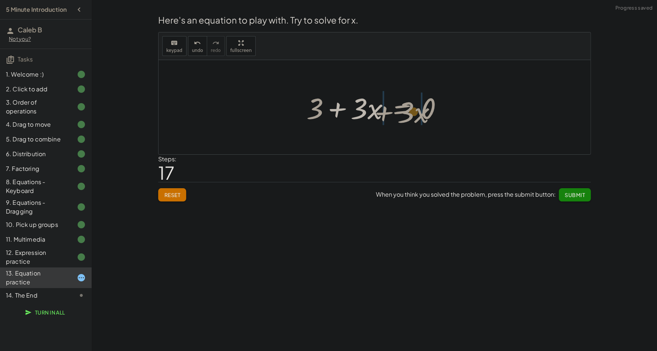
click at [372, 112] on div at bounding box center [377, 107] width 149 height 38
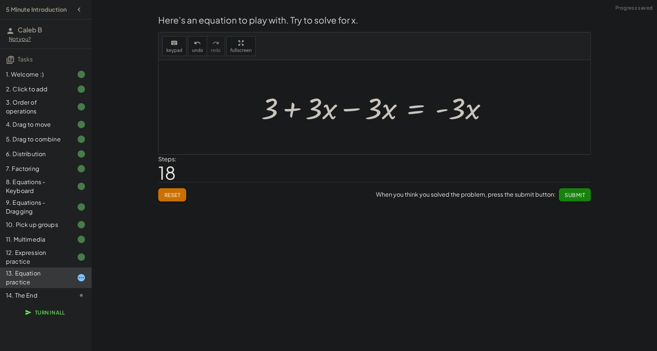
click at [357, 110] on div at bounding box center [378, 107] width 240 height 38
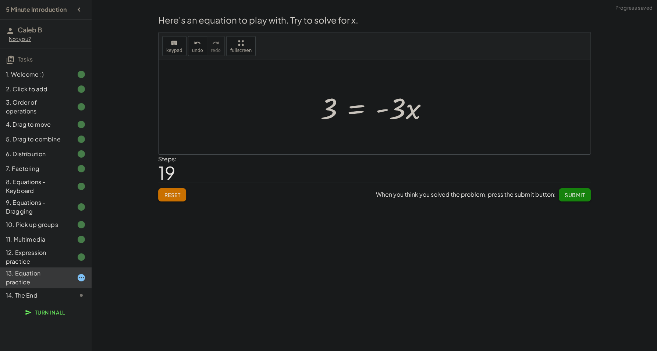
click at [385, 109] on div at bounding box center [377, 107] width 121 height 38
drag, startPoint x: 326, startPoint y: 109, endPoint x: 386, endPoint y: 134, distance: 65.1
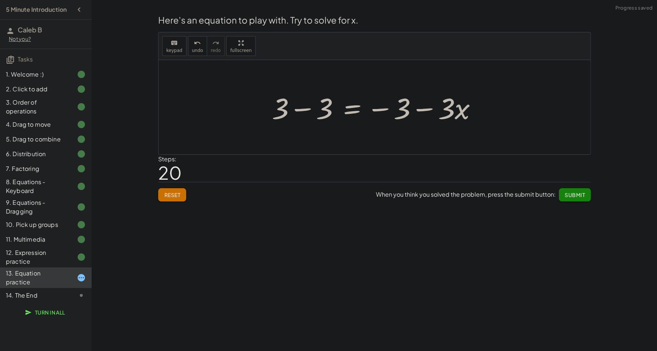
click at [308, 112] on div at bounding box center [377, 107] width 218 height 38
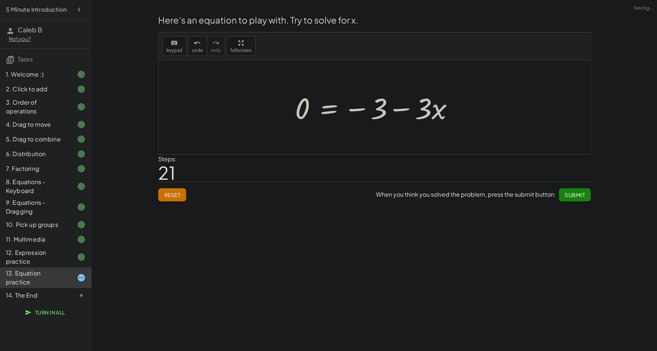
click at [358, 108] on div at bounding box center [377, 107] width 172 height 38
click at [392, 110] on div at bounding box center [377, 107] width 172 height 38
click at [399, 110] on div at bounding box center [377, 107] width 172 height 38
drag, startPoint x: 417, startPoint y: 112, endPoint x: 360, endPoint y: 110, distance: 57.1
click at [360, 110] on div at bounding box center [377, 107] width 172 height 38
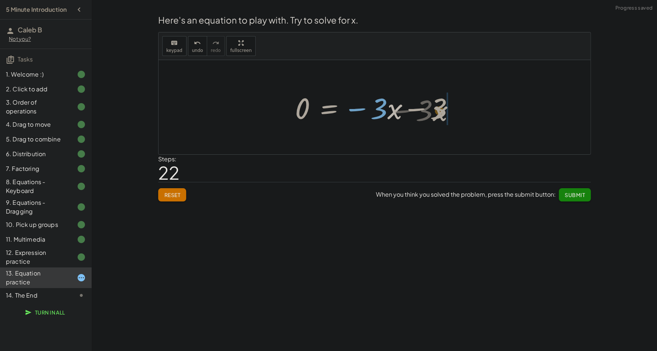
drag, startPoint x: 391, startPoint y: 110, endPoint x: 435, endPoint y: 112, distance: 43.8
click at [435, 112] on div at bounding box center [377, 107] width 172 height 38
drag, startPoint x: 426, startPoint y: 113, endPoint x: 378, endPoint y: 112, distance: 48.6
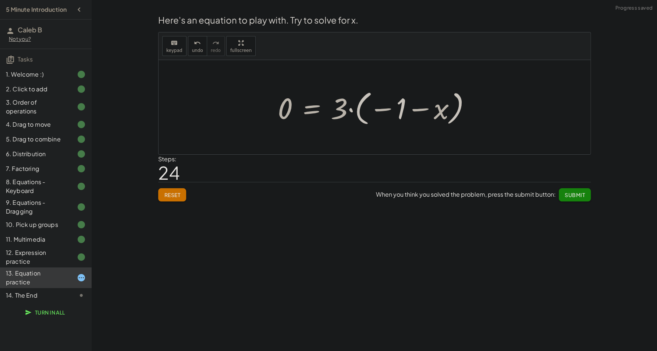
drag, startPoint x: 405, startPoint y: 113, endPoint x: 385, endPoint y: 112, distance: 20.6
click at [396, 112] on div at bounding box center [377, 107] width 206 height 41
click at [385, 112] on div at bounding box center [377, 107] width 206 height 41
click at [411, 111] on div at bounding box center [377, 107] width 206 height 41
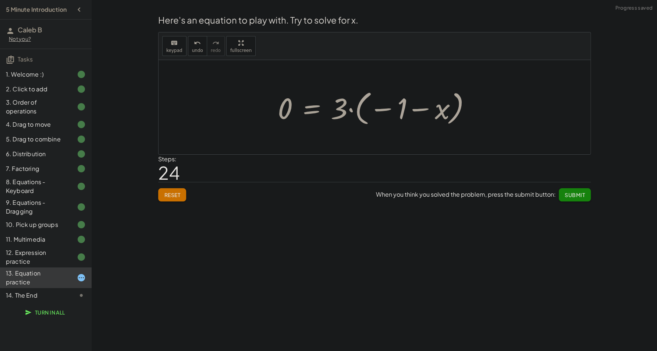
click at [421, 110] on div at bounding box center [377, 107] width 206 height 41
click at [336, 110] on div at bounding box center [377, 107] width 206 height 41
click at [352, 110] on div at bounding box center [377, 107] width 206 height 41
drag, startPoint x: 385, startPoint y: 110, endPoint x: 354, endPoint y: 118, distance: 32.1
click at [354, 118] on div at bounding box center [377, 107] width 206 height 41
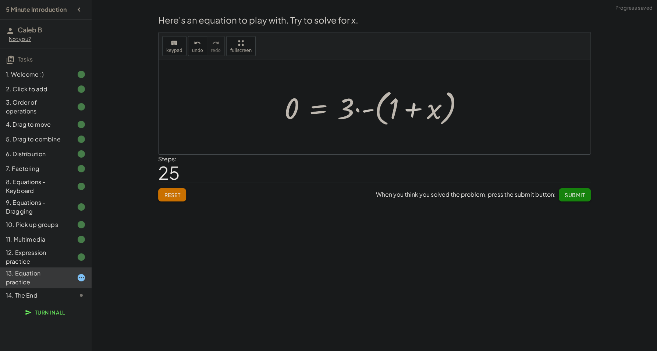
click at [358, 113] on div at bounding box center [377, 107] width 192 height 42
click at [364, 112] on div at bounding box center [377, 107] width 192 height 42
click at [361, 110] on div at bounding box center [377, 107] width 192 height 42
drag, startPoint x: 353, startPoint y: 111, endPoint x: 374, endPoint y: 112, distance: 21.0
click at [374, 112] on div at bounding box center [377, 107] width 192 height 42
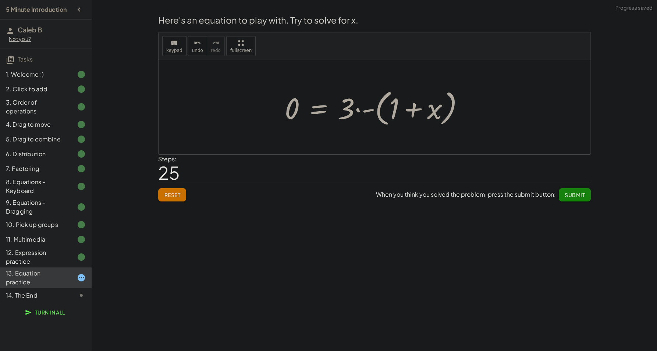
drag, startPoint x: 347, startPoint y: 111, endPoint x: 411, endPoint y: 111, distance: 63.3
click at [411, 111] on div at bounding box center [377, 107] width 192 height 42
click at [181, 194] on button "Reset" at bounding box center [172, 194] width 28 height 13
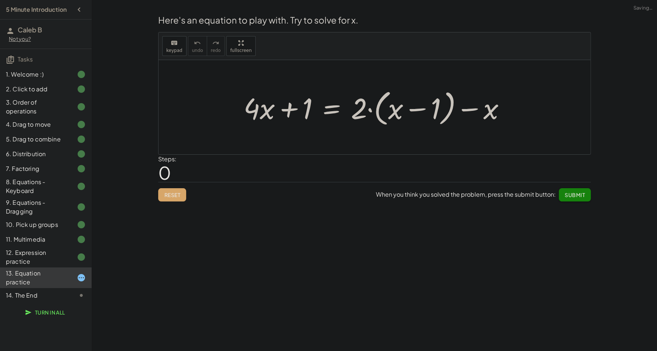
click at [293, 113] on div at bounding box center [377, 107] width 275 height 42
click at [342, 110] on div at bounding box center [377, 107] width 275 height 42
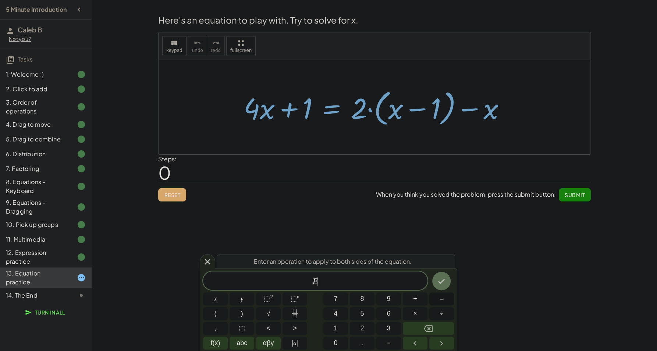
click at [442, 300] on span "–" at bounding box center [442, 299] width 4 height 10
click at [386, 331] on button "3" at bounding box center [388, 328] width 25 height 13
click at [441, 278] on icon "Done" at bounding box center [441, 280] width 9 height 9
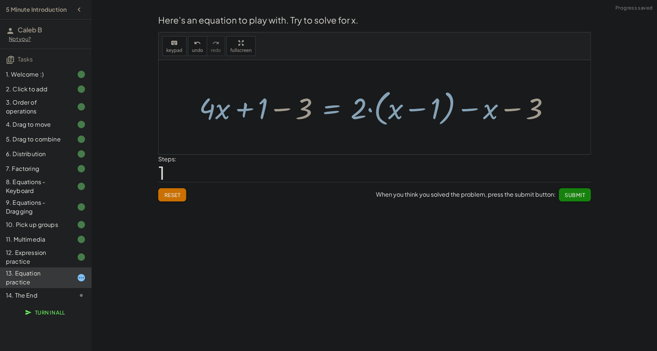
click at [284, 111] on div at bounding box center [377, 107] width 364 height 42
click at [284, 110] on div at bounding box center [396, 107] width 325 height 42
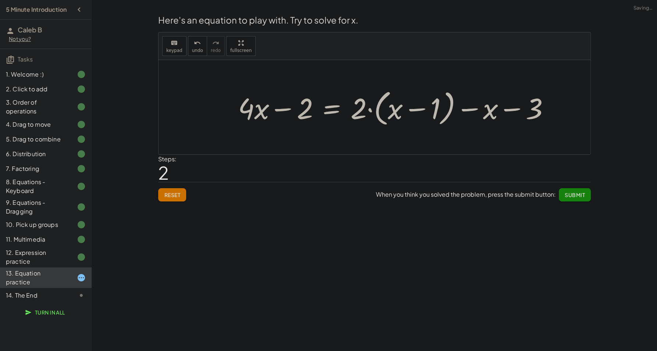
click at [264, 110] on div at bounding box center [396, 107] width 325 height 42
click at [252, 110] on div at bounding box center [396, 107] width 325 height 42
click at [173, 201] on button "Reset" at bounding box center [172, 194] width 28 height 13
click at [330, 111] on div at bounding box center [377, 107] width 275 height 42
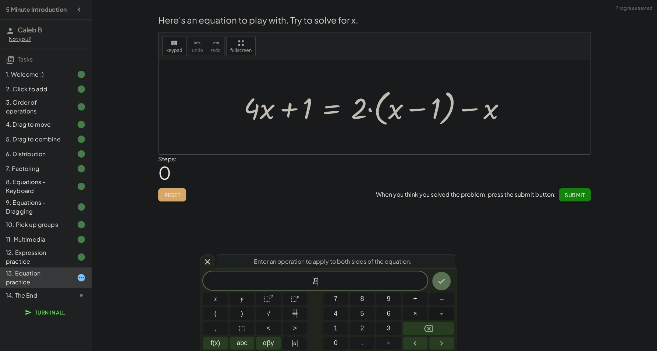
click at [439, 310] on button "÷" at bounding box center [441, 313] width 25 height 13
click at [387, 326] on span "3" at bounding box center [389, 328] width 4 height 10
click at [443, 280] on icon "Done" at bounding box center [442, 281] width 7 height 5
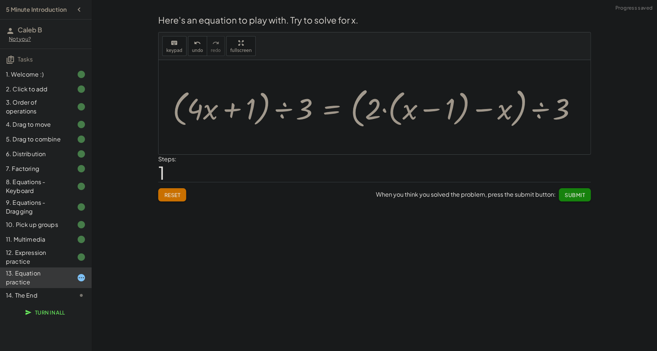
click at [282, 110] on div at bounding box center [377, 107] width 417 height 47
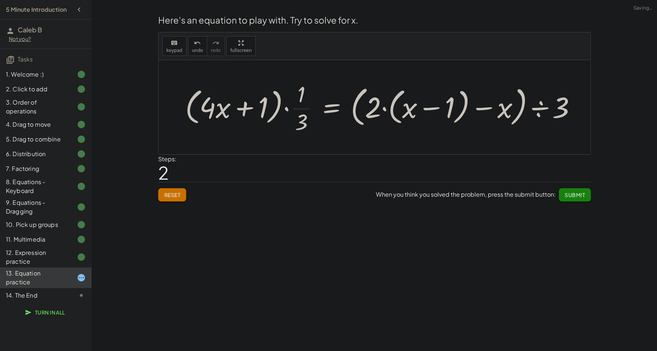
click at [259, 110] on div at bounding box center [383, 107] width 404 height 57
click at [244, 108] on div at bounding box center [383, 107] width 404 height 57
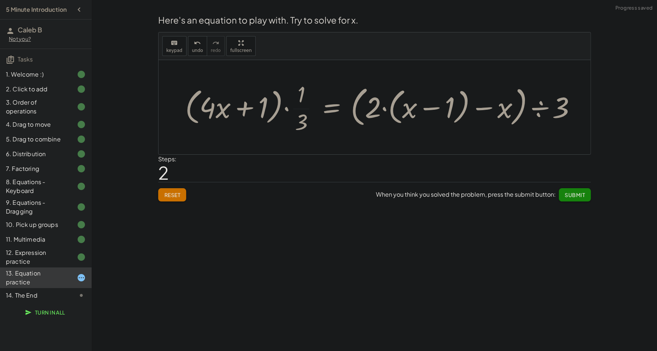
click at [218, 108] on div at bounding box center [383, 107] width 404 height 57
click at [164, 194] on span "Reset" at bounding box center [172, 194] width 16 height 7
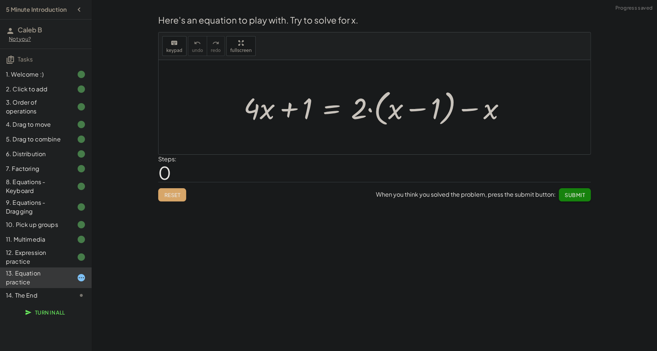
click at [330, 112] on div at bounding box center [377, 107] width 275 height 42
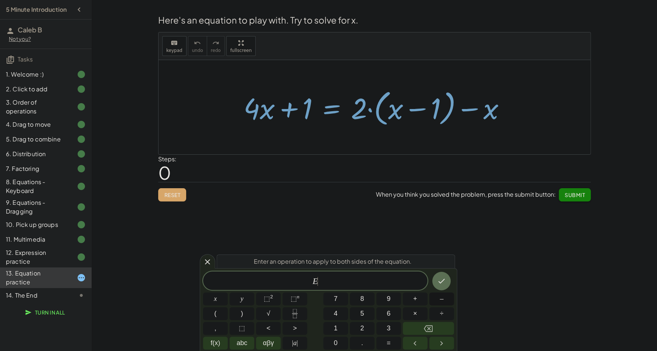
click at [438, 303] on button "–" at bounding box center [441, 298] width 25 height 13
click at [333, 332] on button "1" at bounding box center [335, 328] width 25 height 13
click at [440, 282] on icon "Done" at bounding box center [442, 281] width 7 height 5
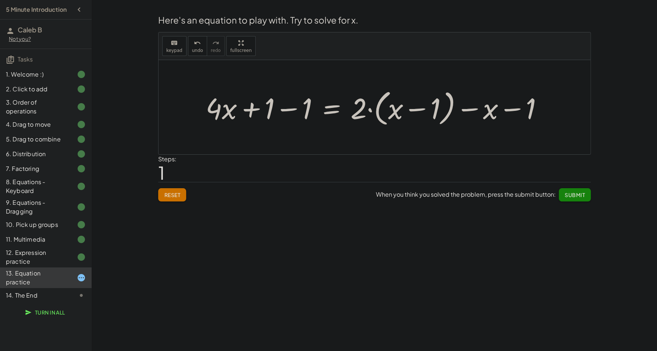
click at [291, 113] on div at bounding box center [377, 107] width 350 height 42
click at [335, 111] on div at bounding box center [414, 107] width 275 height 42
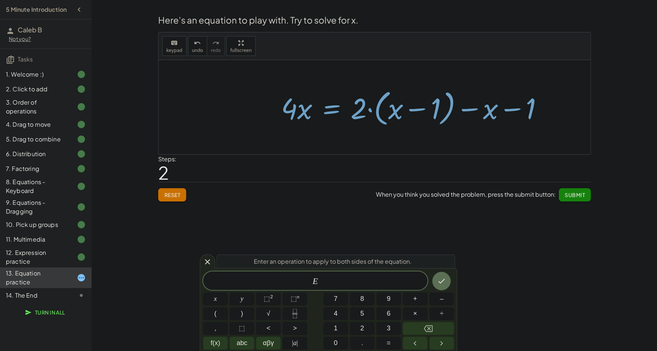
click at [195, 261] on div "Welcome to Graspable Math! Graspable Math turns math symbols into objects you c…" at bounding box center [374, 175] width 565 height 351
click at [204, 262] on icon at bounding box center [207, 261] width 9 height 9
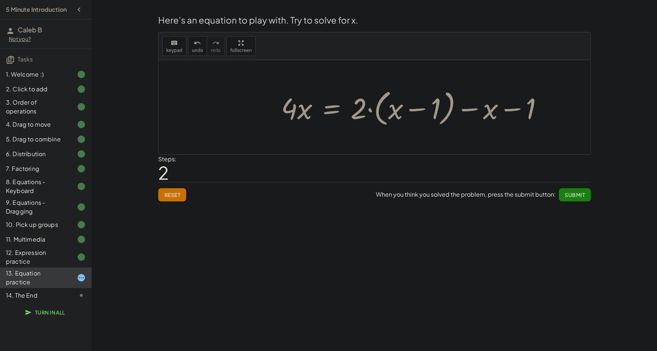
click at [409, 107] on div at bounding box center [414, 107] width 275 height 42
click at [496, 108] on div at bounding box center [414, 107] width 275 height 42
click at [490, 111] on div at bounding box center [414, 107] width 275 height 42
click at [518, 111] on div at bounding box center [414, 107] width 275 height 42
click at [476, 112] on div at bounding box center [414, 107] width 275 height 42
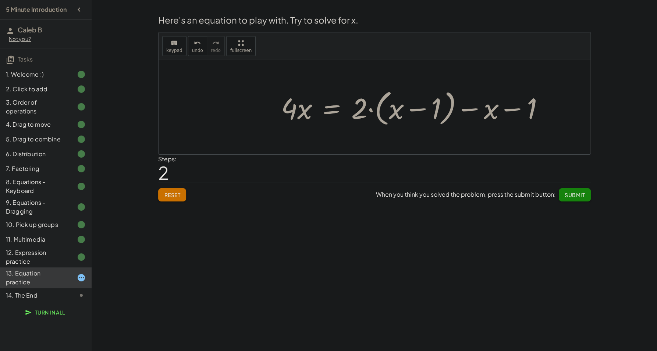
click at [472, 109] on div at bounding box center [414, 107] width 275 height 42
drag, startPoint x: 495, startPoint y: 110, endPoint x: 540, endPoint y: 114, distance: 45.8
click at [540, 114] on div at bounding box center [414, 107] width 275 height 42
click at [501, 106] on div at bounding box center [414, 107] width 275 height 42
click at [510, 111] on div at bounding box center [414, 107] width 275 height 42
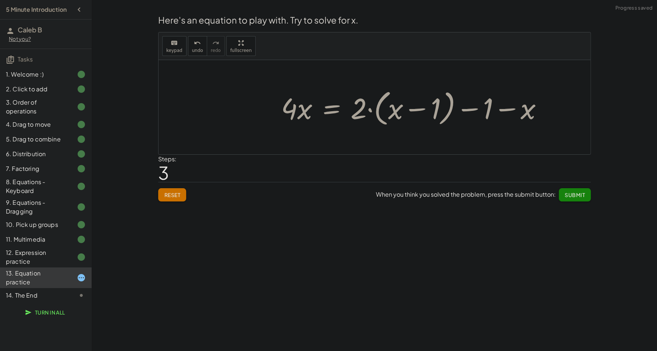
click at [464, 112] on div at bounding box center [414, 107] width 275 height 42
click at [473, 110] on div at bounding box center [414, 107] width 275 height 42
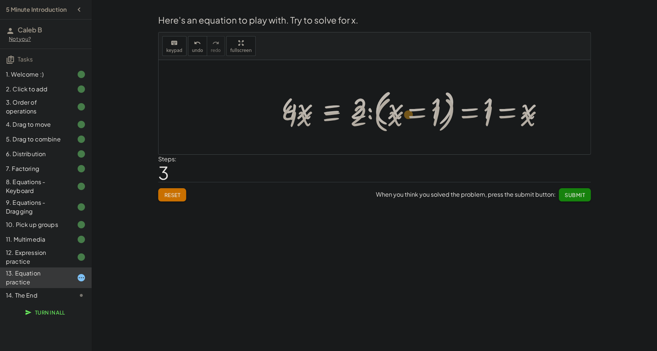
click at [330, 112] on div at bounding box center [414, 107] width 275 height 42
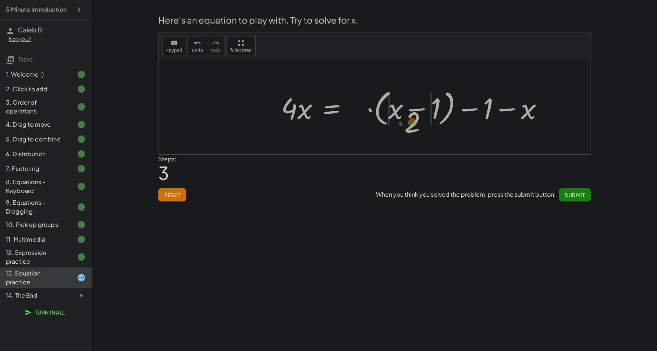
drag, startPoint x: 366, startPoint y: 109, endPoint x: 420, endPoint y: 121, distance: 55.6
click at [420, 121] on div at bounding box center [414, 107] width 275 height 42
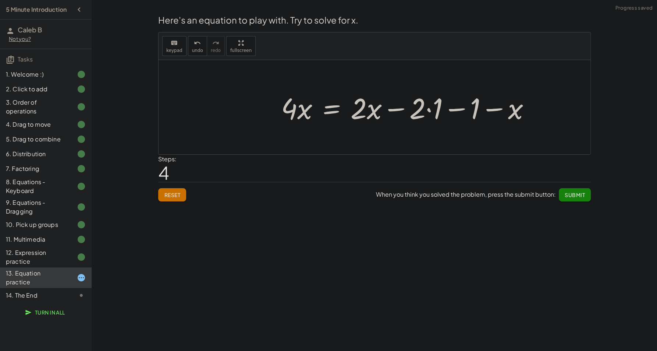
click at [379, 111] on div at bounding box center [408, 107] width 262 height 38
click at [418, 110] on div at bounding box center [408, 107] width 262 height 38
click at [431, 110] on div at bounding box center [408, 107] width 262 height 38
click at [429, 110] on div at bounding box center [399, 107] width 245 height 38
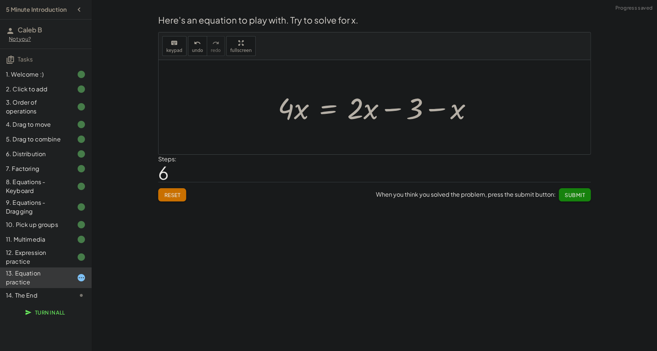
click at [427, 109] on div at bounding box center [378, 107] width 208 height 38
click at [436, 110] on div at bounding box center [377, 107] width 208 height 38
drag, startPoint x: 417, startPoint y: 110, endPoint x: 462, endPoint y: 114, distance: 45.1
click at [462, 114] on div at bounding box center [377, 107] width 208 height 38
drag, startPoint x: 435, startPoint y: 106, endPoint x: 426, endPoint y: 106, distance: 8.5
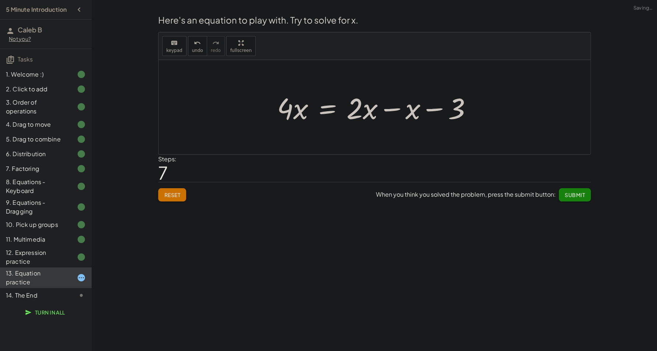
click at [433, 106] on div at bounding box center [377, 107] width 208 height 38
click at [408, 108] on div at bounding box center [377, 107] width 208 height 38
click at [412, 109] on div at bounding box center [347, 107] width 149 height 38
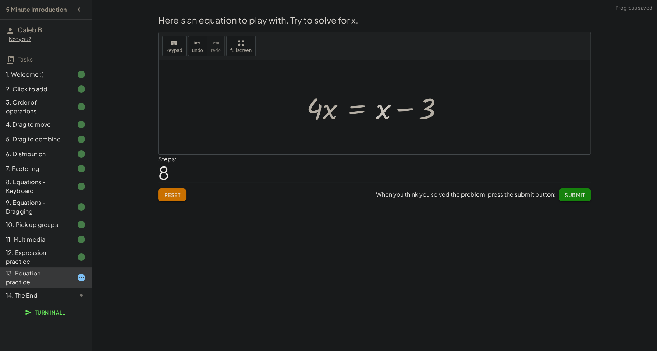
click at [391, 110] on div at bounding box center [377, 107] width 149 height 38
click at [406, 110] on div at bounding box center [377, 107] width 149 height 38
click at [389, 110] on div at bounding box center [377, 107] width 149 height 38
click at [386, 111] on div at bounding box center [377, 107] width 149 height 38
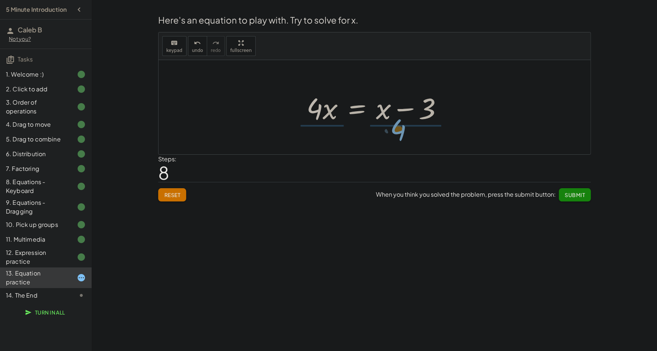
drag, startPoint x: 319, startPoint y: 110, endPoint x: 402, endPoint y: 131, distance: 86.1
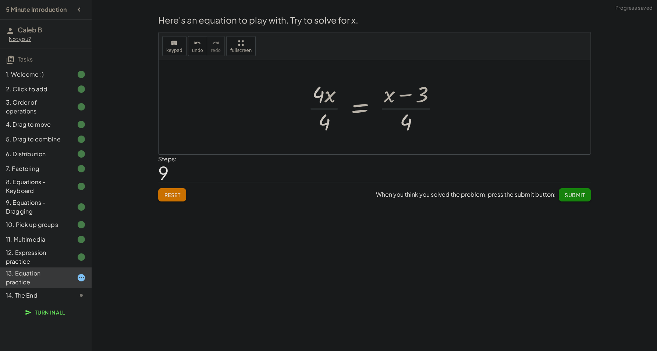
click at [325, 120] on div at bounding box center [377, 107] width 146 height 57
click at [394, 118] on div at bounding box center [378, 107] width 128 height 57
click at [398, 123] on div at bounding box center [378, 107] width 128 height 57
click at [392, 99] on div at bounding box center [378, 107] width 128 height 57
click at [393, 95] on div at bounding box center [378, 107] width 128 height 57
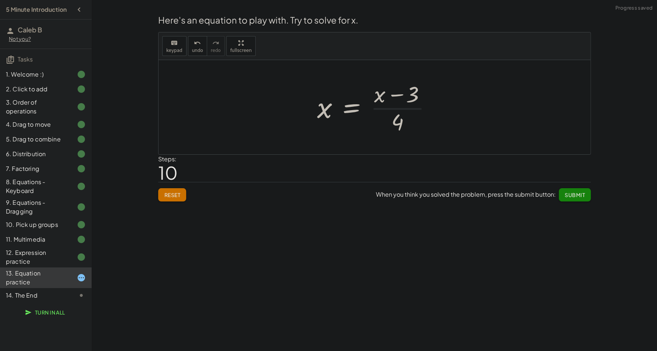
click at [393, 95] on div at bounding box center [378, 107] width 128 height 57
drag, startPoint x: 411, startPoint y: 95, endPoint x: 368, endPoint y: 95, distance: 42.3
click at [368, 95] on div at bounding box center [378, 107] width 128 height 57
click at [411, 98] on div at bounding box center [387, 107] width 148 height 57
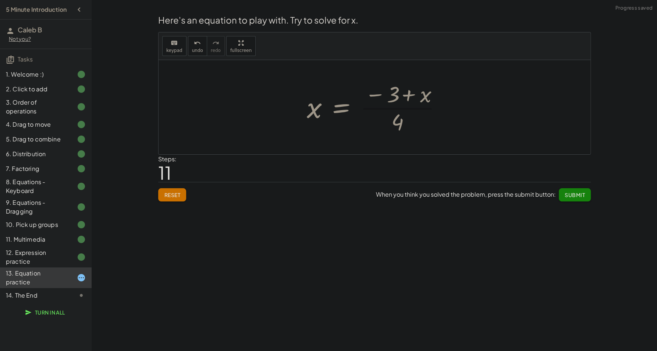
click at [409, 98] on div at bounding box center [377, 107] width 148 height 57
click at [395, 121] on div at bounding box center [377, 107] width 148 height 57
click at [399, 121] on div at bounding box center [377, 107] width 148 height 57
click at [378, 95] on div at bounding box center [377, 107] width 148 height 57
drag, startPoint x: 378, startPoint y: 95, endPoint x: 397, endPoint y: 98, distance: 19.4
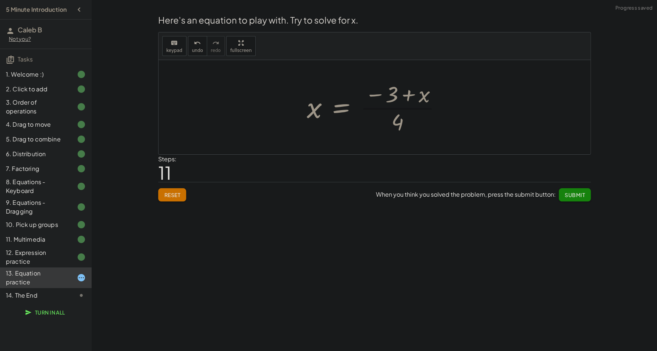
click at [384, 96] on div at bounding box center [377, 107] width 148 height 57
click at [397, 98] on div at bounding box center [377, 107] width 148 height 57
drag, startPoint x: 397, startPoint y: 98, endPoint x: 383, endPoint y: 95, distance: 14.7
click at [392, 96] on div at bounding box center [377, 107] width 148 height 57
click at [380, 95] on div at bounding box center [377, 107] width 148 height 57
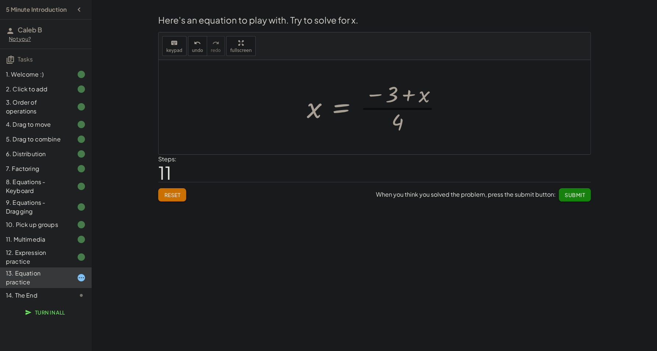
click at [376, 94] on div at bounding box center [377, 107] width 148 height 57
click at [382, 102] on div at bounding box center [377, 107] width 148 height 57
drag, startPoint x: 376, startPoint y: 99, endPoint x: 384, endPoint y: 130, distance: 31.9
click at [384, 130] on div at bounding box center [377, 107] width 148 height 57
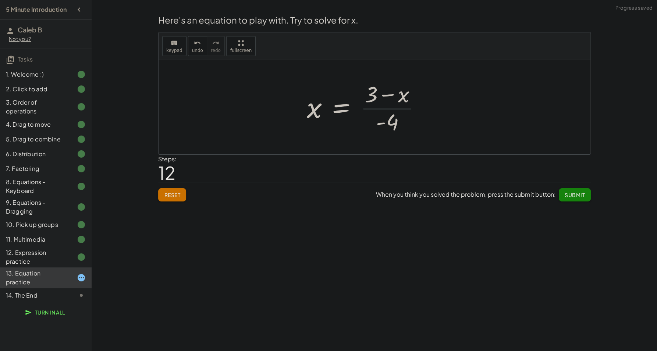
click at [389, 124] on div at bounding box center [367, 107] width 128 height 57
click at [406, 123] on div at bounding box center [378, 107] width 128 height 57
click at [408, 120] on div at bounding box center [378, 107] width 128 height 57
click at [405, 97] on div at bounding box center [378, 107] width 128 height 57
click at [404, 96] on div at bounding box center [378, 107] width 128 height 57
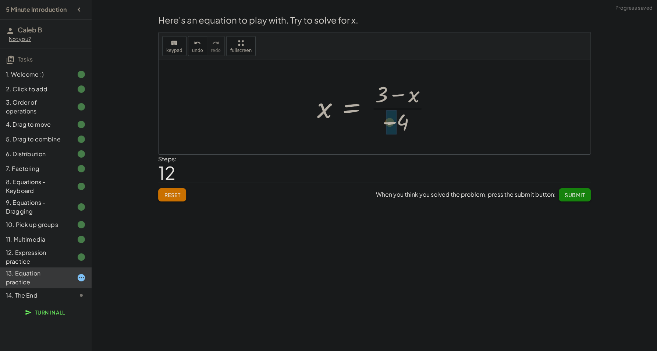
drag, startPoint x: 398, startPoint y: 103, endPoint x: 390, endPoint y: 129, distance: 27.0
click at [407, 118] on div at bounding box center [387, 107] width 148 height 57
click at [394, 119] on div at bounding box center [377, 107] width 148 height 57
drag, startPoint x: 408, startPoint y: 95, endPoint x: 403, endPoint y: 98, distance: 5.4
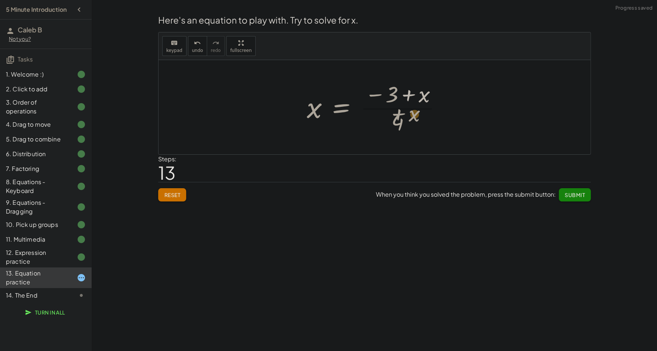
click at [404, 98] on div at bounding box center [377, 107] width 148 height 57
drag, startPoint x: 406, startPoint y: 96, endPoint x: 403, endPoint y: 99, distance: 3.9
click at [404, 99] on div at bounding box center [377, 107] width 148 height 57
drag, startPoint x: 376, startPoint y: 106, endPoint x: 385, endPoint y: 127, distance: 22.4
click at [385, 127] on div at bounding box center [377, 107] width 148 height 57
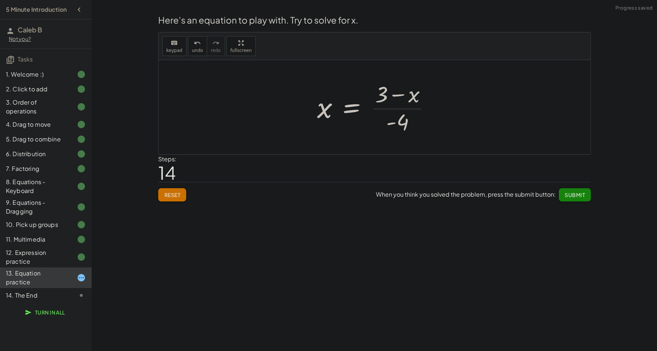
click at [391, 126] on div at bounding box center [378, 107] width 128 height 57
click at [402, 124] on div at bounding box center [378, 107] width 128 height 57
click at [403, 122] on div at bounding box center [378, 107] width 128 height 57
click at [403, 99] on div at bounding box center [378, 107] width 128 height 57
click at [400, 95] on div at bounding box center [378, 107] width 128 height 57
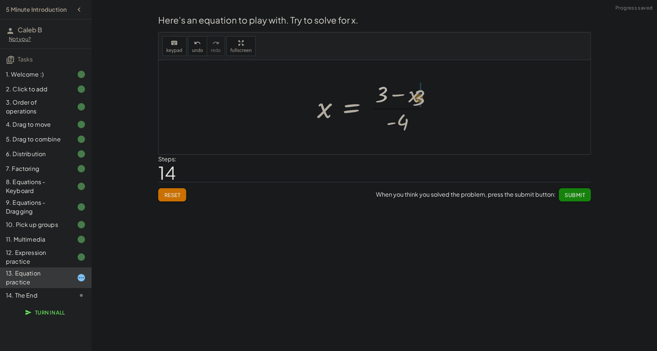
drag, startPoint x: 386, startPoint y: 94, endPoint x: 432, endPoint y: 98, distance: 46.2
click at [432, 98] on div at bounding box center [378, 107] width 128 height 57
click at [411, 93] on div at bounding box center [388, 107] width 148 height 57
click at [411, 93] on div at bounding box center [378, 107] width 148 height 57
click at [403, 95] on div at bounding box center [377, 107] width 148 height 57
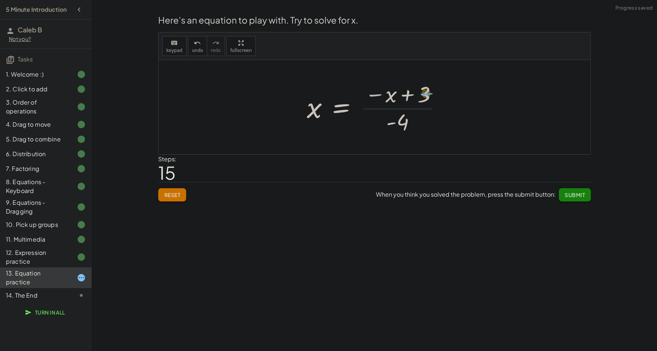
drag, startPoint x: 381, startPoint y: 93, endPoint x: 443, endPoint y: 92, distance: 62.6
click at [443, 92] on div at bounding box center [377, 107] width 148 height 57
drag, startPoint x: 397, startPoint y: 96, endPoint x: 393, endPoint y: 97, distance: 4.2
click at [395, 97] on div at bounding box center [377, 107] width 148 height 57
drag, startPoint x: 393, startPoint y: 98, endPoint x: 438, endPoint y: 97, distance: 44.2
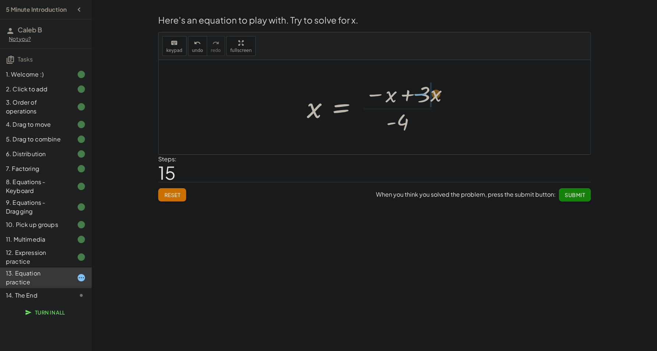
click at [438, 97] on div at bounding box center [377, 107] width 148 height 57
click at [395, 100] on div at bounding box center [378, 107] width 128 height 57
click at [323, 110] on div at bounding box center [378, 107] width 128 height 57
drag, startPoint x: 317, startPoint y: 114, endPoint x: 372, endPoint y: 98, distance: 56.8
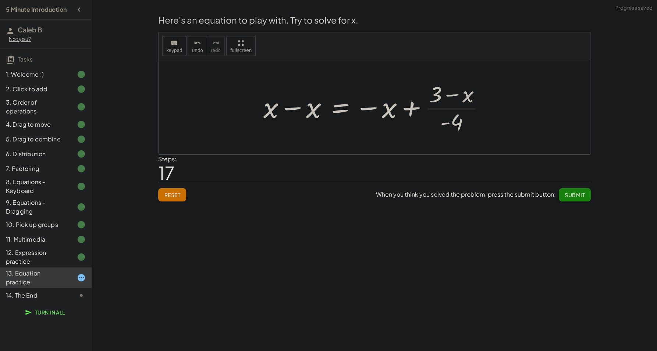
click at [408, 110] on div at bounding box center [378, 107] width 236 height 57
click at [392, 109] on div at bounding box center [378, 107] width 236 height 57
click at [379, 107] on div at bounding box center [378, 107] width 236 height 57
click at [373, 106] on div at bounding box center [378, 107] width 236 height 57
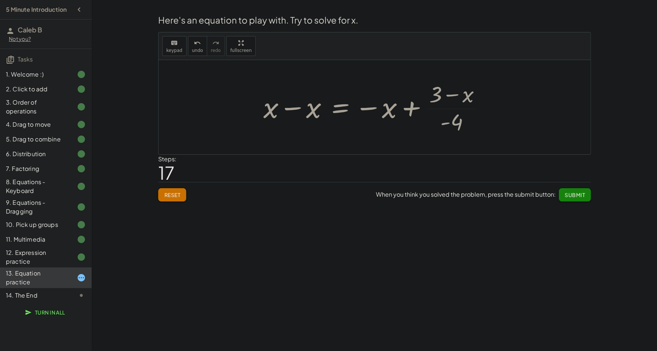
click at [370, 109] on div at bounding box center [378, 107] width 236 height 57
drag, startPoint x: 370, startPoint y: 109, endPoint x: 339, endPoint y: 105, distance: 31.1
click at [370, 109] on div at bounding box center [378, 107] width 236 height 57
click at [339, 105] on div at bounding box center [378, 107] width 236 height 57
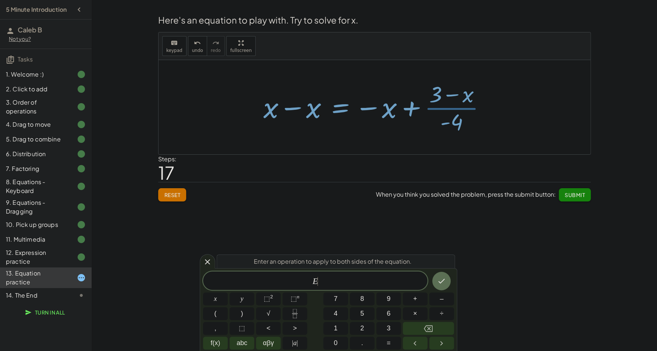
click at [341, 106] on div at bounding box center [378, 107] width 236 height 57
click at [205, 267] on div at bounding box center [207, 261] width 15 height 14
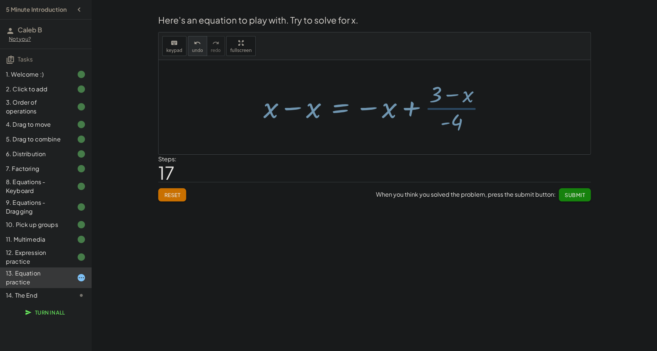
click at [195, 48] on span "undo" at bounding box center [197, 50] width 11 height 5
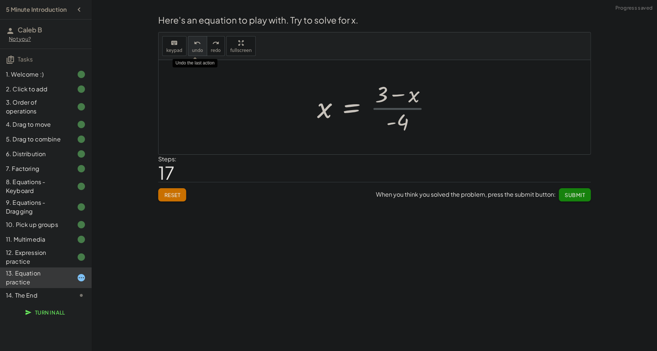
click at [195, 48] on span "undo" at bounding box center [197, 50] width 11 height 5
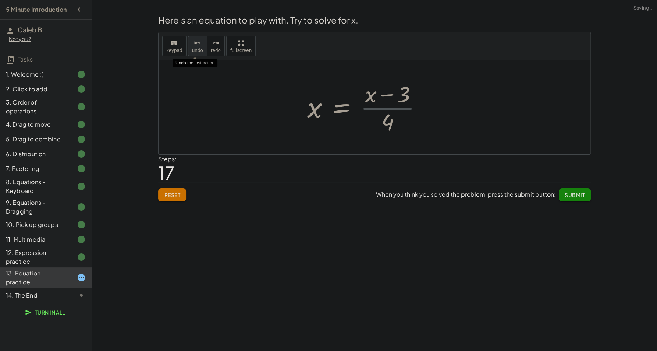
click at [195, 48] on span "undo" at bounding box center [197, 50] width 11 height 5
drag, startPoint x: 323, startPoint y: 114, endPoint x: 298, endPoint y: 110, distance: 25.8
click at [298, 110] on div "+ · 4 · x + 1 = + · 2 · ( + x − 1 ) − x + · 4 · x + 1 − 1 = + · 2 · ( + x − 1 )…" at bounding box center [375, 107] width 158 height 42
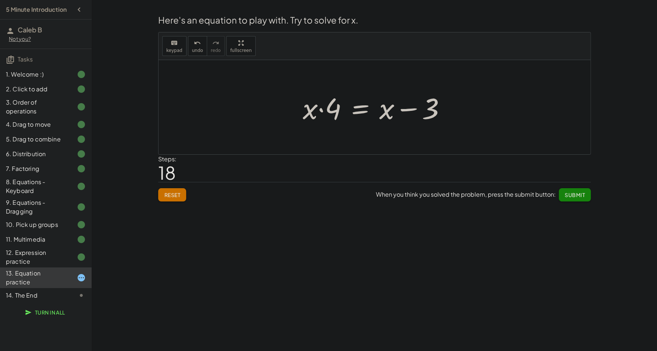
click at [415, 108] on div at bounding box center [377, 107] width 156 height 38
drag, startPoint x: 437, startPoint y: 109, endPoint x: 323, endPoint y: 132, distance: 116.3
click at [323, 132] on div "+ · 4 · x + 1 = + · 2 · ( + x − 1 ) − x + · 4 · x + 1 − 1 = + · 2 · ( + x − 1 )…" at bounding box center [375, 107] width 432 height 94
click at [293, 110] on div at bounding box center [377, 107] width 245 height 38
click at [328, 110] on div at bounding box center [377, 107] width 245 height 38
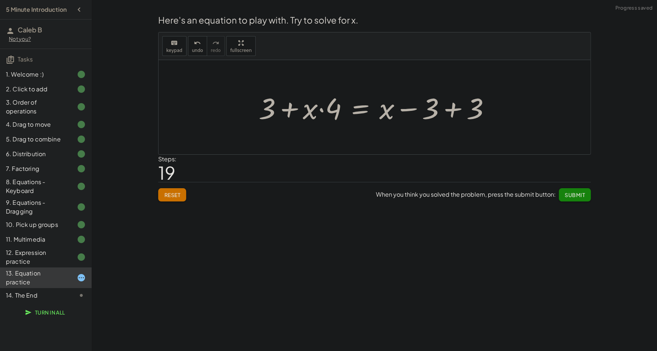
click at [323, 110] on div at bounding box center [377, 107] width 245 height 38
click at [320, 110] on div at bounding box center [377, 107] width 245 height 38
drag, startPoint x: 312, startPoint y: 113, endPoint x: 270, endPoint y: 114, distance: 42.0
click at [270, 114] on div at bounding box center [377, 107] width 245 height 38
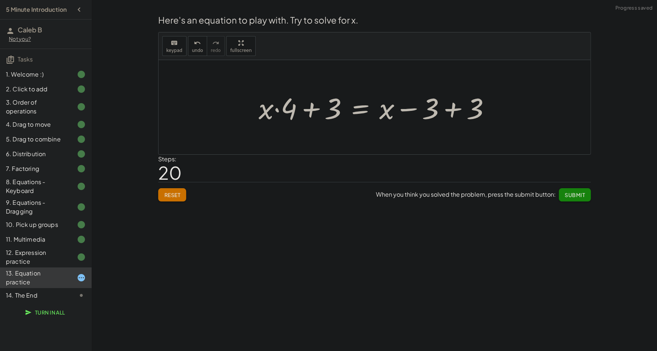
click at [275, 111] on div at bounding box center [377, 107] width 245 height 38
click at [304, 110] on div at bounding box center [377, 107] width 245 height 38
click at [308, 110] on div at bounding box center [377, 107] width 245 height 38
click at [330, 110] on div at bounding box center [377, 107] width 245 height 38
drag, startPoint x: 321, startPoint y: 110, endPoint x: 290, endPoint y: 111, distance: 31.3
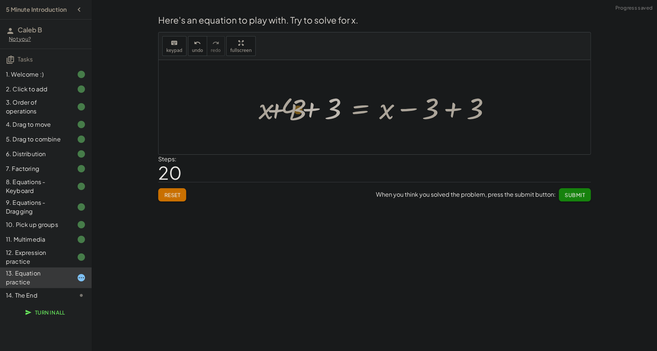
click at [289, 111] on div at bounding box center [377, 107] width 245 height 38
drag, startPoint x: 311, startPoint y: 110, endPoint x: 270, endPoint y: 110, distance: 40.9
click at [270, 110] on div at bounding box center [377, 107] width 245 height 38
click at [297, 110] on div at bounding box center [377, 107] width 245 height 38
click at [295, 110] on div at bounding box center [377, 107] width 245 height 38
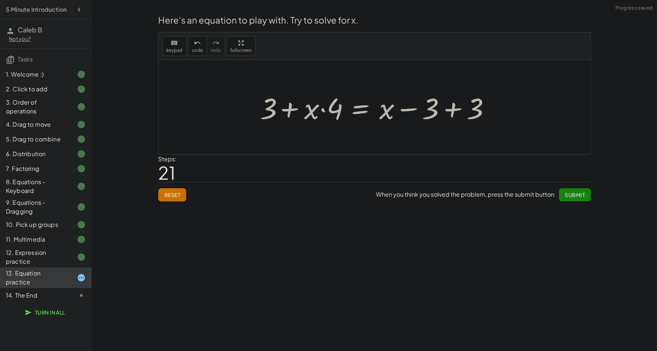
click at [309, 110] on div at bounding box center [377, 107] width 245 height 38
click at [319, 110] on div at bounding box center [377, 107] width 245 height 38
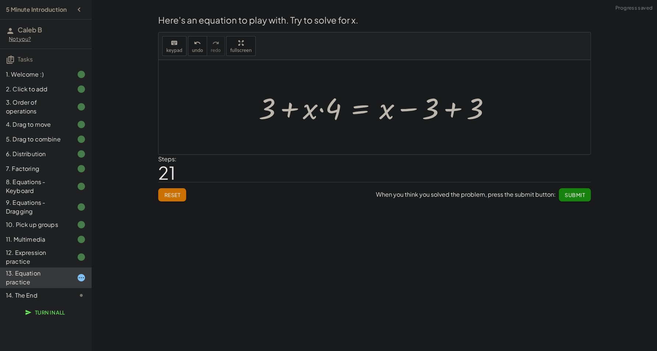
click at [319, 110] on div at bounding box center [377, 107] width 245 height 38
click at [190, 190] on div "Reset When you think you solved the problem, press the submit button: Submit" at bounding box center [374, 192] width 433 height 20
click at [182, 191] on button "Reset" at bounding box center [172, 194] width 28 height 13
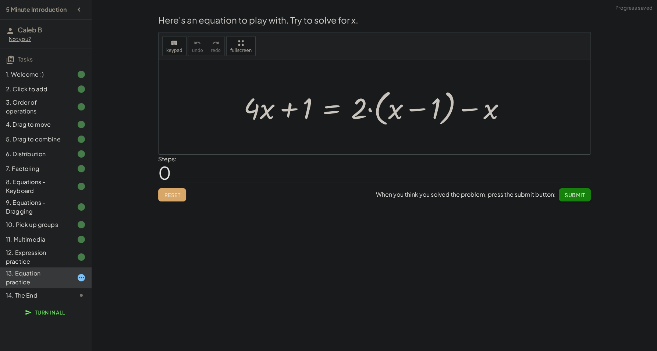
click at [370, 111] on div at bounding box center [377, 107] width 275 height 42
click at [407, 112] on div at bounding box center [377, 107] width 275 height 42
click at [433, 111] on div at bounding box center [377, 107] width 275 height 42
click at [475, 112] on div at bounding box center [377, 107] width 275 height 42
click at [327, 111] on div at bounding box center [377, 107] width 275 height 42
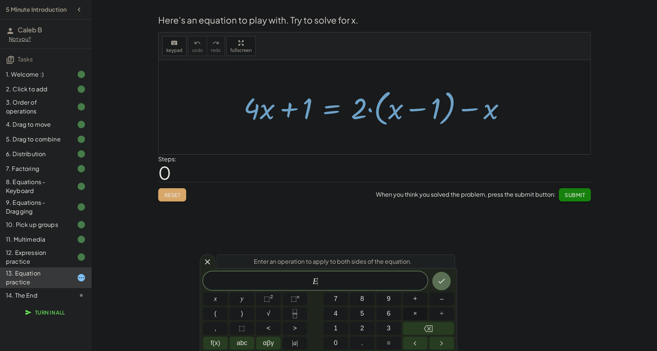
click at [414, 316] on span "×" at bounding box center [415, 313] width 4 height 10
click at [439, 325] on button "Backspace" at bounding box center [428, 328] width 51 height 13
click at [435, 303] on button "–" at bounding box center [441, 298] width 25 height 13
click at [364, 315] on span "5" at bounding box center [362, 313] width 4 height 10
click at [442, 280] on icon "Done" at bounding box center [441, 280] width 9 height 9
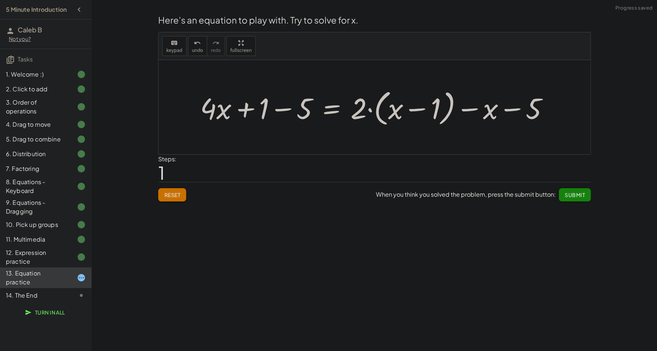
click at [276, 112] on div at bounding box center [378, 107] width 362 height 42
click at [265, 110] on div at bounding box center [396, 107] width 325 height 42
click at [284, 113] on div at bounding box center [396, 107] width 325 height 42
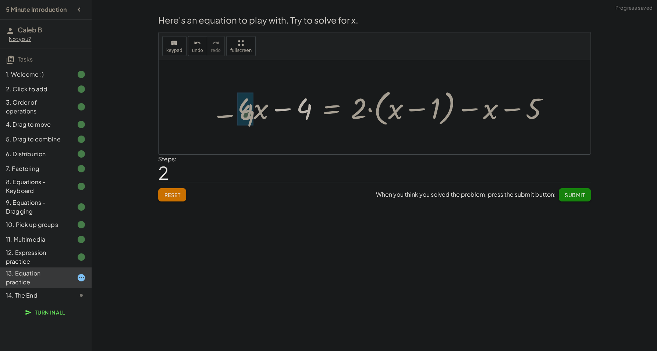
drag, startPoint x: 294, startPoint y: 108, endPoint x: 227, endPoint y: 113, distance: 67.6
click at [227, 113] on div "+ · 4 · x + 1 = + · 2 · ( + x − 1 ) − x + · 4 · x + 1 − 5 = + · 2 · ( + x − 1 )…" at bounding box center [393, 107] width 334 height 46
click at [241, 113] on div at bounding box center [381, 107] width 354 height 42
click at [248, 113] on div at bounding box center [381, 107] width 354 height 42
click at [263, 112] on div at bounding box center [381, 107] width 354 height 42
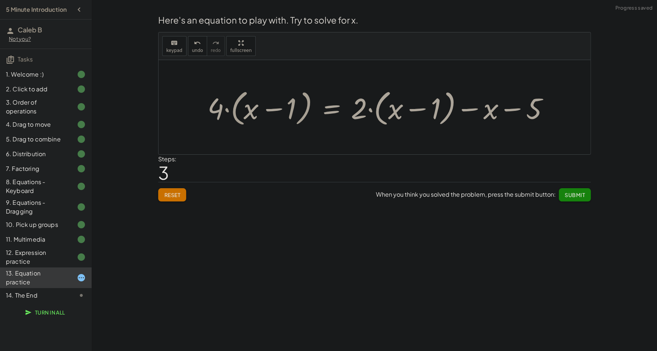
click at [276, 112] on div at bounding box center [381, 107] width 354 height 42
drag, startPoint x: 217, startPoint y: 111, endPoint x: 273, endPoint y: 114, distance: 56.0
click at [273, 114] on div at bounding box center [381, 107] width 354 height 42
click at [259, 113] on div at bounding box center [384, 107] width 349 height 42
click at [241, 112] on div at bounding box center [384, 107] width 349 height 42
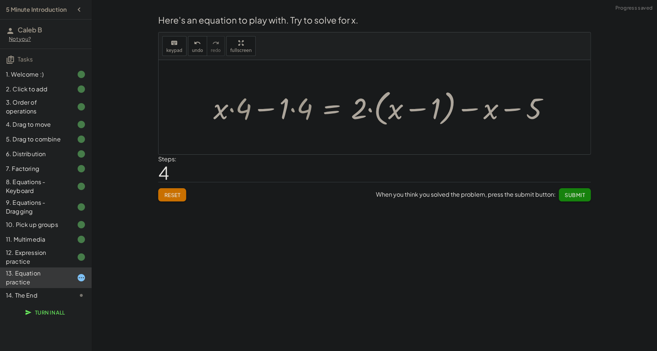
click at [235, 110] on div at bounding box center [384, 107] width 349 height 42
click at [233, 109] on div at bounding box center [384, 107] width 349 height 42
click at [289, 109] on div at bounding box center [384, 107] width 349 height 42
click at [293, 111] on div at bounding box center [393, 107] width 332 height 42
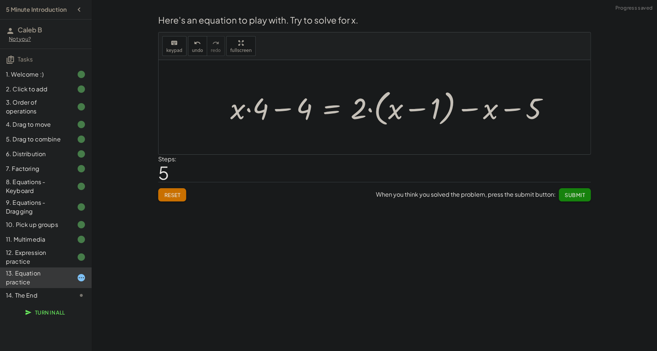
click at [244, 110] on div at bounding box center [393, 107] width 332 height 42
click at [249, 110] on div at bounding box center [393, 107] width 332 height 42
click at [174, 197] on span "Reset" at bounding box center [172, 194] width 16 height 7
click at [457, 106] on div at bounding box center [377, 107] width 275 height 42
click at [463, 109] on div at bounding box center [377, 107] width 275 height 42
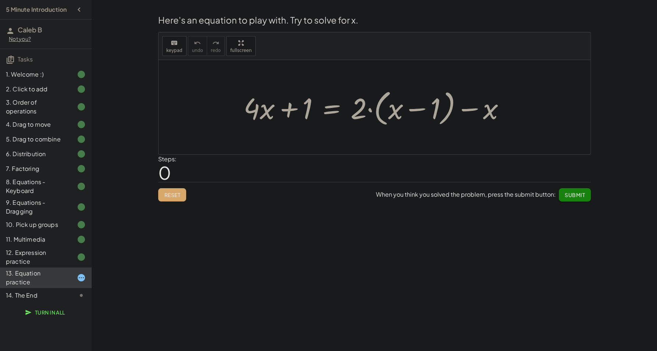
click at [415, 110] on div at bounding box center [377, 107] width 275 height 42
click at [404, 109] on div at bounding box center [377, 107] width 275 height 42
click at [390, 112] on div at bounding box center [377, 107] width 275 height 42
click at [354, 110] on div at bounding box center [377, 107] width 275 height 42
click at [372, 111] on div at bounding box center [377, 107] width 275 height 42
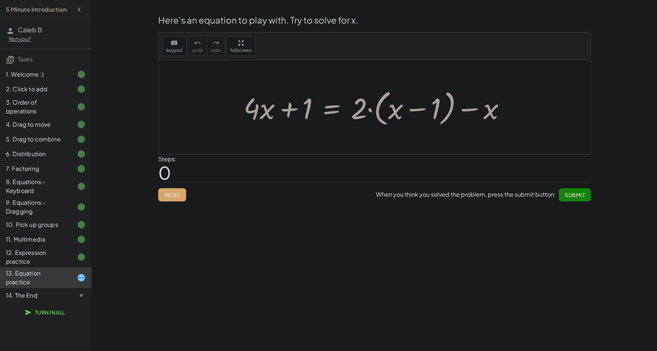
click at [371, 110] on div at bounding box center [377, 107] width 275 height 42
click at [158, 198] on button "Reset" at bounding box center [172, 194] width 28 height 13
click at [369, 113] on div at bounding box center [377, 107] width 275 height 42
click at [396, 112] on div at bounding box center [377, 107] width 275 height 42
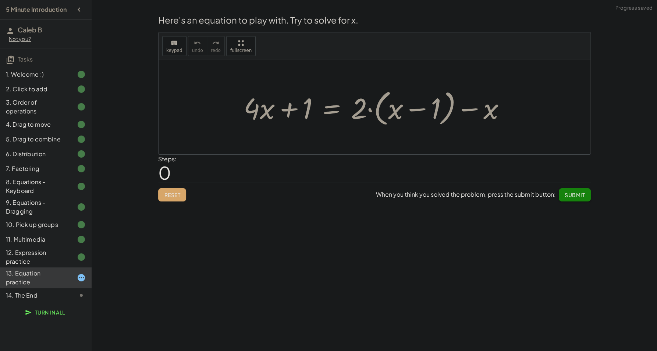
click at [364, 112] on div at bounding box center [377, 107] width 275 height 42
click at [342, 110] on div at bounding box center [377, 107] width 275 height 42
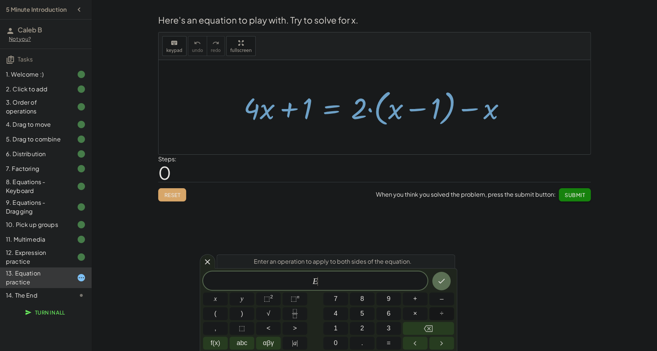
click at [443, 319] on button "÷" at bounding box center [441, 313] width 25 height 13
click at [422, 333] on button "Backspace" at bounding box center [428, 328] width 51 height 13
click at [414, 300] on span "+" at bounding box center [415, 299] width 4 height 10
click at [383, 315] on button "6" at bounding box center [388, 313] width 25 height 13
click at [438, 276] on icon "Done" at bounding box center [441, 280] width 9 height 9
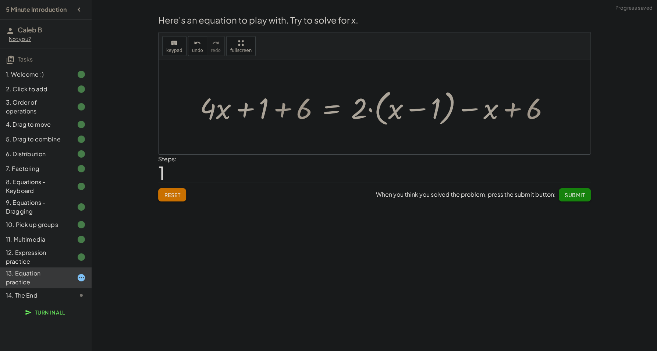
click at [283, 110] on div at bounding box center [377, 107] width 363 height 42
click at [277, 110] on div at bounding box center [397, 107] width 322 height 42
click at [282, 110] on div at bounding box center [397, 107] width 322 height 42
click at [242, 110] on div at bounding box center [397, 107] width 322 height 42
drag, startPoint x: 251, startPoint y: 110, endPoint x: 305, endPoint y: 113, distance: 54.2
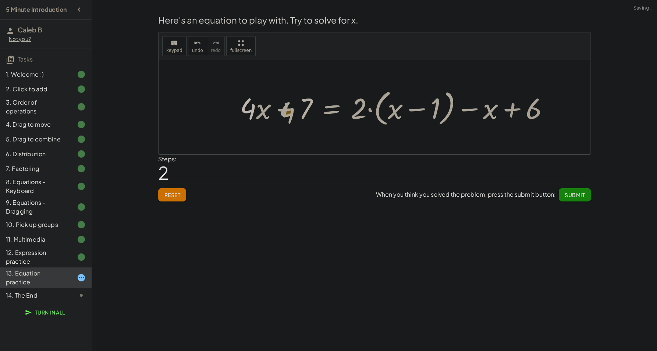
click at [305, 113] on div at bounding box center [397, 107] width 322 height 42
drag, startPoint x: 248, startPoint y: 113, endPoint x: 287, endPoint y: 112, distance: 39.0
click at [287, 112] on div at bounding box center [397, 107] width 322 height 42
click at [251, 113] on div at bounding box center [394, 107] width 329 height 42
click at [280, 111] on div at bounding box center [394, 107] width 329 height 42
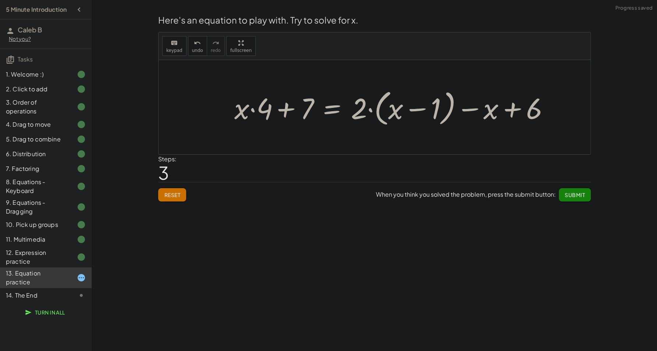
click at [282, 111] on div at bounding box center [394, 107] width 329 height 42
click at [172, 191] on span "Reset" at bounding box center [172, 194] width 16 height 7
click at [328, 113] on div at bounding box center [377, 107] width 275 height 42
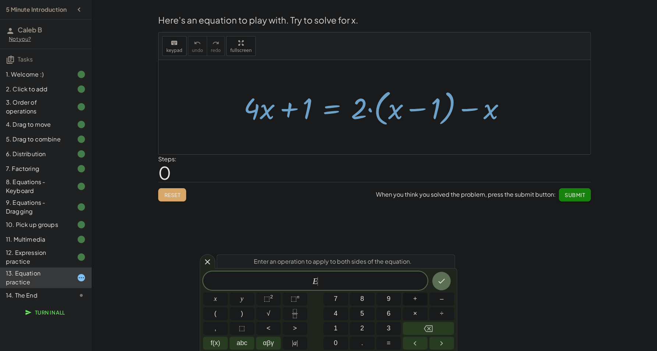
click at [417, 297] on span "+" at bounding box center [415, 299] width 4 height 10
click at [337, 330] on span "1" at bounding box center [336, 328] width 4 height 10
click at [439, 283] on icon "Done" at bounding box center [441, 280] width 9 height 9
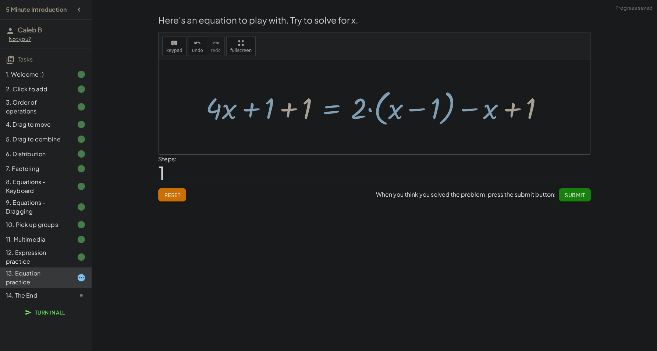
click at [286, 109] on div at bounding box center [377, 107] width 350 height 42
click at [285, 110] on div at bounding box center [393, 107] width 319 height 42
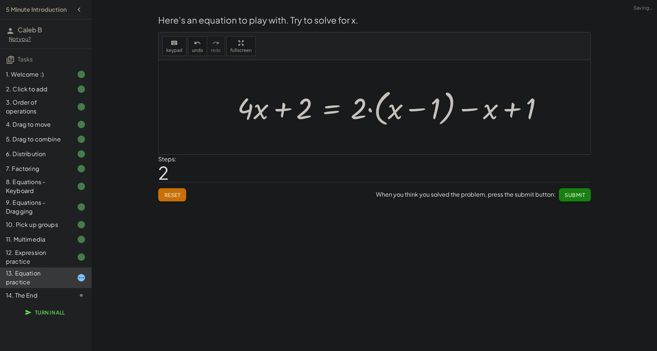
drag, startPoint x: 285, startPoint y: 110, endPoint x: 276, endPoint y: 116, distance: 11.4
click at [285, 110] on div at bounding box center [393, 107] width 319 height 42
click at [178, 196] on span "Reset" at bounding box center [172, 194] width 16 height 7
click at [330, 109] on div at bounding box center [377, 107] width 275 height 42
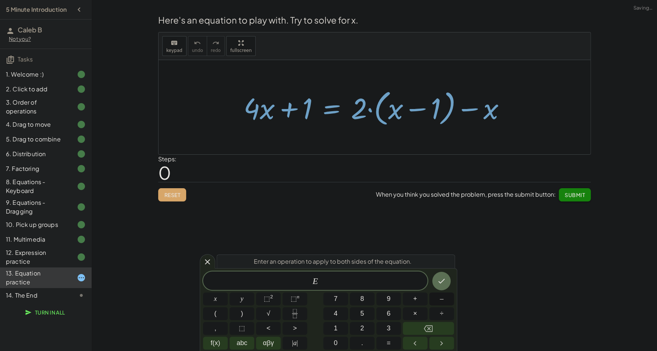
click at [435, 302] on button "–" at bounding box center [441, 298] width 25 height 13
click at [336, 333] on span "1" at bounding box center [336, 328] width 4 height 10
click at [439, 285] on button "Done" at bounding box center [441, 281] width 18 height 18
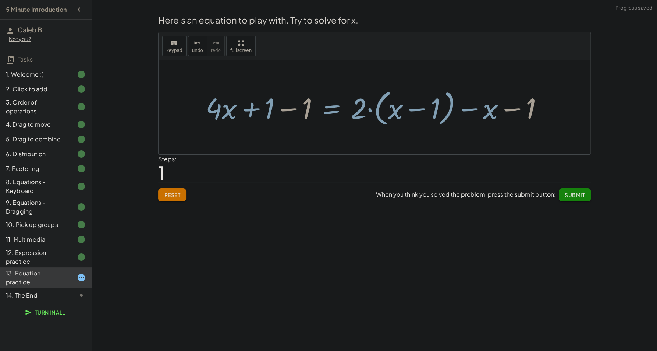
click at [294, 113] on div at bounding box center [377, 107] width 350 height 42
click at [303, 112] on div at bounding box center [414, 107] width 275 height 42
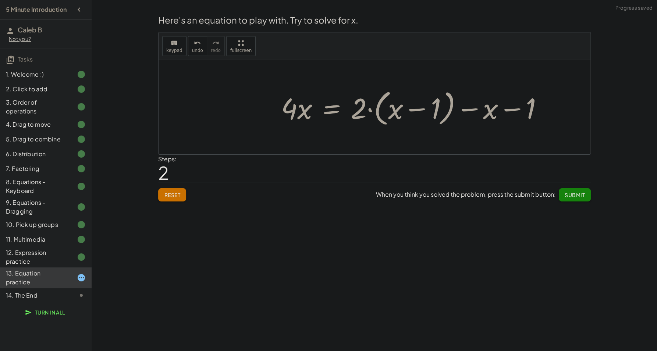
click at [356, 110] on div at bounding box center [414, 107] width 275 height 42
click at [369, 110] on div at bounding box center [414, 107] width 275 height 42
click at [387, 112] on div at bounding box center [414, 107] width 275 height 42
drag, startPoint x: 370, startPoint y: 114, endPoint x: 414, endPoint y: 117, distance: 44.2
click at [414, 117] on div at bounding box center [414, 107] width 275 height 42
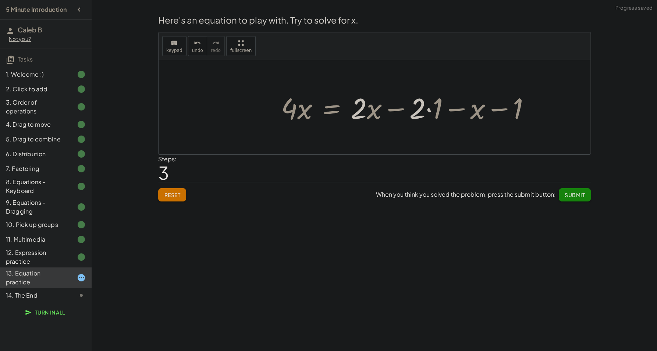
click at [372, 110] on div at bounding box center [408, 107] width 262 height 38
click at [409, 111] on div at bounding box center [408, 107] width 262 height 38
click at [400, 109] on div at bounding box center [408, 107] width 262 height 38
click at [424, 110] on div at bounding box center [408, 107] width 262 height 38
click at [427, 111] on div at bounding box center [408, 107] width 262 height 38
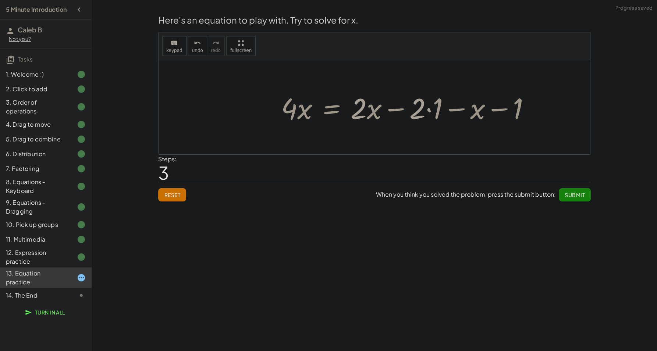
click at [428, 111] on div at bounding box center [408, 107] width 262 height 38
click at [428, 111] on div at bounding box center [399, 107] width 245 height 38
drag, startPoint x: 470, startPoint y: 114, endPoint x: 442, endPoint y: 118, distance: 28.7
click at [445, 120] on div at bounding box center [399, 107] width 245 height 38
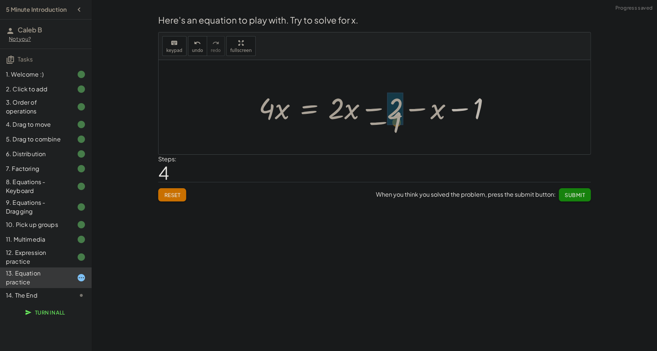
drag, startPoint x: 457, startPoint y: 102, endPoint x: 374, endPoint y: 105, distance: 83.6
click at [374, 105] on div at bounding box center [377, 107] width 245 height 38
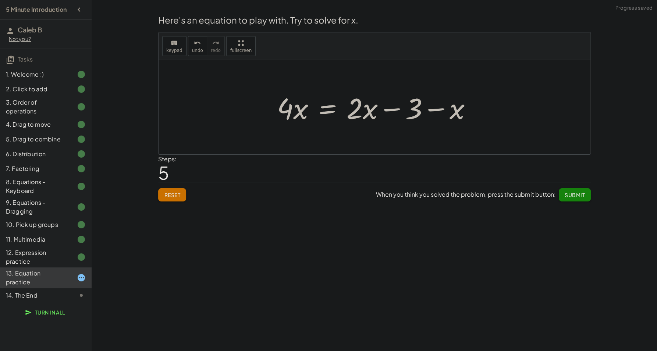
click at [440, 113] on div at bounding box center [377, 107] width 208 height 38
click at [436, 113] on div at bounding box center [377, 107] width 208 height 38
click at [402, 114] on div at bounding box center [377, 107] width 208 height 38
drag, startPoint x: 420, startPoint y: 114, endPoint x: 488, endPoint y: 119, distance: 67.8
click at [488, 119] on div "+ · 4 · x + 1 = + · 2 · ( + x − 1 ) − x + · 4 · x + 1 − 1 = + · 2 · ( + x − 1 )…" at bounding box center [375, 107] width 432 height 94
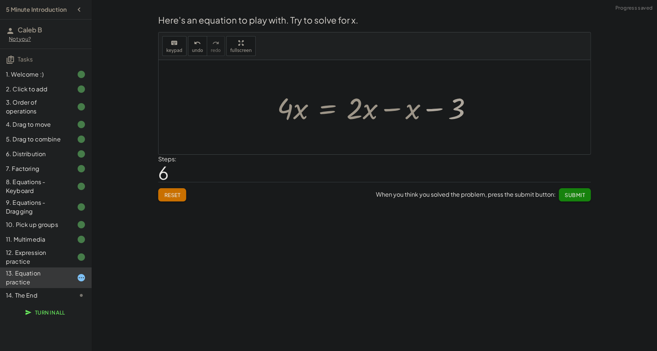
click at [435, 108] on div at bounding box center [377, 107] width 208 height 38
drag, startPoint x: 435, startPoint y: 108, endPoint x: 422, endPoint y: 112, distance: 13.5
click at [434, 108] on div at bounding box center [377, 107] width 208 height 38
click at [408, 113] on div at bounding box center [377, 107] width 208 height 38
drag, startPoint x: 399, startPoint y: 112, endPoint x: 395, endPoint y: 110, distance: 4.7
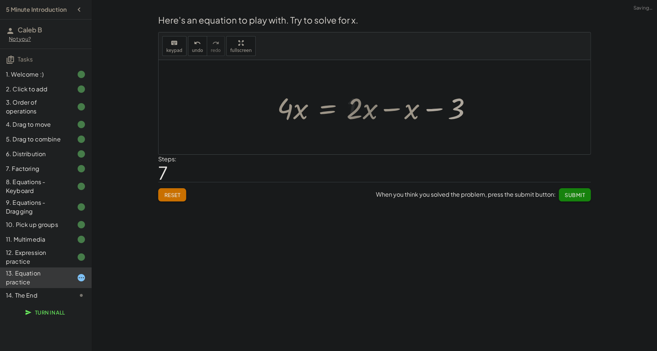
click at [397, 112] on div at bounding box center [347, 107] width 149 height 38
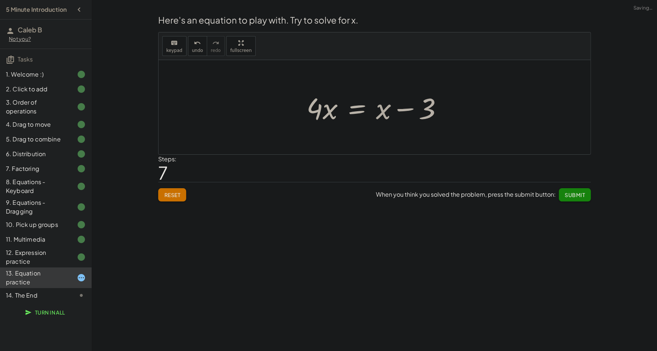
click at [385, 113] on div at bounding box center [377, 107] width 149 height 38
click at [407, 113] on div at bounding box center [377, 107] width 149 height 38
drag, startPoint x: 319, startPoint y: 113, endPoint x: 326, endPoint y: 113, distance: 7.7
click at [326, 113] on div at bounding box center [377, 107] width 149 height 38
drag, startPoint x: 428, startPoint y: 112, endPoint x: 372, endPoint y: 112, distance: 55.9
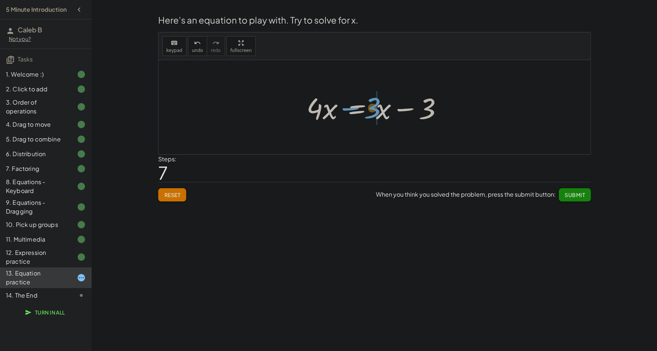
click at [372, 112] on div at bounding box center [377, 107] width 149 height 38
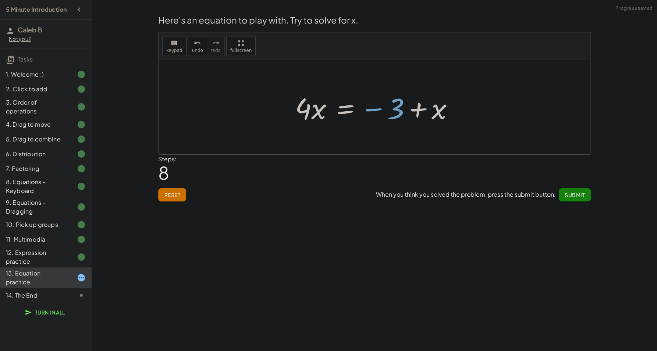
click at [418, 104] on div at bounding box center [377, 107] width 172 height 38
click at [422, 109] on div at bounding box center [377, 107] width 172 height 38
drag, startPoint x: 418, startPoint y: 109, endPoint x: 370, endPoint y: 117, distance: 49.0
click at [370, 117] on div at bounding box center [377, 107] width 172 height 38
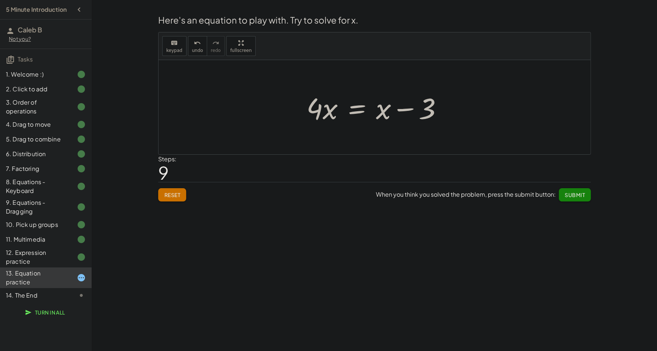
click at [354, 109] on div at bounding box center [377, 107] width 149 height 38
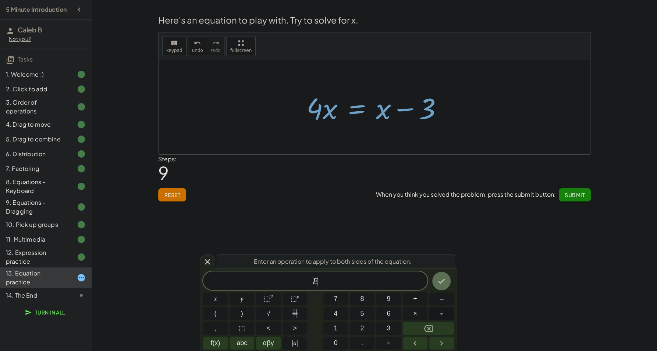
click at [444, 313] on button "÷" at bounding box center [441, 313] width 25 height 13
click at [422, 329] on button "Backspace" at bounding box center [428, 328] width 51 height 13
click at [413, 302] on span "+" at bounding box center [415, 299] width 4 height 10
click at [392, 332] on button "3" at bounding box center [388, 328] width 25 height 13
click at [228, 292] on div at bounding box center [215, 298] width 25 height 13
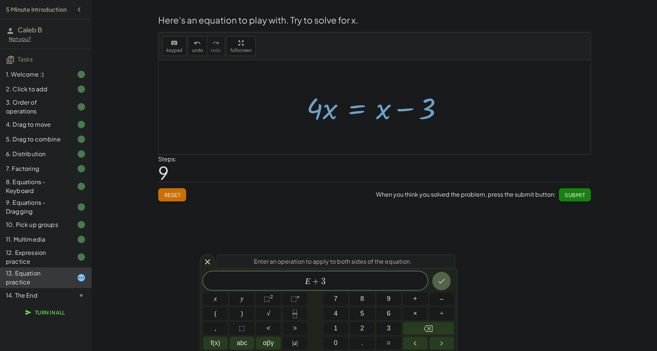
click at [436, 282] on button "Done" at bounding box center [441, 281] width 18 height 18
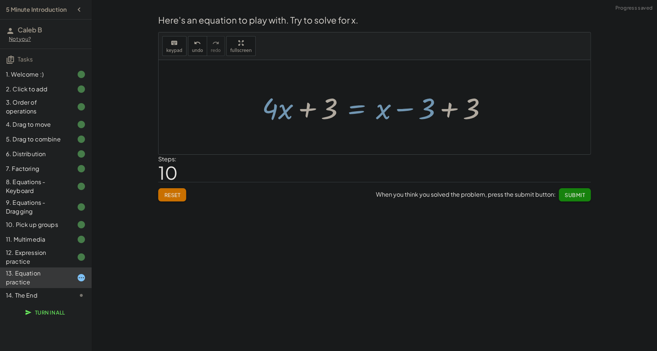
click at [446, 114] on div at bounding box center [377, 107] width 238 height 38
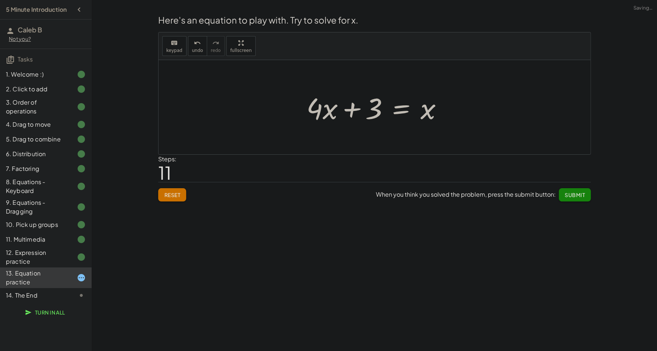
click at [359, 110] on div at bounding box center [377, 107] width 149 height 38
click at [356, 110] on div at bounding box center [377, 107] width 149 height 38
drag, startPoint x: 315, startPoint y: 111, endPoint x: 352, endPoint y: 112, distance: 37.2
click at [352, 112] on div at bounding box center [377, 107] width 149 height 38
click at [357, 109] on div at bounding box center [377, 107] width 156 height 38
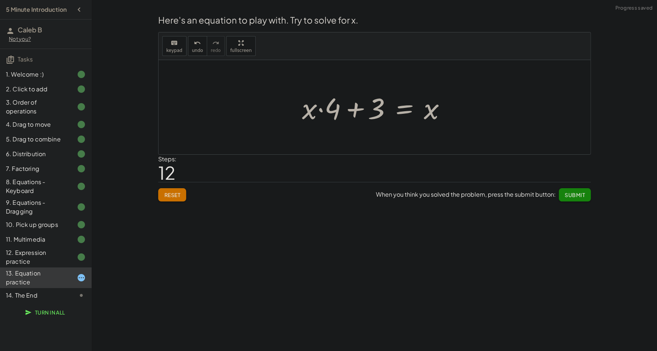
click at [357, 109] on div at bounding box center [377, 107] width 156 height 38
click at [322, 109] on div at bounding box center [377, 107] width 156 height 38
click at [347, 109] on div at bounding box center [377, 107] width 156 height 38
click at [359, 109] on div at bounding box center [377, 107] width 156 height 38
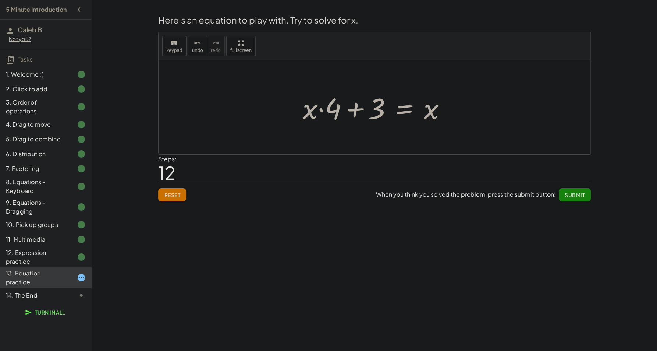
click at [367, 111] on div at bounding box center [377, 107] width 156 height 38
click at [378, 113] on div at bounding box center [377, 107] width 156 height 38
drag, startPoint x: 378, startPoint y: 113, endPoint x: 355, endPoint y: 113, distance: 22.5
click at [355, 113] on div at bounding box center [377, 107] width 156 height 38
click at [317, 112] on div at bounding box center [377, 107] width 156 height 38
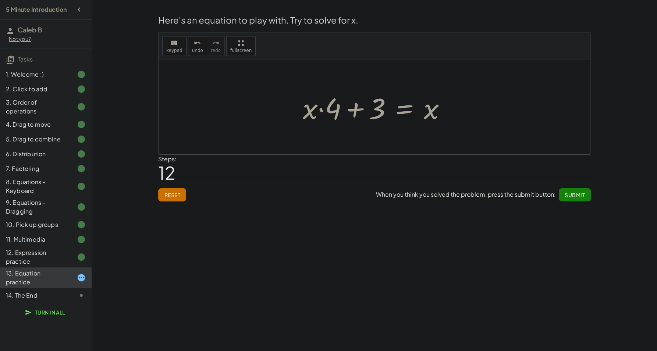
click at [321, 112] on div at bounding box center [377, 107] width 156 height 38
click at [323, 112] on div at bounding box center [377, 107] width 156 height 38
click at [365, 112] on div at bounding box center [377, 107] width 156 height 38
click at [361, 111] on div at bounding box center [377, 107] width 156 height 38
click at [357, 110] on div at bounding box center [377, 107] width 156 height 38
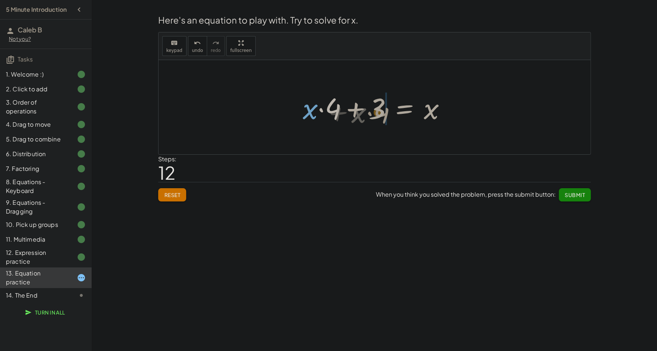
drag, startPoint x: 321, startPoint y: 113, endPoint x: 373, endPoint y: 116, distance: 51.9
click at [373, 116] on div at bounding box center [377, 107] width 156 height 38
click at [333, 113] on div at bounding box center [377, 107] width 156 height 38
click at [334, 113] on div at bounding box center [377, 107] width 156 height 38
click at [363, 113] on div at bounding box center [377, 107] width 156 height 38
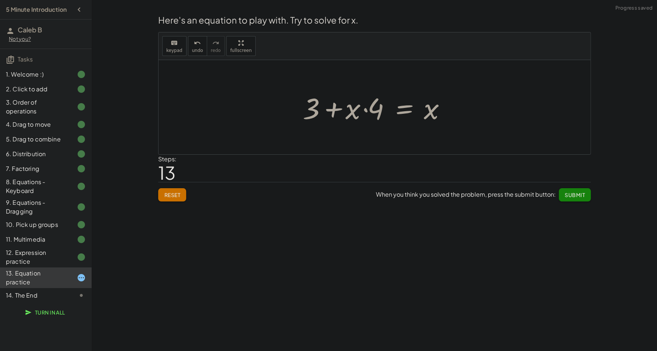
click at [363, 113] on div at bounding box center [377, 107] width 156 height 38
click at [398, 112] on div at bounding box center [377, 107] width 156 height 38
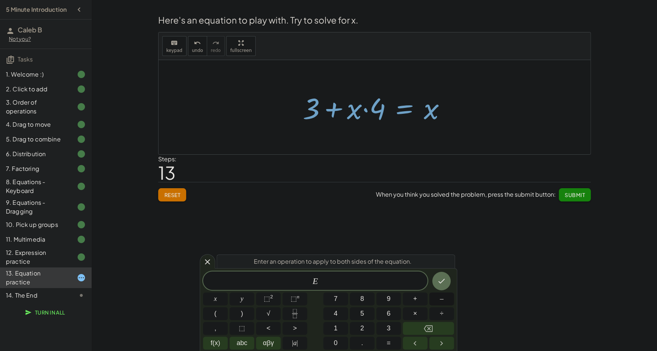
click at [445, 303] on button "–" at bounding box center [441, 298] width 25 height 13
click at [332, 318] on button "4" at bounding box center [335, 313] width 25 height 13
click at [441, 276] on icon "Done" at bounding box center [441, 280] width 9 height 9
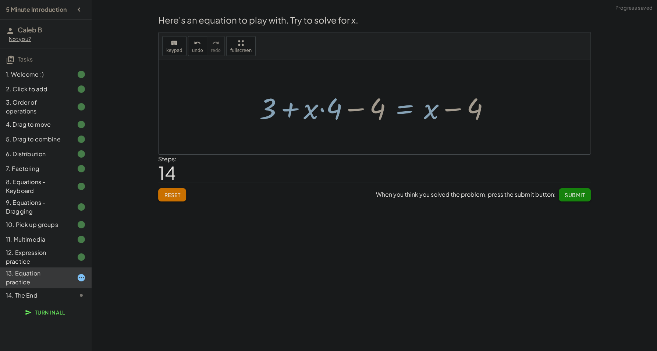
click at [335, 109] on div at bounding box center [378, 107] width 244 height 38
click at [355, 110] on div at bounding box center [378, 107] width 244 height 38
click at [335, 110] on div at bounding box center [378, 107] width 244 height 38
click at [321, 109] on div at bounding box center [378, 107] width 244 height 38
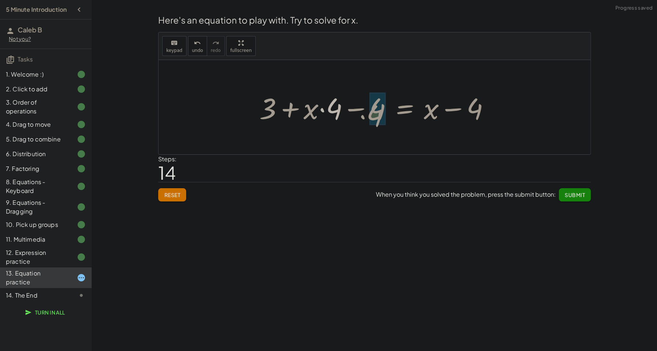
drag, startPoint x: 340, startPoint y: 111, endPoint x: 381, endPoint y: 115, distance: 41.4
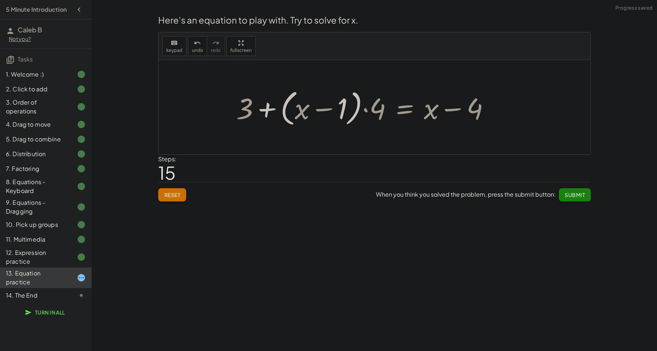
click at [320, 110] on div at bounding box center [366, 107] width 267 height 42
drag, startPoint x: 250, startPoint y: 110, endPoint x: 314, endPoint y: 113, distance: 64.5
click at [314, 113] on div at bounding box center [366, 107] width 267 height 42
click at [322, 113] on div at bounding box center [366, 107] width 267 height 42
click at [268, 110] on div at bounding box center [366, 107] width 267 height 42
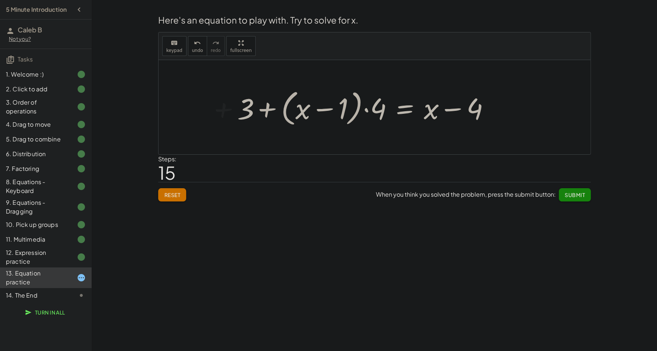
click at [268, 110] on div at bounding box center [366, 107] width 267 height 42
click at [266, 112] on div at bounding box center [366, 107] width 267 height 42
drag, startPoint x: 297, startPoint y: 116, endPoint x: 230, endPoint y: 114, distance: 67.4
click at [230, 114] on div "+ · 4 · x + 1 = + · 2 · ( + x − 1 ) − x + · 4 · x + 1 − 1 = + · 2 · ( + x − 1 )…" at bounding box center [363, 107] width 276 height 46
drag, startPoint x: 327, startPoint y: 113, endPoint x: 202, endPoint y: 120, distance: 125.3
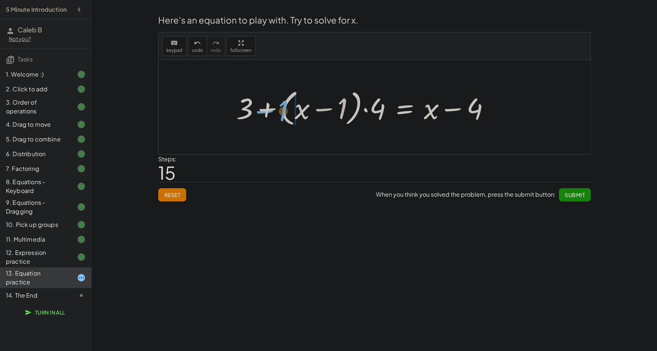
click at [202, 120] on div "+ · 4 · x + 1 = + · 2 · ( + x − 1 ) − x + · 4 · x + 1 − 1 = + · 2 · ( + x − 1 )…" at bounding box center [375, 107] width 432 height 94
drag, startPoint x: 306, startPoint y: 109, endPoint x: 314, endPoint y: 112, distance: 8.3
click at [310, 111] on div at bounding box center [352, 107] width 294 height 41
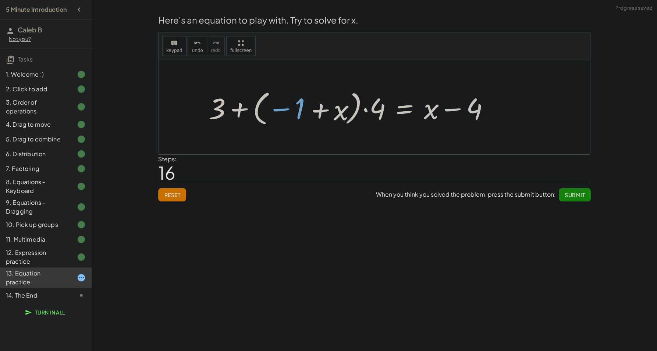
click at [314, 112] on div at bounding box center [352, 107] width 294 height 41
drag, startPoint x: 335, startPoint y: 110, endPoint x: 292, endPoint y: 110, distance: 43.1
click at [292, 110] on div at bounding box center [352, 107] width 294 height 41
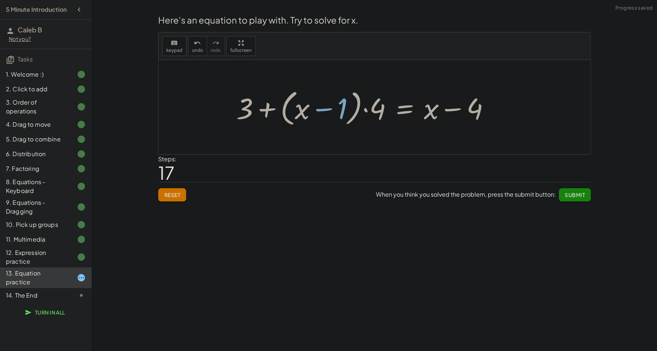
click at [322, 112] on div at bounding box center [366, 107] width 267 height 42
click at [320, 112] on div at bounding box center [366, 107] width 267 height 42
click at [338, 112] on div at bounding box center [366, 107] width 267 height 42
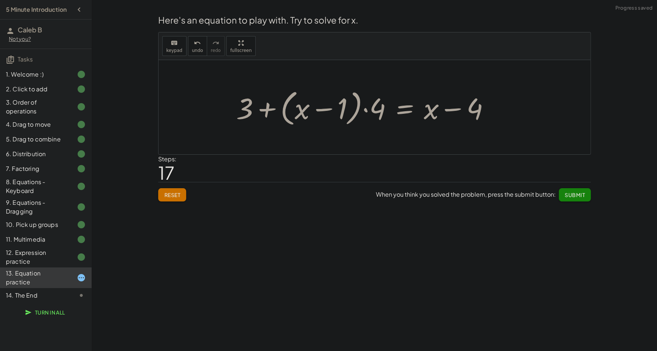
click at [339, 112] on div at bounding box center [366, 107] width 267 height 42
click at [342, 112] on div at bounding box center [366, 107] width 267 height 42
click at [174, 191] on button "Reset" at bounding box center [172, 194] width 28 height 13
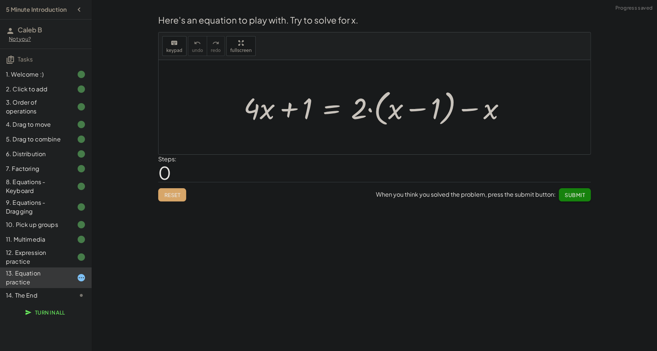
click at [366, 107] on div at bounding box center [377, 107] width 275 height 42
click at [368, 109] on div at bounding box center [377, 107] width 275 height 42
click at [369, 109] on div at bounding box center [377, 107] width 275 height 42
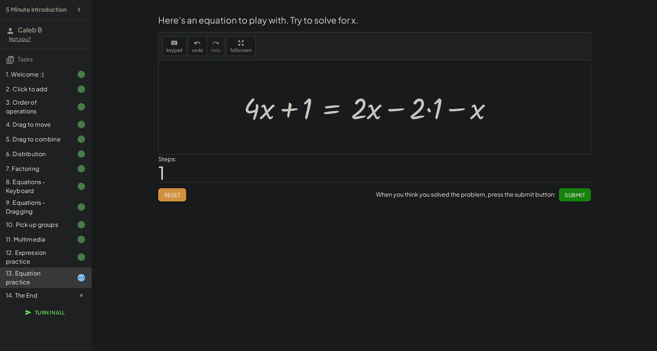
click at [183, 196] on button "Reset" at bounding box center [172, 194] width 28 height 13
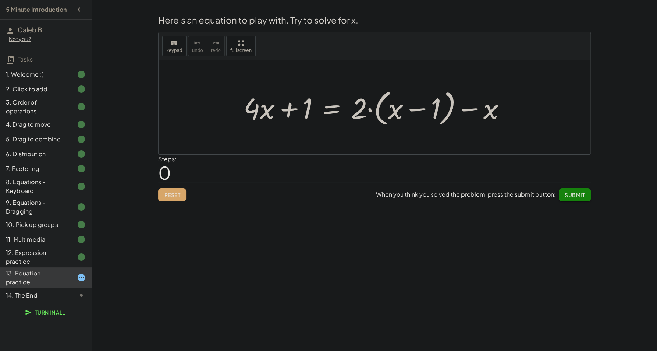
click at [332, 110] on div at bounding box center [377, 107] width 275 height 42
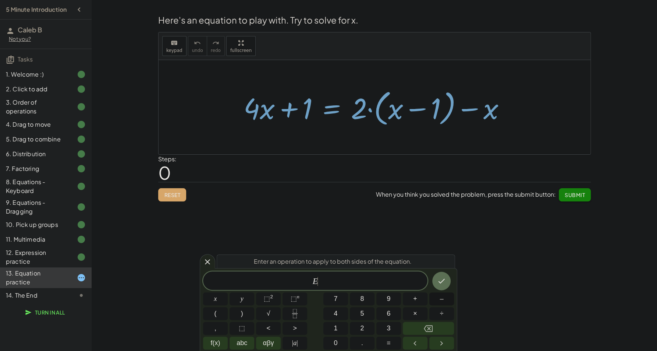
click at [444, 299] on button "–" at bounding box center [441, 298] width 25 height 13
click at [381, 329] on button "3" at bounding box center [388, 328] width 25 height 13
click at [446, 288] on button "Done" at bounding box center [441, 281] width 18 height 18
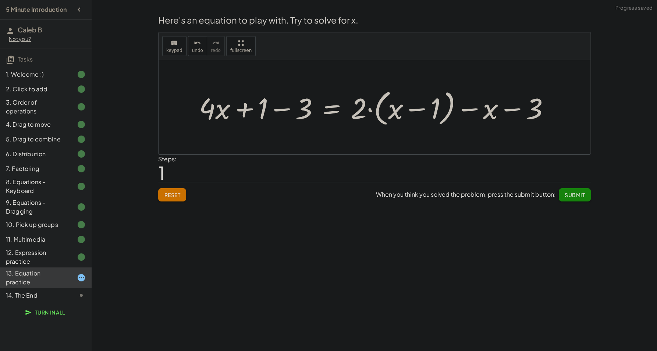
click at [285, 108] on div at bounding box center [377, 107] width 364 height 42
click at [280, 111] on div at bounding box center [396, 107] width 325 height 42
click at [251, 111] on div at bounding box center [396, 107] width 325 height 42
drag, startPoint x: 244, startPoint y: 111, endPoint x: 287, endPoint y: 112, distance: 43.1
click at [287, 112] on div at bounding box center [396, 107] width 325 height 42
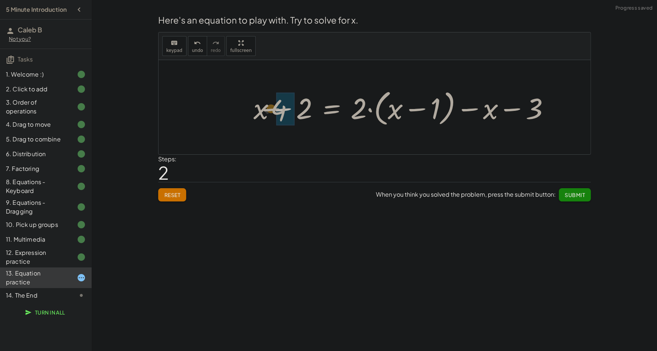
drag, startPoint x: 287, startPoint y: 112, endPoint x: 274, endPoint y: 112, distance: 13.2
click at [274, 112] on div at bounding box center [396, 107] width 325 height 42
click at [293, 112] on div at bounding box center [381, 107] width 356 height 42
click at [272, 112] on div at bounding box center [389, 107] width 339 height 42
click at [291, 112] on div at bounding box center [396, 107] width 325 height 42
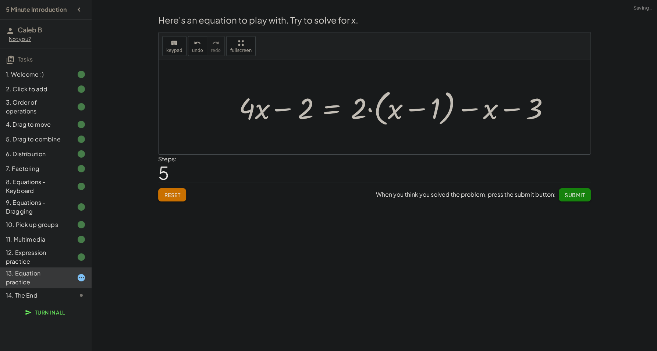
click at [286, 111] on div at bounding box center [396, 107] width 325 height 42
click at [364, 112] on div at bounding box center [396, 107] width 325 height 42
click at [371, 112] on div at bounding box center [396, 107] width 325 height 42
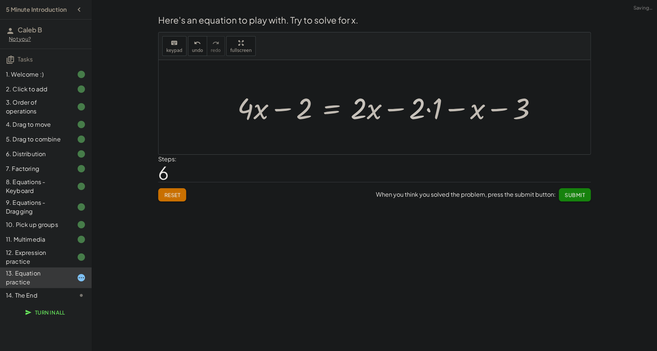
click at [404, 108] on div at bounding box center [390, 107] width 312 height 38
click at [425, 109] on div at bounding box center [390, 107] width 312 height 38
click at [430, 109] on div at bounding box center [390, 107] width 312 height 38
click at [445, 111] on div at bounding box center [381, 107] width 295 height 38
click at [481, 111] on div at bounding box center [381, 107] width 295 height 38
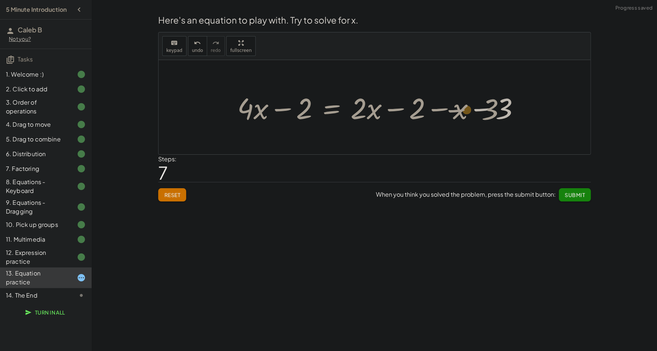
drag, startPoint x: 481, startPoint y: 111, endPoint x: 453, endPoint y: 113, distance: 28.7
click at [453, 113] on div at bounding box center [381, 107] width 295 height 38
drag, startPoint x: 508, startPoint y: 109, endPoint x: 459, endPoint y: 110, distance: 49.3
click at [459, 110] on div at bounding box center [381, 107] width 295 height 38
click at [486, 113] on div at bounding box center [381, 107] width 295 height 38
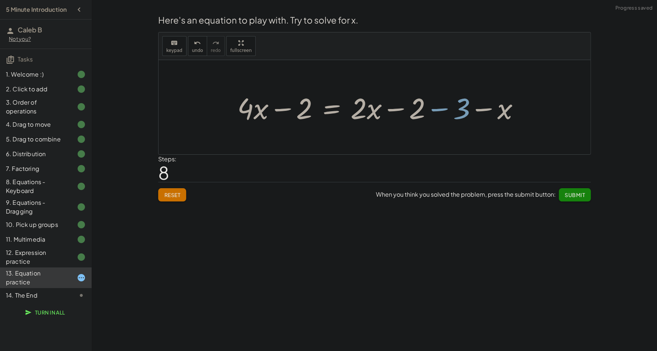
click at [440, 110] on div at bounding box center [381, 107] width 295 height 38
click at [421, 116] on div at bounding box center [359, 107] width 251 height 38
click at [401, 113] on div at bounding box center [359, 107] width 251 height 38
click at [397, 110] on div at bounding box center [359, 107] width 251 height 38
drag, startPoint x: 417, startPoint y: 110, endPoint x: 474, endPoint y: 112, distance: 57.1
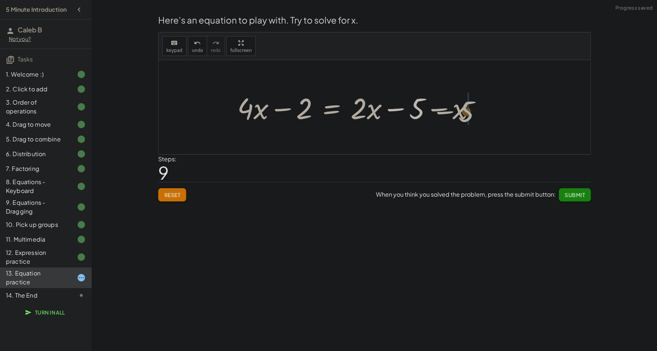
click at [474, 112] on div at bounding box center [359, 107] width 251 height 38
click at [399, 111] on div at bounding box center [359, 107] width 251 height 38
click at [382, 112] on div at bounding box center [330, 107] width 192 height 38
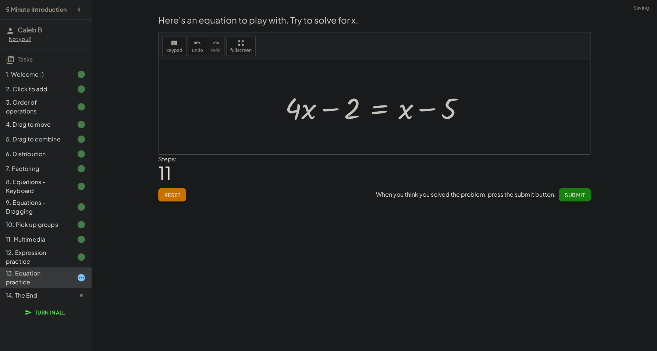
click at [427, 112] on div at bounding box center [378, 107] width 192 height 38
click at [427, 111] on div at bounding box center [378, 107] width 192 height 38
drag, startPoint x: 429, startPoint y: 109, endPoint x: 445, endPoint y: 108, distance: 16.3
click at [448, 108] on div at bounding box center [378, 107] width 192 height 38
drag, startPoint x: 453, startPoint y: 112, endPoint x: 358, endPoint y: 135, distance: 97.0
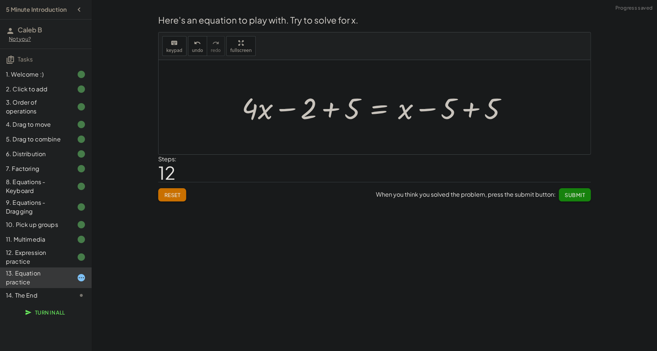
click at [342, 110] on div at bounding box center [377, 107] width 279 height 38
click at [337, 110] on div at bounding box center [399, 107] width 236 height 38
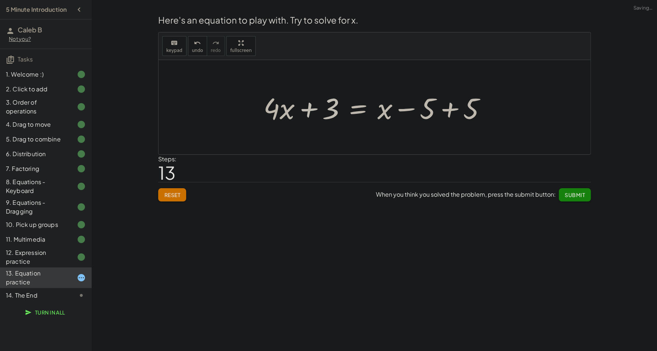
drag, startPoint x: 330, startPoint y: 110, endPoint x: 314, endPoint y: 110, distance: 16.2
click at [329, 110] on div at bounding box center [378, 107] width 236 height 38
click at [305, 111] on div at bounding box center [377, 107] width 236 height 38
click at [453, 109] on div at bounding box center [377, 107] width 236 height 38
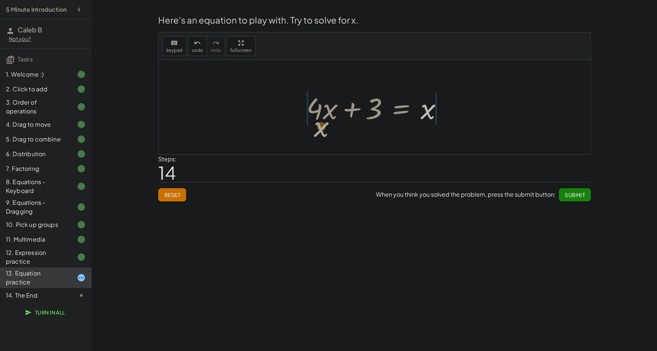
drag, startPoint x: 427, startPoint y: 111, endPoint x: 321, endPoint y: 128, distance: 108.2
click at [298, 108] on div at bounding box center [361, 107] width 257 height 38
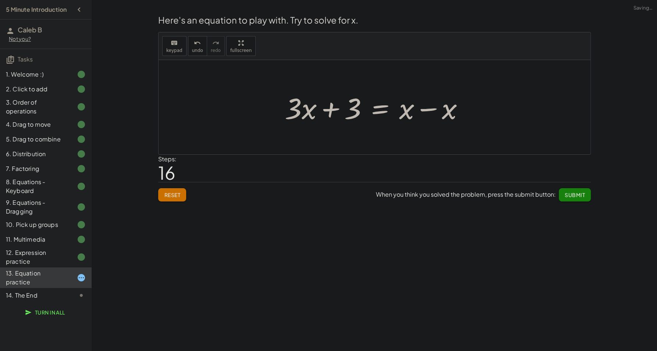
click at [332, 109] on div at bounding box center [377, 107] width 192 height 38
click at [432, 107] on div at bounding box center [377, 107] width 192 height 38
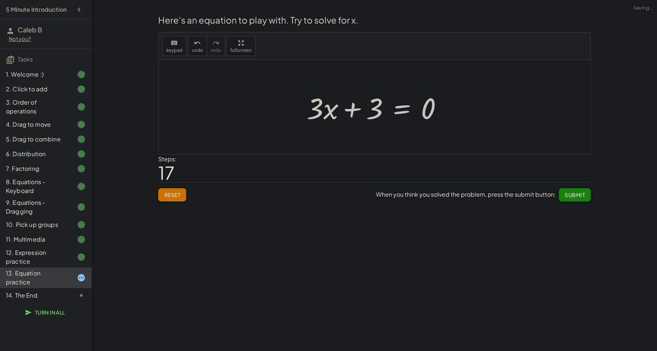
click at [392, 112] on div at bounding box center [377, 107] width 149 height 38
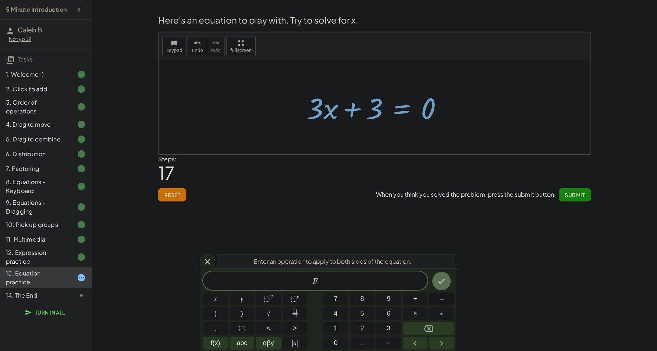
click at [442, 301] on span "–" at bounding box center [442, 299] width 4 height 10
click at [392, 329] on button "3" at bounding box center [388, 328] width 25 height 13
click at [439, 281] on icon "Done" at bounding box center [441, 280] width 9 height 9
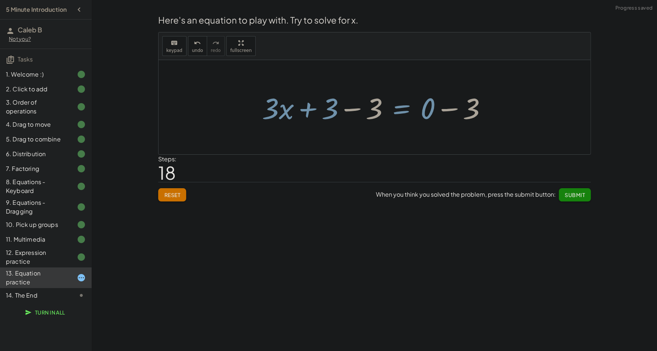
click at [306, 112] on div at bounding box center [377, 107] width 238 height 38
click at [354, 110] on div at bounding box center [377, 107] width 238 height 38
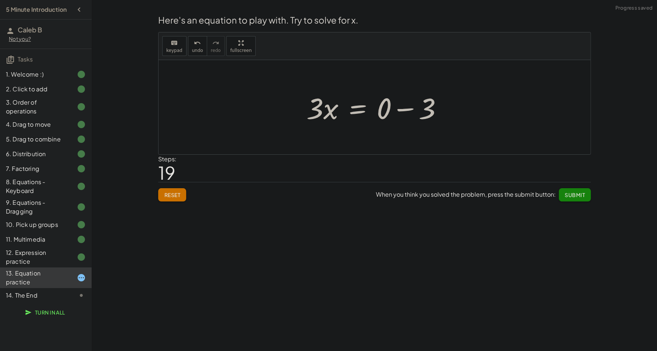
click at [409, 110] on div at bounding box center [377, 107] width 149 height 38
click at [397, 113] on div at bounding box center [377, 107] width 121 height 38
drag, startPoint x: 411, startPoint y: 116, endPoint x: 429, endPoint y: 114, distance: 17.4
click at [429, 114] on div at bounding box center [377, 107] width 121 height 38
drag, startPoint x: 332, startPoint y: 135, endPoint x: 419, endPoint y: 131, distance: 86.9
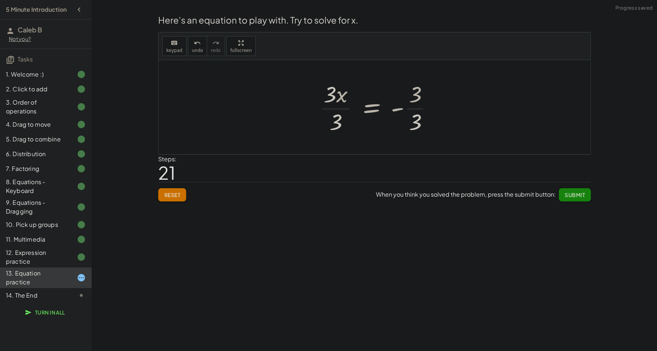
click at [416, 95] on div at bounding box center [379, 107] width 128 height 57
click at [415, 100] on div at bounding box center [378, 107] width 128 height 57
click at [411, 110] on div at bounding box center [378, 107] width 128 height 57
click at [409, 110] on div at bounding box center [372, 107] width 116 height 57
click at [341, 110] on div at bounding box center [377, 107] width 116 height 57
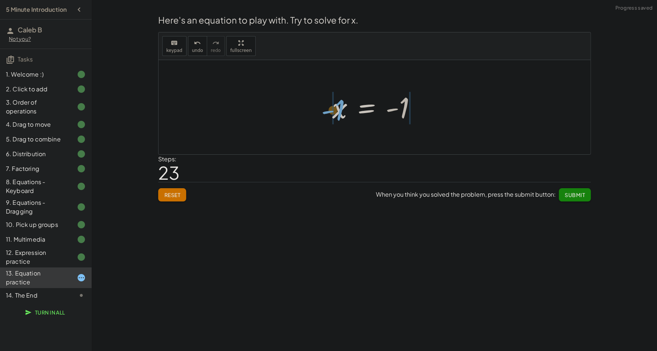
drag, startPoint x: 403, startPoint y: 110, endPoint x: 339, endPoint y: 113, distance: 64.4
click at [339, 113] on div at bounding box center [377, 107] width 97 height 36
drag, startPoint x: 330, startPoint y: 114, endPoint x: 323, endPoint y: 111, distance: 7.8
click at [330, 114] on div at bounding box center [378, 107] width 182 height 38
click at [322, 111] on div at bounding box center [378, 107] width 182 height 38
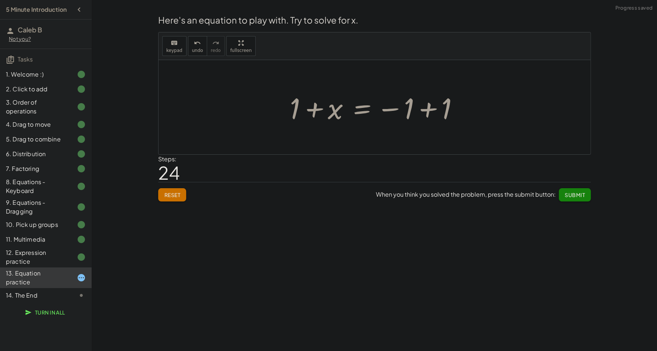
click at [317, 110] on div at bounding box center [378, 107] width 182 height 38
click at [433, 109] on div at bounding box center [378, 107] width 182 height 38
click at [347, 110] on div at bounding box center [377, 107] width 126 height 38
click at [344, 109] on div at bounding box center [377, 107] width 126 height 38
drag, startPoint x: 360, startPoint y: 110, endPoint x: 415, endPoint y: 112, distance: 54.9
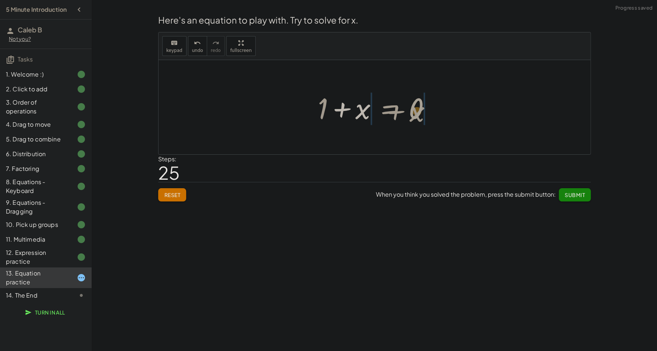
click at [415, 112] on div at bounding box center [377, 107] width 126 height 38
drag, startPoint x: 344, startPoint y: 111, endPoint x: 351, endPoint y: 111, distance: 7.0
click at [344, 111] on div at bounding box center [377, 107] width 183 height 38
click at [357, 110] on div at bounding box center [375, 107] width 432 height 94
click at [402, 111] on div at bounding box center [377, 107] width 97 height 36
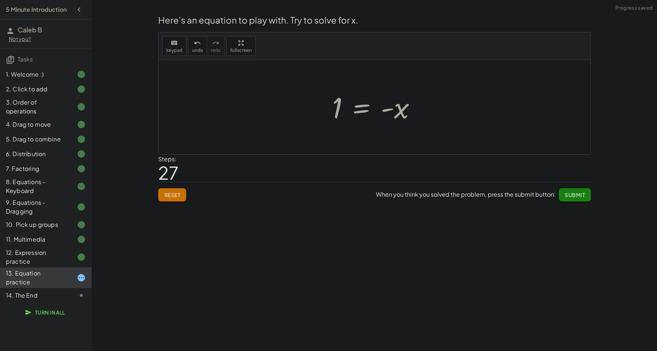
click at [389, 111] on div at bounding box center [377, 107] width 97 height 36
drag, startPoint x: 386, startPoint y: 108, endPoint x: 337, endPoint y: 116, distance: 49.6
click at [337, 116] on div at bounding box center [377, 107] width 97 height 36
click at [587, 195] on button "Submit" at bounding box center [575, 194] width 32 height 13
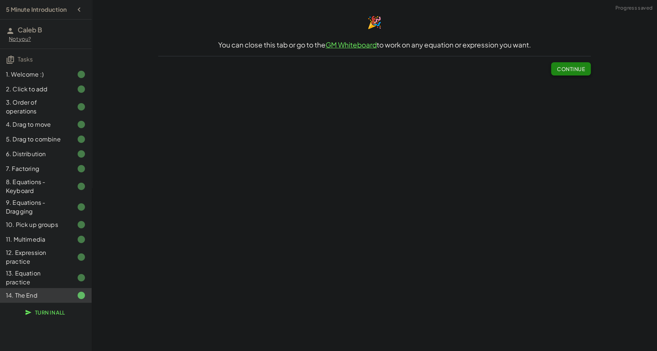
click at [559, 71] on span "Continue" at bounding box center [571, 69] width 28 height 7
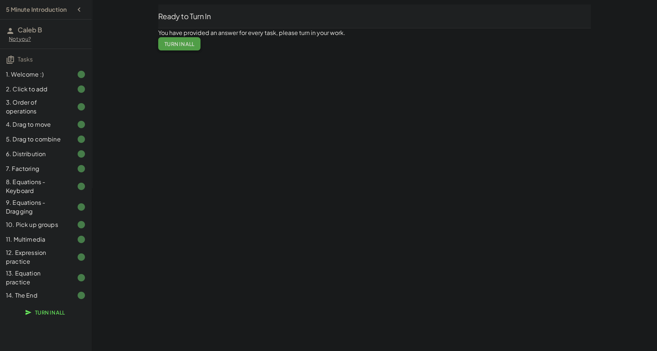
click at [195, 48] on button "Turn In All" at bounding box center [179, 43] width 42 height 13
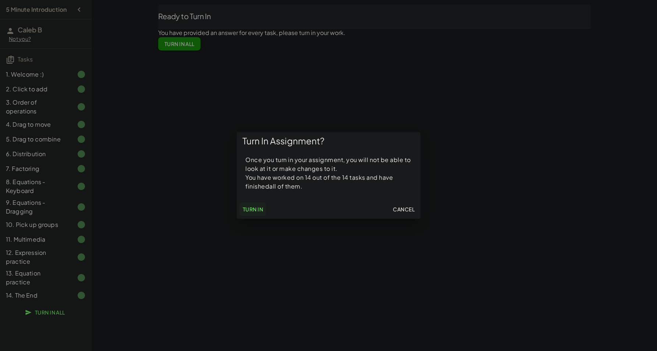
click at [264, 206] on button "Turn In" at bounding box center [253, 208] width 26 height 13
